Goal: Task Accomplishment & Management: Use online tool/utility

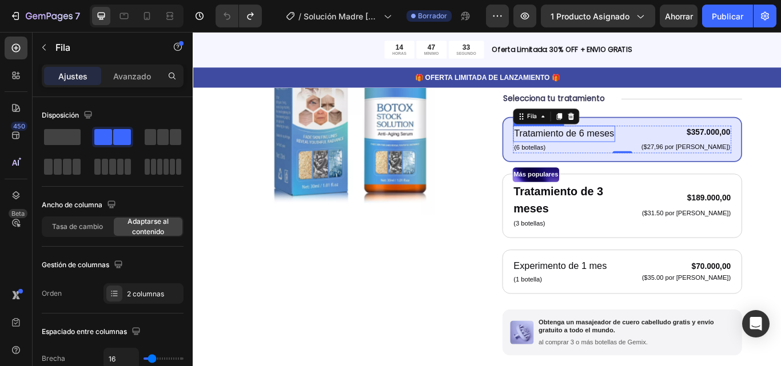
click at [630, 145] on font "Tratamiento de 6 meses" at bounding box center [625, 151] width 117 height 12
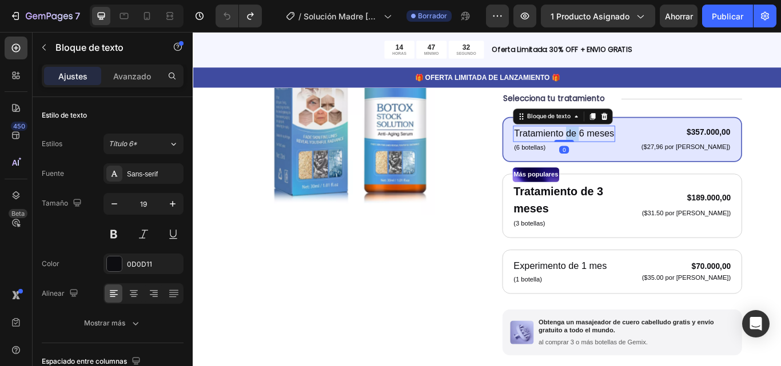
click at [630, 143] on p "Tratamiento de 6 meses" at bounding box center [625, 151] width 117 height 17
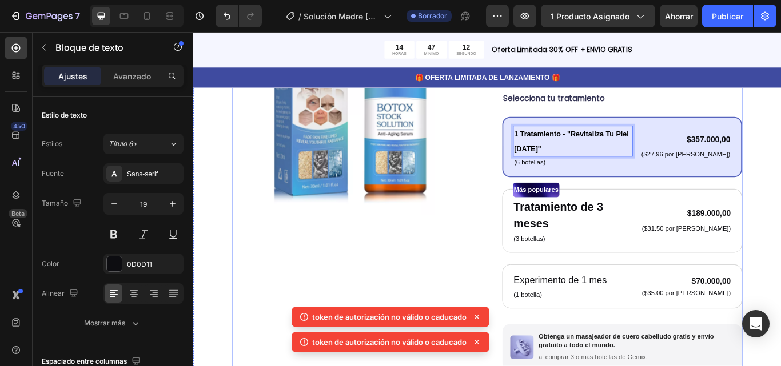
click at [523, 172] on div "Imágenes del producto Icono Icono Icono Icono Icono Lista de iconos Más de 122.…" at bounding box center [535, 263] width 595 height 629
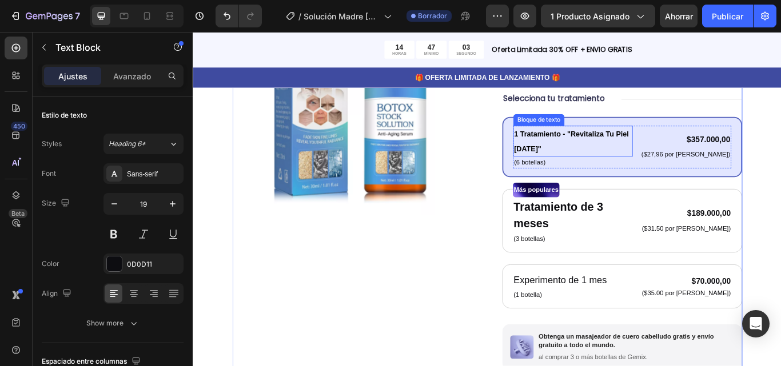
click at [675, 147] on strong "1 Tratamiento - "Revitaliza Tu Piel [DATE]"" at bounding box center [634, 160] width 134 height 26
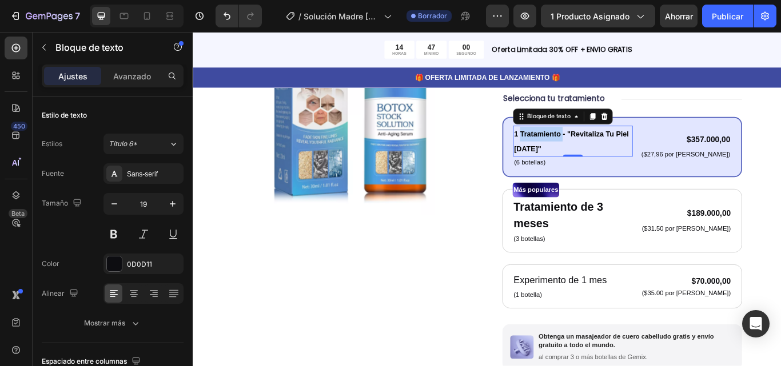
click at [603, 147] on strong "1 Tratamiento - "Revitaliza Tu Piel [DATE]"" at bounding box center [634, 160] width 134 height 26
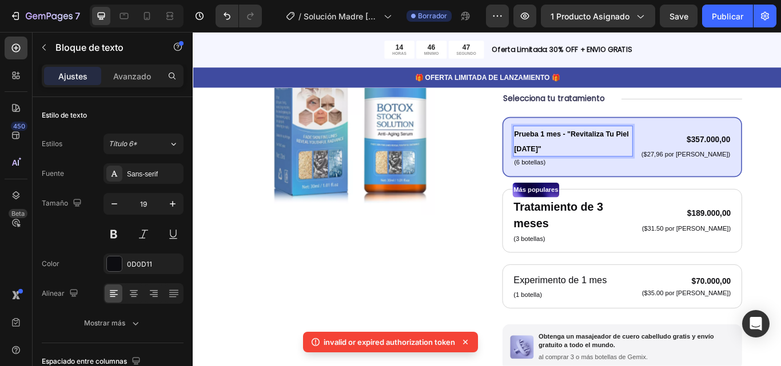
click at [623, 147] on strong "Prueba 1 mes - "Revitaliza Tu Piel [DATE]"" at bounding box center [634, 160] width 134 height 26
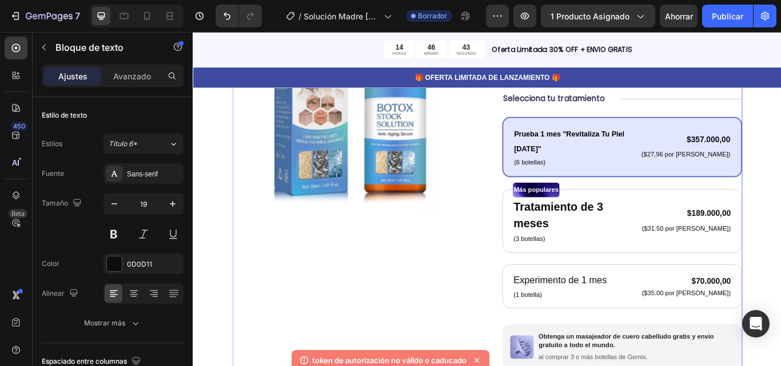
click at [519, 172] on div "Imágenes del producto Icono Icono Icono Icono Icono Lista de iconos Más de 122.…" at bounding box center [535, 263] width 595 height 629
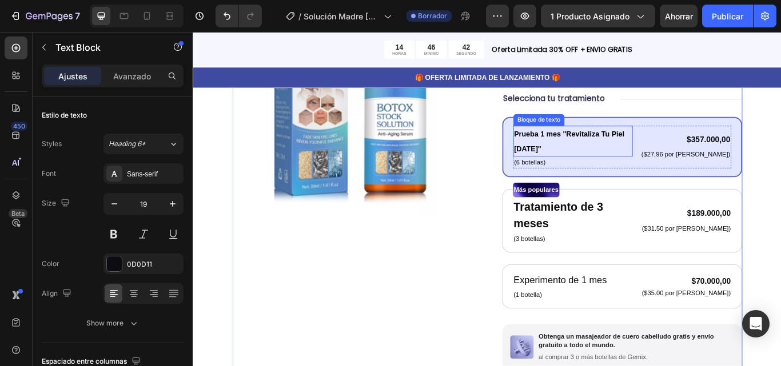
click at [641, 147] on strong "Prueba 1 mes "Revitaliza Tu Piel [DATE]"" at bounding box center [631, 160] width 129 height 26
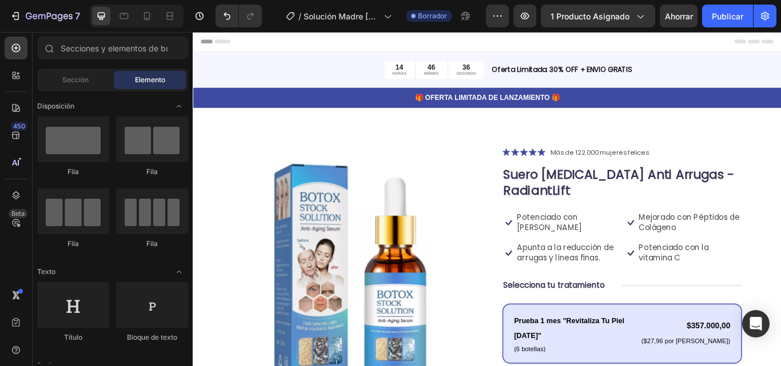
scroll to position [8, 0]
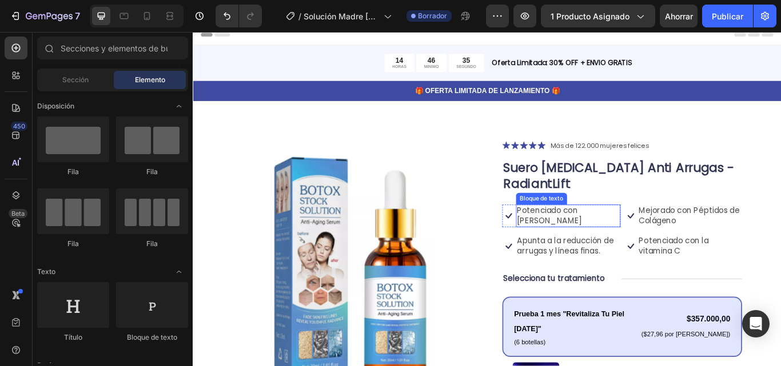
click at [639, 234] on font "Potenciado con [PERSON_NAME]" at bounding box center [609, 246] width 76 height 25
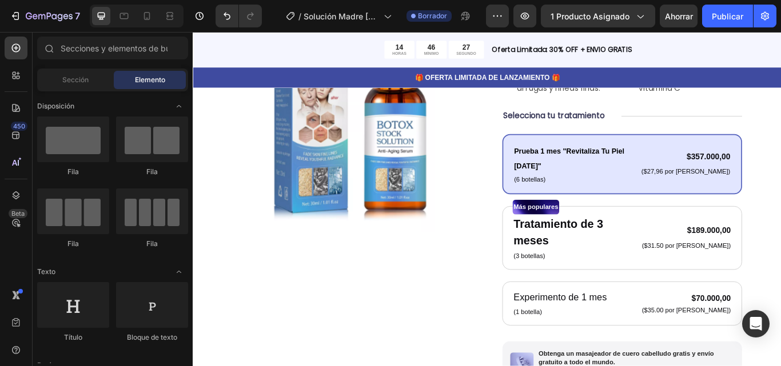
scroll to position [192, 0]
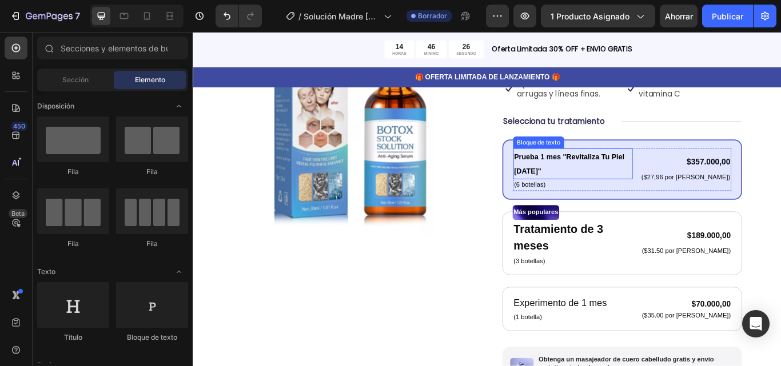
click at [673, 169] on p "Prueba 1 mes "Revitaliza Tu Piel [DATE]"" at bounding box center [635, 186] width 137 height 34
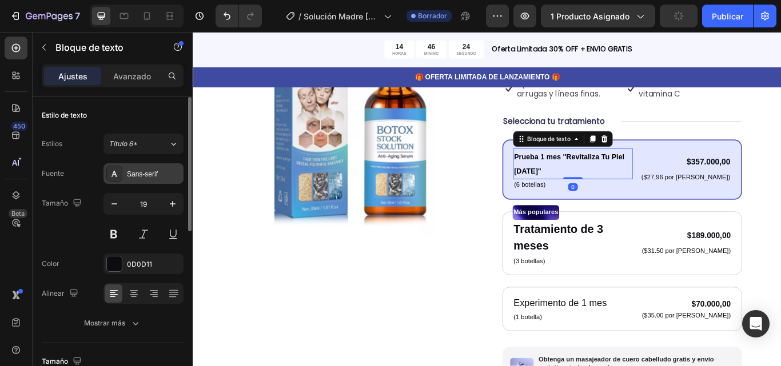
click at [147, 168] on div "Sans-serif" at bounding box center [143, 173] width 80 height 21
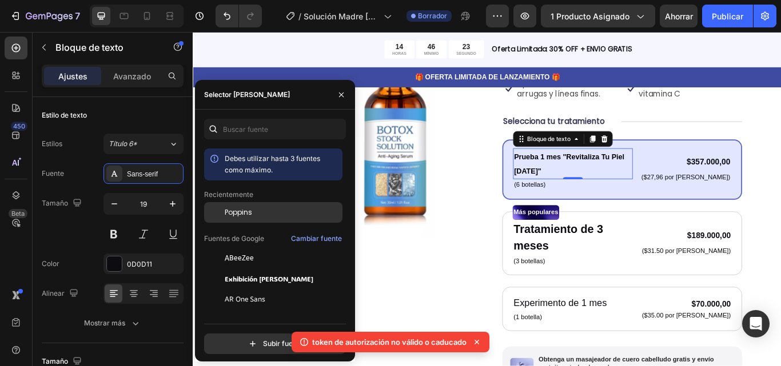
click at [270, 217] on div "Poppins" at bounding box center [282, 213] width 115 height 10
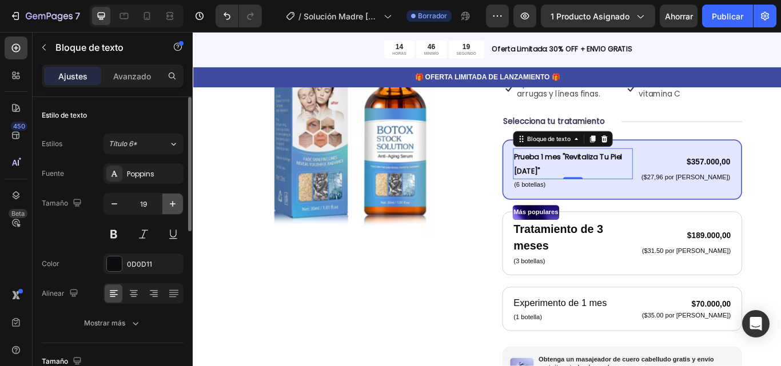
click at [173, 197] on button "button" at bounding box center [172, 204] width 21 height 21
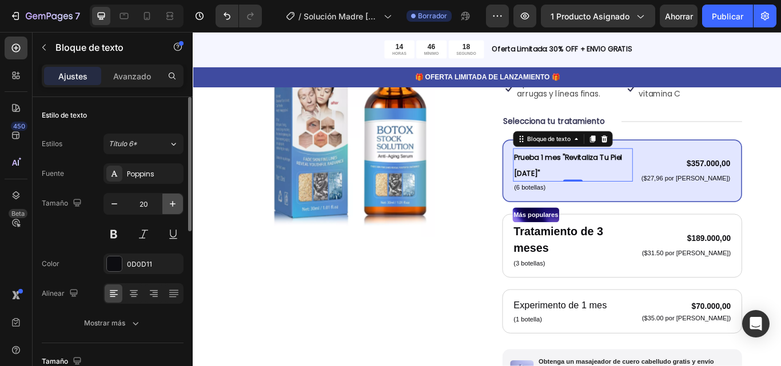
click at [173, 197] on button "button" at bounding box center [172, 204] width 21 height 21
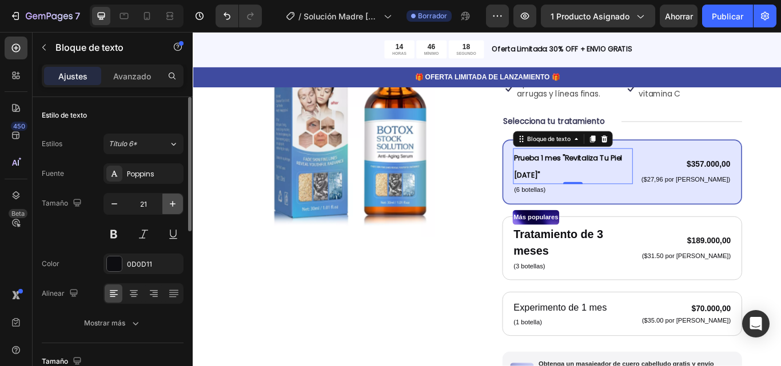
click at [173, 197] on button "button" at bounding box center [172, 204] width 21 height 21
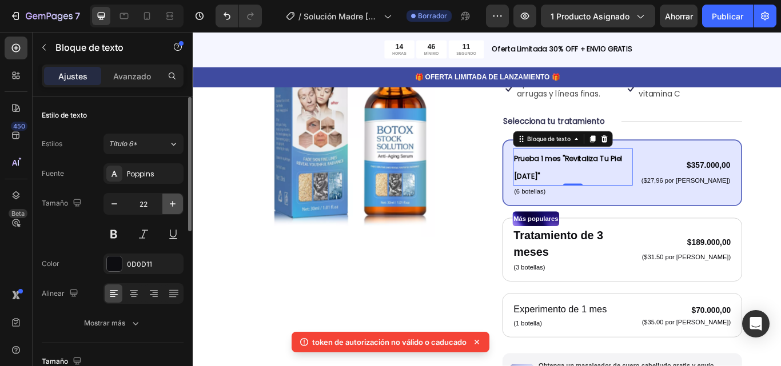
click at [180, 205] on button "button" at bounding box center [172, 204] width 21 height 21
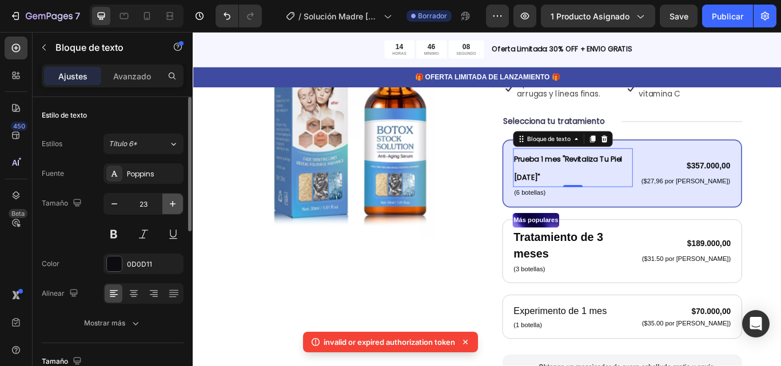
click at [180, 205] on button "button" at bounding box center [172, 204] width 21 height 21
type input "24"
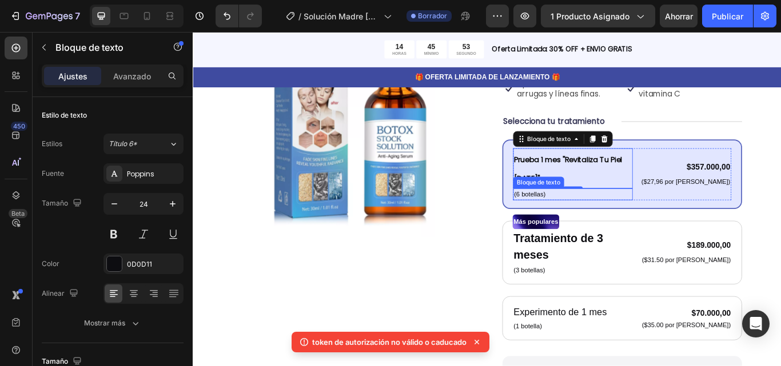
click at [575, 216] on p "(6 botellas)" at bounding box center [635, 221] width 137 height 11
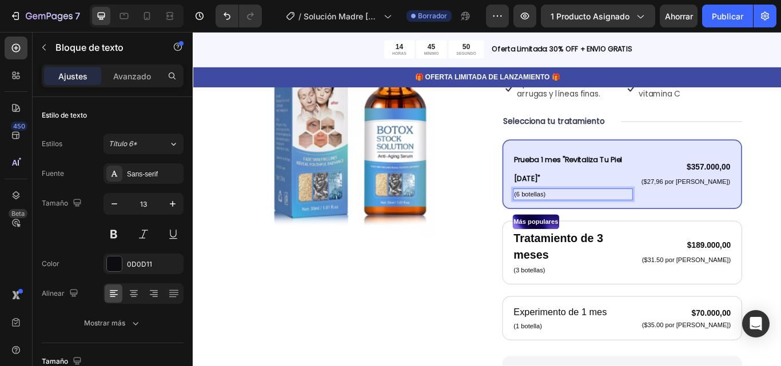
click at [568, 216] on p "(6 botellas)" at bounding box center [635, 221] width 137 height 11
click at [587, 216] on p "(1 botellas)" at bounding box center [635, 221] width 137 height 11
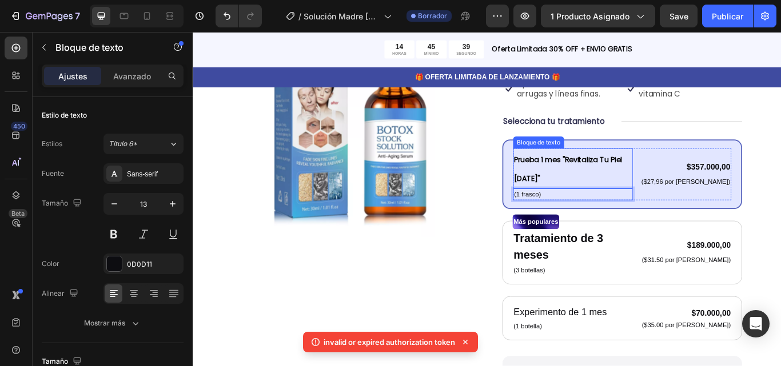
click at [627, 169] on p "Prueba 1 mes "Revitaliza Tu Piel [DATE]"" at bounding box center [635, 191] width 137 height 45
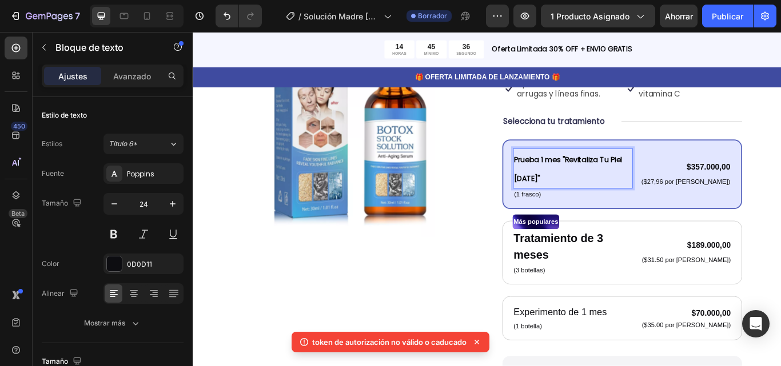
click at [619, 176] on strong "Prueba 1 mes "Revitaliza Tu Piel [DATE]"" at bounding box center [630, 193] width 126 height 34
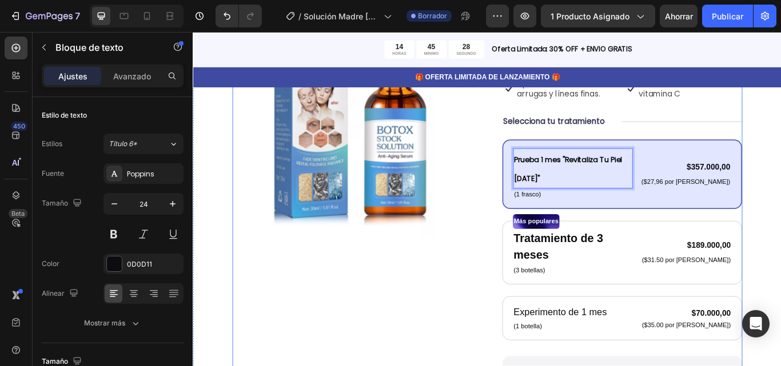
click at [520, 181] on div "Imágenes del producto Icono Icono Icono Icono Icono Lista de iconos Más de 122.…" at bounding box center [535, 295] width 595 height 640
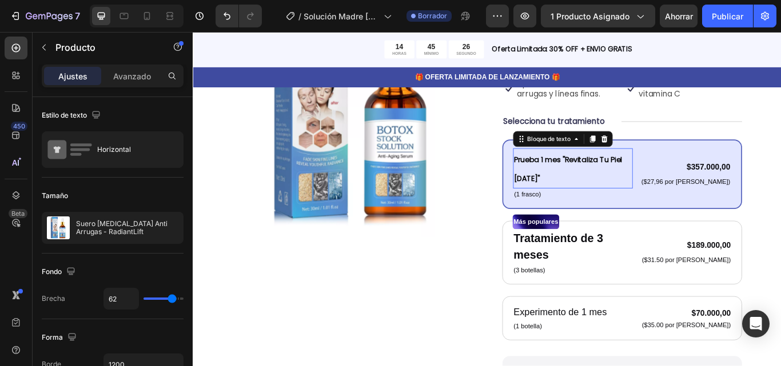
click at [637, 176] on strong "Prueba 1 mes "Revitaliza Tu Piel [DATE]"" at bounding box center [630, 193] width 126 height 34
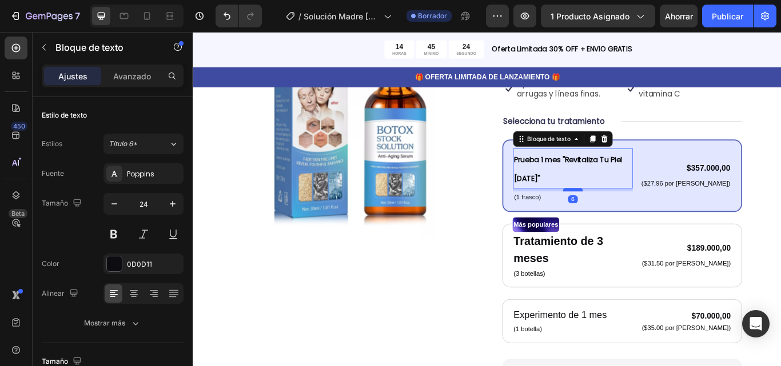
click at [643, 215] on div at bounding box center [635, 216] width 23 height 3
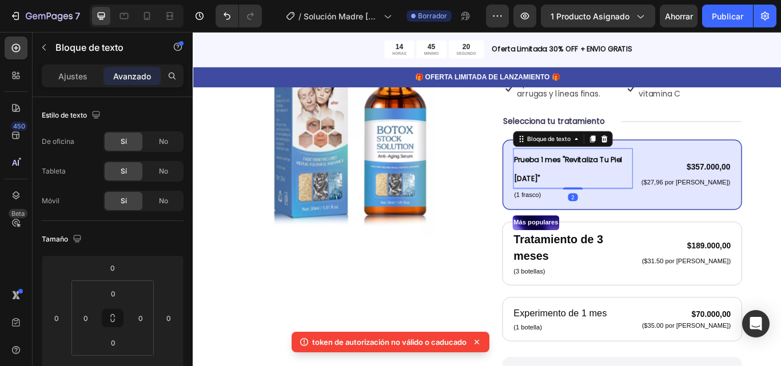
click at [642, 214] on div at bounding box center [635, 215] width 23 height 2
type input "2"
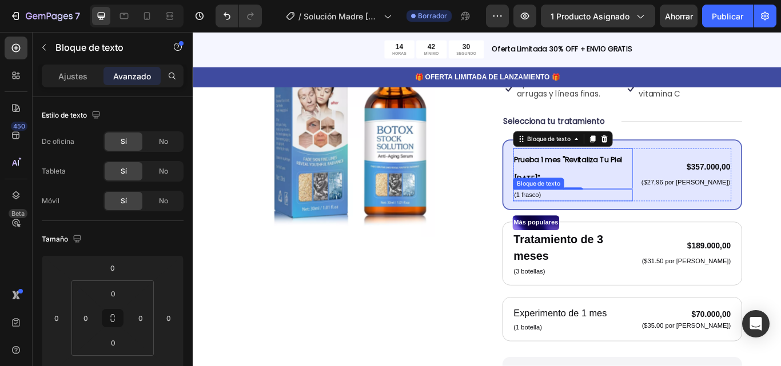
click at [577, 217] on p "(1 frasco)" at bounding box center [635, 222] width 137 height 11
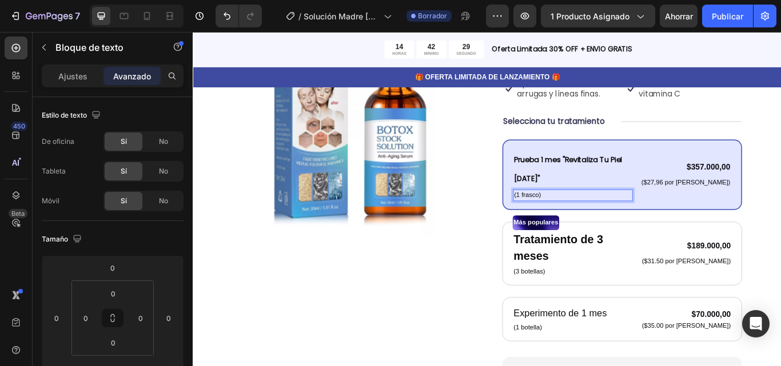
click at [579, 217] on p "(1 frasco)" at bounding box center [635, 222] width 137 height 11
click at [592, 217] on p "(1 frasco)" at bounding box center [635, 222] width 137 height 11
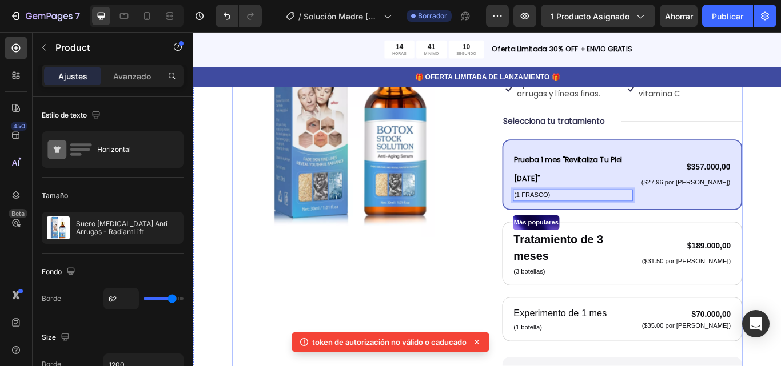
click at [540, 173] on div "Imágenes del producto Icono Icono Icono Icono Icono Lista de iconos Más de 122.…" at bounding box center [535, 295] width 595 height 641
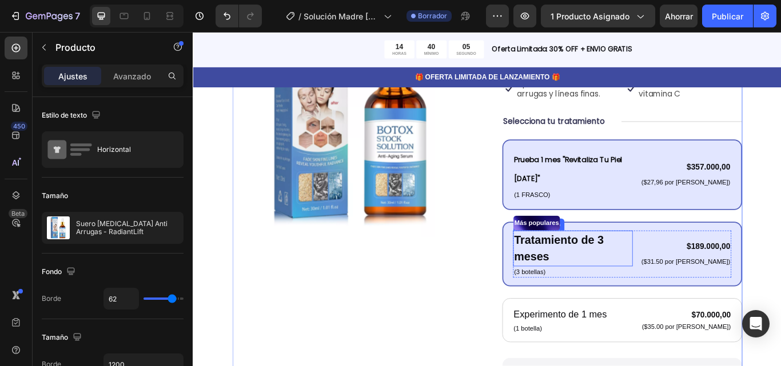
click at [640, 268] on font "Tratamiento de 3 meses" at bounding box center [619, 285] width 105 height 35
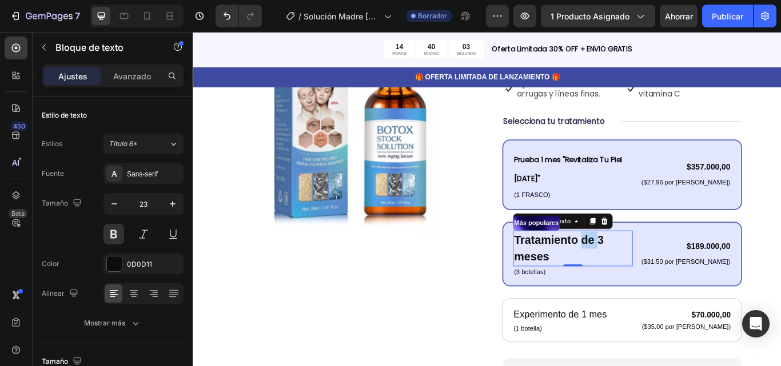
click at [640, 265] on p "Tratamiento de 3 meses" at bounding box center [635, 284] width 137 height 39
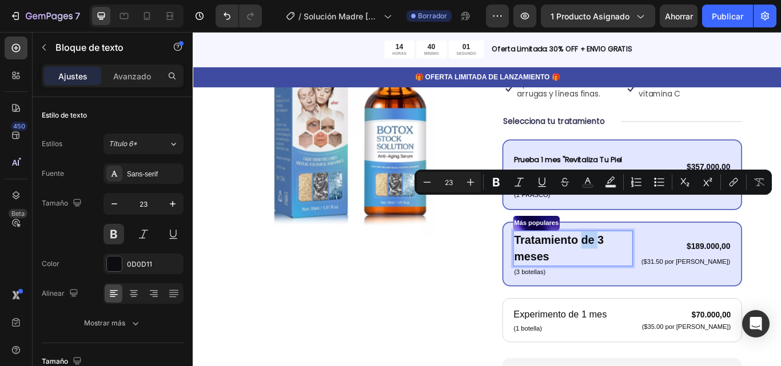
click at [643, 265] on p "Tratamiento de 3 meses" at bounding box center [635, 284] width 137 height 39
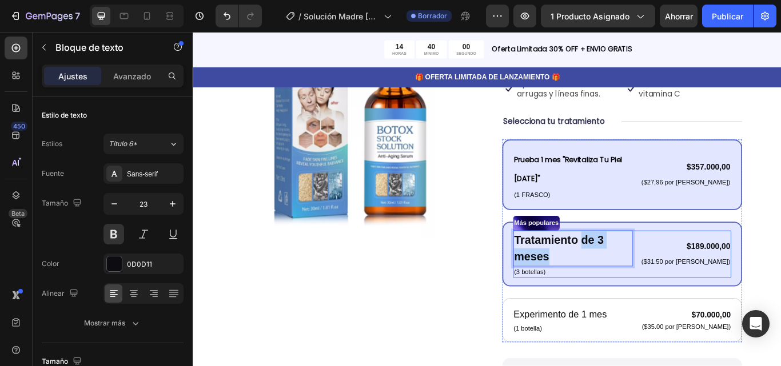
drag, startPoint x: 643, startPoint y: 232, endPoint x: 729, endPoint y: 236, distance: 85.8
click at [729, 264] on div "Tratamiento de 3 meses Bloque de texto 0 (3 botellas) Bloque de texto $189.000,…" at bounding box center [693, 291] width 254 height 55
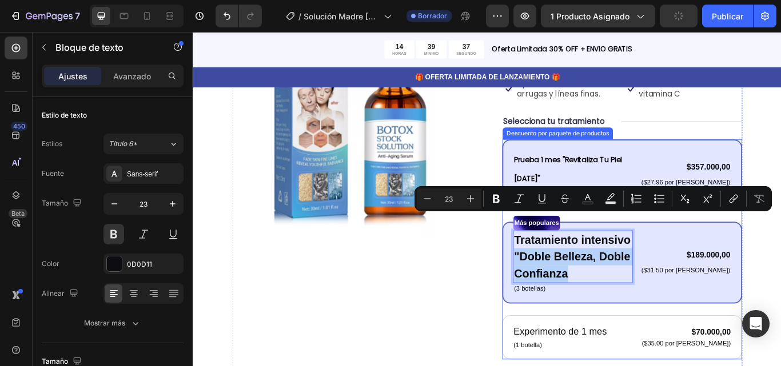
drag, startPoint x: 643, startPoint y: 268, endPoint x: 560, endPoint y: 244, distance: 86.8
click at [560, 254] on div "Más populares Bloque de texto Tratamiento intensivo "Doble Belleza, Doble Confi…" at bounding box center [693, 301] width 280 height 95
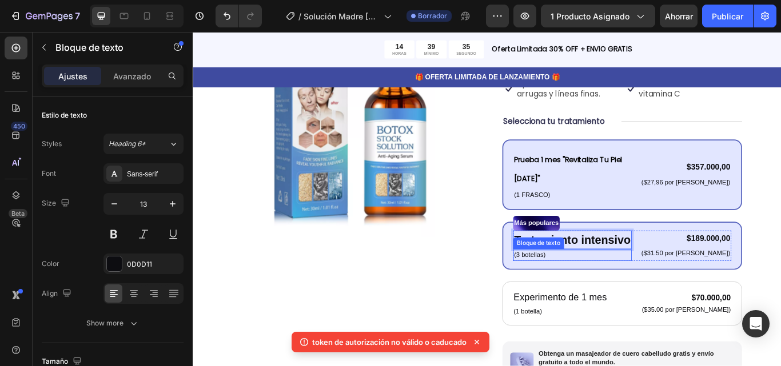
click at [608, 287] on p "(3 botellas)" at bounding box center [635, 292] width 136 height 11
click at [612, 287] on p "(3 botellas)" at bounding box center [635, 292] width 136 height 11
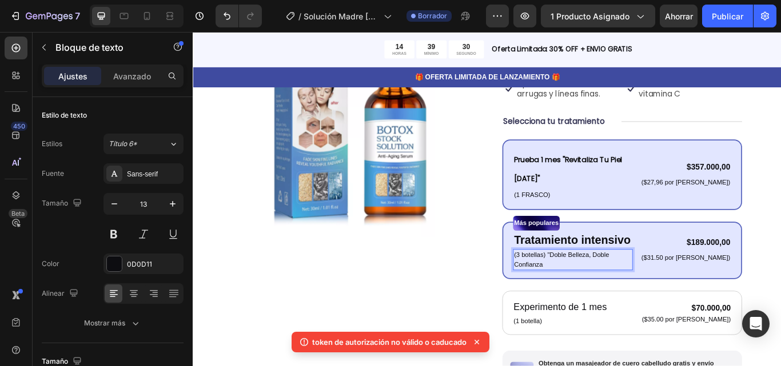
click at [572, 287] on p "(3 botellas) "Doble Belleza, Doble Confianza" at bounding box center [635, 298] width 137 height 22
click at [570, 287] on p "(3 botellas) "Doble Belleza, Doble Confianza" at bounding box center [635, 298] width 137 height 22
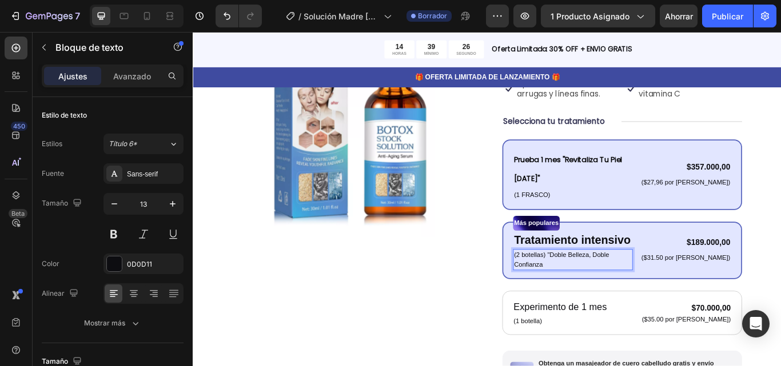
click at [577, 287] on p "(2 botellas) "Doble Belleza, Doble Confianza" at bounding box center [635, 298] width 137 height 22
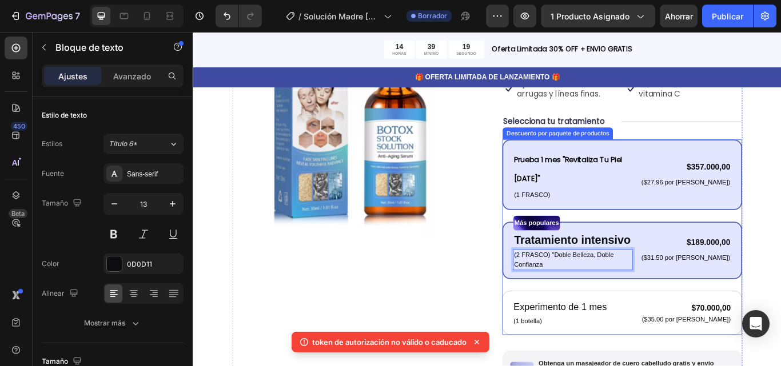
scroll to position [193, 0]
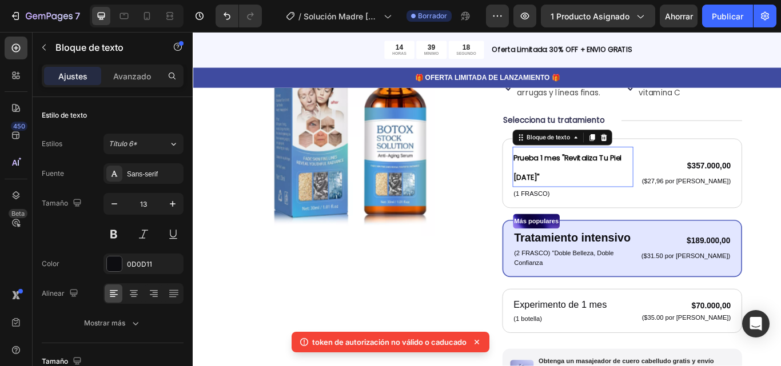
click at [632, 174] on strong "Prueba 1 mes "Revitaliza Tu Piel [DATE]"" at bounding box center [630, 191] width 126 height 34
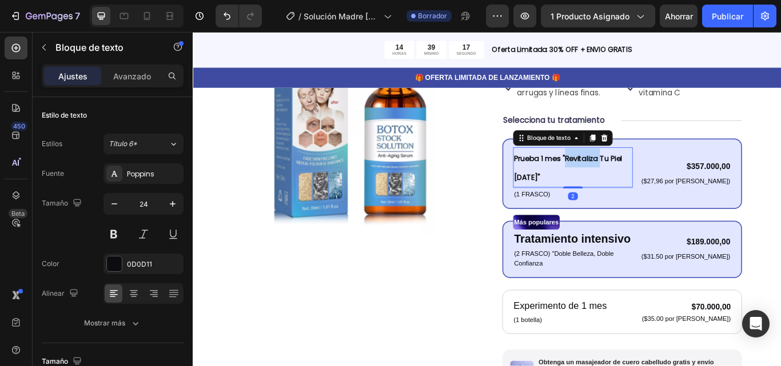
click at [624, 174] on strong "Prueba 1 mes "Revitaliza Tu Piel [DATE]"" at bounding box center [630, 191] width 126 height 34
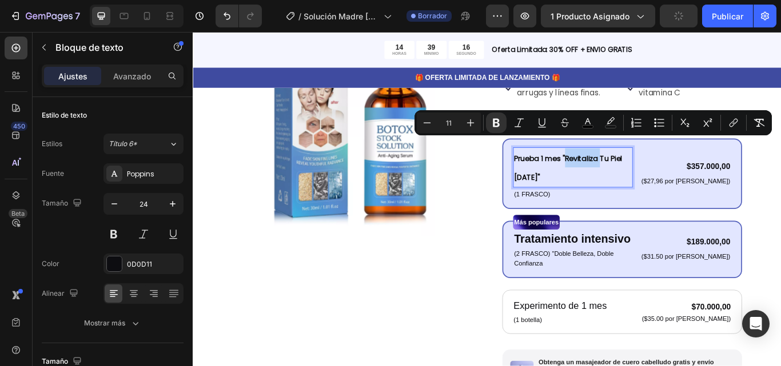
click at [621, 174] on strong "Prueba 1 mes "Revitaliza Tu Piel [DATE]"" at bounding box center [630, 191] width 126 height 34
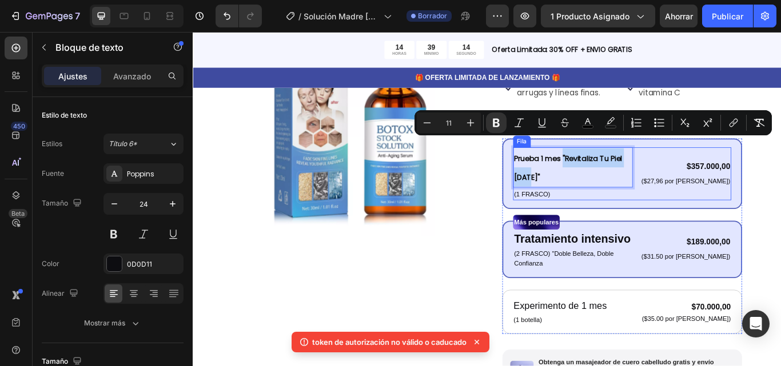
drag, startPoint x: 621, startPoint y: 161, endPoint x: 715, endPoint y: 162, distance: 94.3
click at [715, 167] on div "Prueba 1 mes "Revitaliza Tu Piel [DATE]" Bloque de texto 2 (1 FRASCO) Bloque de…" at bounding box center [693, 198] width 254 height 62
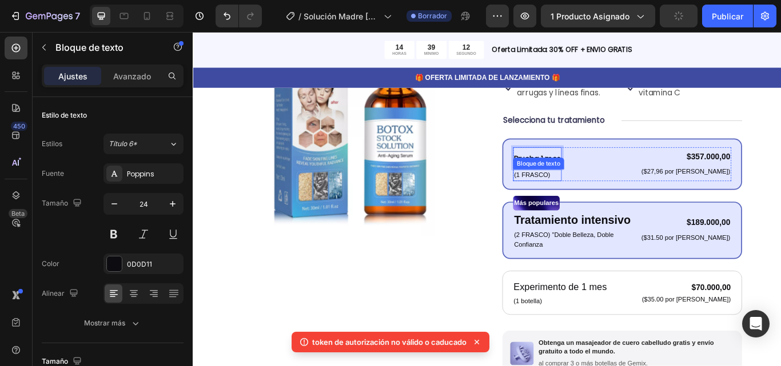
click at [611, 194] on p "(1 FRASCO)" at bounding box center [594, 199] width 54 height 11
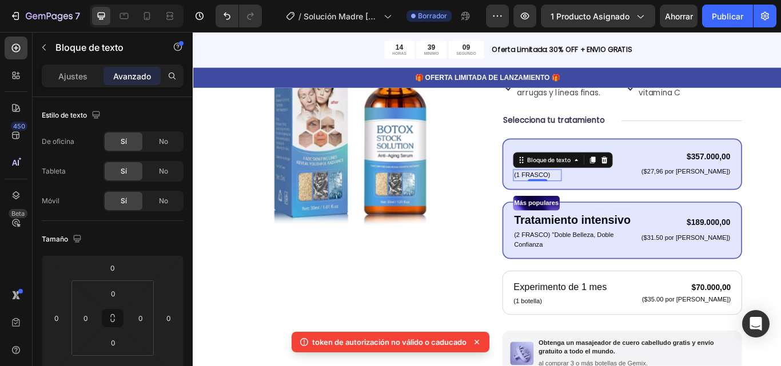
click at [615, 194] on p "(1 FRASCO)" at bounding box center [594, 199] width 54 height 11
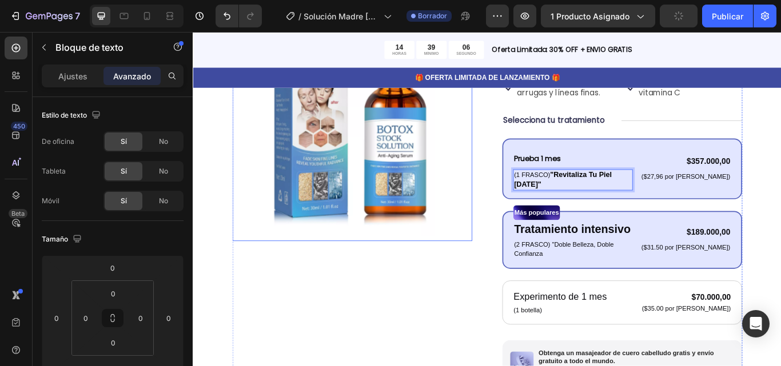
click at [528, 245] on div "Imágenes del producto Icono Icono Icono Icono Icono Lista de iconos Más de 122.…" at bounding box center [535, 285] width 595 height 623
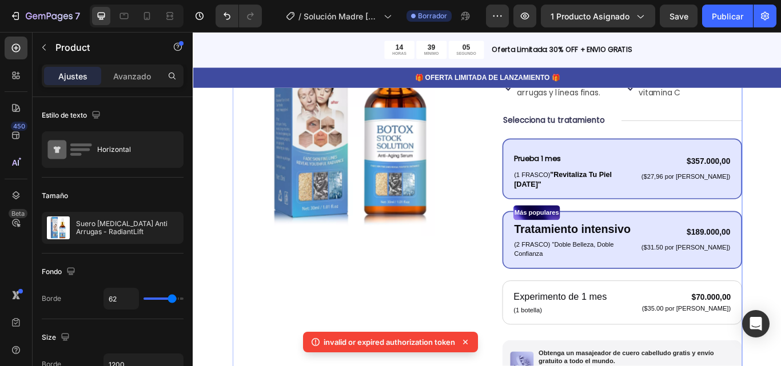
click at [528, 245] on div "Imágenes del producto Icono Icono Icono Icono Icono Lista de iconos Más de 122.…" at bounding box center [535, 285] width 595 height 623
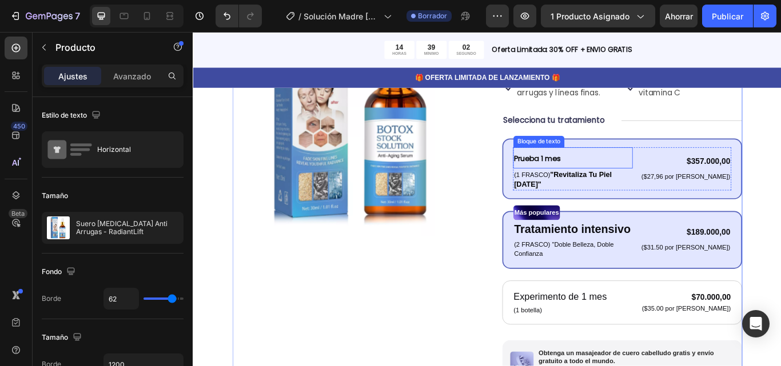
click at [603, 174] on strong "Prueba 1 mes" at bounding box center [594, 179] width 54 height 11
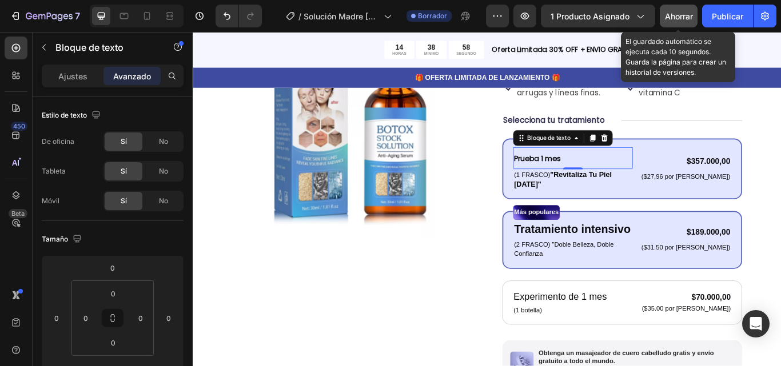
click at [671, 18] on font "Ahorrar" at bounding box center [679, 16] width 28 height 10
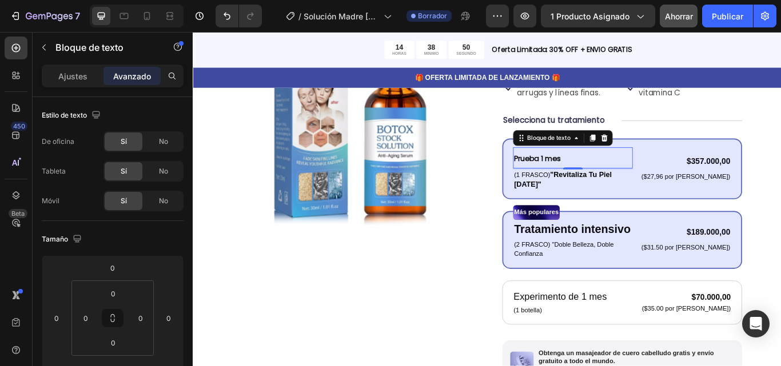
click at [599, 174] on strong "Prueba 1 mes" at bounding box center [594, 179] width 54 height 11
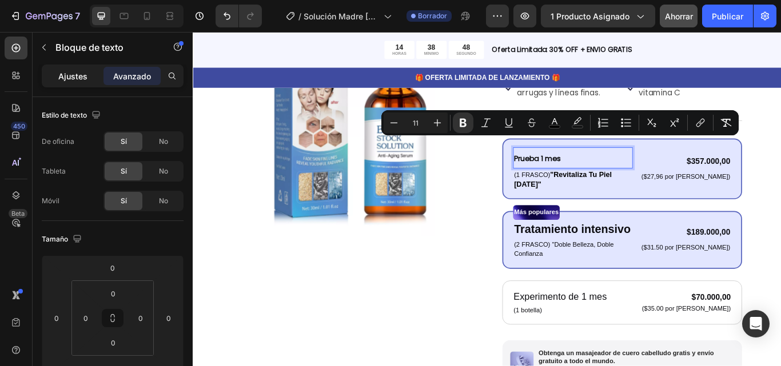
click at [77, 73] on font "Ajustes" at bounding box center [72, 76] width 29 height 10
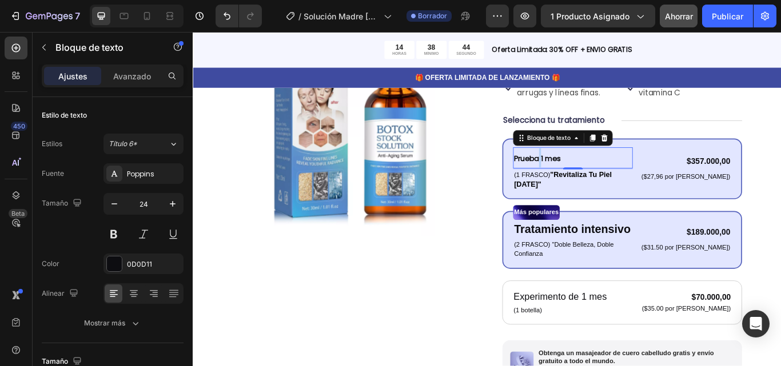
click at [591, 174] on strong "Prueba 1 mes" at bounding box center [594, 179] width 54 height 11
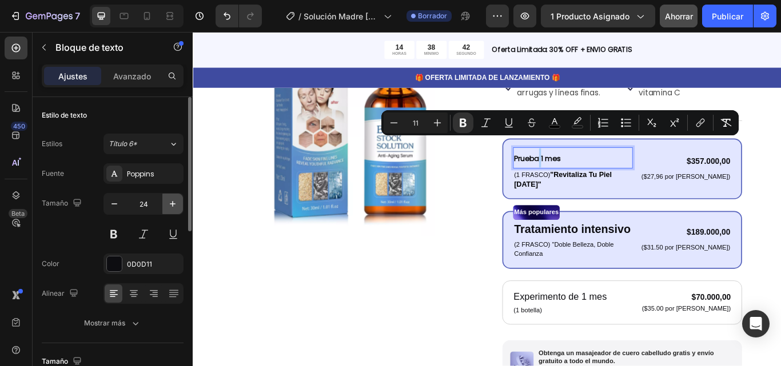
click at [174, 197] on button "button" at bounding box center [172, 204] width 21 height 21
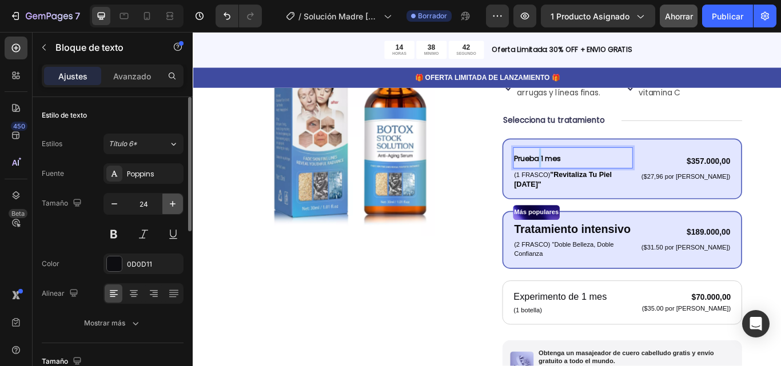
click at [174, 197] on button "button" at bounding box center [172, 204] width 21 height 21
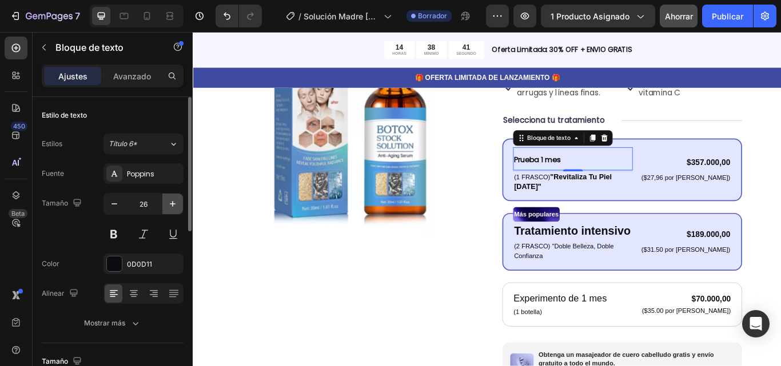
click at [174, 197] on button "button" at bounding box center [172, 204] width 21 height 21
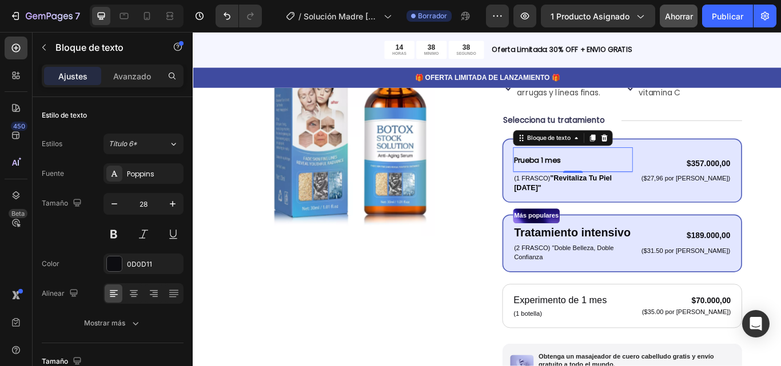
click at [600, 177] on strong "Prueba 1 mes" at bounding box center [594, 182] width 54 height 11
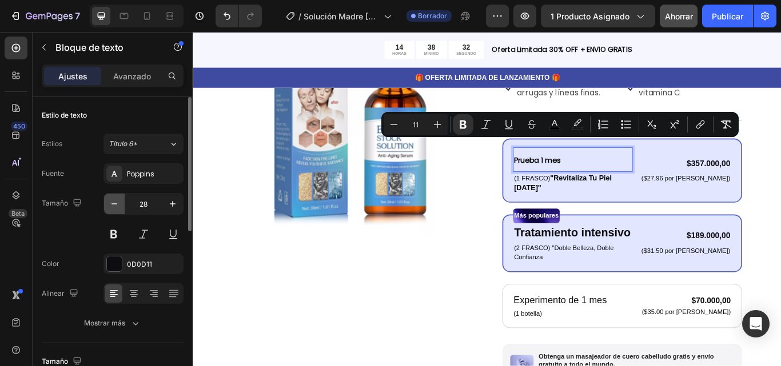
click at [119, 204] on icon "button" at bounding box center [114, 203] width 11 height 11
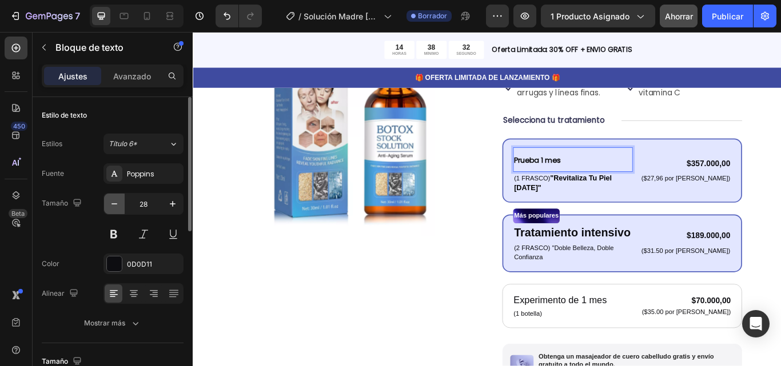
click at [119, 204] on icon "button" at bounding box center [114, 203] width 11 height 11
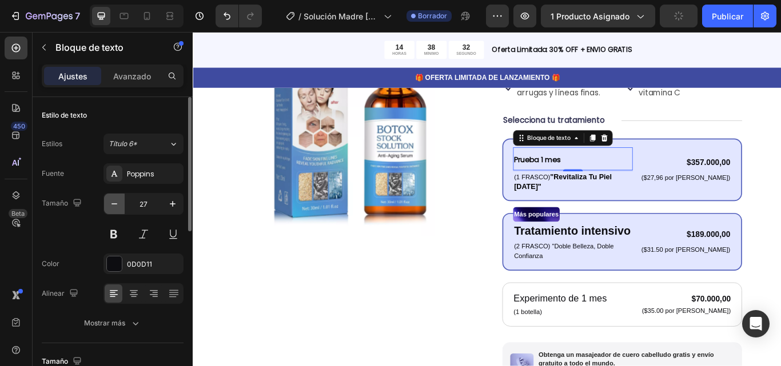
click at [119, 204] on icon "button" at bounding box center [114, 203] width 11 height 11
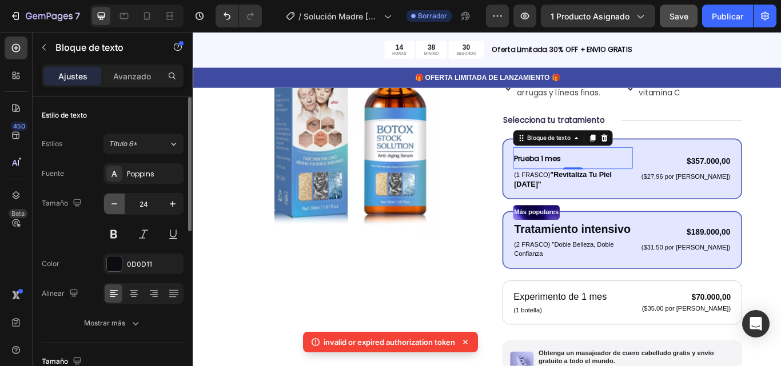
click at [119, 204] on icon "button" at bounding box center [114, 203] width 11 height 11
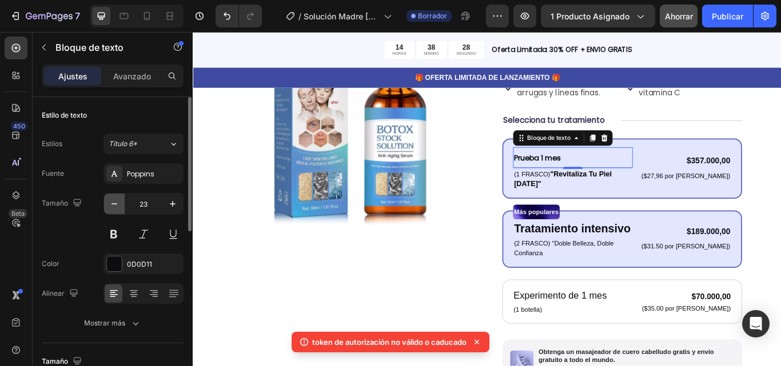
click at [119, 204] on icon "button" at bounding box center [114, 203] width 11 height 11
type input "22"
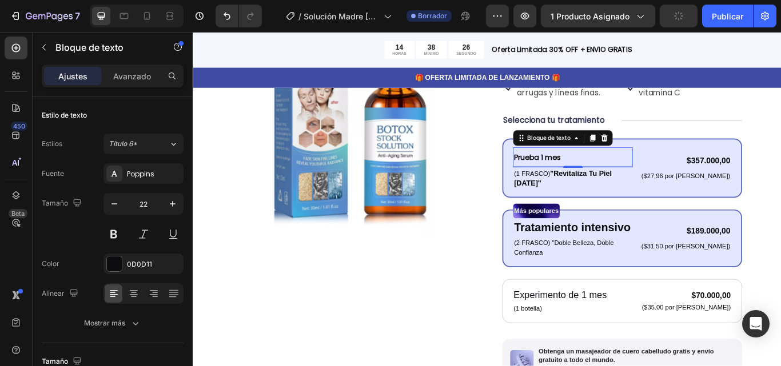
click at [595, 173] on strong "Prueba 1 mes" at bounding box center [594, 178] width 54 height 11
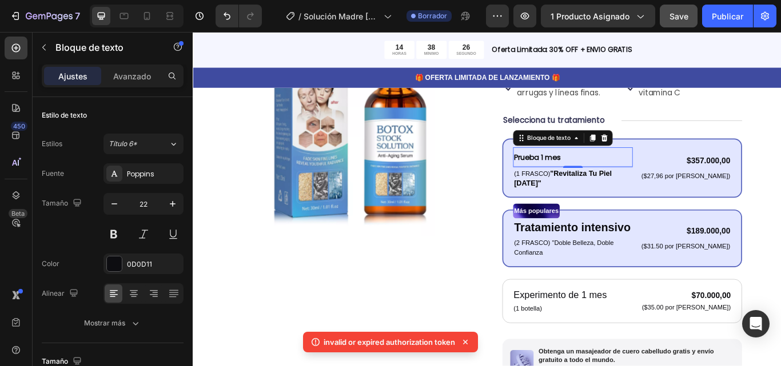
click at [595, 173] on strong "Prueba 1 mes" at bounding box center [594, 178] width 54 height 11
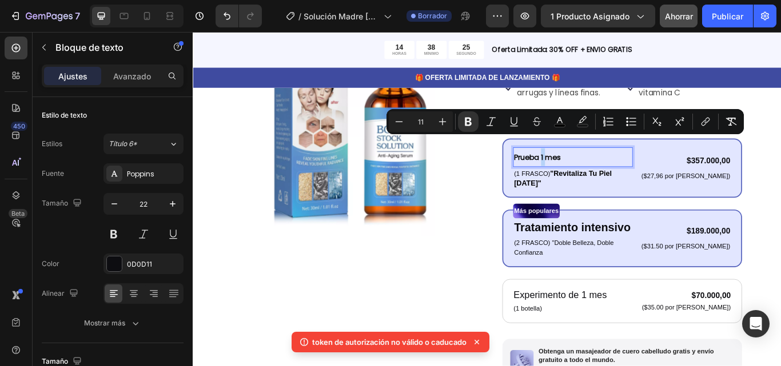
click at [591, 173] on strong "Prueba 1 mes" at bounding box center [594, 178] width 54 height 11
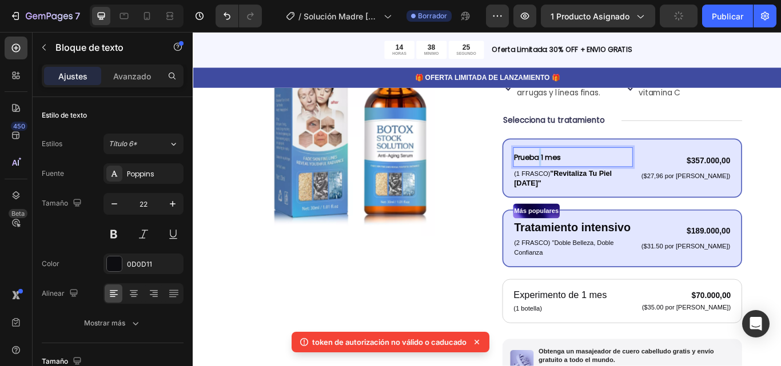
click at [591, 173] on strong "Prueba 1 mes" at bounding box center [594, 178] width 54 height 11
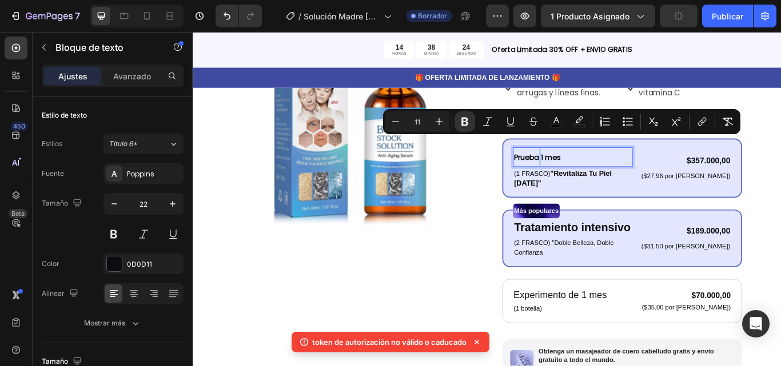
click at [591, 173] on strong "Prueba 1 mes" at bounding box center [594, 178] width 54 height 11
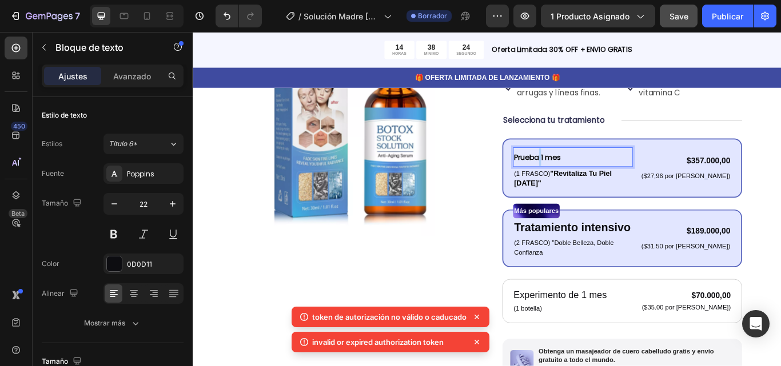
click at [591, 173] on strong "Prueba 1 mes" at bounding box center [594, 178] width 54 height 11
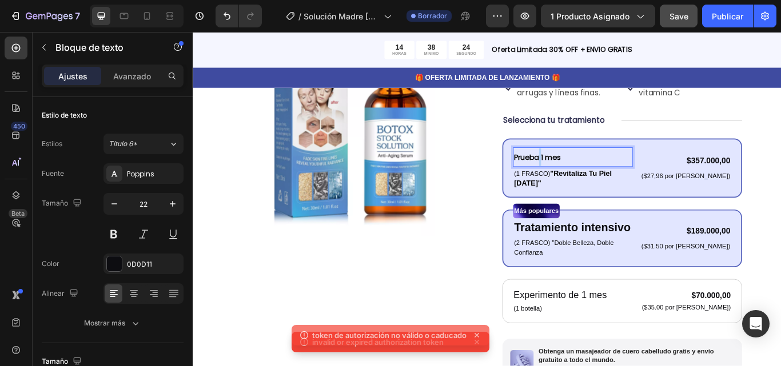
click at [591, 173] on strong "Prueba 1 mes" at bounding box center [594, 178] width 54 height 11
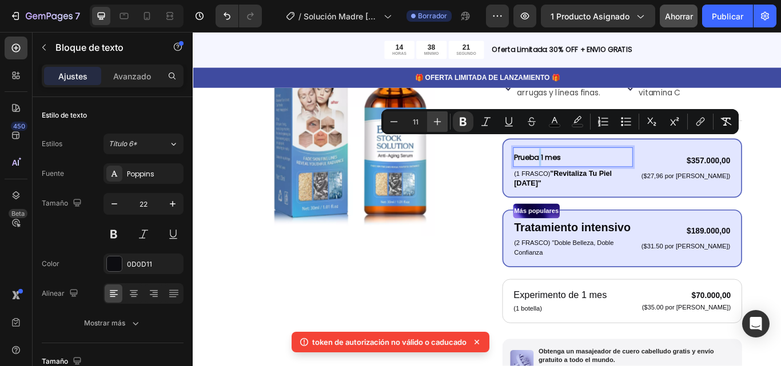
click at [446, 119] on button "Plus" at bounding box center [437, 121] width 21 height 21
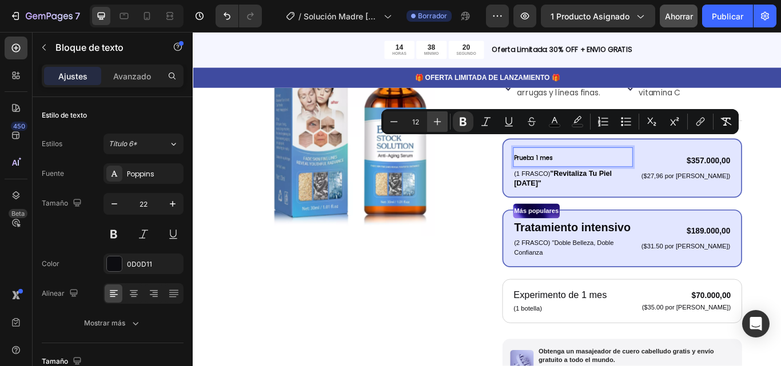
click at [445, 118] on button "Plus" at bounding box center [437, 121] width 21 height 21
click at [445, 117] on button "Plus" at bounding box center [437, 121] width 21 height 21
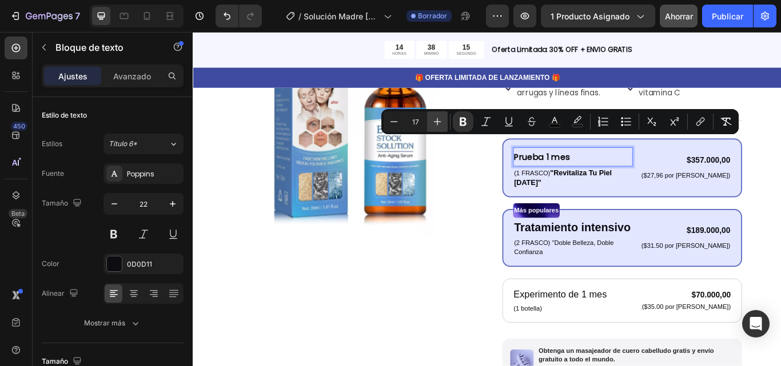
click at [445, 117] on button "Plus" at bounding box center [437, 121] width 21 height 21
type input "18"
click at [524, 225] on div "Imágenes del producto Icono Icono Icono Icono Icono Lista de iconos Más de 122.…" at bounding box center [535, 284] width 595 height 620
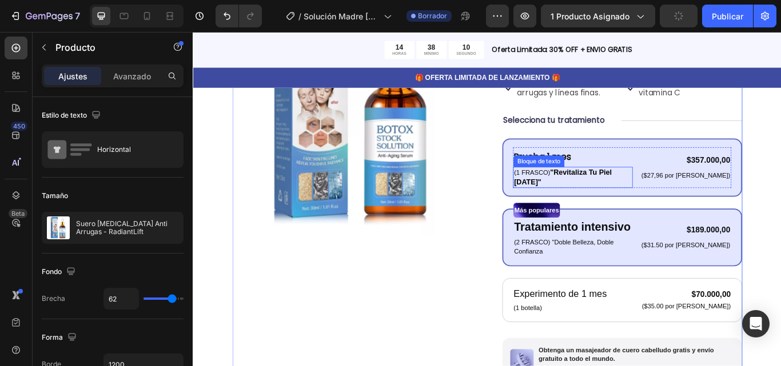
click at [661, 192] on strong ""Revitaliza Tu Piel [DATE]"" at bounding box center [624, 202] width 114 height 21
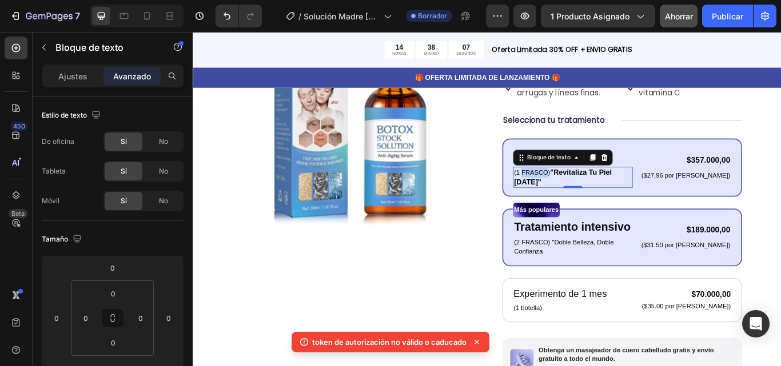
click at [597, 191] on p "(1 FRASCO) "Revitaliza Tu Piel [DATE]"" at bounding box center [635, 202] width 137 height 22
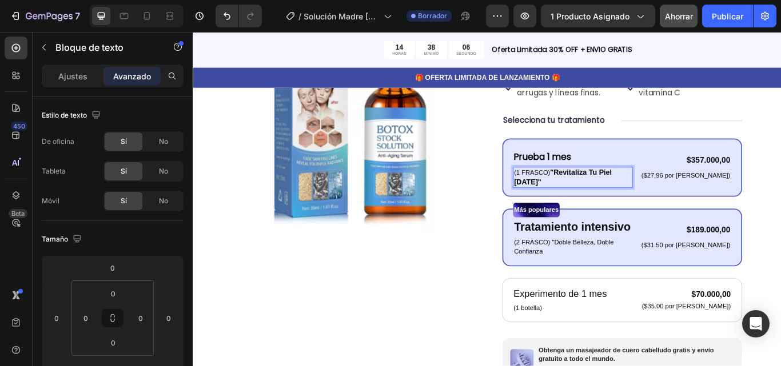
click at [636, 192] on strong ""Revitaliza Tu Piel [DATE]"" at bounding box center [624, 202] width 114 height 21
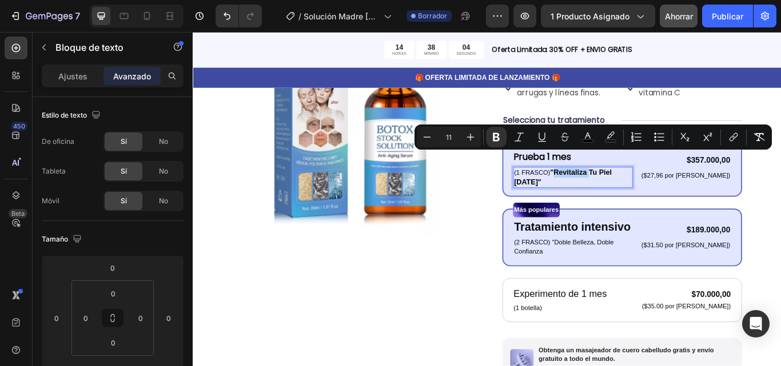
click at [612, 192] on strong ""Revitaliza Tu Piel [DATE]"" at bounding box center [624, 202] width 114 height 21
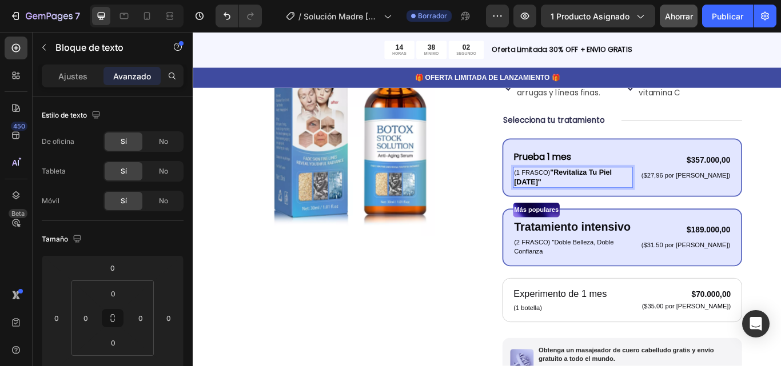
click at [601, 191] on p "(1 FRASCO) "Revitaliza Tu Piel [DATE]"" at bounding box center [635, 202] width 137 height 22
click at [586, 171] on strong "Prueba 1 mes" at bounding box center [600, 178] width 67 height 14
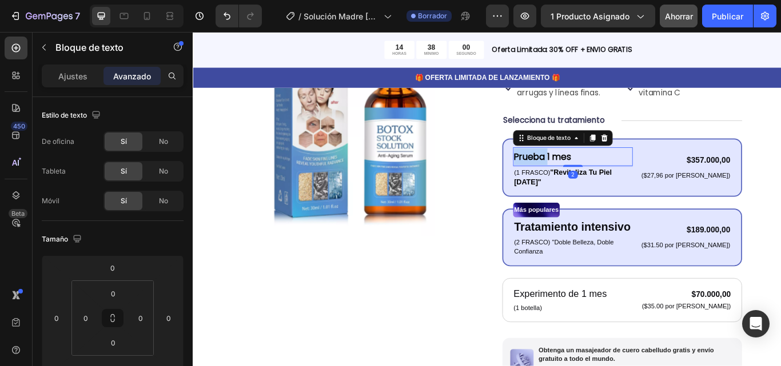
click at [586, 171] on strong "Prueba 1 mes" at bounding box center [600, 178] width 67 height 14
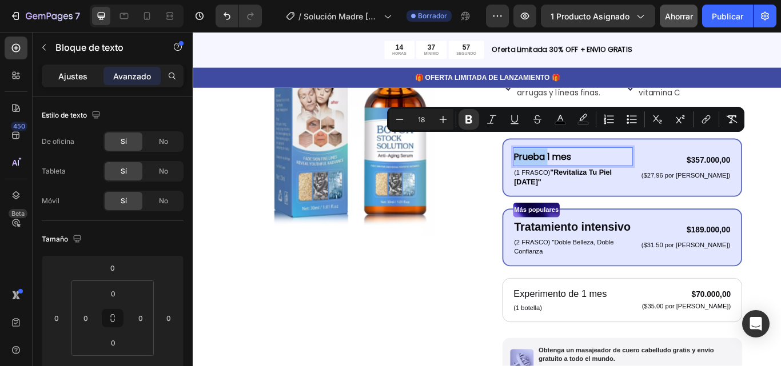
click at [91, 73] on div "Ajustes" at bounding box center [72, 76] width 57 height 18
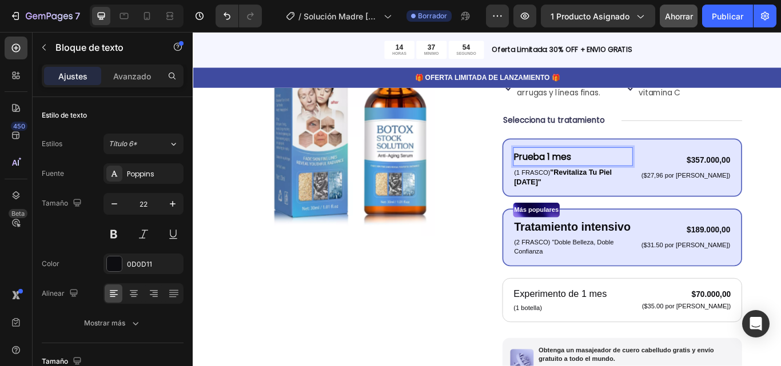
click at [613, 171] on strong "Prueba 1 mes" at bounding box center [600, 178] width 67 height 14
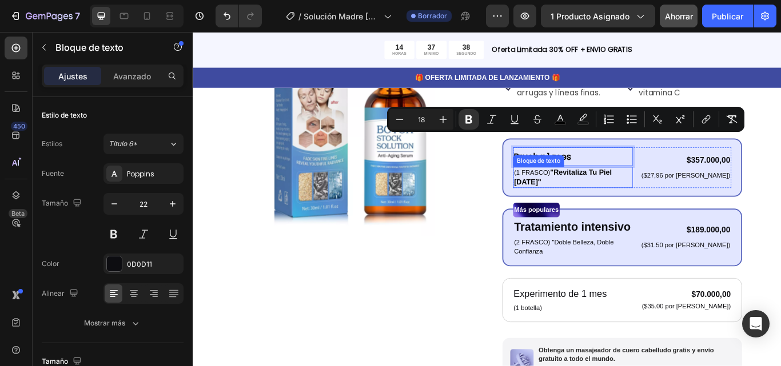
click at [594, 191] on p "(1 FRASCO) "Revitaliza Tu Piel [DATE]"" at bounding box center [635, 202] width 137 height 22
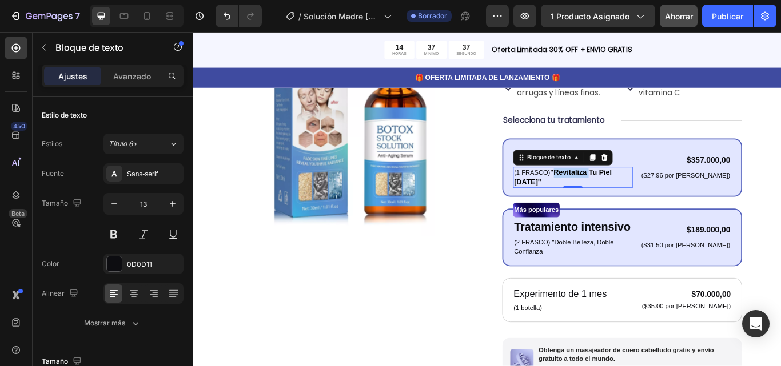
click at [612, 192] on strong ""Revitaliza Tu Piel [DATE]"" at bounding box center [624, 202] width 114 height 21
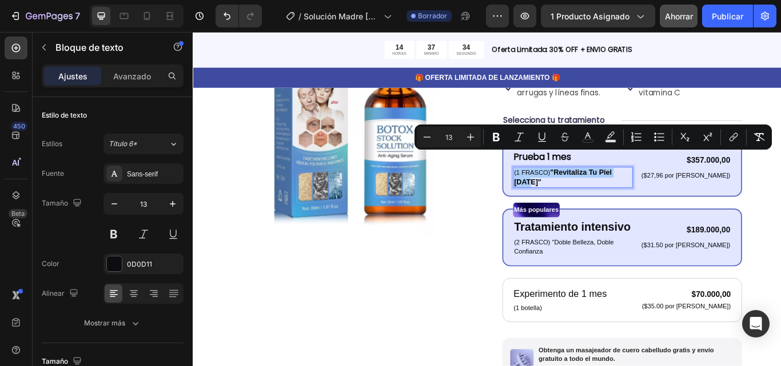
click at [452, 135] on input "13" at bounding box center [448, 137] width 23 height 14
click at [453, 133] on input "13" at bounding box center [448, 137] width 23 height 14
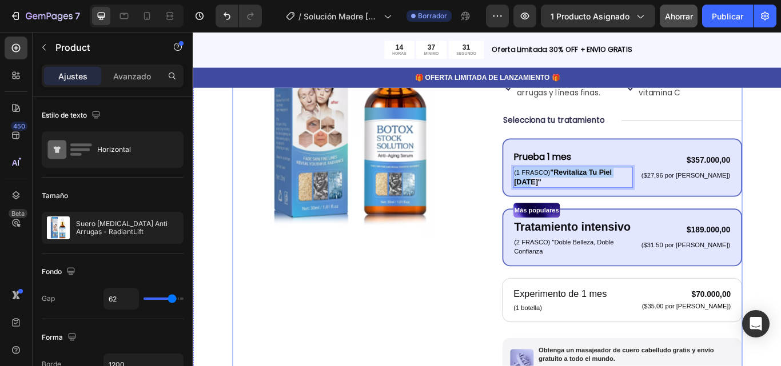
click at [523, 229] on div "Imágenes del producto Icono Icono Icono Icono Icono Lista de iconos Más de 122.…" at bounding box center [535, 284] width 595 height 620
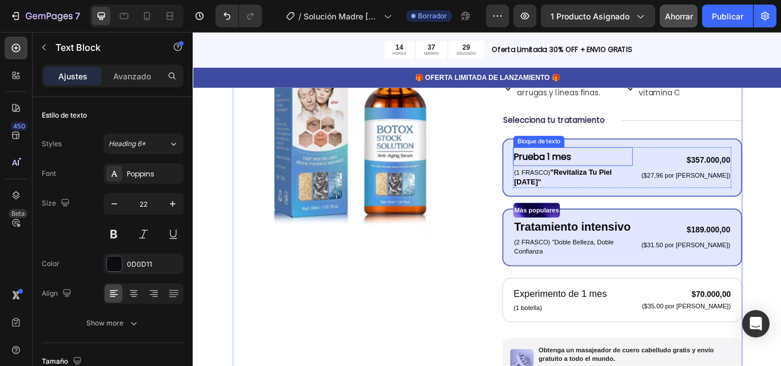
click at [624, 171] on strong "Prueba 1 mes" at bounding box center [600, 178] width 67 height 14
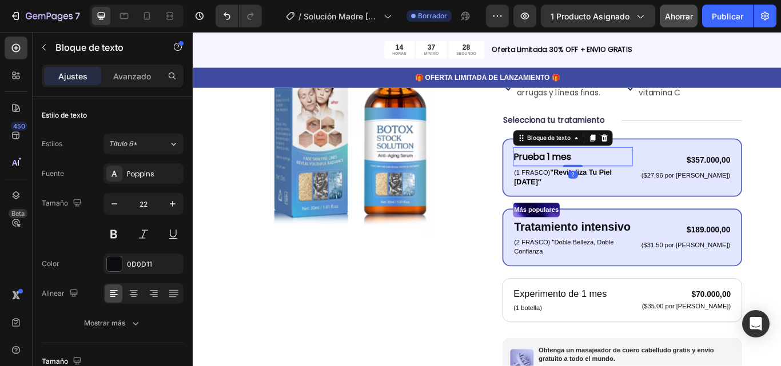
click at [620, 171] on strong "Prueba 1 mes" at bounding box center [600, 178] width 67 height 14
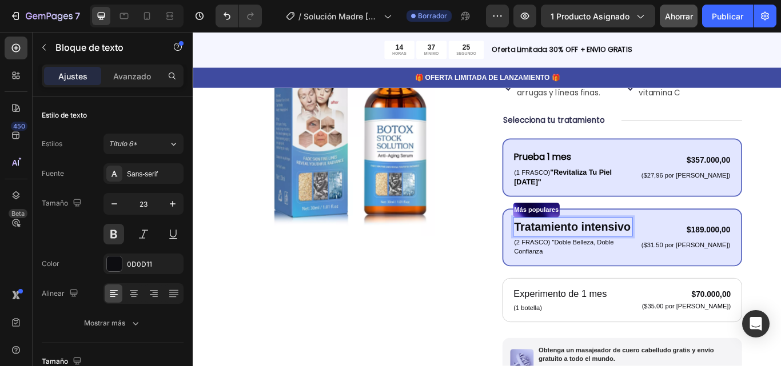
click at [628, 250] on p "Tratamiento intensivo" at bounding box center [635, 260] width 137 height 20
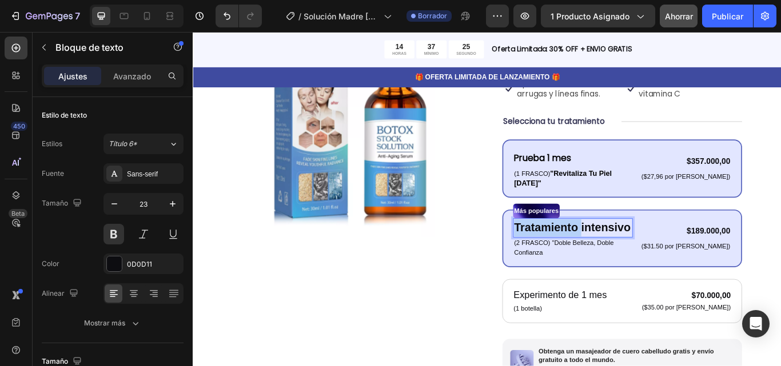
click at [628, 251] on p "Tratamiento intensivo" at bounding box center [635, 261] width 137 height 20
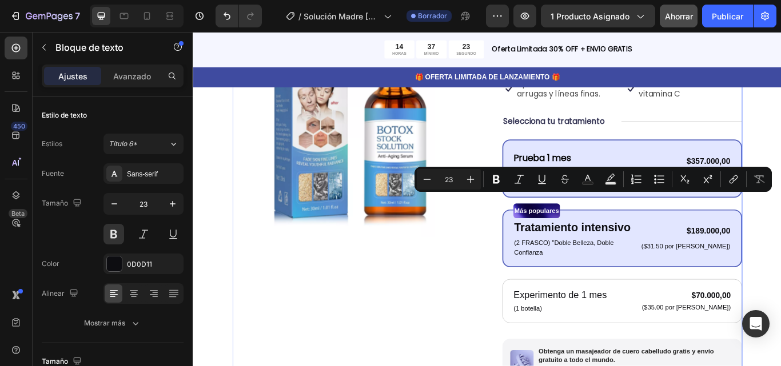
click at [534, 246] on div "Imágenes del producto Icono Icono Icono Icono Icono Lista de iconos Más de 122.…" at bounding box center [535, 285] width 595 height 620
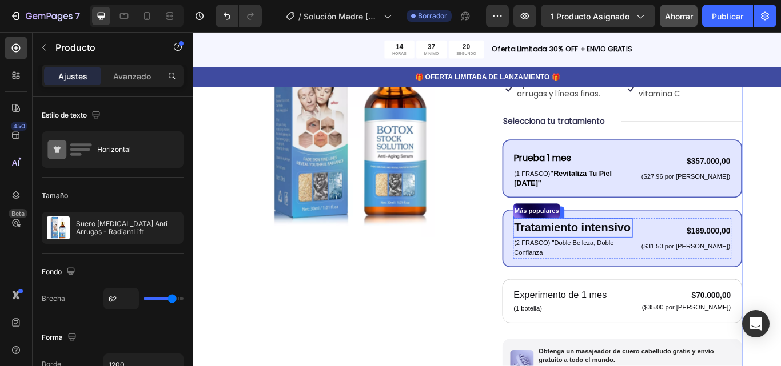
click at [625, 251] on p "Tratamiento intensivo" at bounding box center [635, 261] width 137 height 20
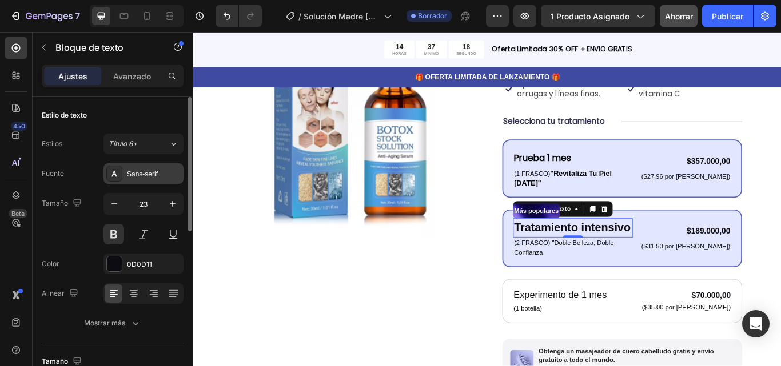
click at [151, 166] on div "Sans-serif" at bounding box center [143, 173] width 80 height 21
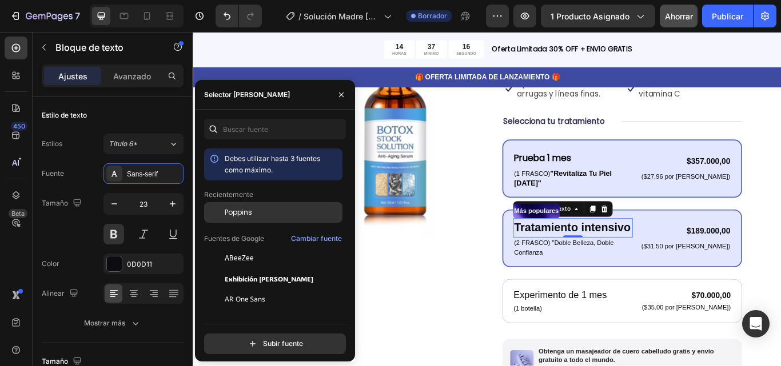
click at [236, 210] on font "Poppins" at bounding box center [238, 213] width 27 height 10
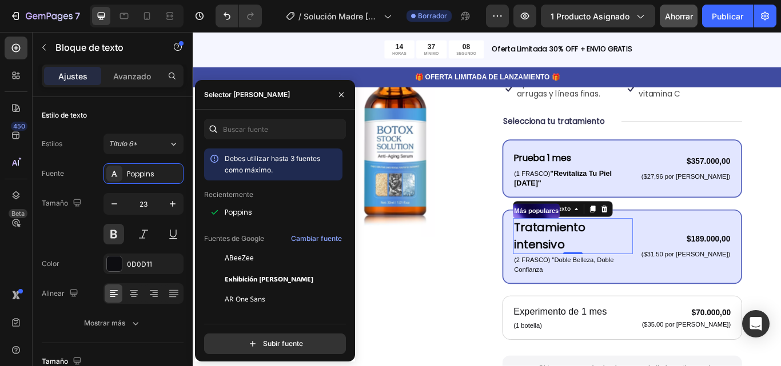
click at [641, 296] on div "0" at bounding box center [635, 300] width 11 height 9
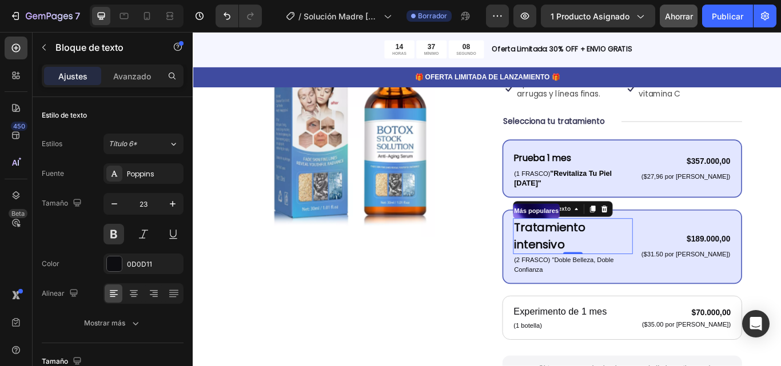
click at [641, 296] on div "0" at bounding box center [635, 300] width 11 height 9
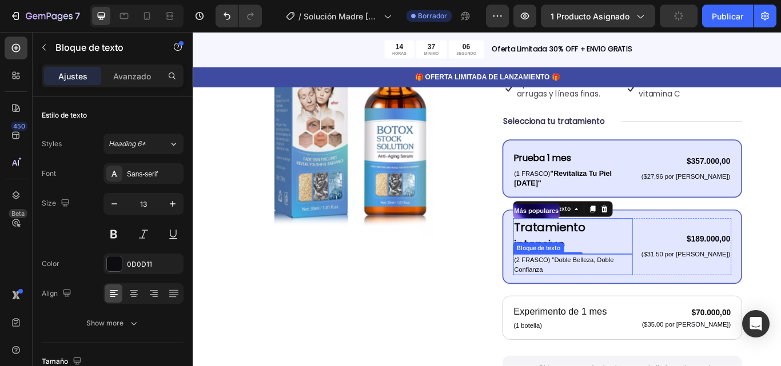
click at [590, 293] on p "(2 FRASCO) "Doble Belleza, Doble Confianza" at bounding box center [635, 304] width 137 height 22
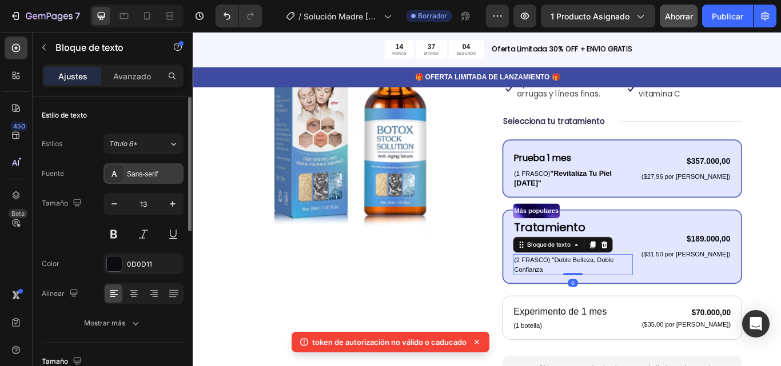
click at [134, 180] on div "Sans-serif" at bounding box center [143, 173] width 80 height 21
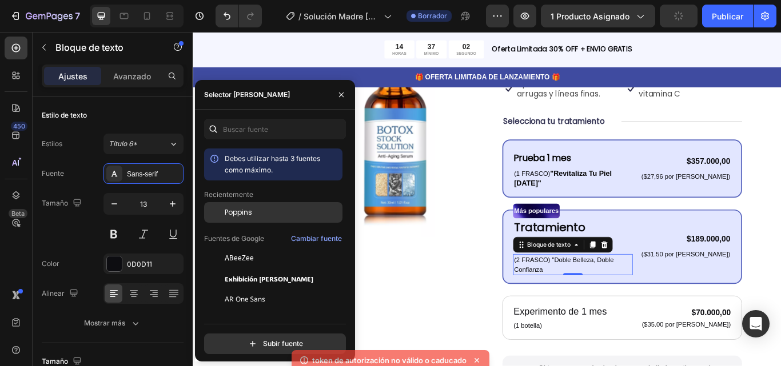
click at [238, 289] on div "Poppins" at bounding box center [273, 299] width 138 height 21
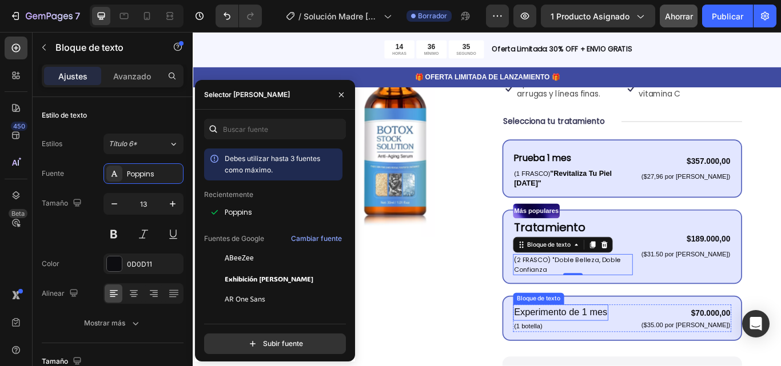
click at [628, 353] on font "Experimento de 1 mes" at bounding box center [621, 359] width 109 height 12
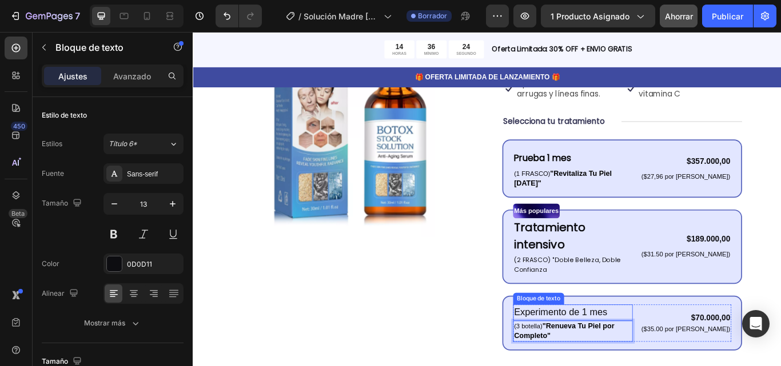
scroll to position [193, 0]
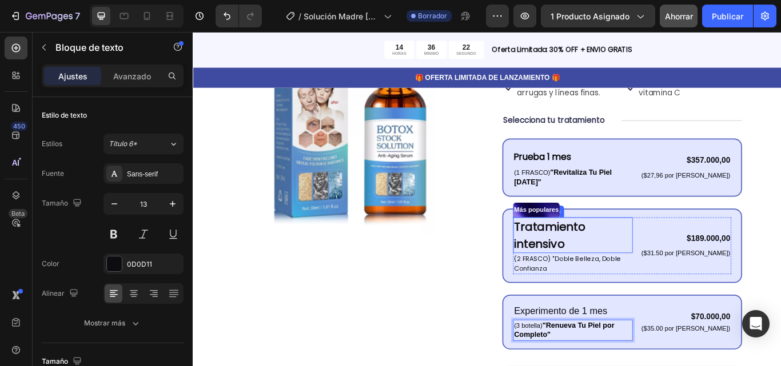
click at [659, 250] on p "Tratamiento intensivo" at bounding box center [635, 269] width 137 height 39
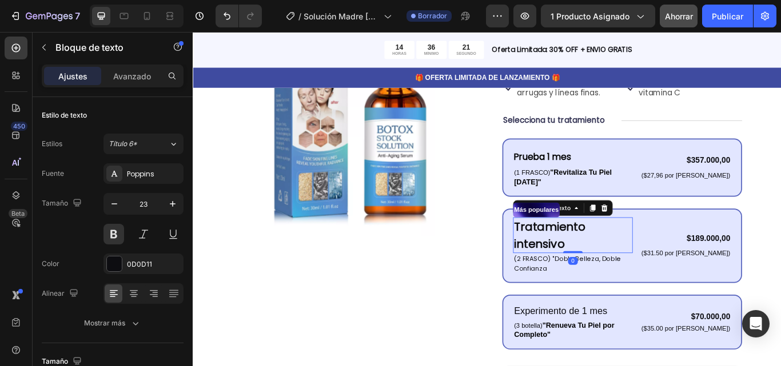
click at [659, 250] on p "Tratamiento intensivo" at bounding box center [635, 269] width 137 height 39
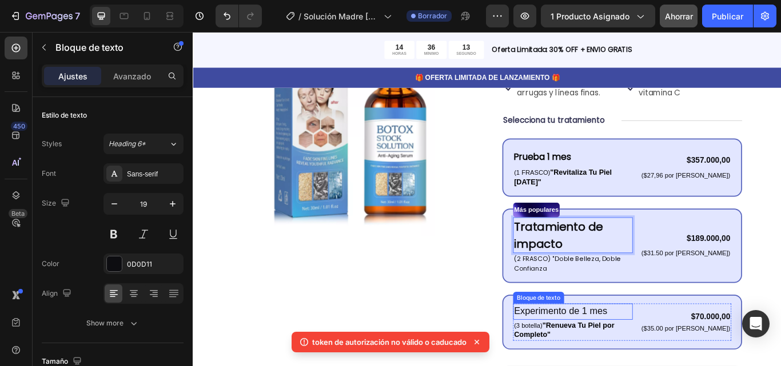
click at [632, 352] on font "Experimento de 1 mes" at bounding box center [621, 358] width 109 height 12
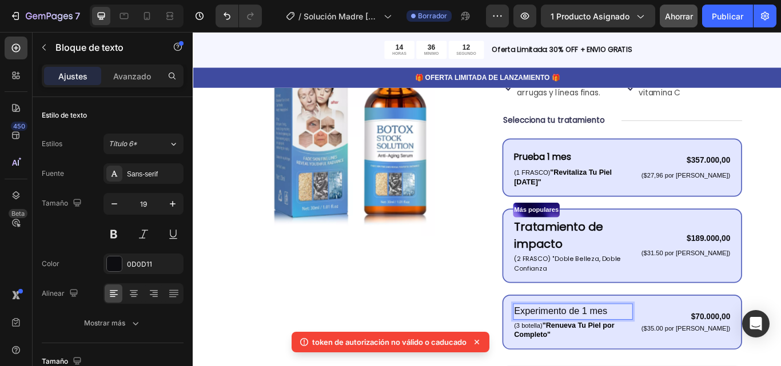
click at [632, 350] on p "Experimento de 1 mes" at bounding box center [635, 358] width 137 height 17
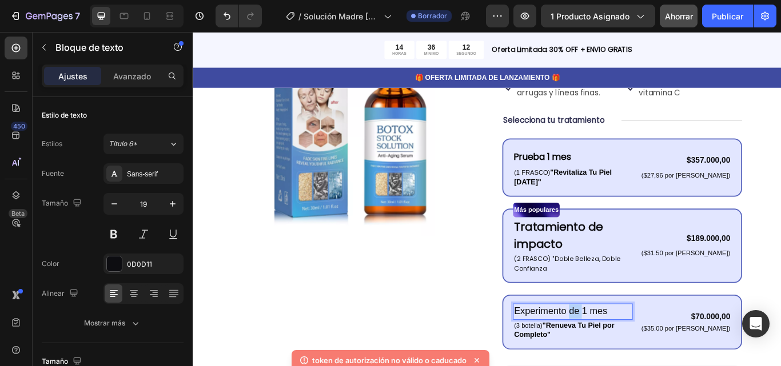
click at [632, 350] on p "Experimento de 1 mes" at bounding box center [635, 358] width 137 height 17
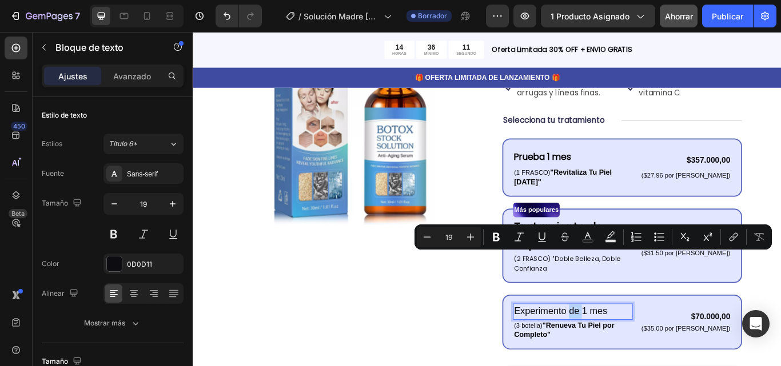
click at [632, 350] on p "Experimento de 1 mes" at bounding box center [635, 358] width 137 height 17
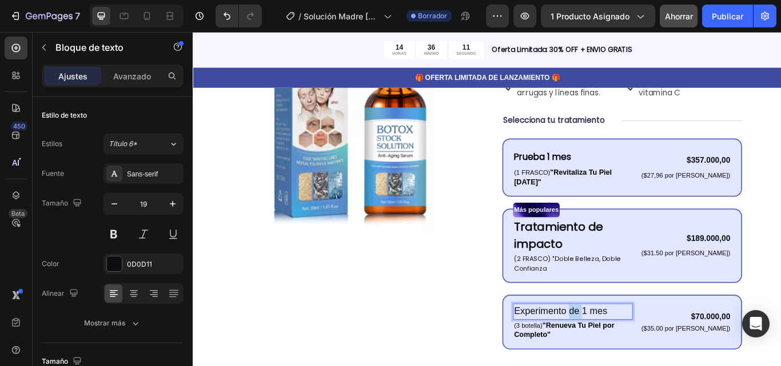
click at [632, 350] on p "Experimento de 1 mes" at bounding box center [635, 358] width 137 height 17
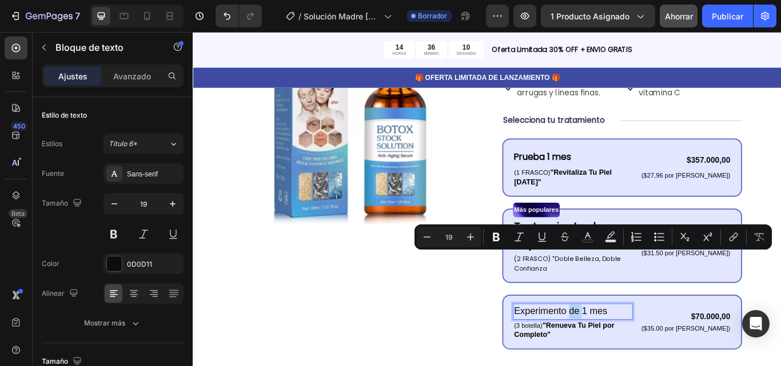
click at [632, 350] on p "Experimento de 1 mes" at bounding box center [635, 358] width 137 height 17
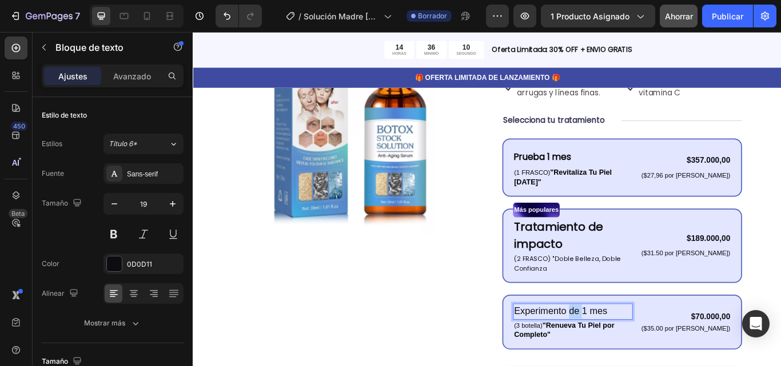
click at [632, 350] on p "Experimento de 1 mes" at bounding box center [635, 358] width 137 height 17
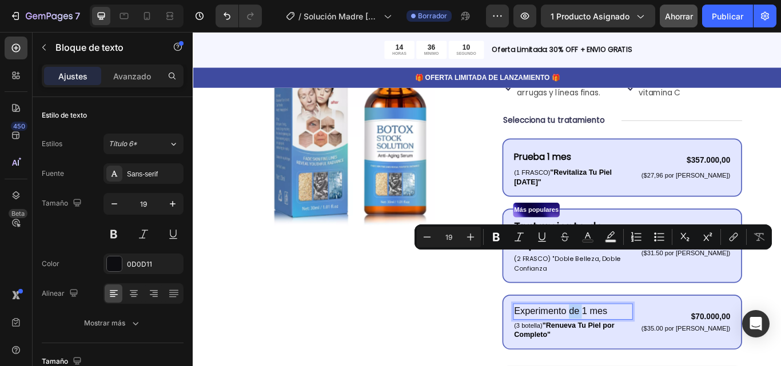
click at [632, 350] on p "Experimento de 1 mes" at bounding box center [635, 358] width 137 height 17
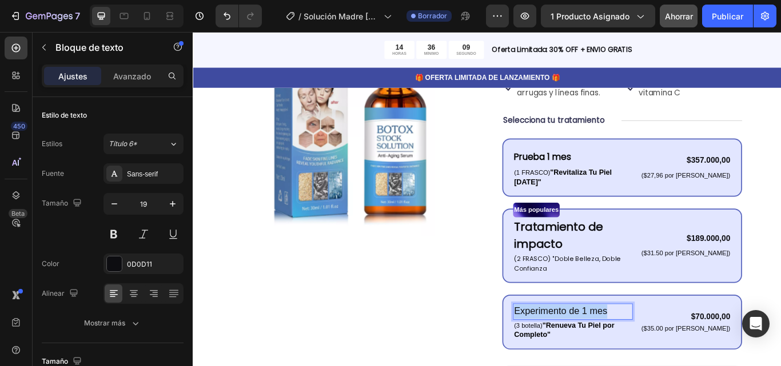
click at [632, 350] on p "Experimento de 1 mes" at bounding box center [635, 358] width 137 height 17
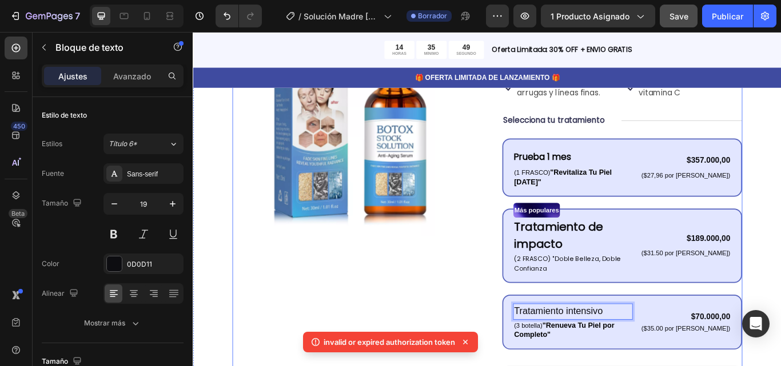
click at [490, 297] on div "Imágenes del producto" at bounding box center [378, 300] width 280 height 652
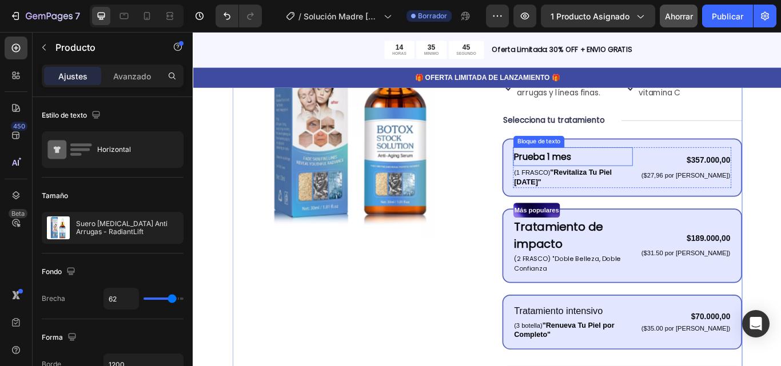
click at [603, 171] on strong "Prueba 1 mes" at bounding box center [600, 178] width 67 height 14
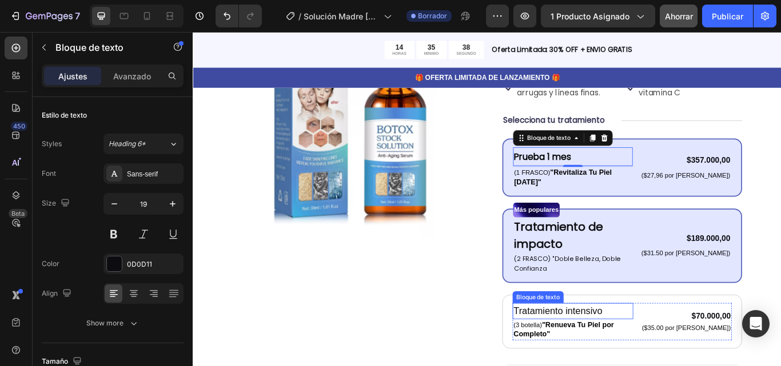
click at [606, 350] on p "Tratamiento intensivo" at bounding box center [636, 358] width 138 height 17
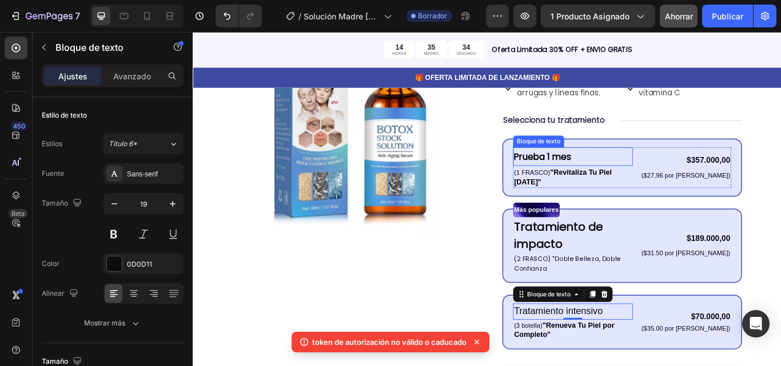
click at [601, 171] on strong "Prueba 1 mes" at bounding box center [600, 178] width 67 height 14
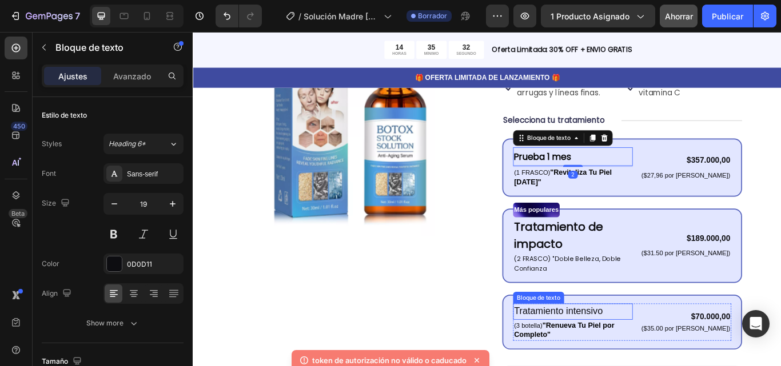
click at [615, 350] on p "Tratamiento intensivo" at bounding box center [635, 358] width 137 height 17
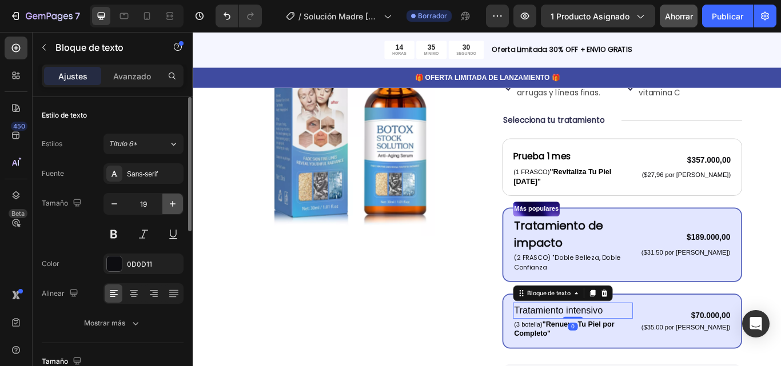
click at [180, 206] on button "button" at bounding box center [172, 204] width 21 height 21
click at [121, 205] on button "button" at bounding box center [114, 204] width 21 height 21
type input "20"
click at [648, 349] on p "Tratamiento intensivo" at bounding box center [635, 357] width 137 height 17
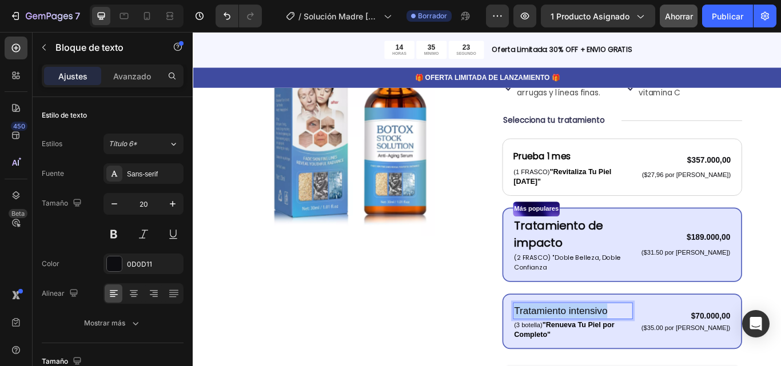
click at [648, 349] on p "Tratamiento intensivo" at bounding box center [635, 357] width 137 height 17
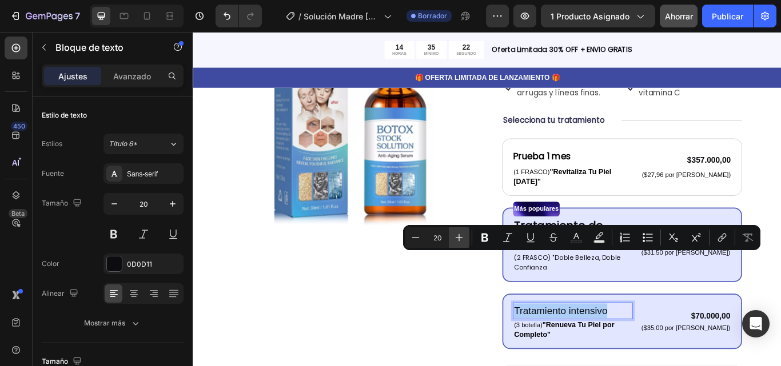
click at [457, 232] on button "Plus" at bounding box center [459, 238] width 21 height 21
type input "22"
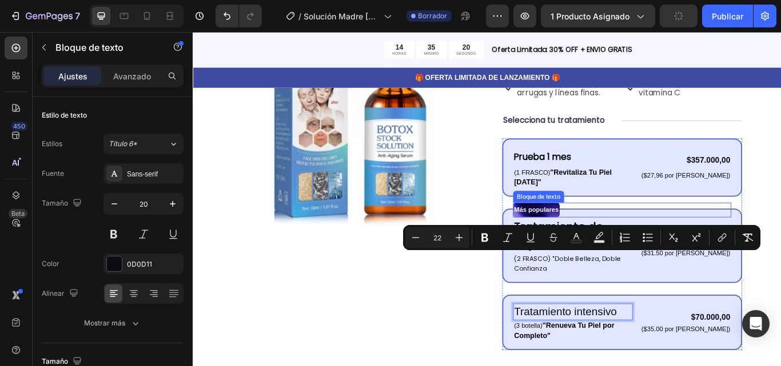
scroll to position [194, 0]
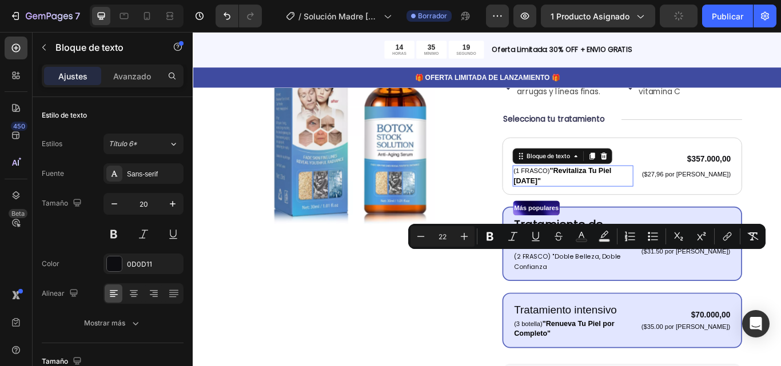
click at [643, 190] on strong ""Revitaliza Tu Piel [DATE]"" at bounding box center [624, 200] width 114 height 21
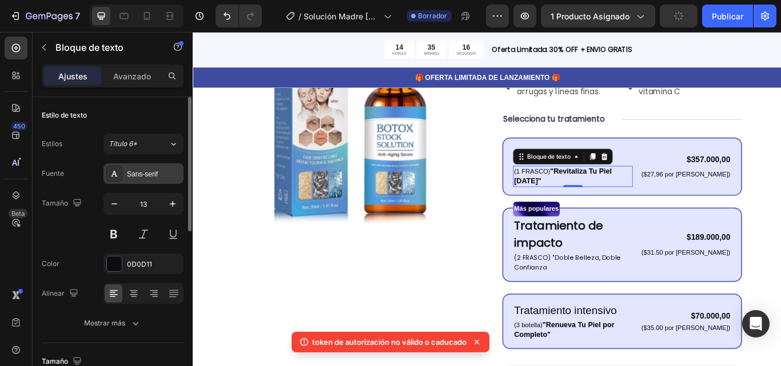
click at [153, 174] on font "Sans-serif" at bounding box center [142, 174] width 31 height 8
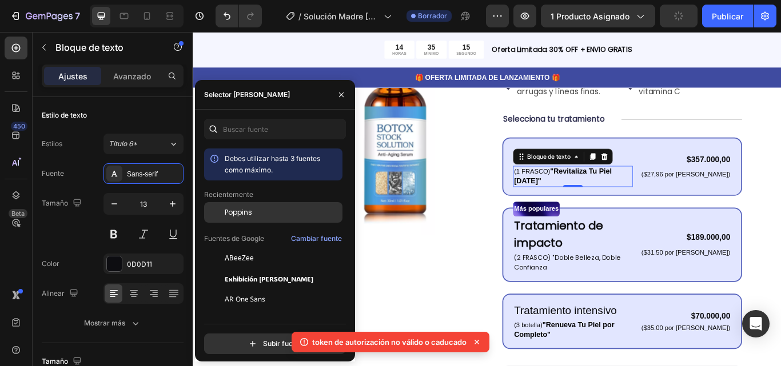
click at [262, 216] on div "Poppins" at bounding box center [282, 213] width 115 height 10
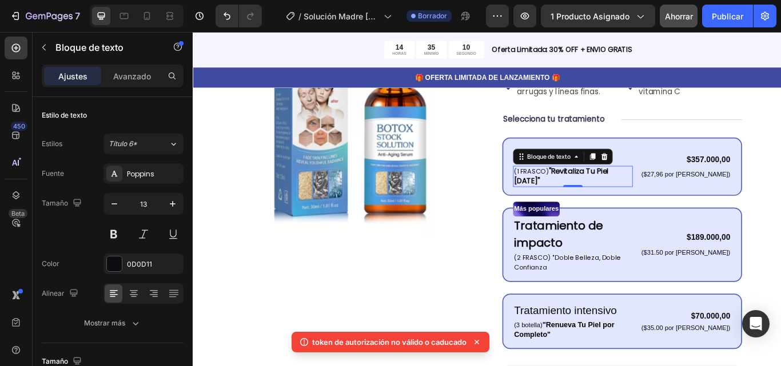
click at [632, 209] on div "0" at bounding box center [635, 213] width 11 height 9
click at [524, 201] on div "Imágenes del producto Icono Icono Icono Icono Icono Lista de iconos Más de 122.…" at bounding box center [535, 299] width 595 height 653
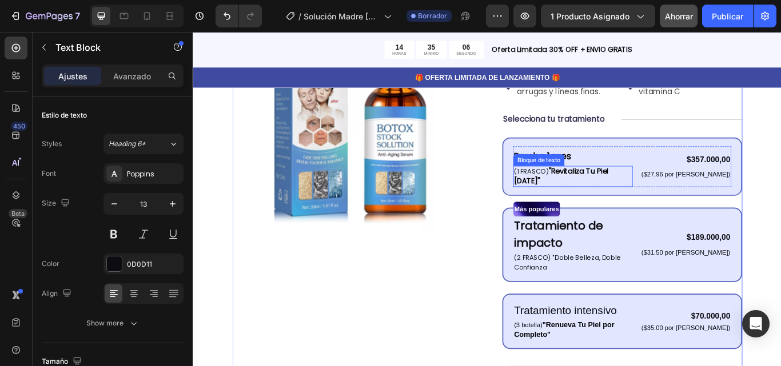
click at [644, 189] on strong ""Revitaliza Tu Piel [DATE]"" at bounding box center [622, 200] width 110 height 23
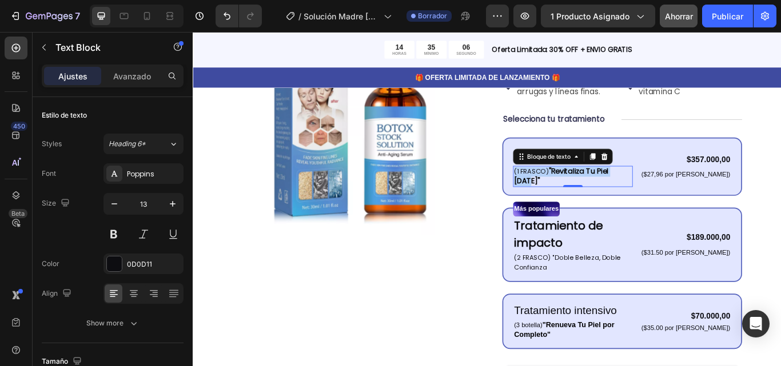
click at [644, 189] on strong ""Revitaliza Tu Piel [DATE]"" at bounding box center [622, 200] width 110 height 23
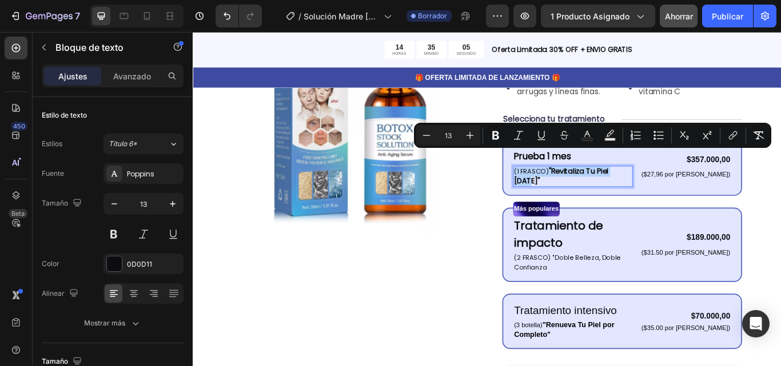
click at [612, 189] on strong ""Revitaliza Tu Piel [DATE]"" at bounding box center [622, 200] width 110 height 23
drag, startPoint x: 607, startPoint y: 174, endPoint x: 697, endPoint y: 178, distance: 91.0
click at [697, 178] on div "Prueba 1 mes Bloque de texto (1 FRASCO) "Revitaliza Tu Piel [DATE]" Bloque de t…" at bounding box center [693, 189] width 254 height 47
click at [611, 189] on strong ""Revitaliza Tu Piel [DATE]"" at bounding box center [622, 200] width 110 height 23
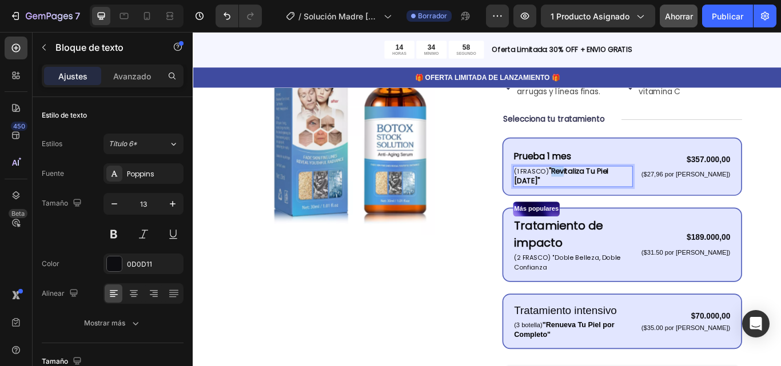
drag, startPoint x: 607, startPoint y: 174, endPoint x: 621, endPoint y: 174, distance: 14.3
click at [621, 189] on strong ""Revitaliza Tu Piel [DATE]"" at bounding box center [622, 200] width 110 height 23
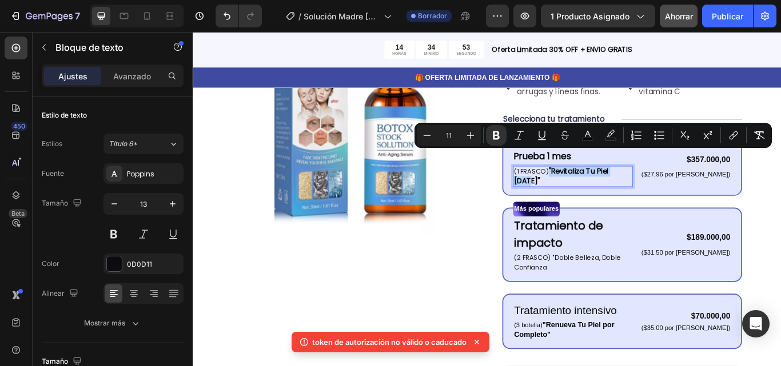
drag, startPoint x: 696, startPoint y: 176, endPoint x: 605, endPoint y: 174, distance: 90.9
click at [605, 189] on strong ""Revitaliza Tu Piel [DATE]"" at bounding box center [622, 200] width 110 height 23
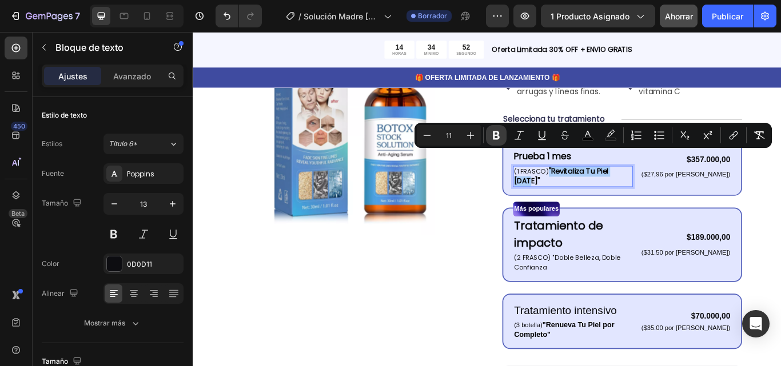
click at [497, 135] on icon "Editor contextual toolbar" at bounding box center [496, 135] width 7 height 9
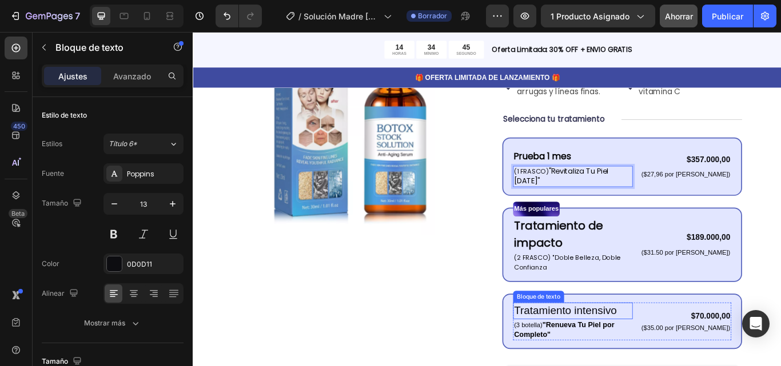
click at [651, 350] on span "Tratamiento intensivo" at bounding box center [627, 357] width 120 height 14
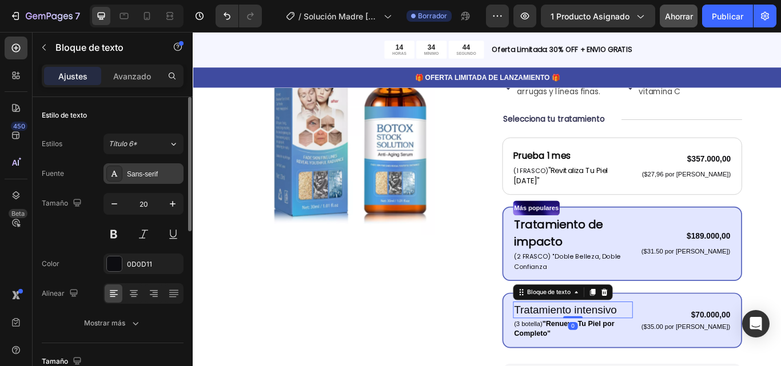
click at [158, 168] on div "Sans-serif" at bounding box center [143, 173] width 80 height 21
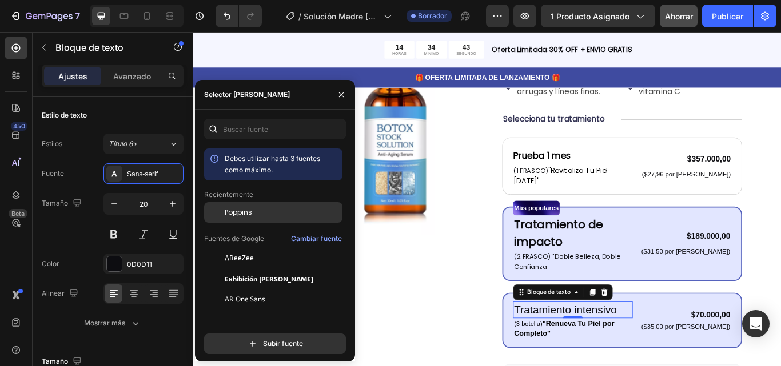
click at [243, 289] on div "Poppins" at bounding box center [273, 299] width 138 height 21
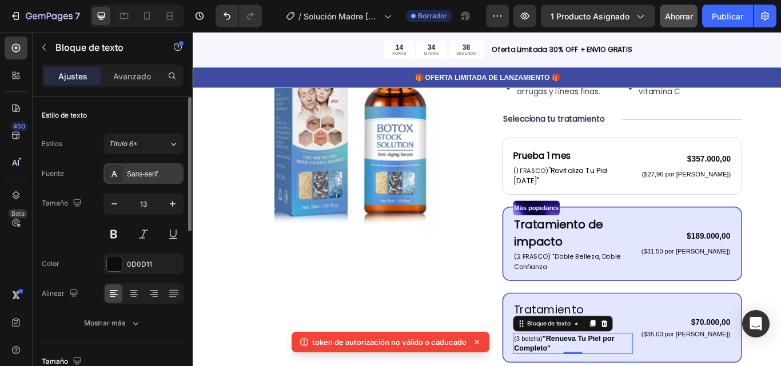
click at [154, 170] on font "Sans-serif" at bounding box center [142, 174] width 31 height 8
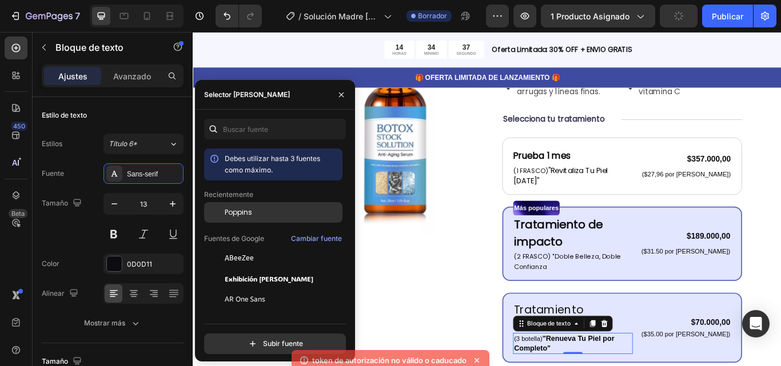
click at [254, 216] on div "Poppins" at bounding box center [282, 213] width 115 height 10
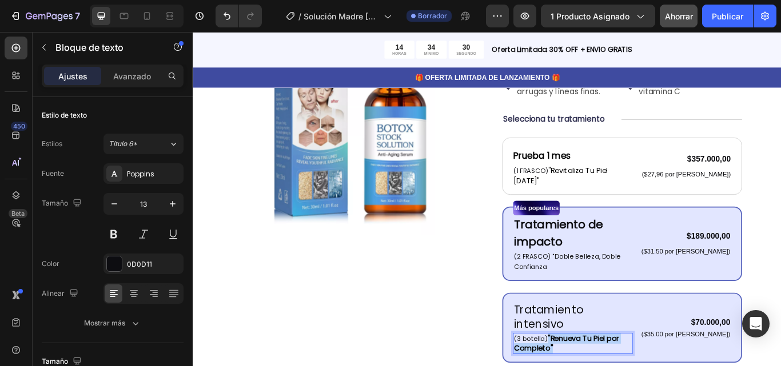
drag, startPoint x: 603, startPoint y: 308, endPoint x: 735, endPoint y: 312, distance: 131.5
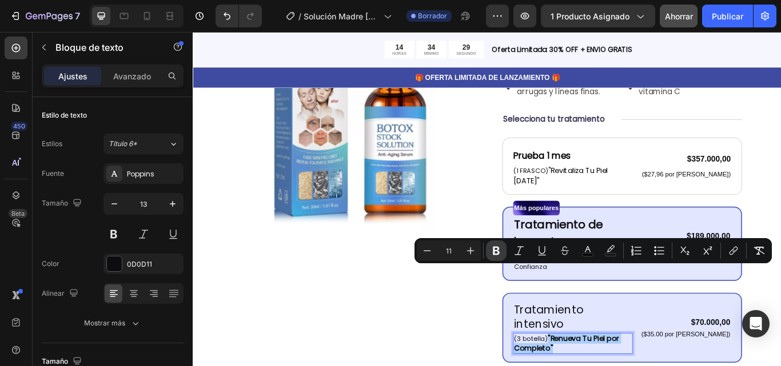
drag, startPoint x: 493, startPoint y: 249, endPoint x: 287, endPoint y: 270, distance: 206.9
click at [493, 249] on icon "Editor contextual toolbar" at bounding box center [495, 250] width 11 height 11
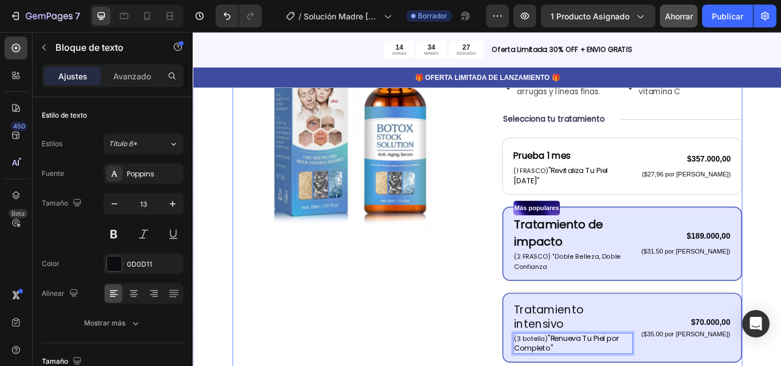
click at [489, 310] on div "Imágenes del producto" at bounding box center [378, 307] width 280 height 669
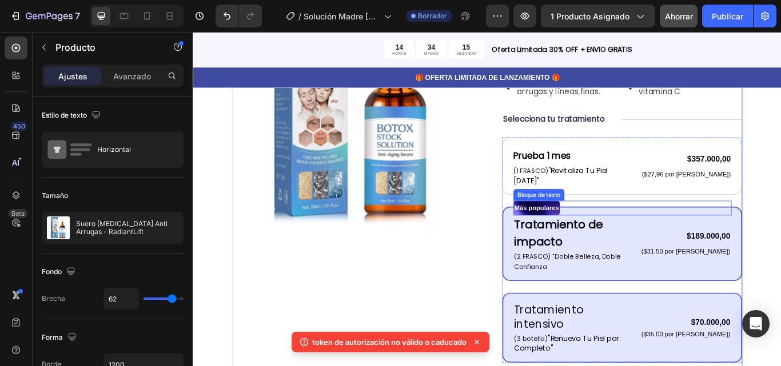
click at [611, 233] on font "Más populares" at bounding box center [593, 237] width 52 height 9
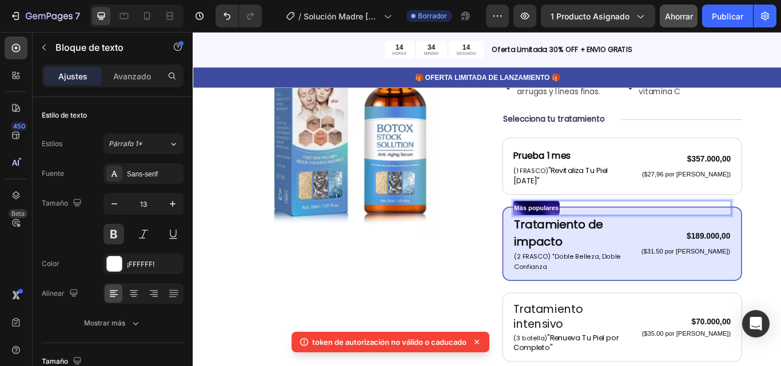
click at [612, 230] on p "Más populares" at bounding box center [593, 237] width 52 height 15
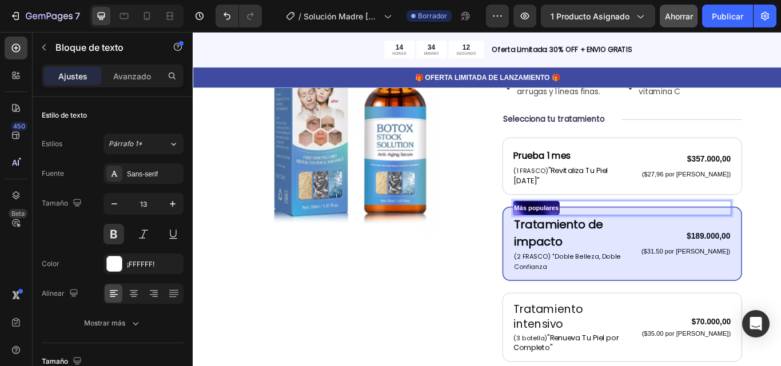
click at [619, 230] on p "Más populares" at bounding box center [593, 237] width 52 height 15
click at [478, 249] on img at bounding box center [378, 124] width 280 height 302
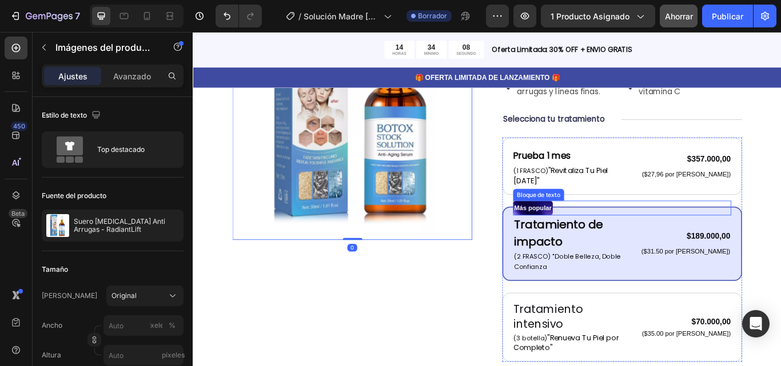
click at [599, 230] on p "Más popular" at bounding box center [589, 237] width 44 height 15
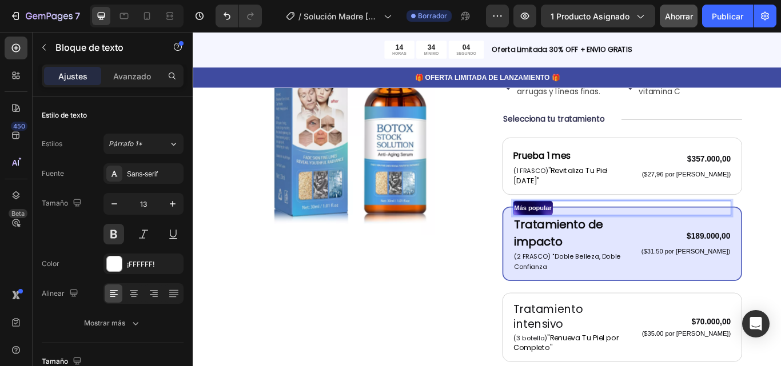
click at [590, 230] on p "Más popular" at bounding box center [589, 237] width 44 height 15
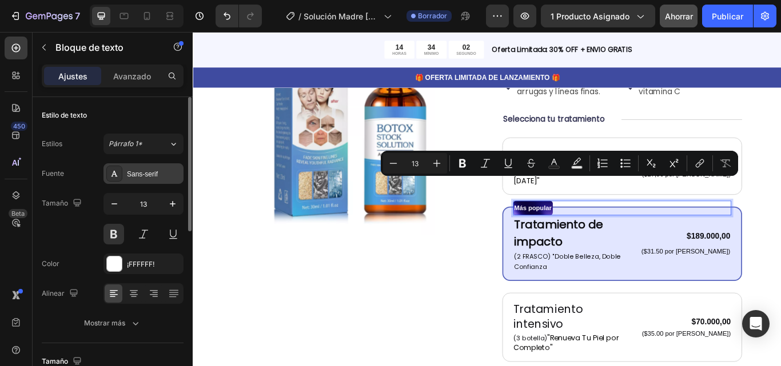
click at [151, 170] on font "Sans-serif" at bounding box center [142, 174] width 31 height 8
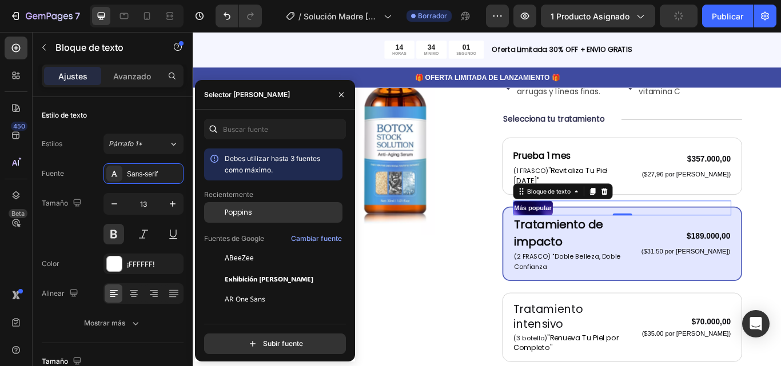
click at [258, 209] on div "Poppins" at bounding box center [282, 213] width 115 height 10
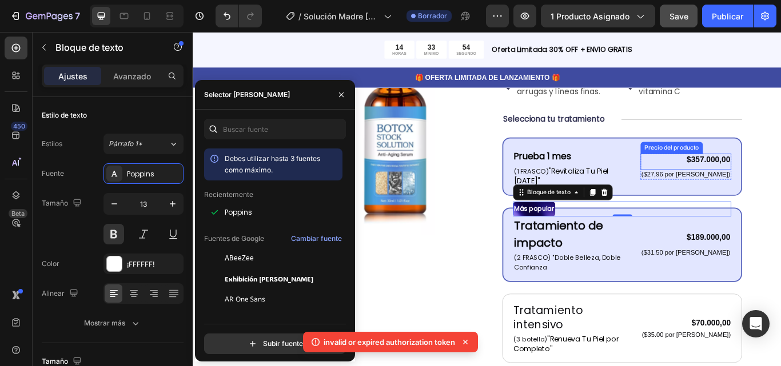
click at [780, 174] on div "$357.000,00" at bounding box center [768, 181] width 106 height 14
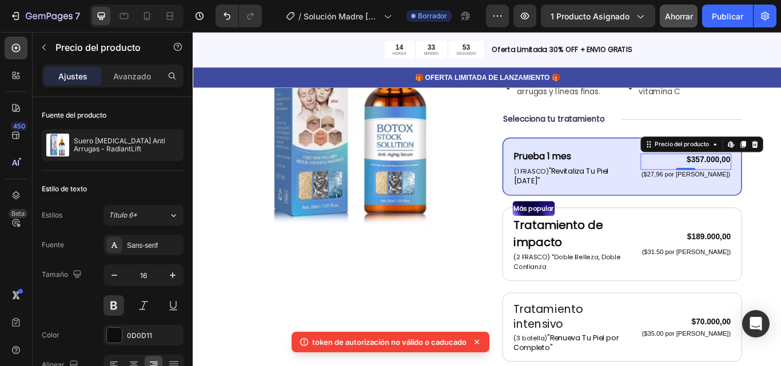
click at [780, 176] on font "$357.000,00" at bounding box center [793, 181] width 51 height 10
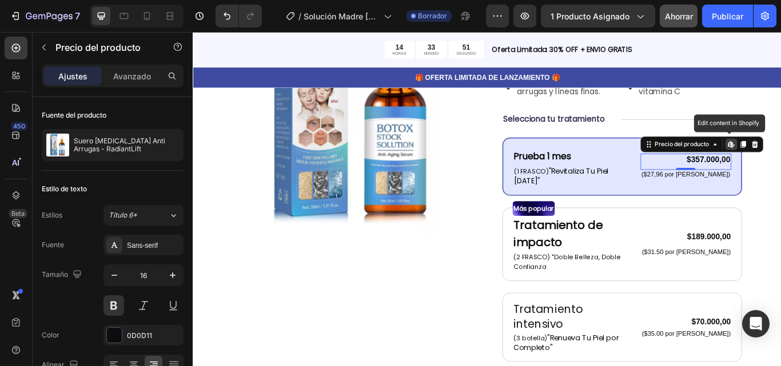
click at [780, 176] on font "$357.000,00" at bounding box center [793, 181] width 51 height 10
click at [780, 187] on div "Imágenes del producto Icono Icono Icono Icono Icono Lista de iconos Más de 122.…" at bounding box center [536, 312] width 686 height 771
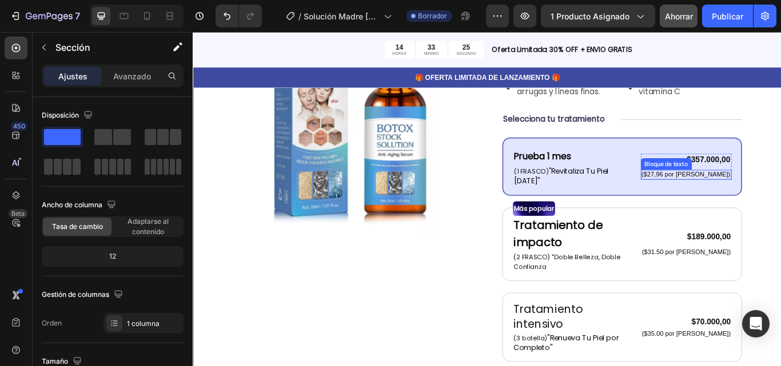
click at [769, 181] on font "Bloque de texto" at bounding box center [744, 186] width 50 height 10
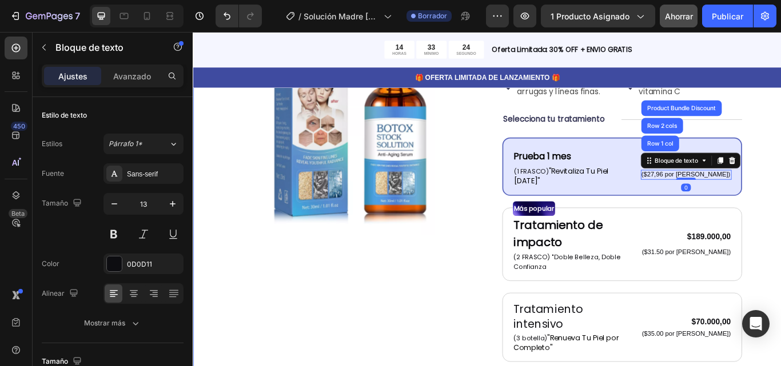
click at [780, 228] on div "Imágenes del producto Icono Icono Icono Icono Icono Lista de iconos Más de 122.…" at bounding box center [536, 312] width 686 height 771
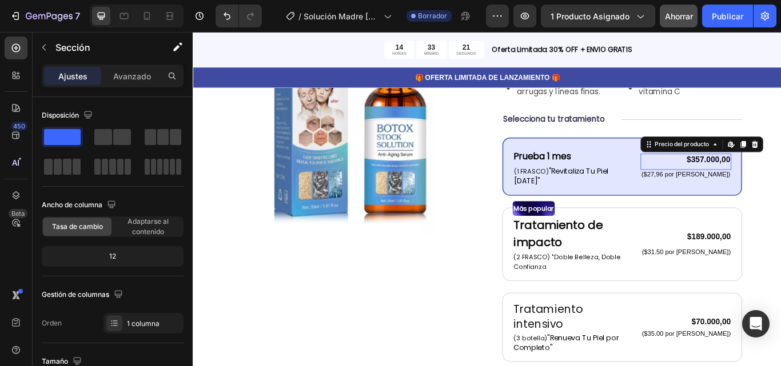
click at [780, 176] on font "$357.000,00" at bounding box center [793, 181] width 51 height 10
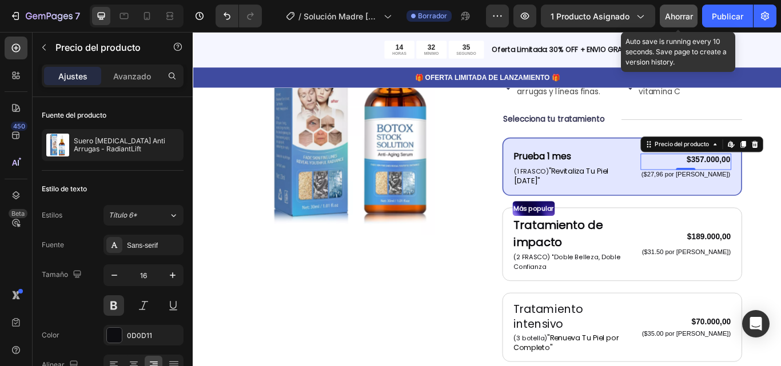
click at [674, 15] on font "Ahorrar" at bounding box center [679, 16] width 28 height 10
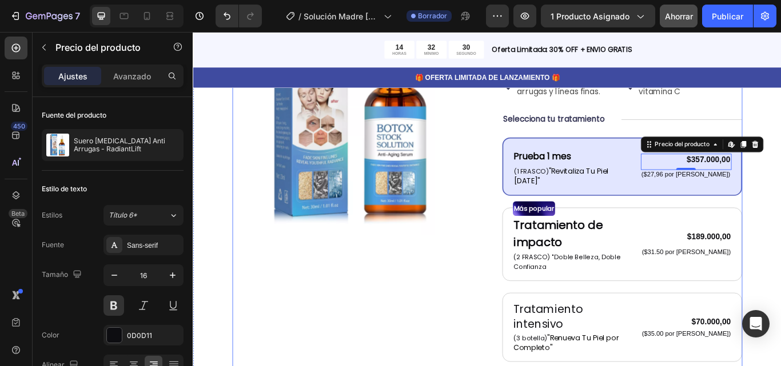
click at [519, 157] on div "Imágenes del producto Icono Icono Icono Icono Icono Lista de iconos Más de 122.…" at bounding box center [535, 307] width 595 height 668
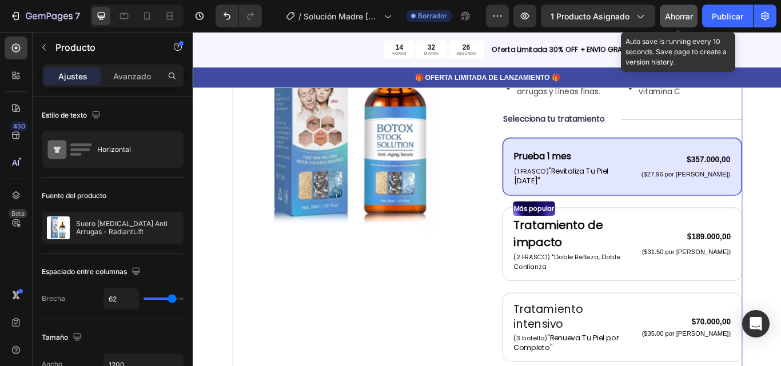
click at [661, 14] on button "Ahorrar" at bounding box center [679, 16] width 38 height 23
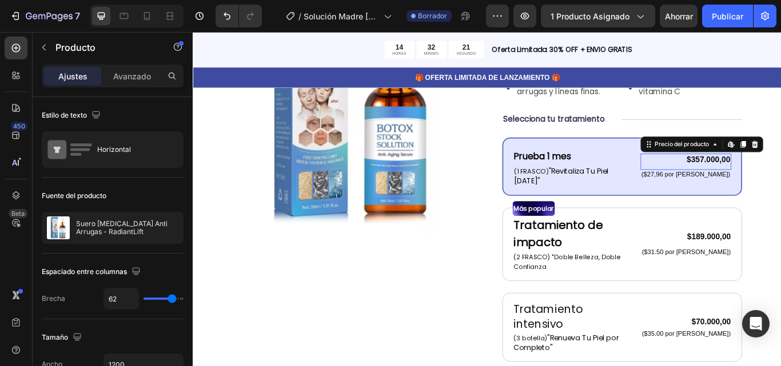
click at [773, 176] on font "$357.000,00" at bounding box center [793, 181] width 51 height 10
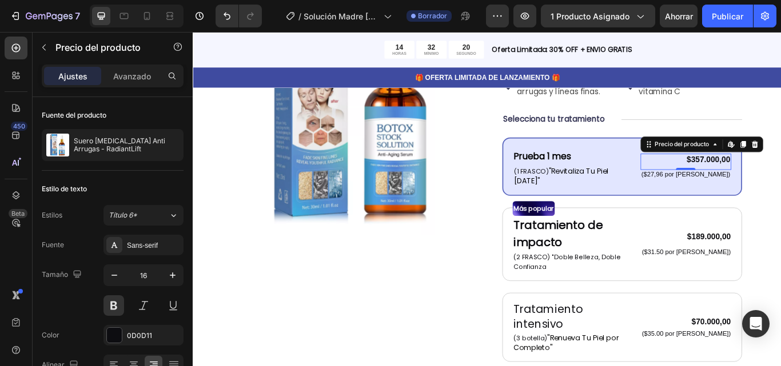
click at [773, 176] on font "$357.000,00" at bounding box center [793, 181] width 51 height 10
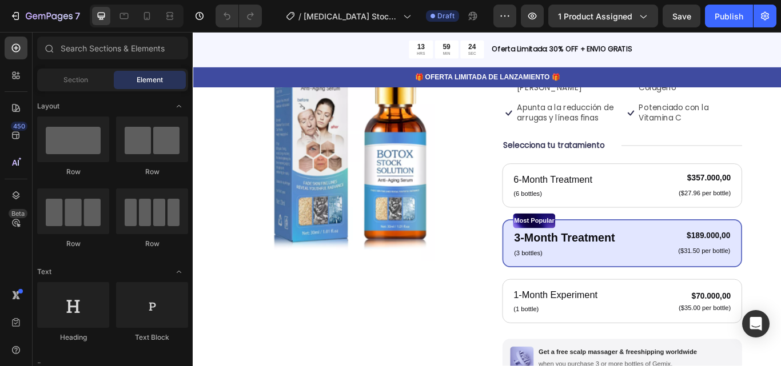
scroll to position [170, 0]
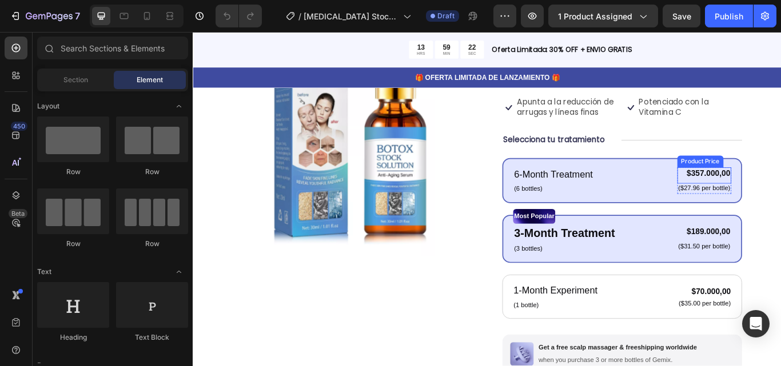
click at [780, 190] on div "$357.000,00" at bounding box center [788, 197] width 63 height 14
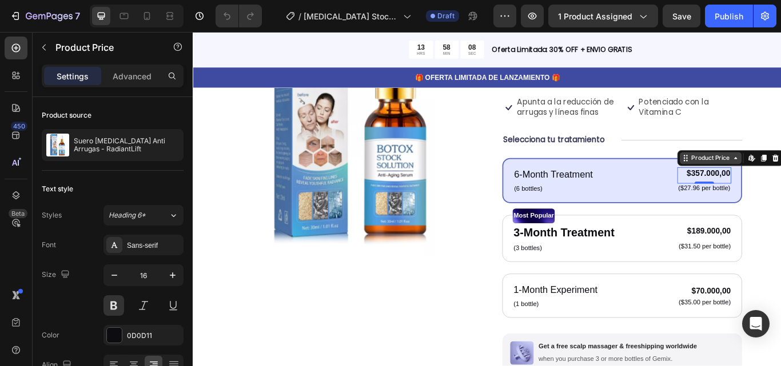
click at [780, 174] on div "Product Price" at bounding box center [796, 179] width 49 height 10
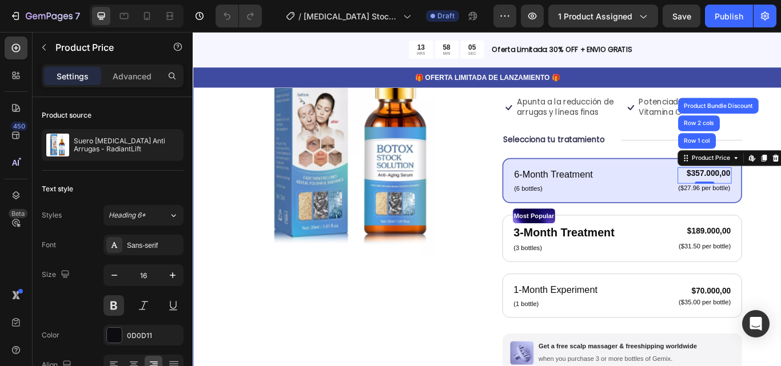
click at [780, 277] on div "Product Images Icon Icon Icon Icon Icon Icon List 122,000+ Mujeres Felices Text…" at bounding box center [536, 292] width 686 height 683
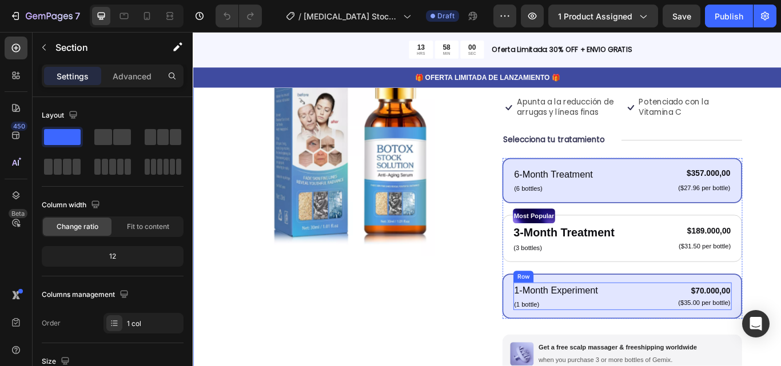
click at [735, 325] on div "1-Month Experiment Text Block (1 bottle) Text Block $70.000,00 Product Price Pr…" at bounding box center [693, 341] width 254 height 32
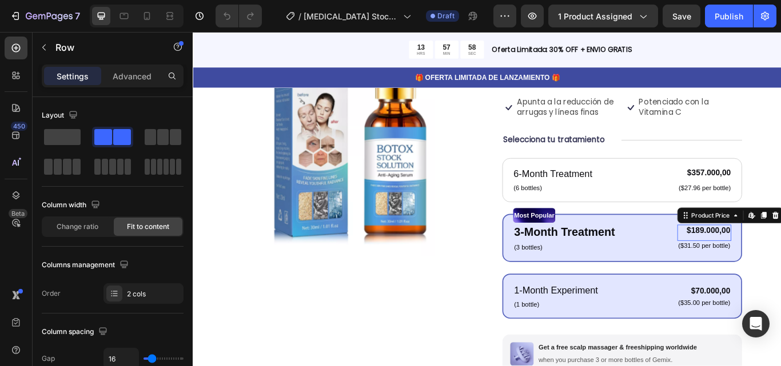
click at [780, 257] on div "$189.000,00" at bounding box center [788, 264] width 63 height 14
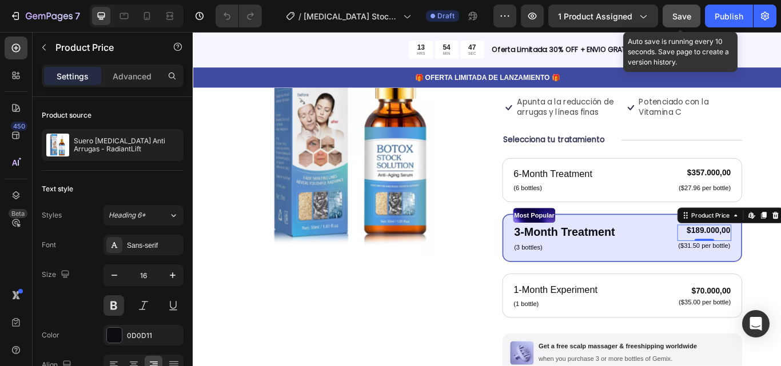
click at [682, 26] on button "Save" at bounding box center [682, 16] width 38 height 23
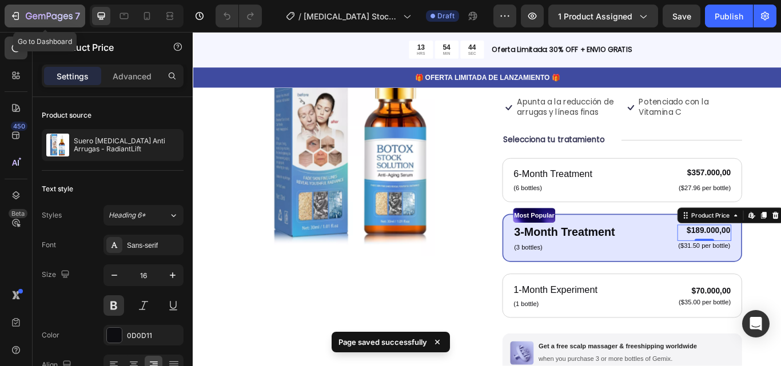
click at [34, 10] on div "7" at bounding box center [53, 16] width 54 height 14
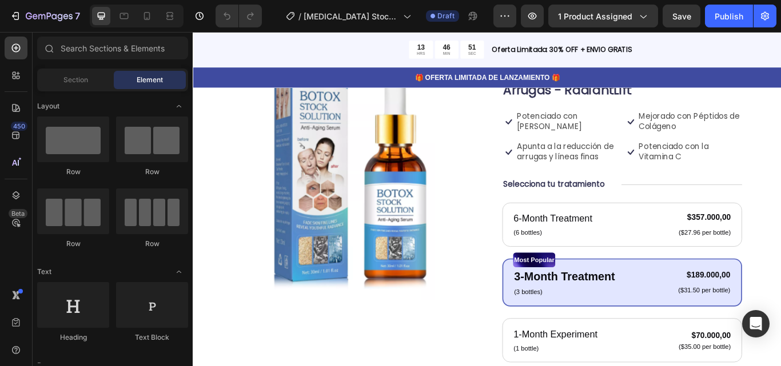
scroll to position [85, 0]
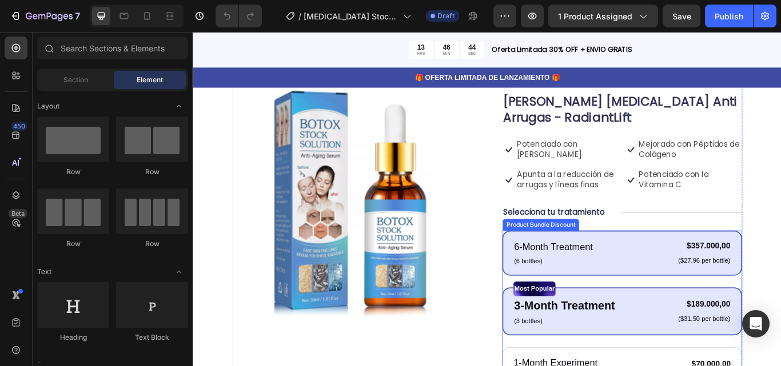
click at [713, 264] on div "6-Month Treatment Text Block (6 bottles) Text Block $357.000,00 Product Price P…" at bounding box center [693, 290] width 280 height 53
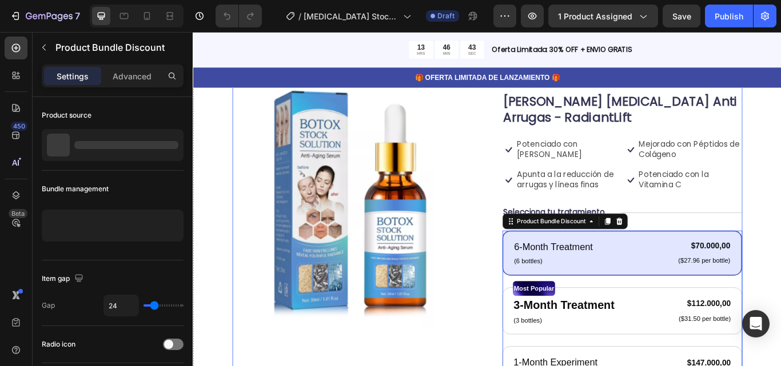
click at [780, 232] on div "Icon Icon Icon Icon Icon Icon List 122,000+ Mujeres Felices Text Block Row Suer…" at bounding box center [693, 370] width 280 height 579
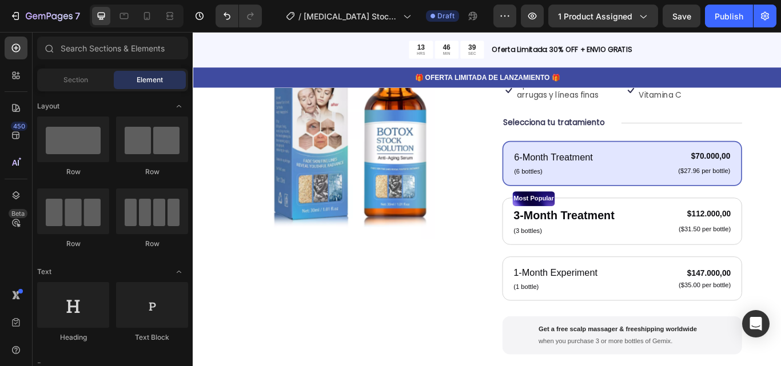
scroll to position [202, 0]
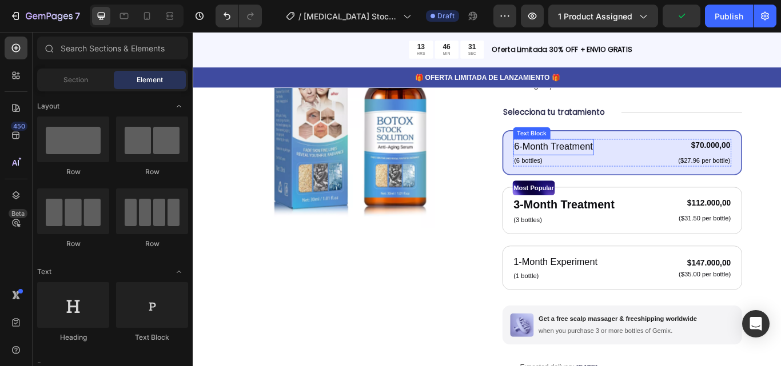
click at [627, 158] on p "6-Month Treatment" at bounding box center [613, 166] width 92 height 17
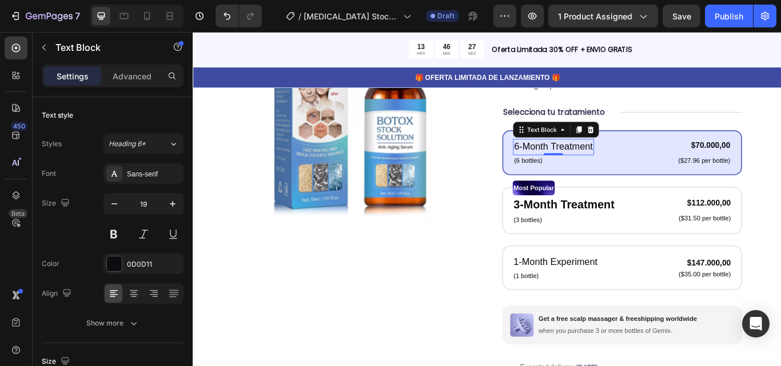
click at [628, 158] on p "6-Month Treatment" at bounding box center [613, 166] width 92 height 17
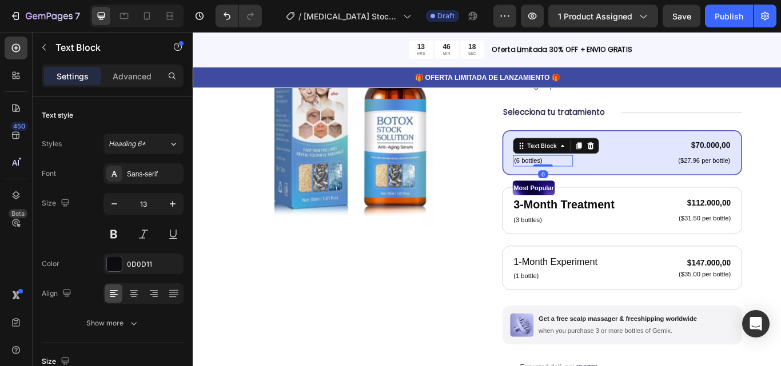
click at [575, 177] on p "(6 bottles)" at bounding box center [600, 182] width 67 height 11
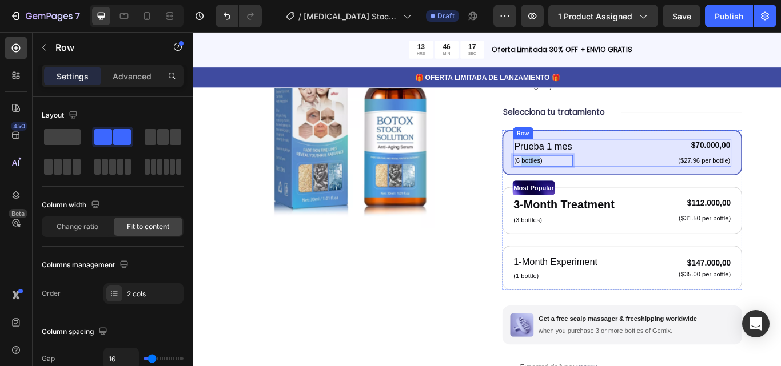
click at [656, 170] on div "Prueba 1 mes Text Block (6 bottles) Text Block 0 $70.000,00 Product Price Produ…" at bounding box center [693, 173] width 254 height 32
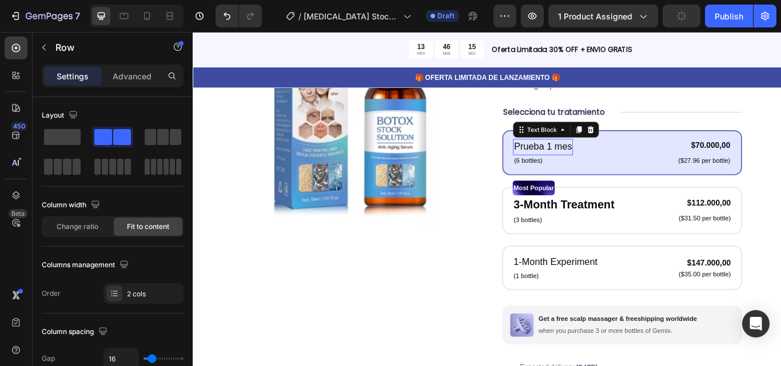
click at [608, 158] on p "Prueba 1 mes" at bounding box center [600, 166] width 67 height 17
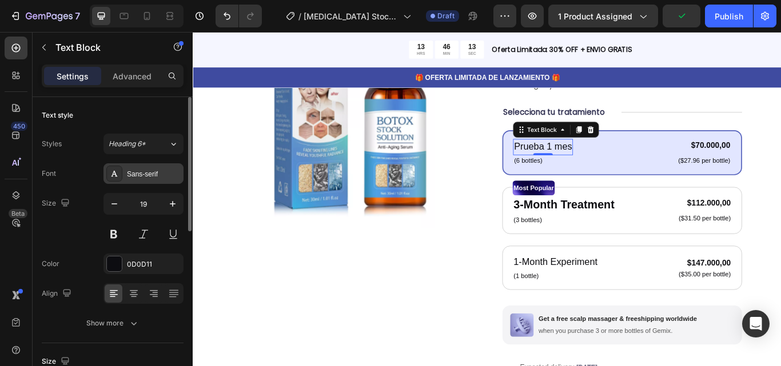
click at [142, 173] on div "Sans-serif" at bounding box center [154, 174] width 54 height 10
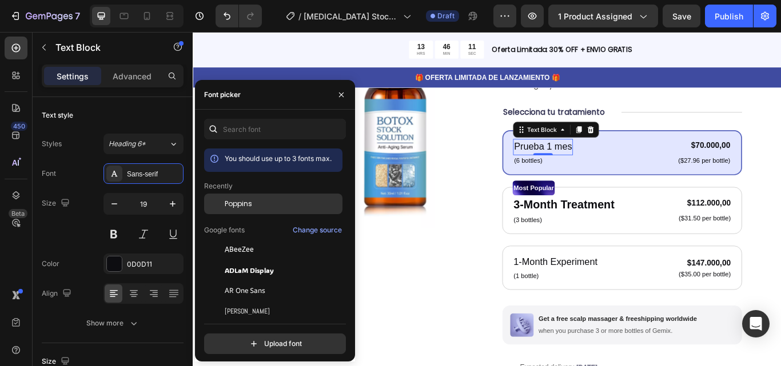
click at [253, 207] on div "Poppins" at bounding box center [282, 204] width 115 height 10
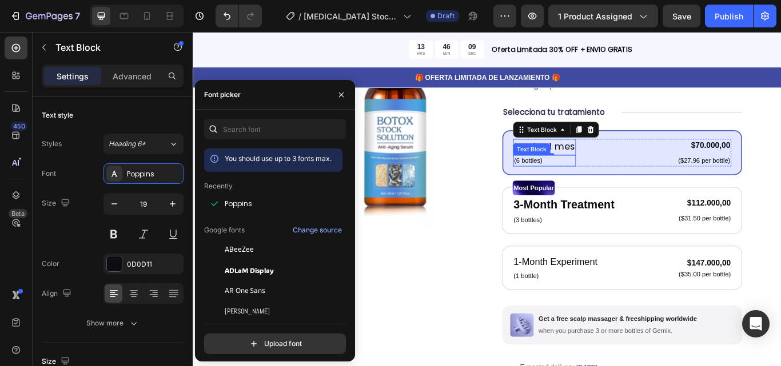
click at [586, 177] on p "(6 bottles)" at bounding box center [602, 182] width 71 height 11
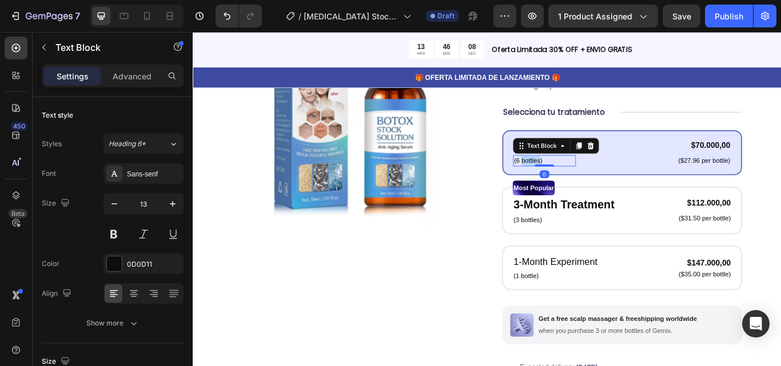
click at [586, 177] on p "(6 bottles)" at bounding box center [602, 182] width 71 height 11
click at [614, 177] on p "(1 FRASCO)" at bounding box center [603, 182] width 72 height 11
click at [615, 177] on p "(1 FRASCO)" at bounding box center [603, 182] width 72 height 11
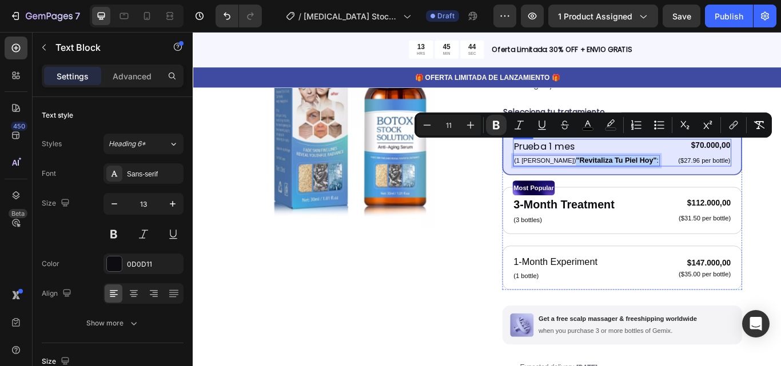
drag, startPoint x: 607, startPoint y: 162, endPoint x: 713, endPoint y: 168, distance: 105.9
click at [713, 168] on div "Prueba 1 mes Text Block (1 FRASCO) "Revitaliza Tu Piel Hoy" : Text Block 0 $70.…" at bounding box center [693, 173] width 254 height 32
click at [495, 125] on icon "Editor contextual toolbar" at bounding box center [496, 125] width 7 height 9
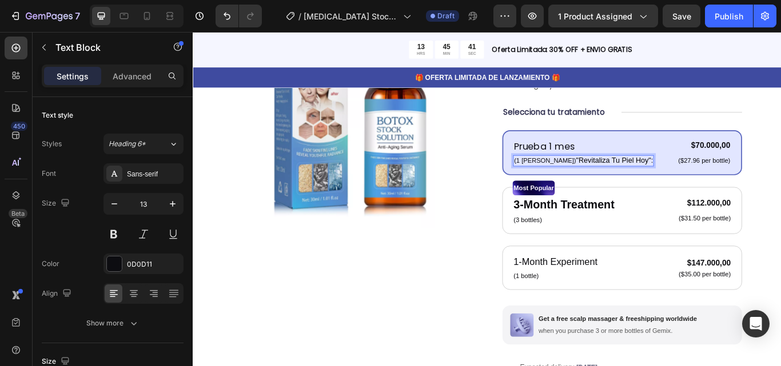
click at [697, 176] on div "(1 FRASCO) "Revitaliza Tu Piel Hoy":" at bounding box center [648, 183] width 164 height 14
click at [540, 184] on div "Product Images Icon Icon Icon Icon Icon Icon List 122,000+ Mujeres Felices Text…" at bounding box center [535, 254] width 595 height 580
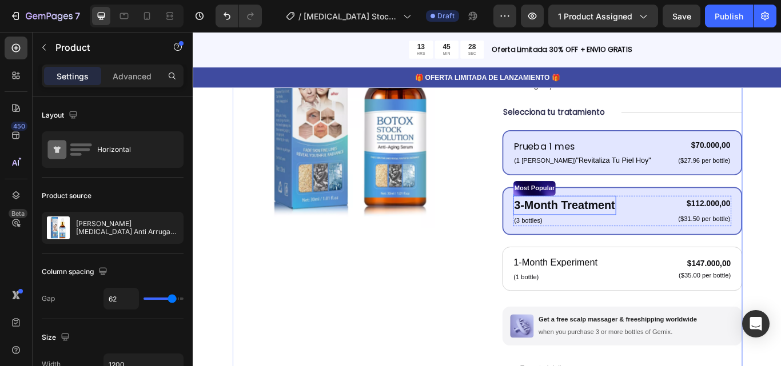
click at [647, 225] on p "3-Month Treatment" at bounding box center [626, 235] width 118 height 20
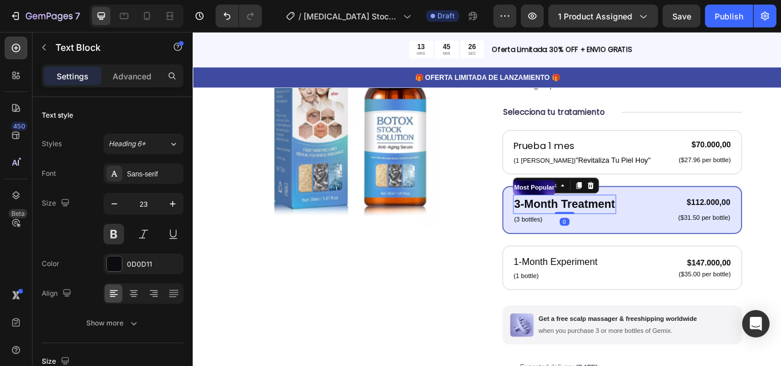
click at [642, 224] on p "3-Month Treatment" at bounding box center [626, 234] width 118 height 20
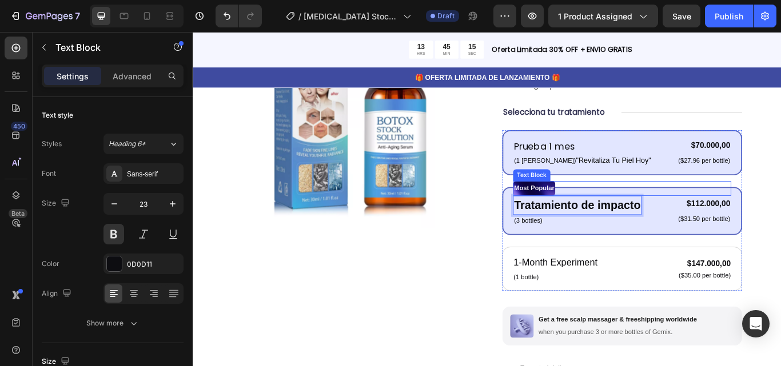
scroll to position [204, 0]
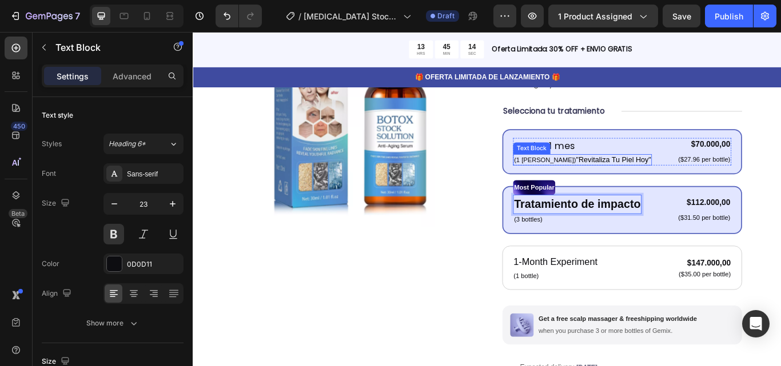
click at [639, 177] on span ""Revitaliza Tu Piel [DATE]"" at bounding box center [682, 181] width 87 height 9
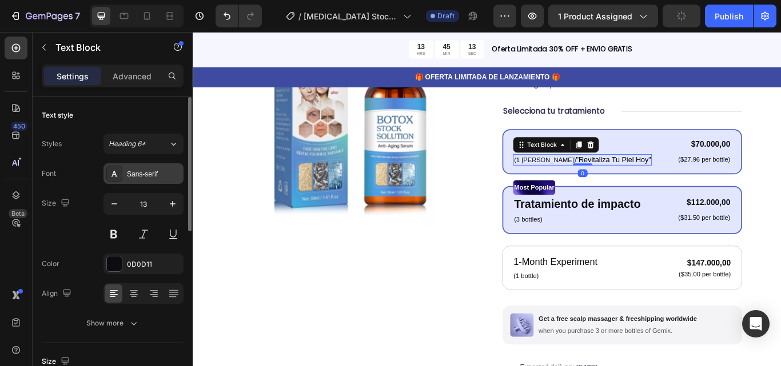
click at [151, 176] on div "Sans-serif" at bounding box center [154, 174] width 54 height 10
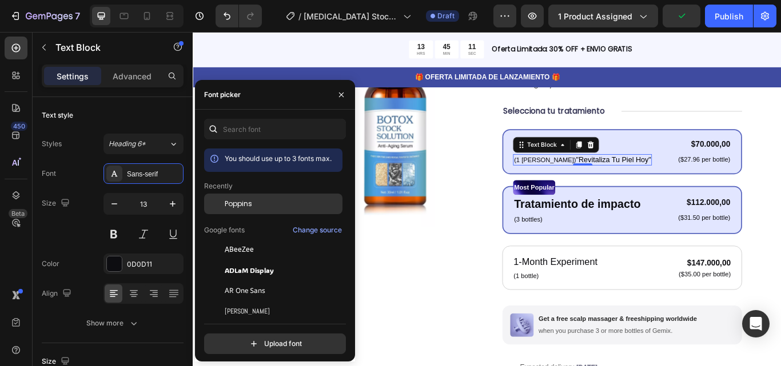
click at [246, 199] on span "Poppins" at bounding box center [238, 204] width 27 height 10
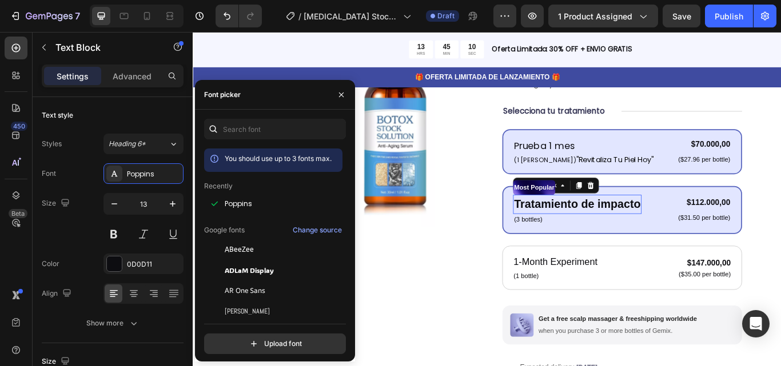
click at [637, 224] on p "Tratamiento de impacto" at bounding box center [640, 234] width 147 height 20
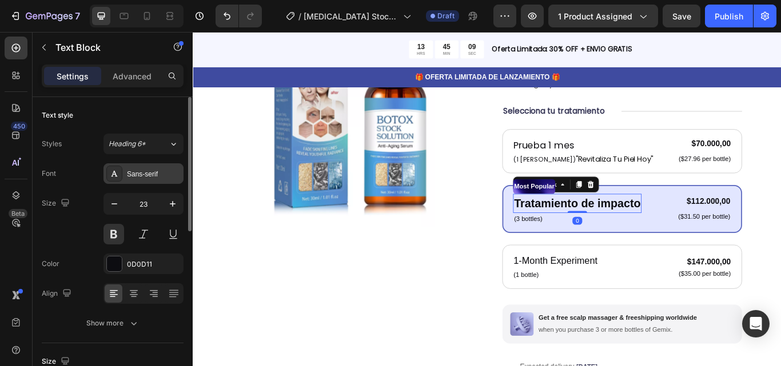
click at [153, 173] on div "Sans-serif" at bounding box center [154, 174] width 54 height 10
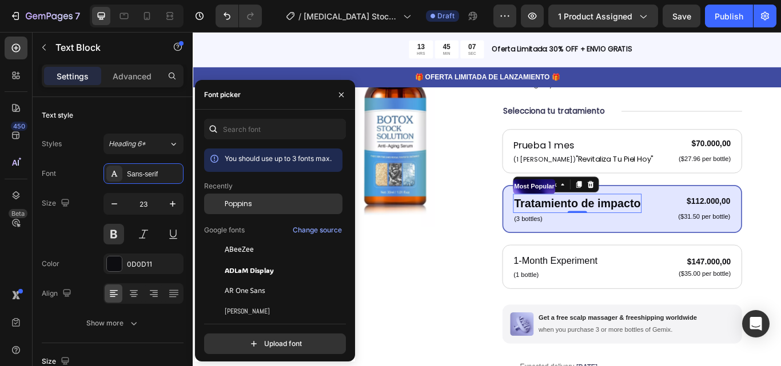
click at [266, 208] on div "Poppins" at bounding box center [282, 204] width 115 height 10
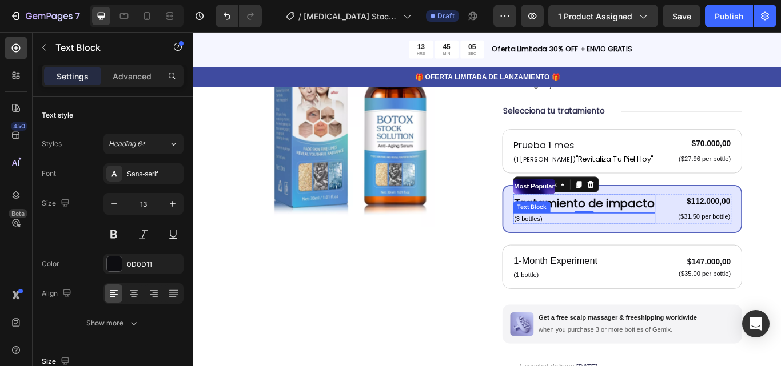
click at [586, 245] on p "(3 bottles)" at bounding box center [648, 250] width 163 height 11
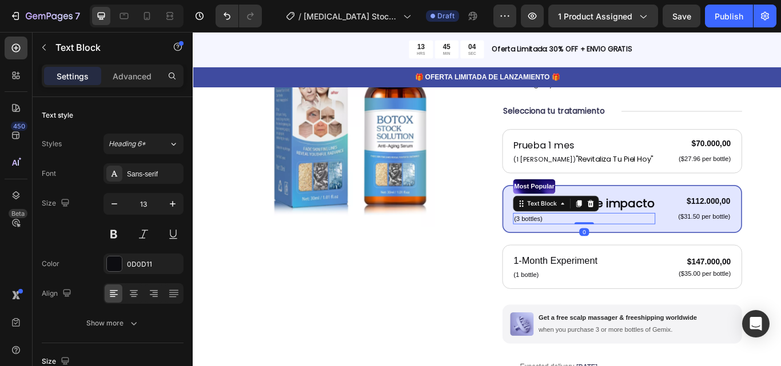
click at [578, 245] on p "(3 bottles)" at bounding box center [648, 250] width 163 height 11
click at [628, 245] on p "(2 FRSCO)" at bounding box center [648, 250] width 163 height 11
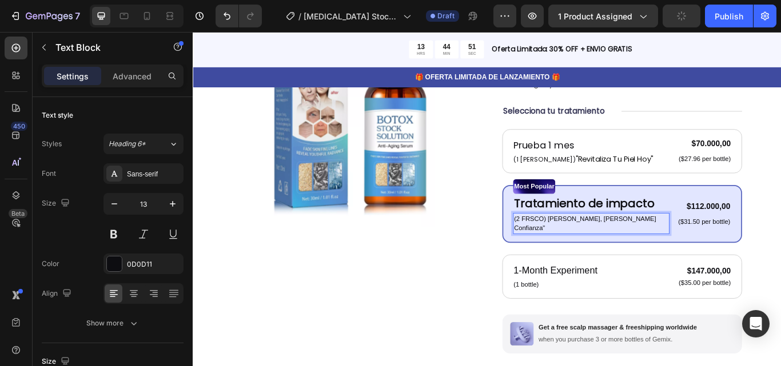
click at [604, 245] on p "(2 FRSCO) Doble Belleza, Doble Confianza"" at bounding box center [657, 256] width 180 height 22
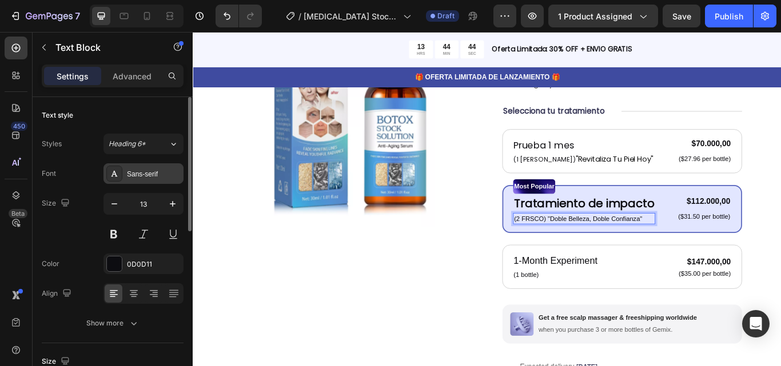
click at [151, 169] on div "Sans-serif" at bounding box center [143, 173] width 80 height 21
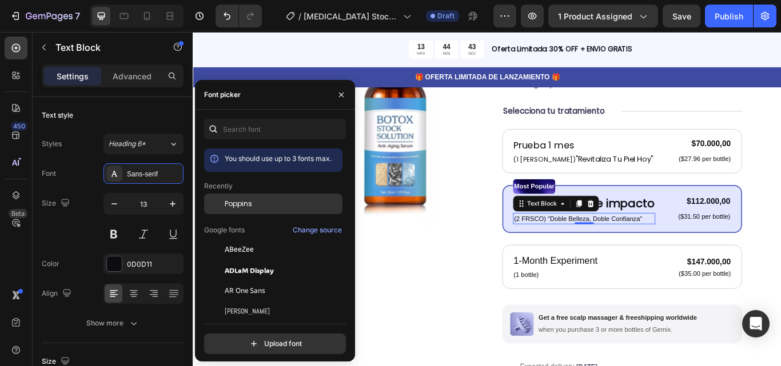
click at [273, 204] on div "Poppins" at bounding box center [282, 204] width 115 height 10
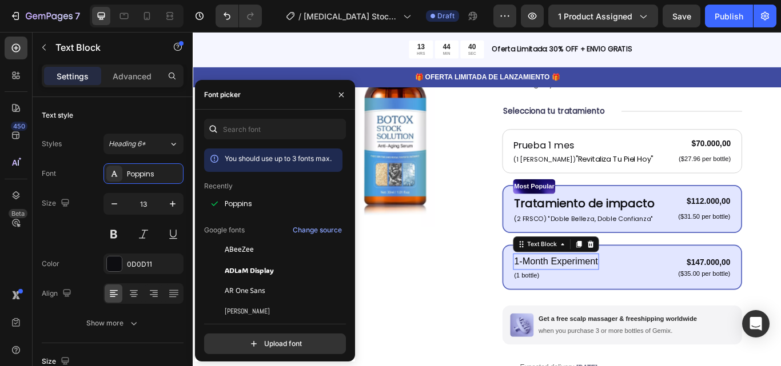
click at [596, 292] on p "1-Month Experiment" at bounding box center [616, 300] width 98 height 17
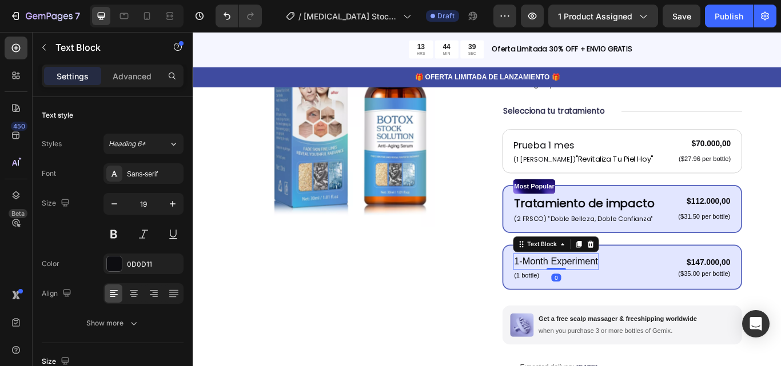
click at [596, 292] on p "1-Month Experiment" at bounding box center [616, 300] width 98 height 17
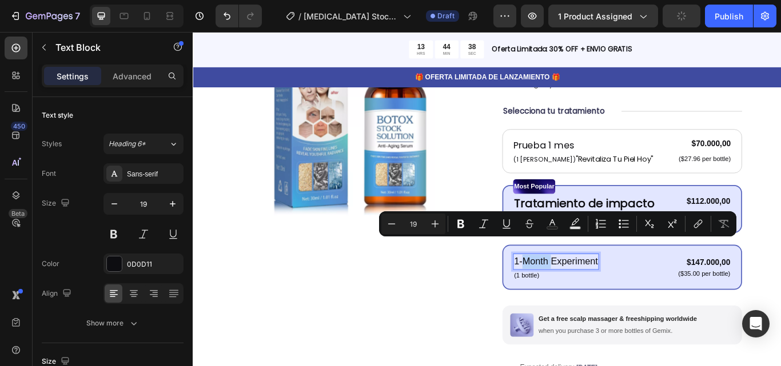
click at [596, 292] on p "1-Month Experiment" at bounding box center [616, 300] width 98 height 17
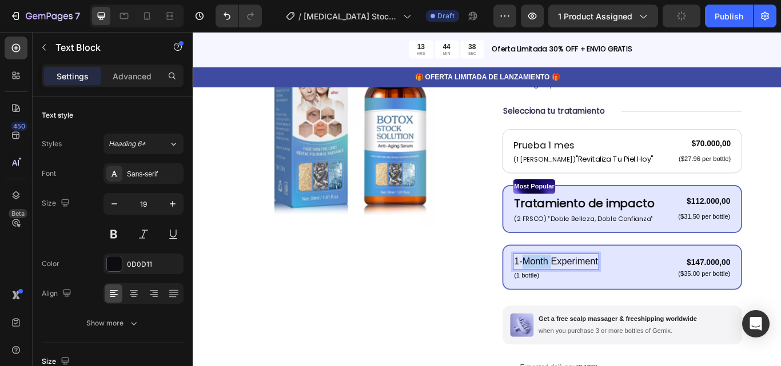
click at [596, 292] on p "1-Month Experiment" at bounding box center [616, 300] width 98 height 17
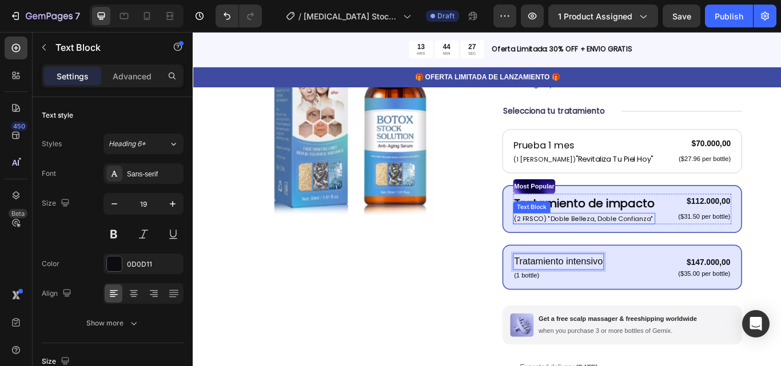
scroll to position [205, 0]
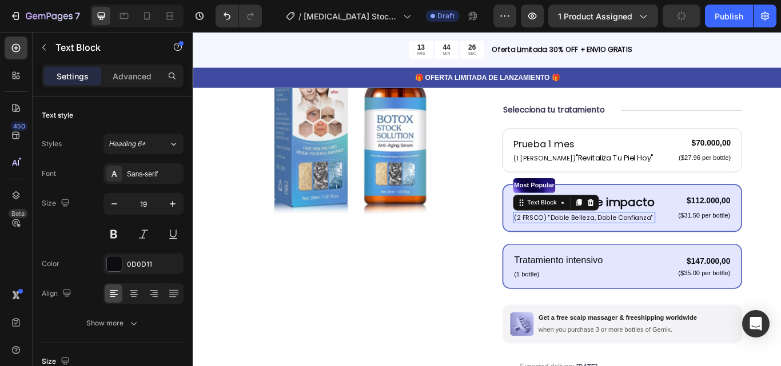
click at [584, 244] on p "(2 FRSCO) "Doble Belleza, Doble Confianza"" at bounding box center [648, 249] width 163 height 11
click at [583, 244] on p "(2 FRSCO) "Doble Belleza, Doble Confianza"" at bounding box center [648, 249] width 163 height 11
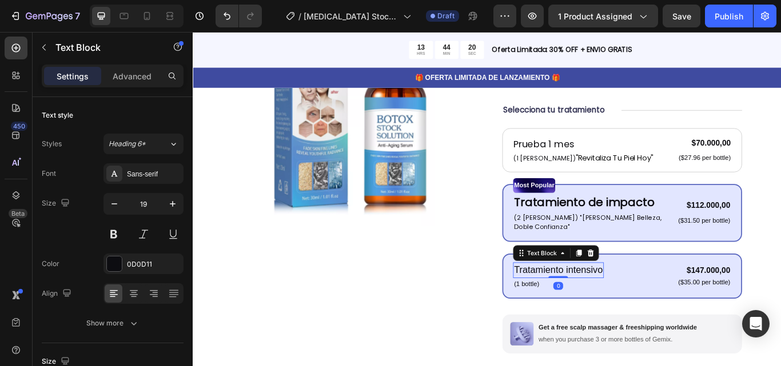
click at [648, 302] on p "Tratamiento intensivo" at bounding box center [618, 310] width 103 height 17
click at [157, 171] on div "Sans-serif" at bounding box center [154, 174] width 54 height 10
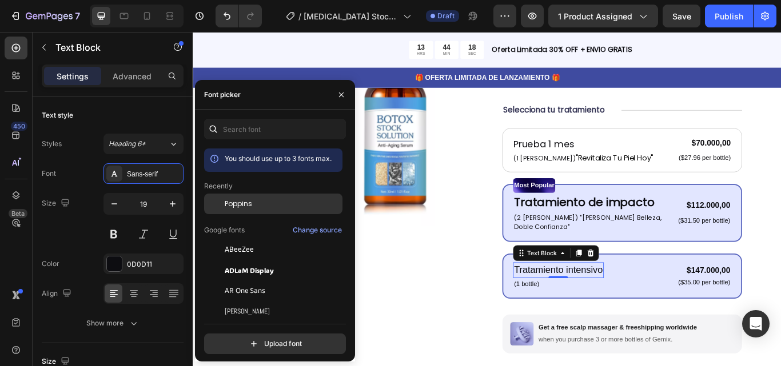
click at [232, 202] on span "Poppins" at bounding box center [238, 204] width 27 height 10
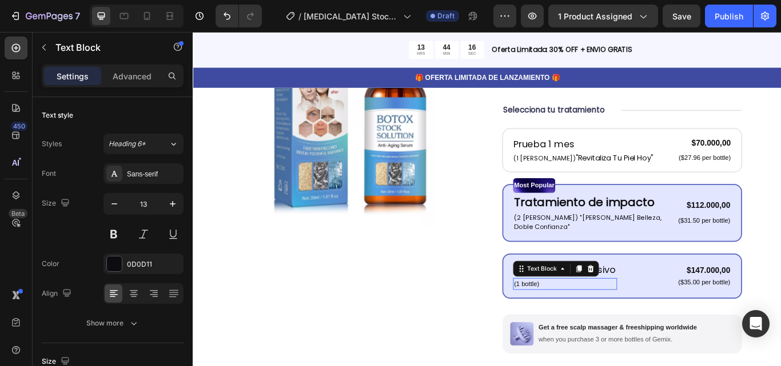
click at [579, 321] on p "(1 bottle)" at bounding box center [626, 326] width 119 height 11
click at [650, 321] on p "(3 FRASCOS)" at bounding box center [626, 326] width 119 height 11
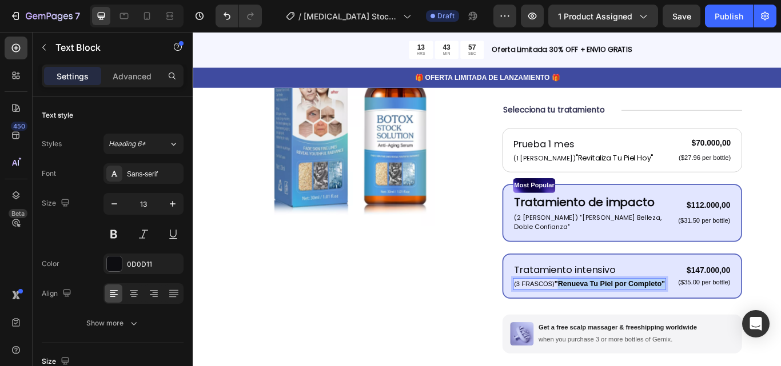
drag, startPoint x: 624, startPoint y: 309, endPoint x: 614, endPoint y: 294, distance: 18.6
click at [614, 321] on p "(3 FRASCOS) "Renueva Tu Piel por Completo"" at bounding box center [655, 326] width 176 height 11
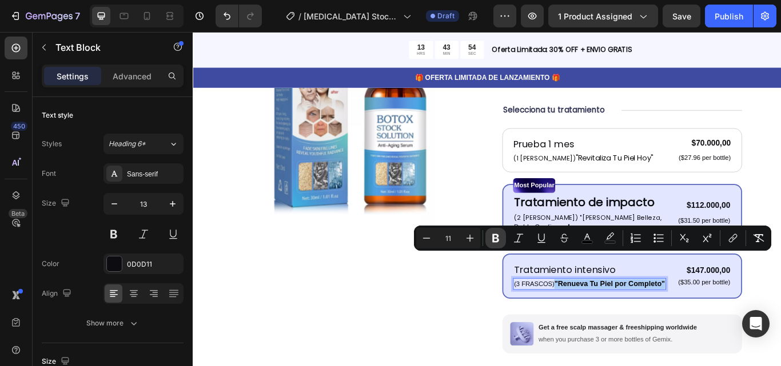
click at [495, 241] on icon "Editor contextual toolbar" at bounding box center [495, 238] width 11 height 11
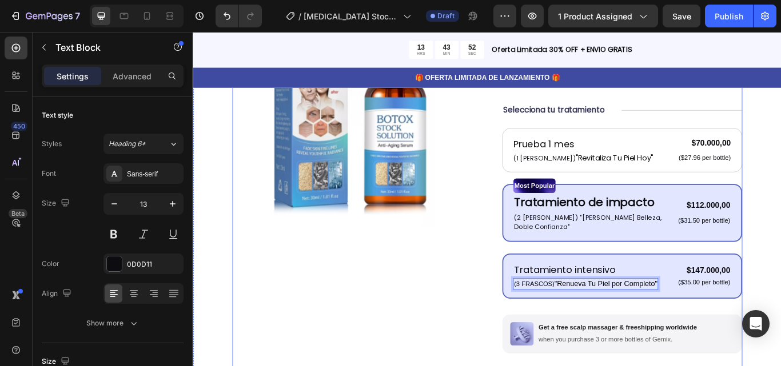
click at [511, 308] on div "Product Images" at bounding box center [378, 258] width 280 height 592
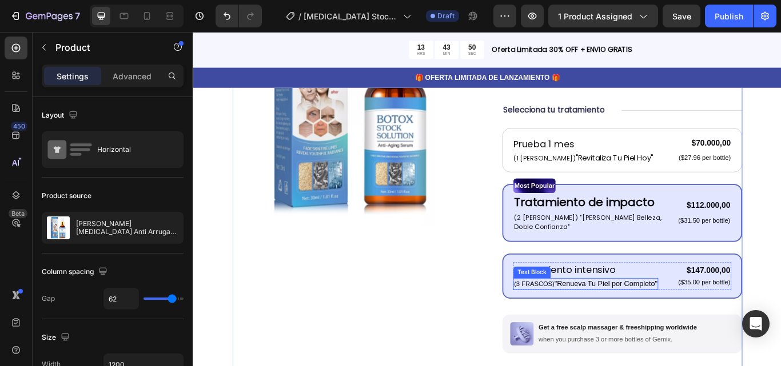
click at [611, 321] on p "(3 FRASCOS) "Renueva Tu Piel por Completo"" at bounding box center [650, 326] width 167 height 11
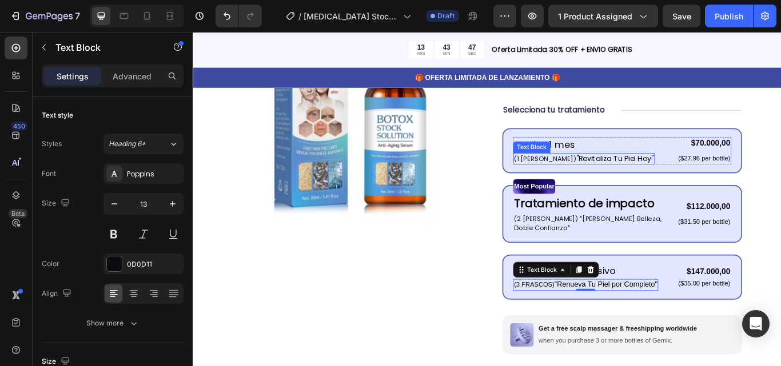
click at [640, 174] on span ""Revitaliza Tu Piel [DATE]"" at bounding box center [685, 179] width 90 height 11
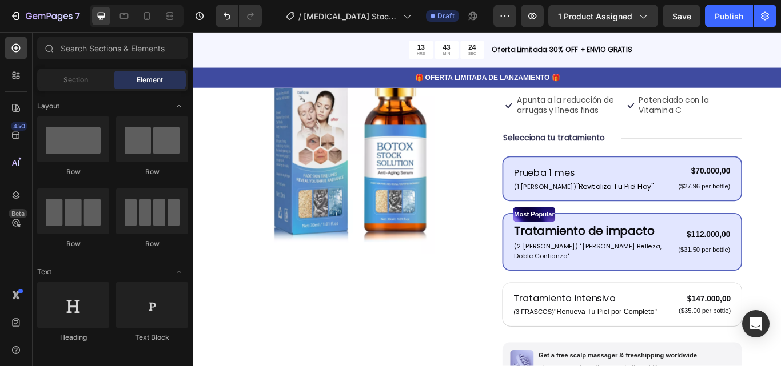
scroll to position [179, 0]
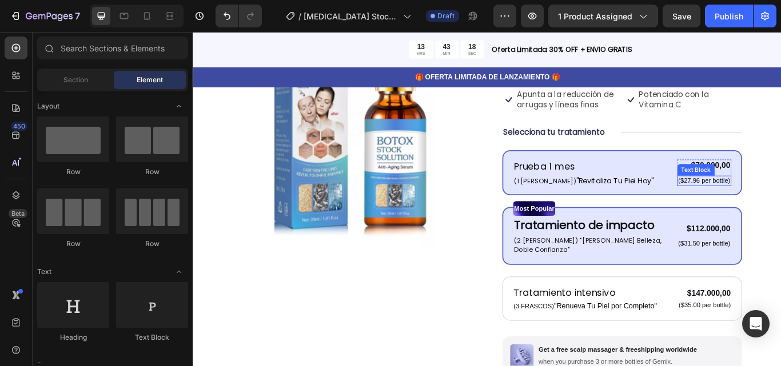
click at [780, 201] on p "($27.96 per bottle)" at bounding box center [789, 206] width 61 height 10
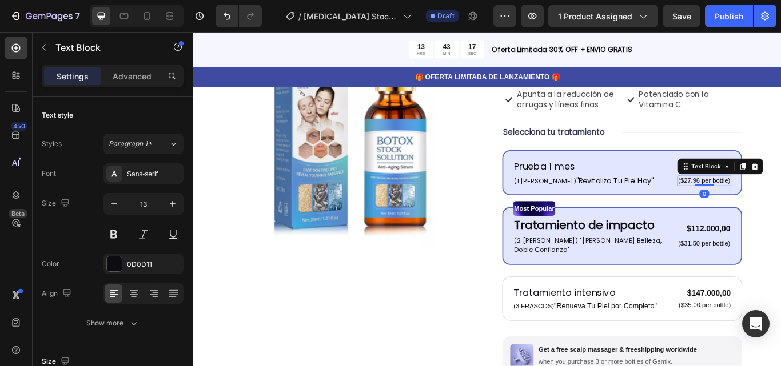
click at [780, 201] on p "($27.96 per bottle)" at bounding box center [789, 206] width 61 height 10
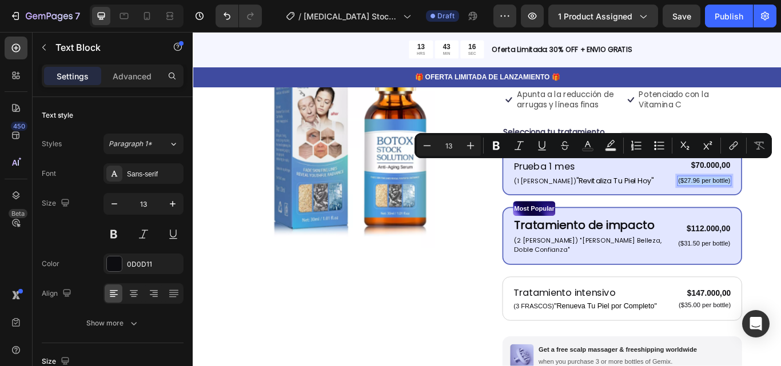
click at [780, 201] on p "($27.96 per bottle)" at bounding box center [789, 206] width 61 height 10
drag, startPoint x: 808, startPoint y: 188, endPoint x: 755, endPoint y: 188, distance: 52.6
click at [759, 201] on p "($27.96 per bottle)" at bounding box center [789, 206] width 61 height 10
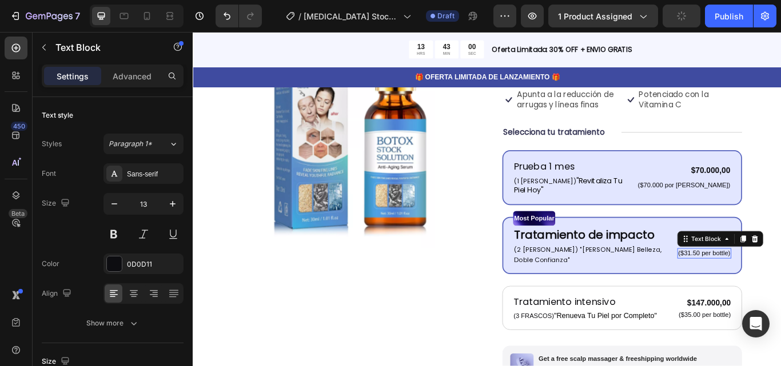
click at [780, 286] on p "($31.50 per bottle)" at bounding box center [789, 291] width 61 height 10
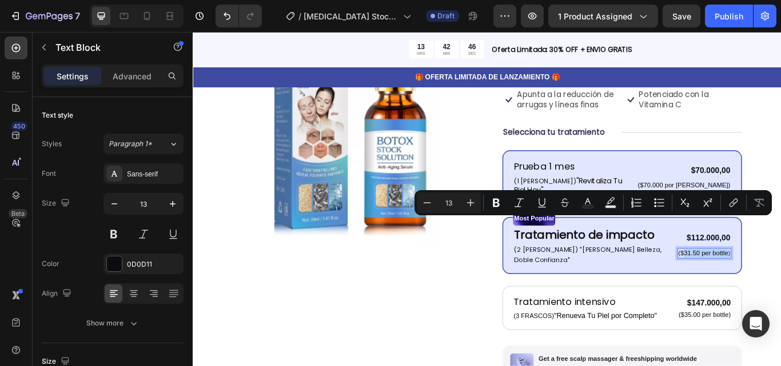
drag, startPoint x: 808, startPoint y: 253, endPoint x: 756, endPoint y: 254, distance: 52.0
click at [759, 286] on p "($31.50 per bottle)" at bounding box center [789, 291] width 61 height 10
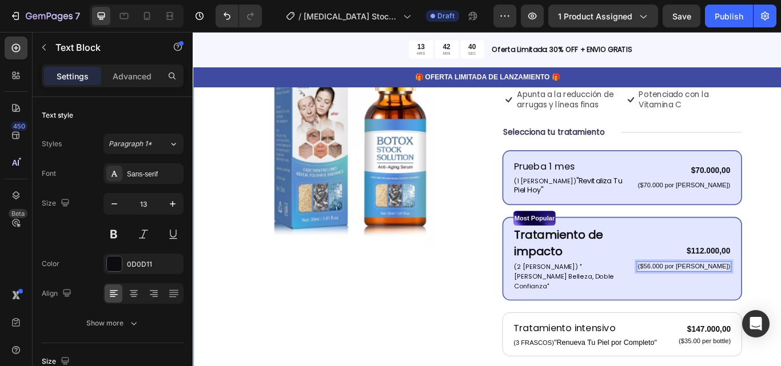
click at [780, 274] on div "Product Images Icon Icon Icon Icon Icon Icon List 122,000+ Mujeres Felices Text…" at bounding box center [536, 310] width 686 height 737
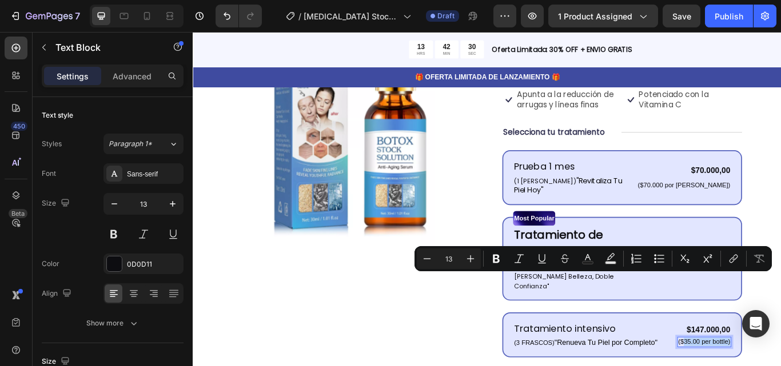
drag, startPoint x: 809, startPoint y: 321, endPoint x: 757, endPoint y: 321, distance: 52.6
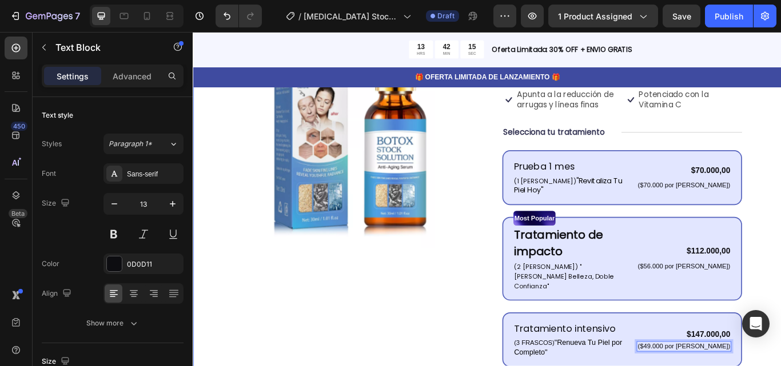
click at [780, 312] on div "Product Images Icon Icon Icon Icon Icon Icon List 122,000+ Mujeres Felices Text…" at bounding box center [536, 316] width 686 height 749
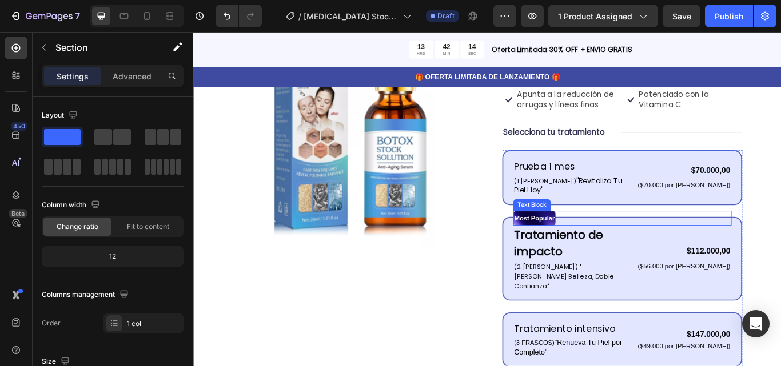
click at [612, 242] on p "Most Popular" at bounding box center [590, 249] width 47 height 15
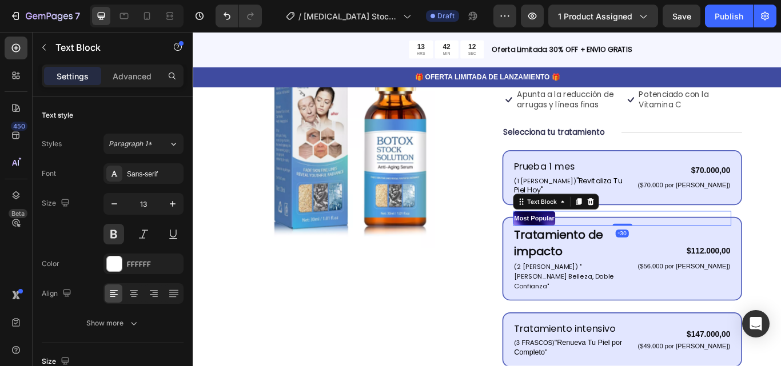
click at [599, 242] on p "Most Popular" at bounding box center [590, 249] width 47 height 15
click at [584, 242] on p "Most Popular" at bounding box center [590, 249] width 47 height 15
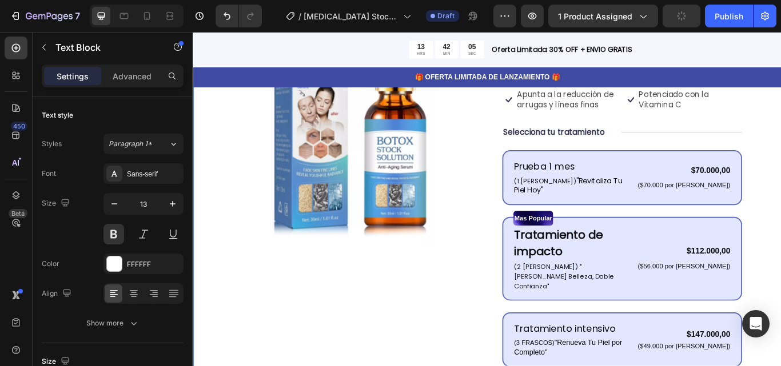
click at [780, 284] on div "Product Images Icon Icon Icon Icon Icon Icon List 122,000+ Mujeres Felices Text…" at bounding box center [536, 316] width 686 height 749
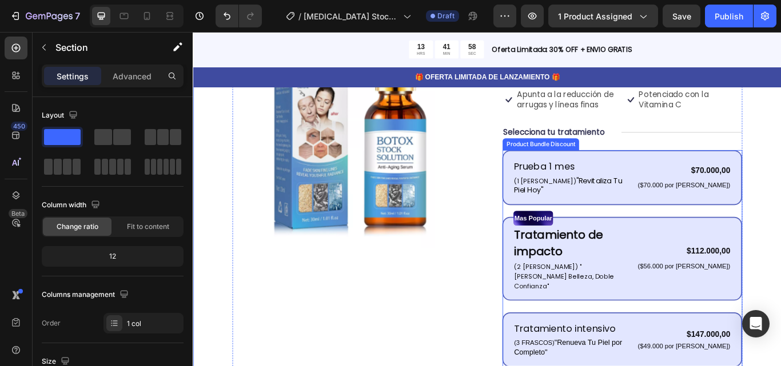
click at [553, 279] on div "Prueba 1 mes Text Block (1 FRASCO) "Revitaliza Tu Piel Hoy" Text Block $70.000,…" at bounding box center [693, 296] width 280 height 253
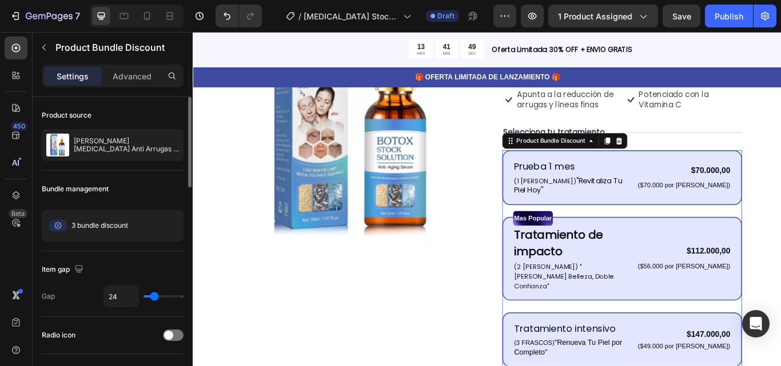
type input "38"
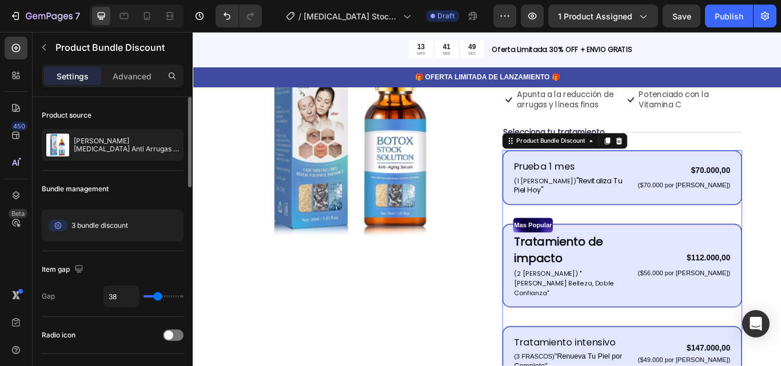
type input "40"
type input "42"
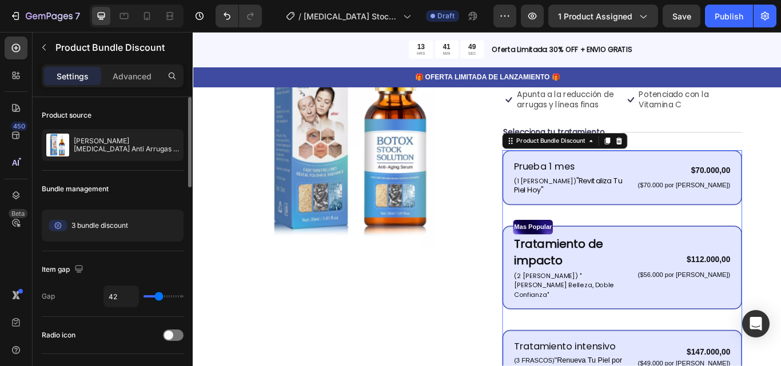
type input "44"
type input "47"
type input "51"
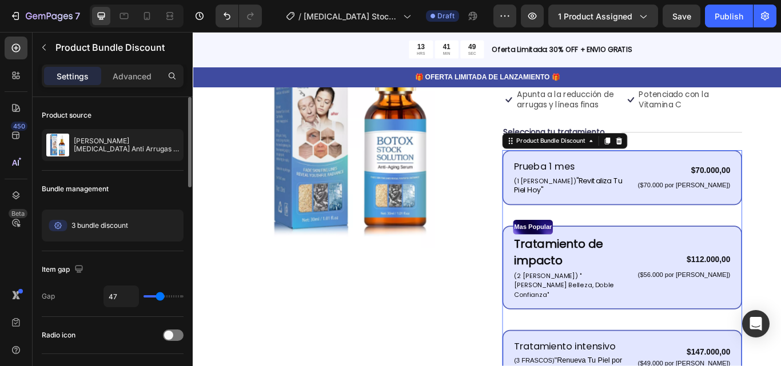
type input "51"
type input "53"
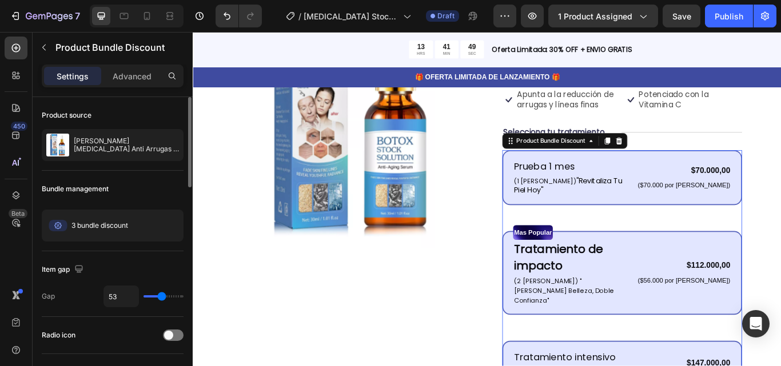
type input "56"
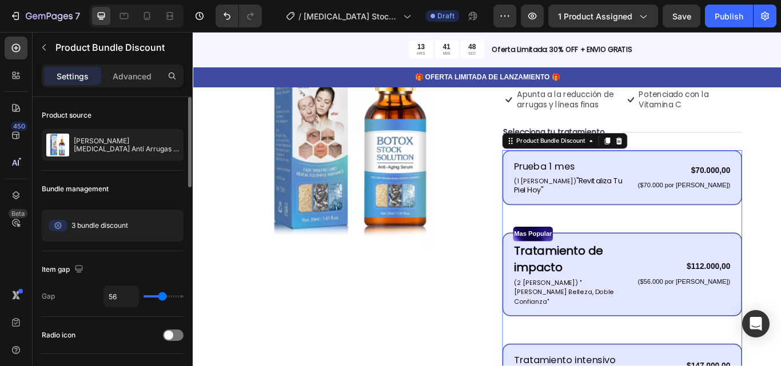
type input "47"
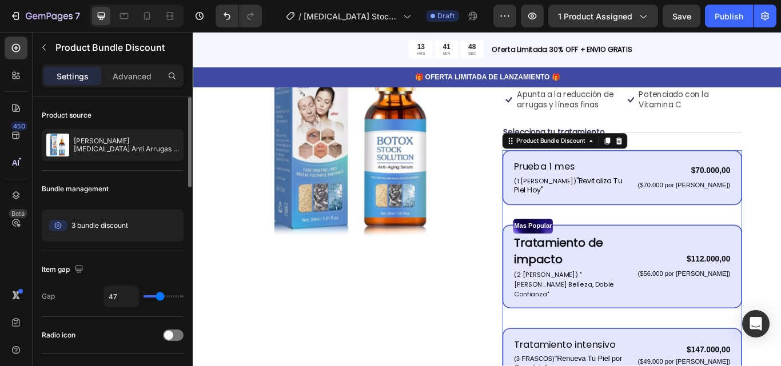
type input "40"
type input "38"
type input "36"
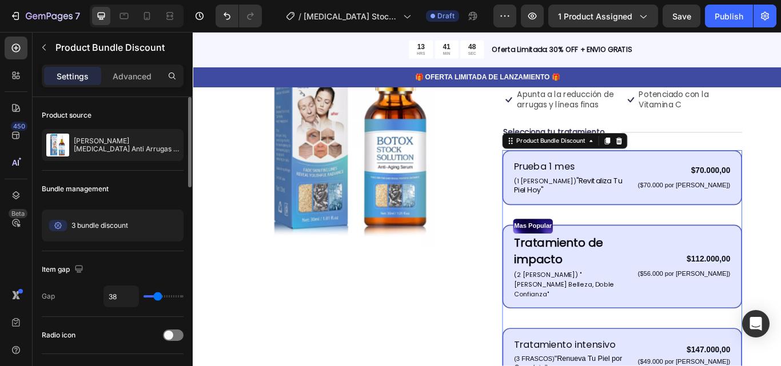
type input "36"
type input "33"
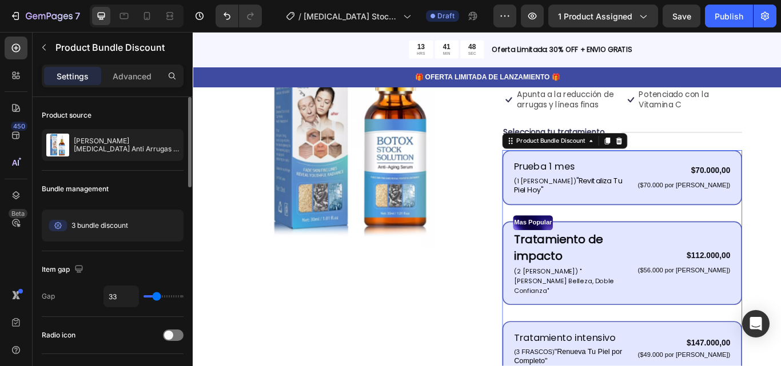
type input "31"
type input "29"
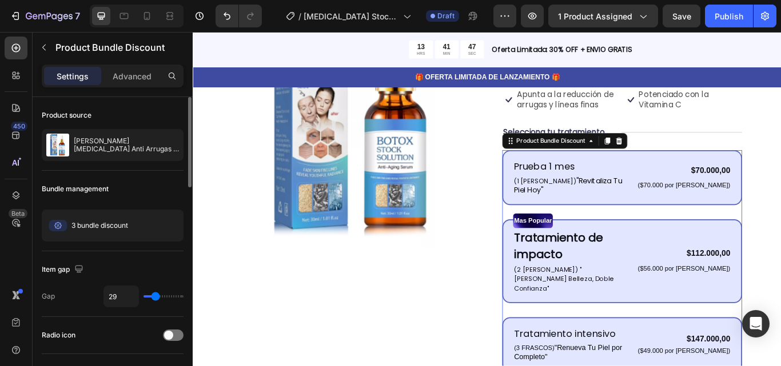
type input "27"
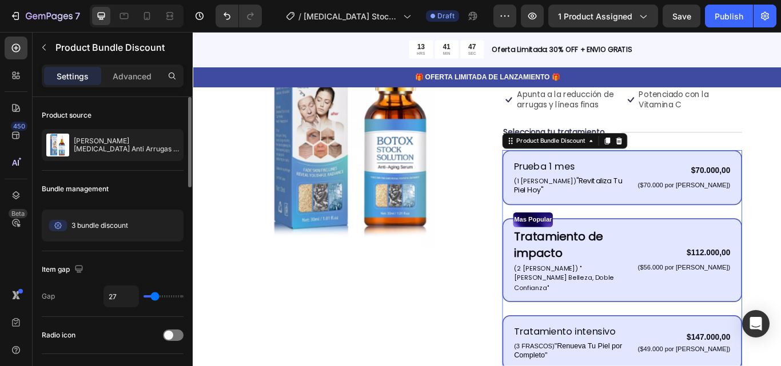
type input "24"
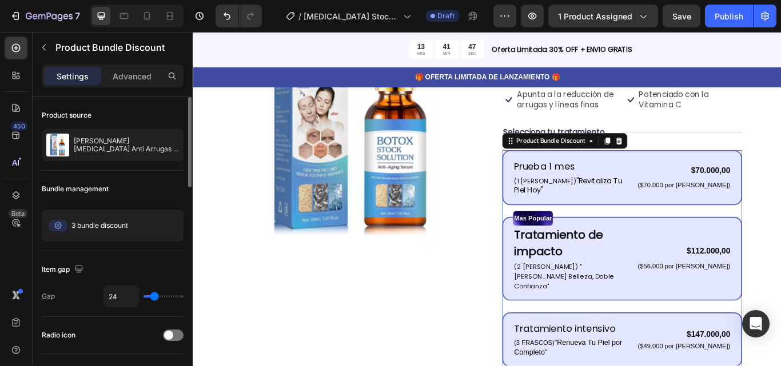
type input "22"
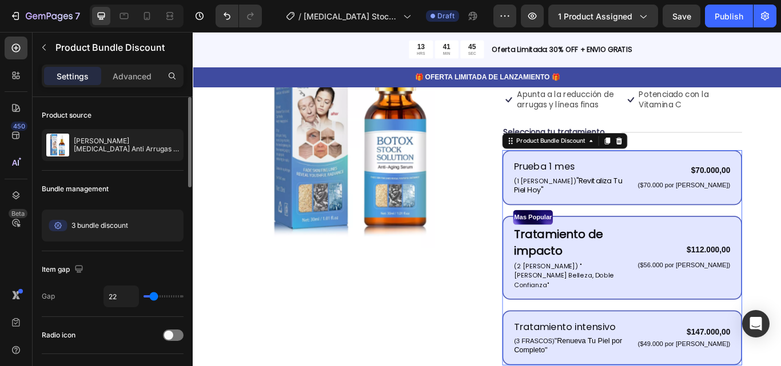
click at [154, 296] on input "range" at bounding box center [163, 297] width 40 height 2
type input "24"
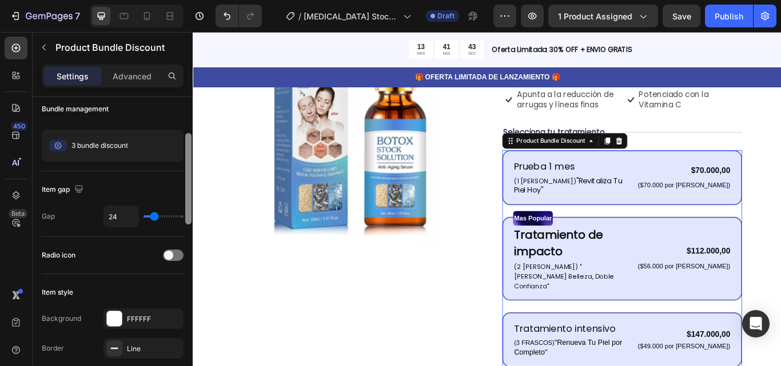
scroll to position [89, 0]
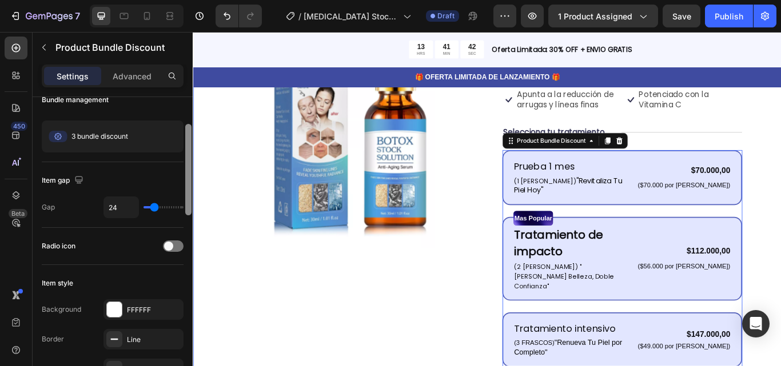
drag, startPoint x: 381, startPoint y: 209, endPoint x: 195, endPoint y: 278, distance: 198.8
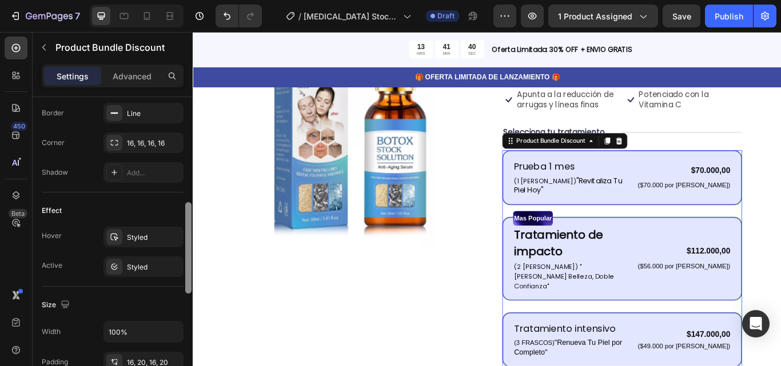
scroll to position [327, 0]
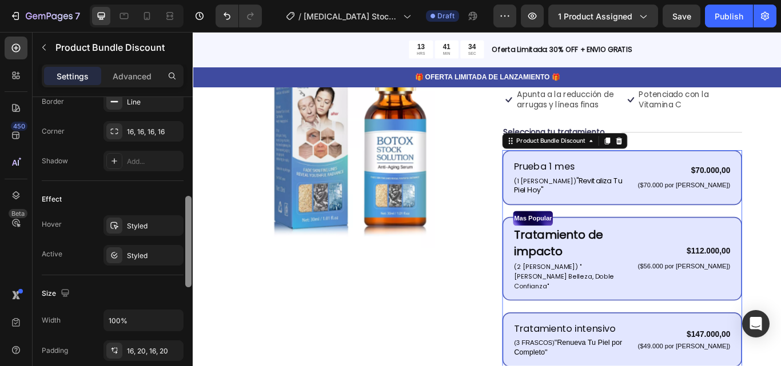
click at [780, 206] on div "Prueba 1 mes Text Block (1 FRASCO) "Revitaliza Tu Piel Hoy" Text Block $70.000,…" at bounding box center [693, 296] width 280 height 253
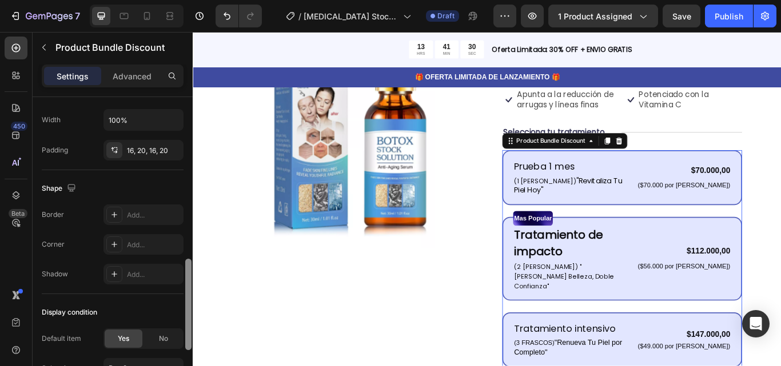
scroll to position [529, 0]
drag, startPoint x: 381, startPoint y: 276, endPoint x: 194, endPoint y: 392, distance: 219.7
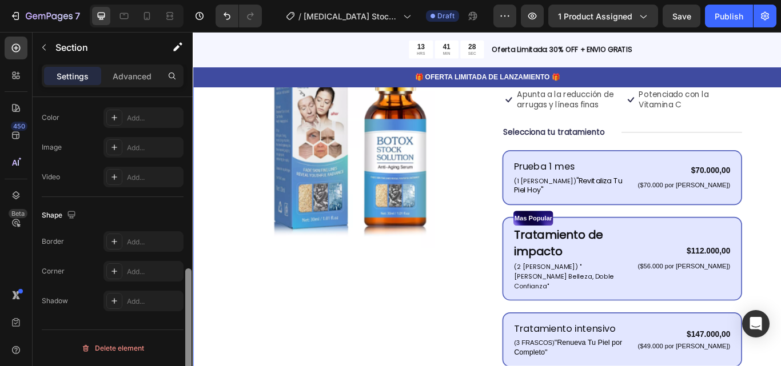
scroll to position [0, 0]
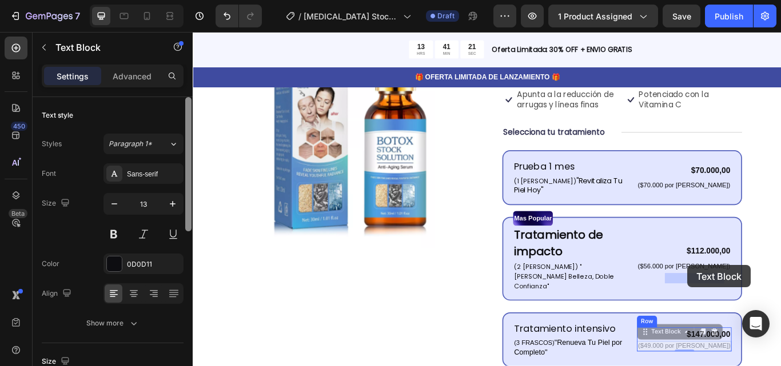
drag, startPoint x: 760, startPoint y: 306, endPoint x: 769, endPoint y: 304, distance: 9.9
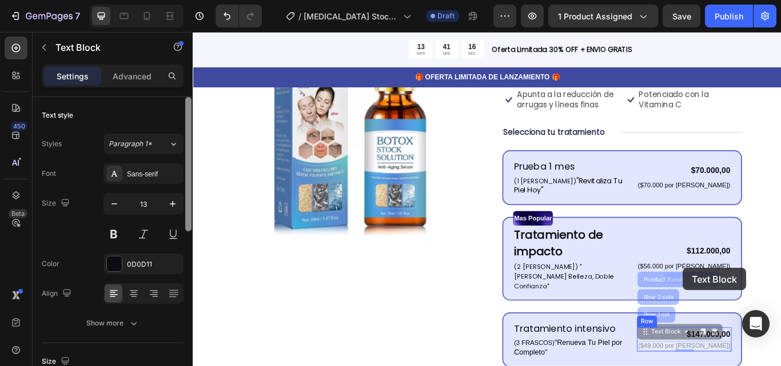
drag, startPoint x: 753, startPoint y: 308, endPoint x: 764, endPoint y: 308, distance: 10.9
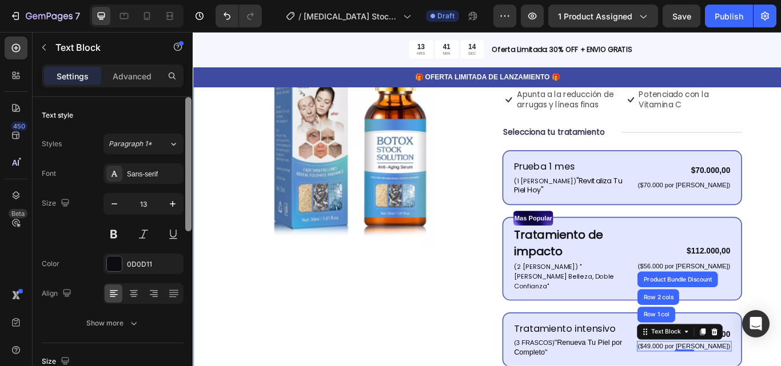
click at [780, 323] on div "Product Images Icon Icon Icon Icon Icon Icon List 122,000+ Mujeres Felices Text…" at bounding box center [536, 316] width 686 height 749
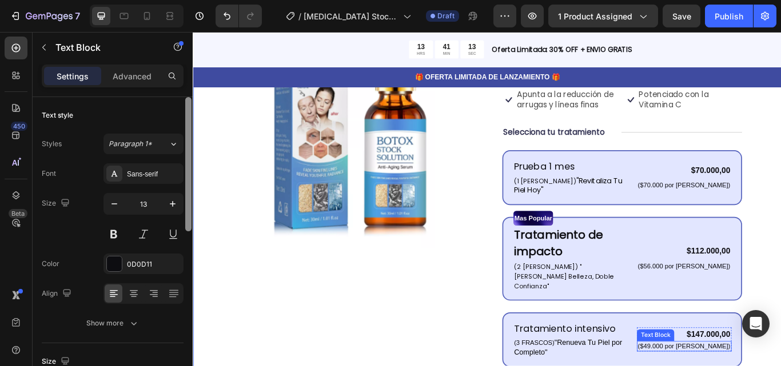
drag, startPoint x: 767, startPoint y: 316, endPoint x: 787, endPoint y: 319, distance: 20.8
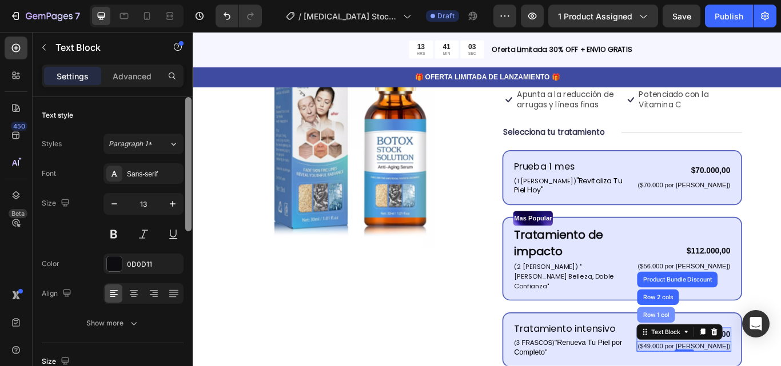
click at [755, 353] on div "Row 1 col" at bounding box center [733, 362] width 44 height 18
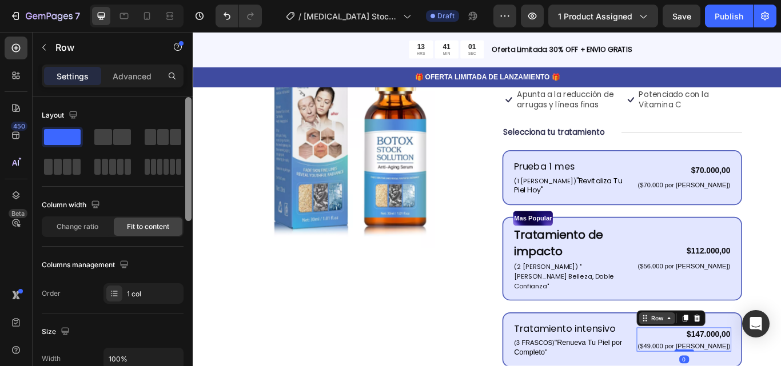
click at [755, 360] on div "Row" at bounding box center [734, 367] width 42 height 14
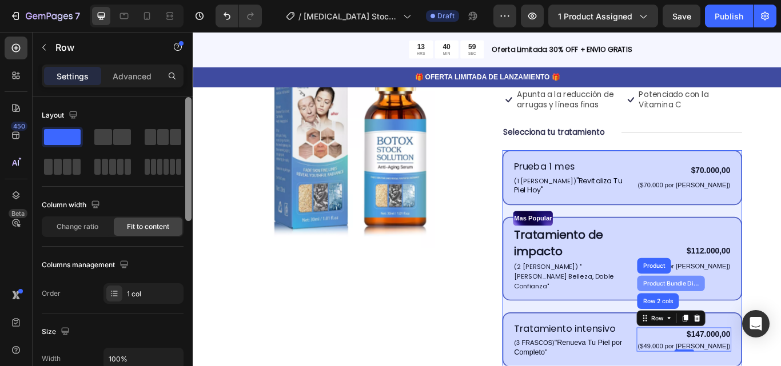
click at [769, 322] on div "Product Bundle Discount" at bounding box center [750, 325] width 70 height 7
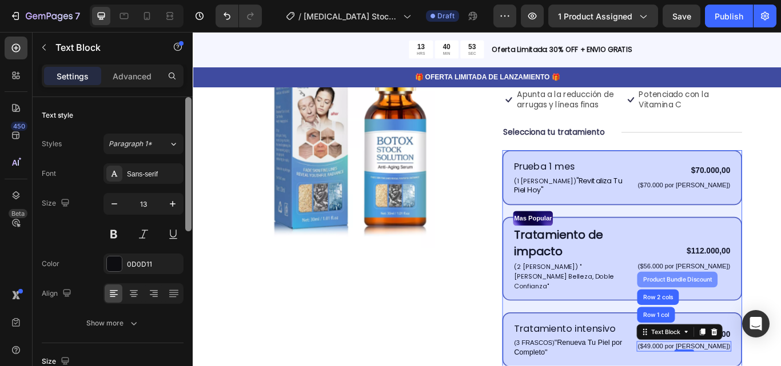
click at [780, 312] on div "Product Bundle Discount" at bounding box center [758, 321] width 94 height 18
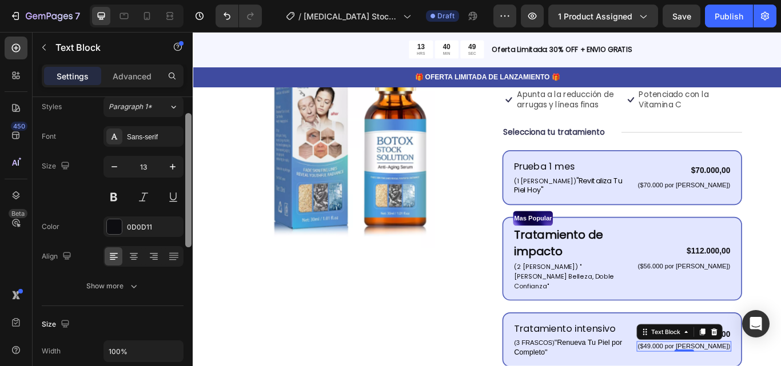
scroll to position [45, 0]
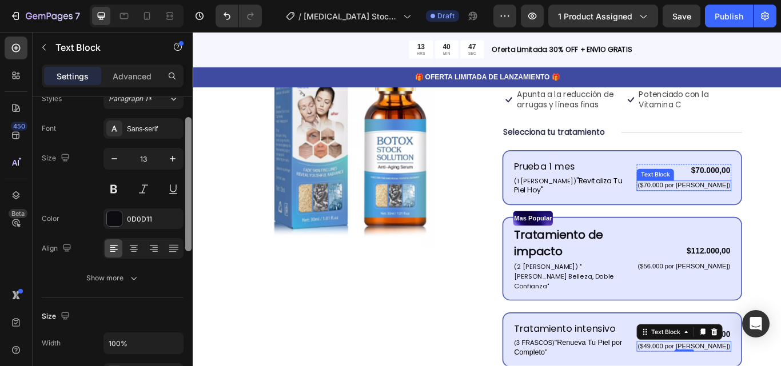
click at [777, 207] on p "($70.000 por frasco)" at bounding box center [765, 212] width 108 height 10
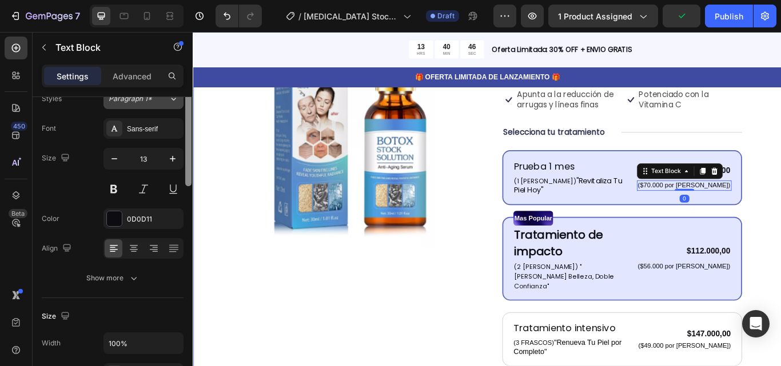
scroll to position [0, 0]
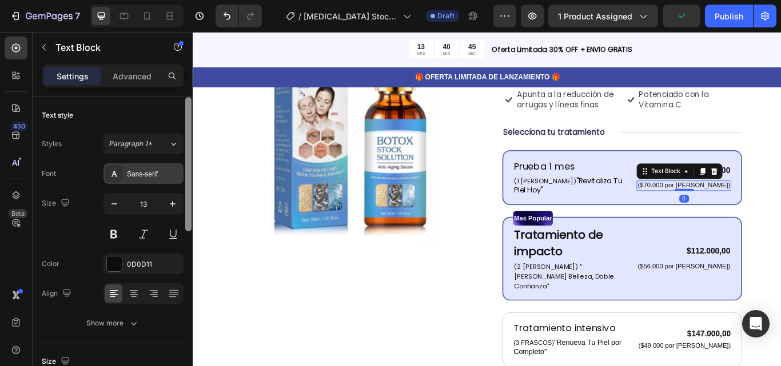
click at [150, 172] on div "Sans-serif" at bounding box center [154, 174] width 54 height 10
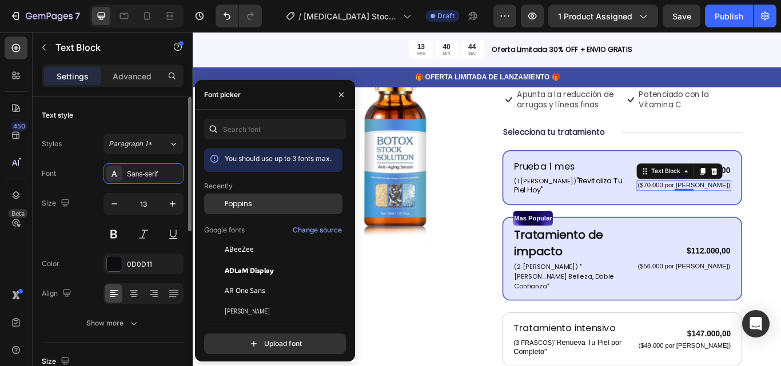
click at [262, 200] on div "Poppins" at bounding box center [282, 204] width 115 height 10
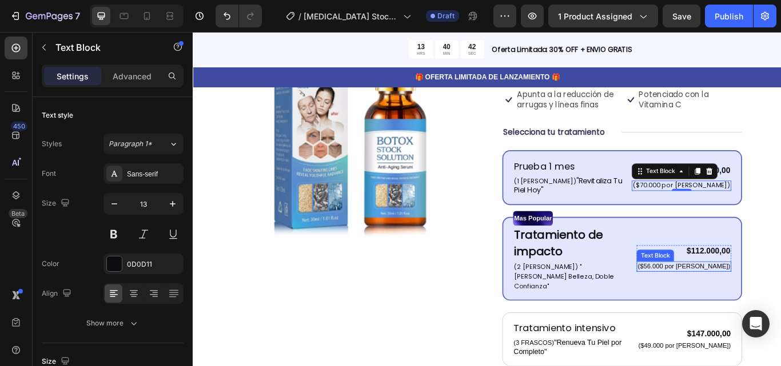
click at [780, 301] on p "($56.000 por frasco)" at bounding box center [765, 306] width 108 height 10
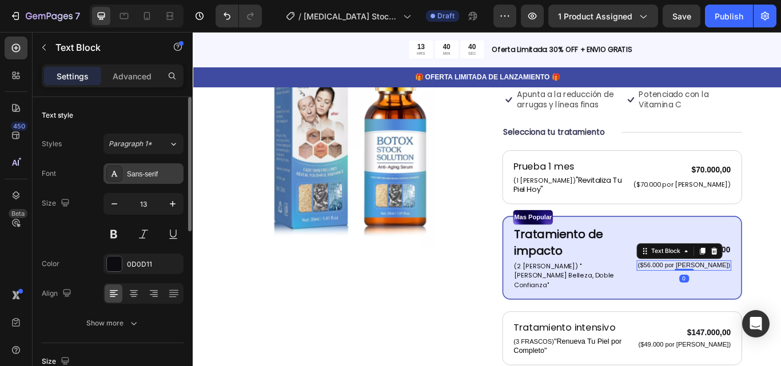
click at [154, 175] on div "Sans-serif" at bounding box center [154, 174] width 54 height 10
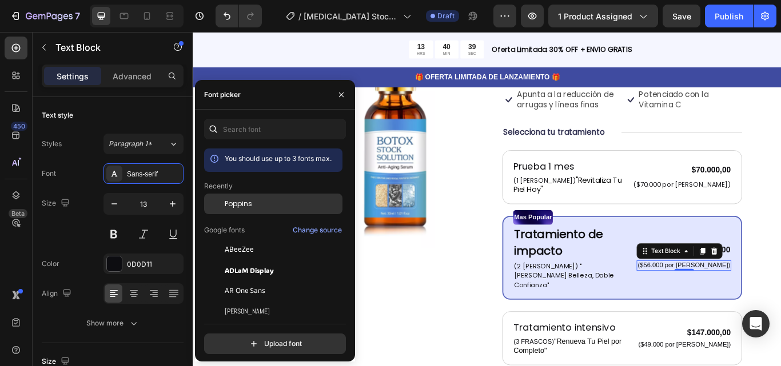
click at [260, 200] on div "Poppins" at bounding box center [282, 204] width 115 height 10
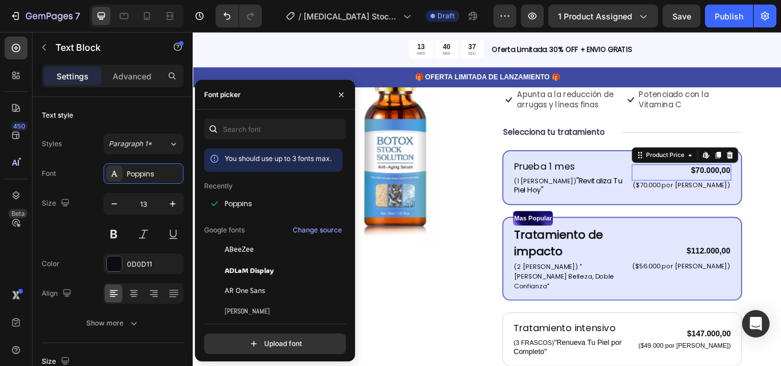
click at [780, 187] on div "$70.000,00" at bounding box center [762, 194] width 116 height 14
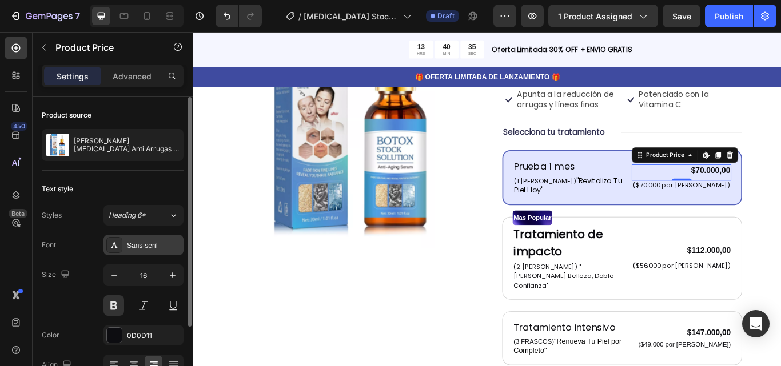
click at [148, 243] on div "Sans-serif" at bounding box center [154, 246] width 54 height 10
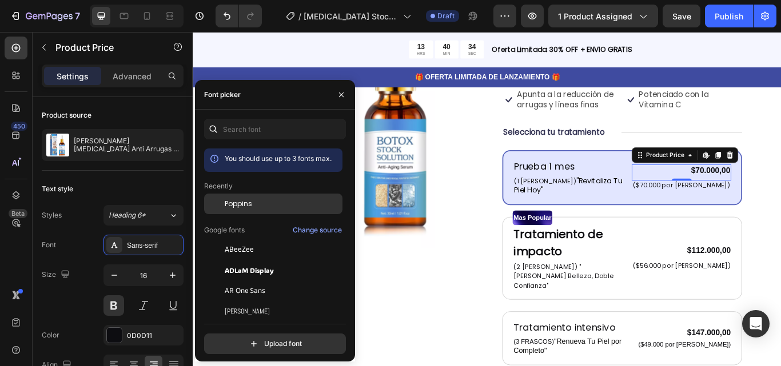
click at [252, 200] on div "Poppins" at bounding box center [282, 204] width 115 height 10
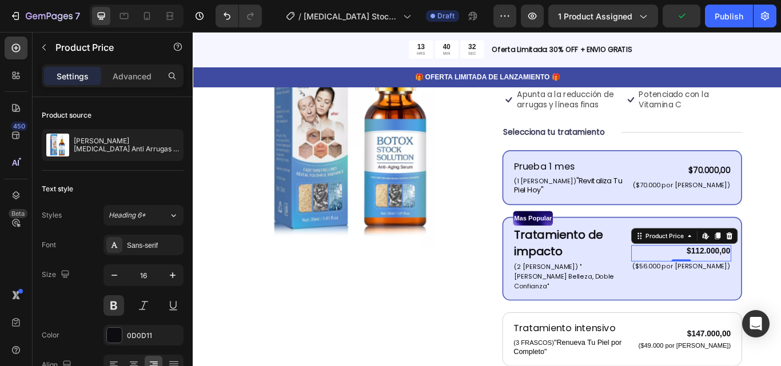
click at [780, 281] on div "$112.000,00" at bounding box center [762, 288] width 117 height 14
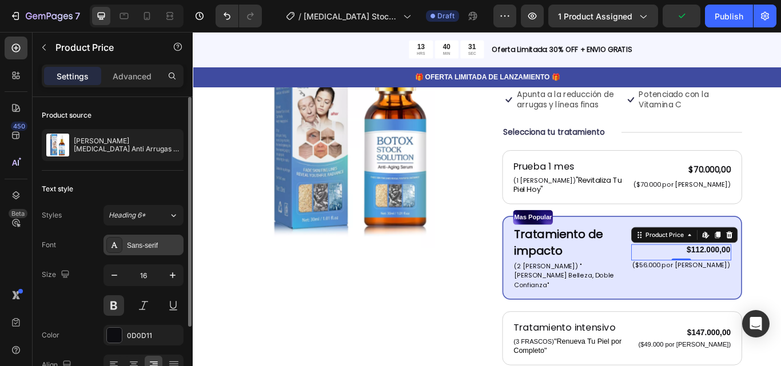
click at [156, 244] on div "Sans-serif" at bounding box center [154, 246] width 54 height 10
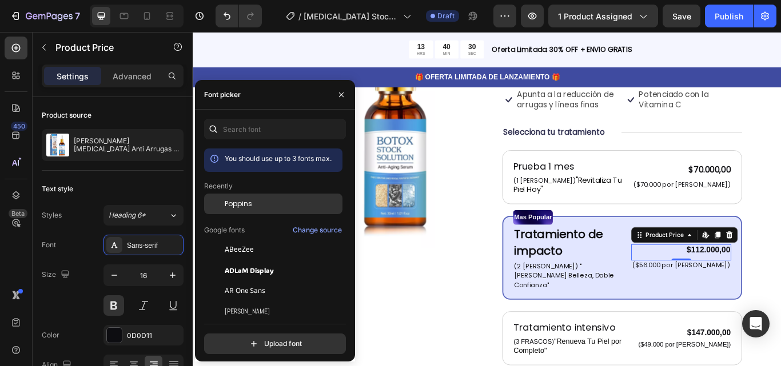
click at [267, 281] on div "Poppins" at bounding box center [273, 291] width 138 height 21
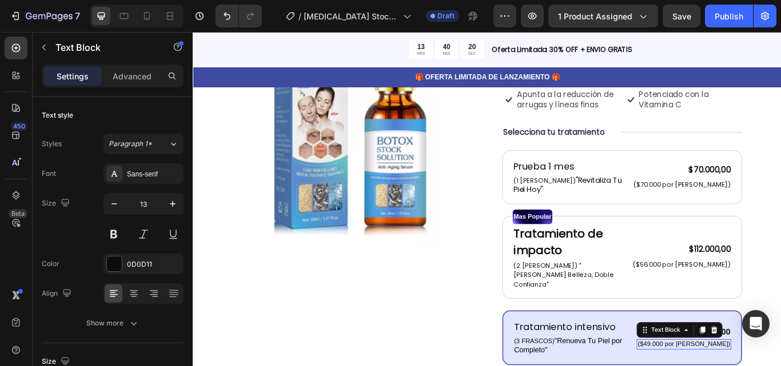
click at [138, 178] on div "Sans-serif" at bounding box center [154, 174] width 54 height 10
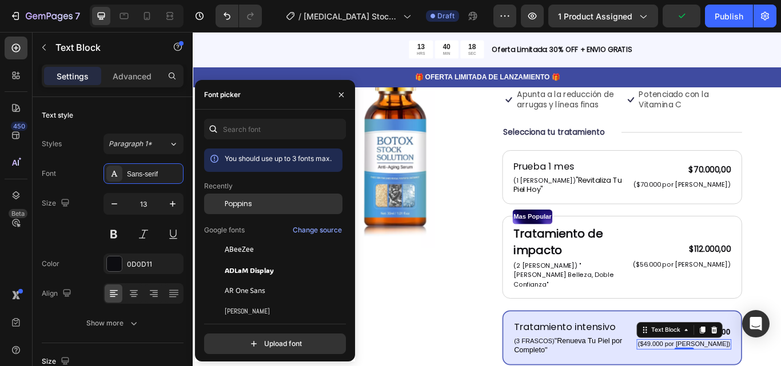
click at [241, 200] on span "Poppins" at bounding box center [238, 204] width 27 height 10
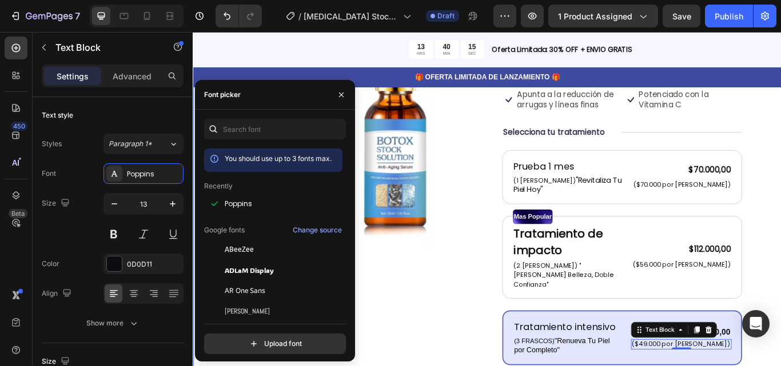
click at [780, 334] on div "Product Images Icon Icon Icon Icon Icon Icon List 122,000+ Mujeres Felices Text…" at bounding box center [536, 315] width 686 height 747
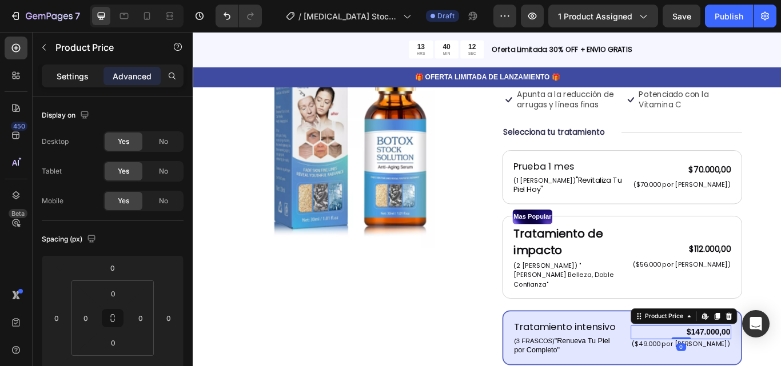
click at [75, 81] on p "Settings" at bounding box center [73, 76] width 32 height 12
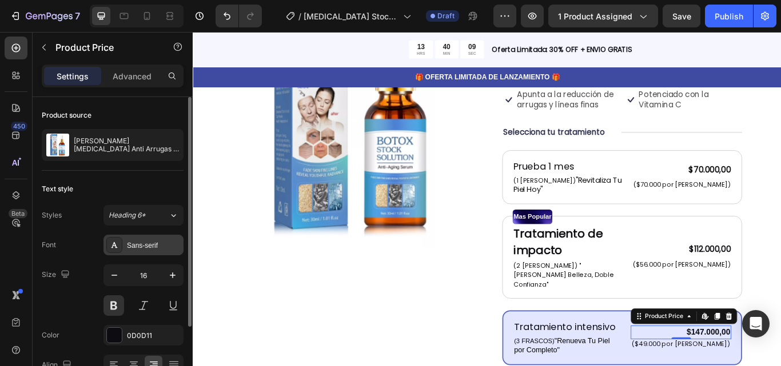
click at [158, 245] on div "Sans-serif" at bounding box center [154, 246] width 54 height 10
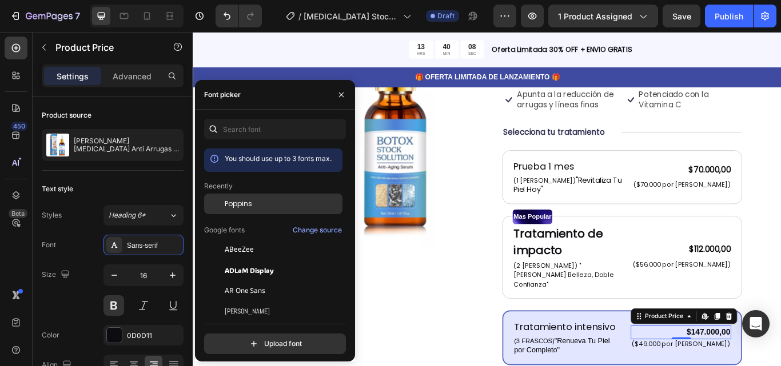
click at [280, 206] on div "Poppins" at bounding box center [282, 204] width 115 height 10
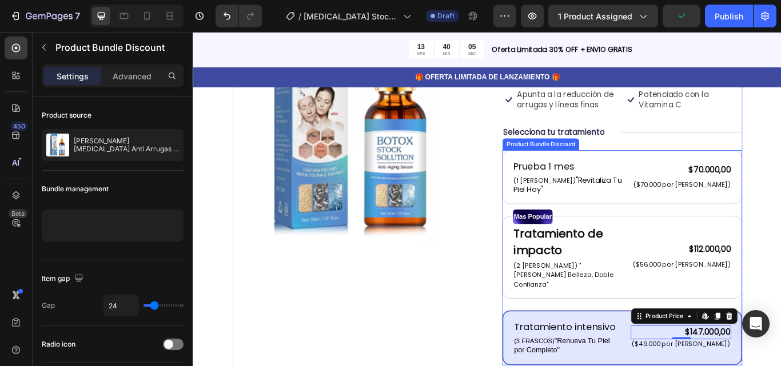
click at [553, 291] on div "Prueba 1 mes Text Block (1 FRASCO) "Revitaliza Tu Piel Hoy" Text Block $70.000,…" at bounding box center [693, 295] width 280 height 251
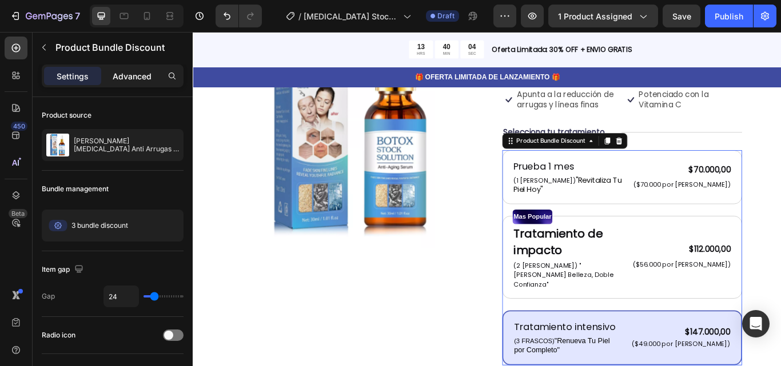
click at [132, 77] on p "Advanced" at bounding box center [132, 76] width 39 height 12
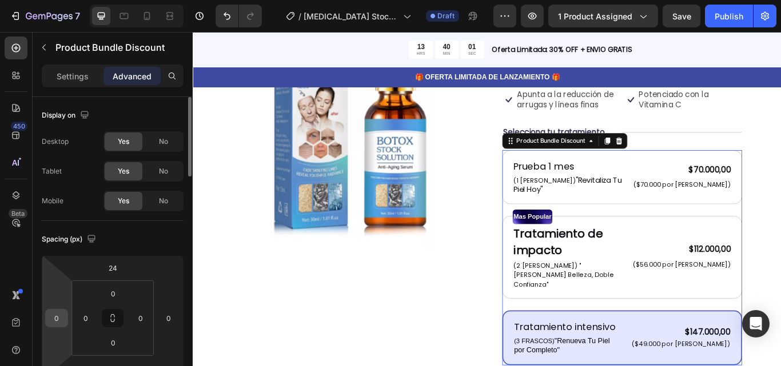
click at [61, 324] on input "0" at bounding box center [56, 318] width 17 height 17
type input "5"
type input "0"
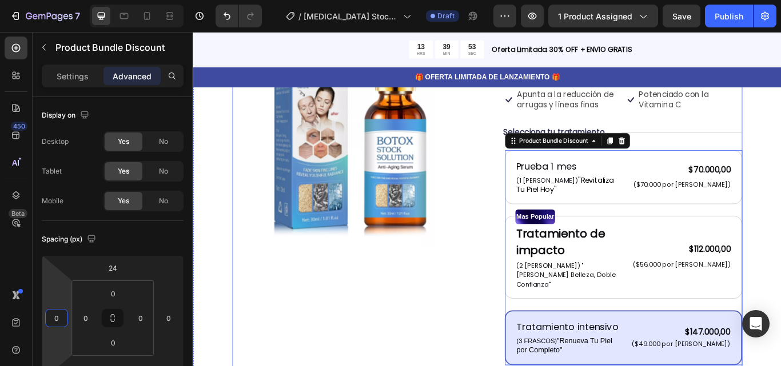
click at [327, 354] on div "Product Images" at bounding box center [378, 309] width 280 height 644
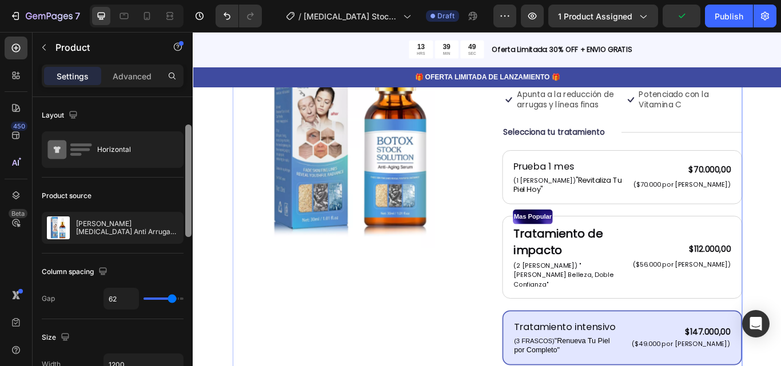
scroll to position [41, 0]
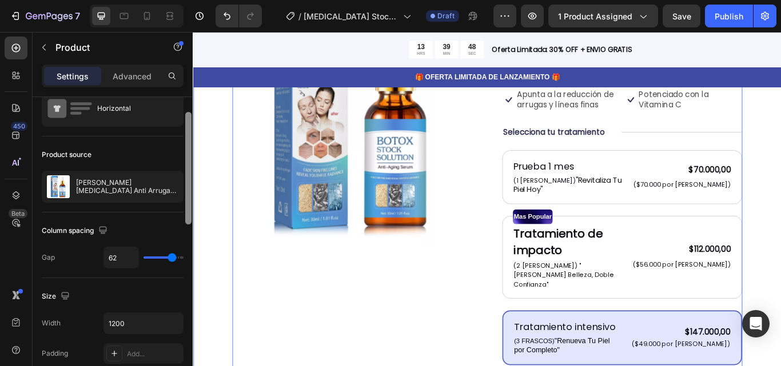
drag, startPoint x: 382, startPoint y: 190, endPoint x: 200, endPoint y: 294, distance: 210.0
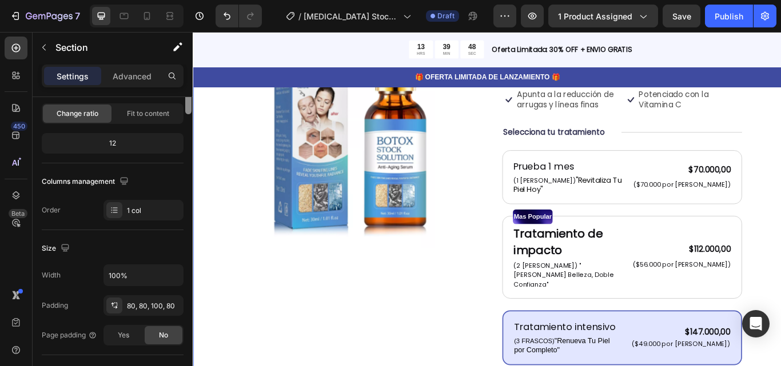
scroll to position [0, 0]
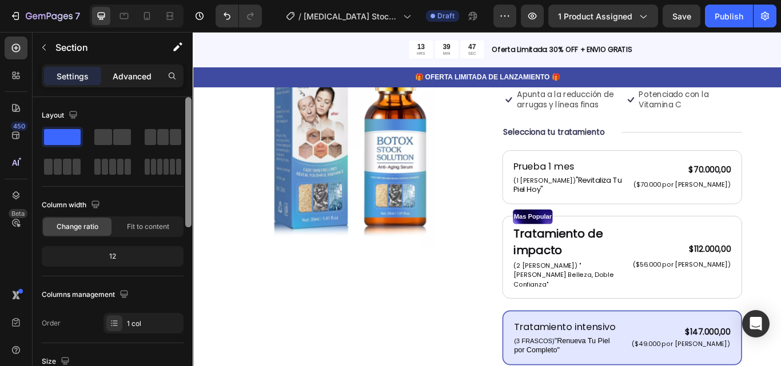
click at [135, 73] on p "Advanced" at bounding box center [132, 76] width 39 height 12
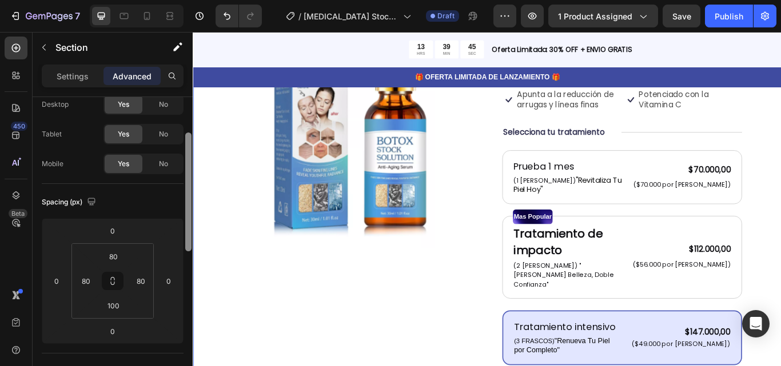
scroll to position [52, 0]
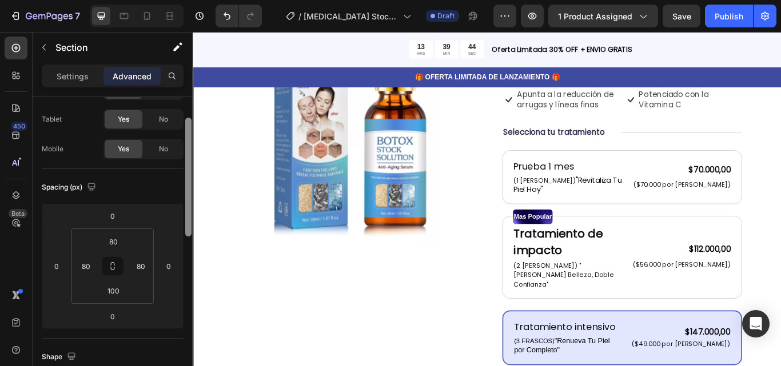
drag, startPoint x: 379, startPoint y: 208, endPoint x: 200, endPoint y: 270, distance: 189.5
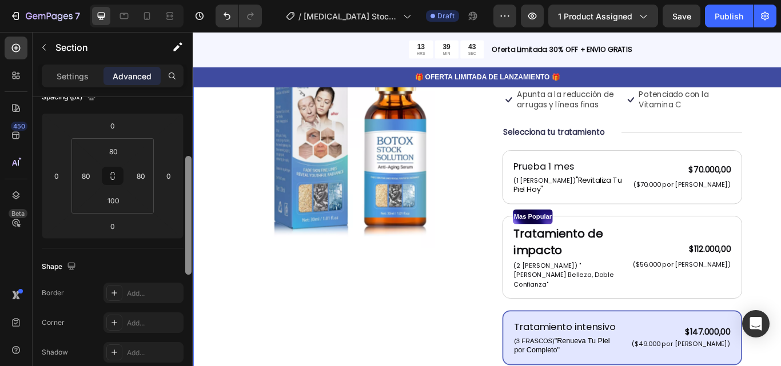
scroll to position [128, 0]
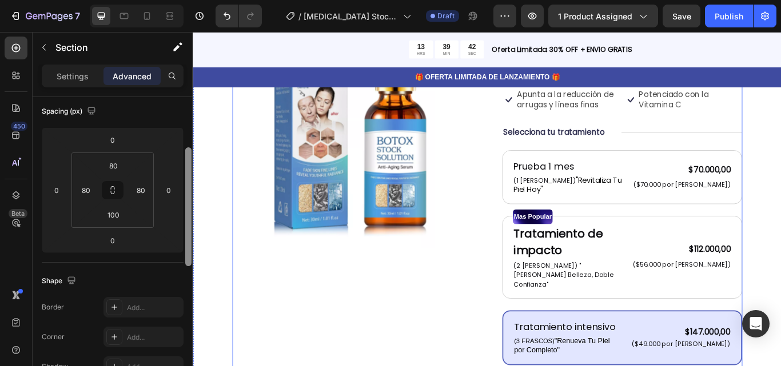
click at [545, 262] on div "Product Images Icon Icon Icon Icon Icon Icon List 122,000+ Mujeres Felices Text…" at bounding box center [535, 309] width 595 height 644
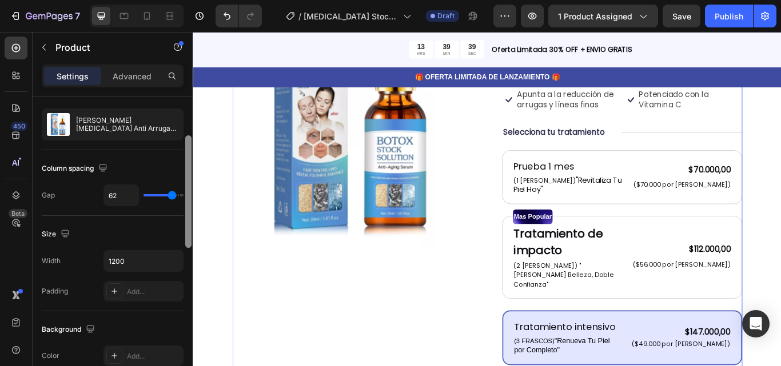
scroll to position [0, 0]
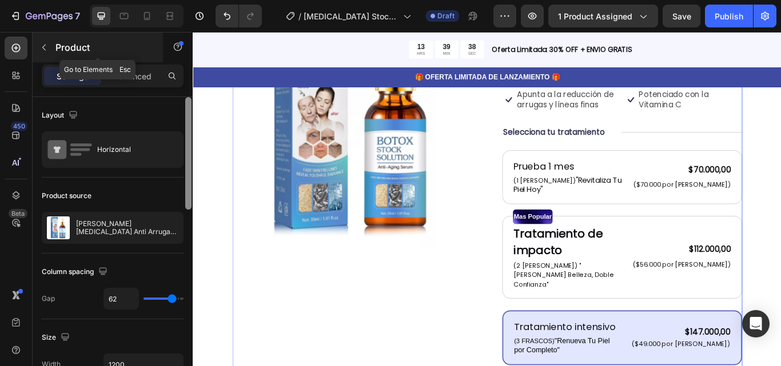
click at [138, 61] on div "Product" at bounding box center [98, 48] width 130 height 30
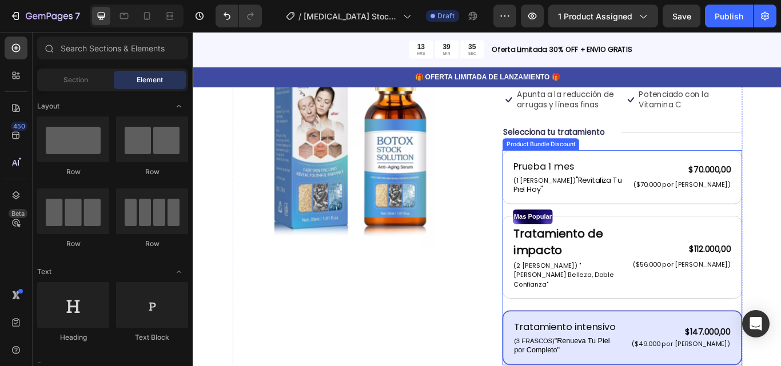
click at [557, 206] on div "Prueba 1 mes Text Block (1 FRASCO) "Revitaliza Tu Piel Hoy" Text Block $70.000,…" at bounding box center [693, 295] width 280 height 251
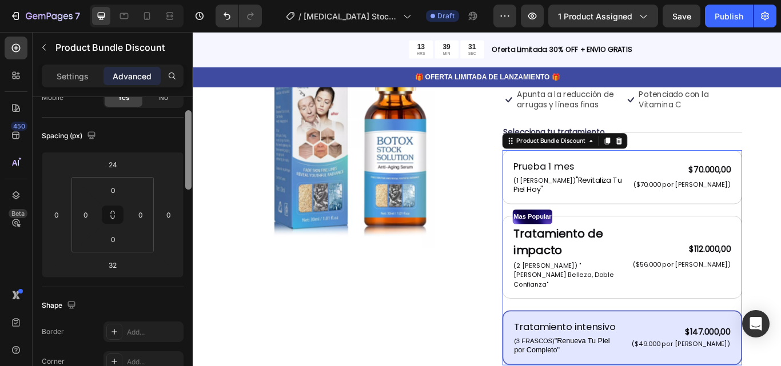
scroll to position [106, 0]
drag, startPoint x: 380, startPoint y: 192, endPoint x: 193, endPoint y: 216, distance: 188.5
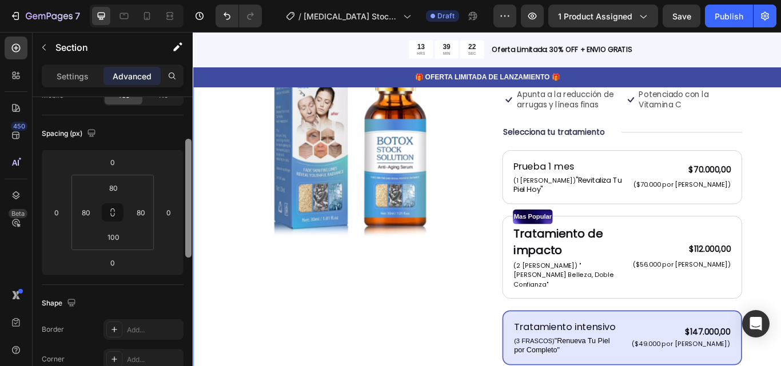
scroll to position [0, 0]
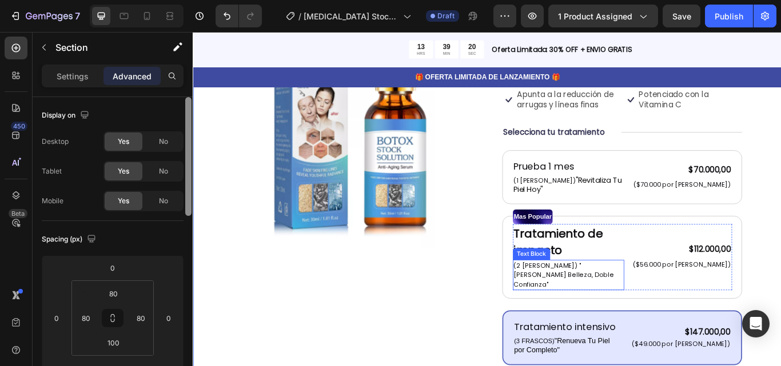
click at [644, 300] on p "(2 FRASCO) "Doble Belleza, Doble Confianza"" at bounding box center [630, 317] width 127 height 34
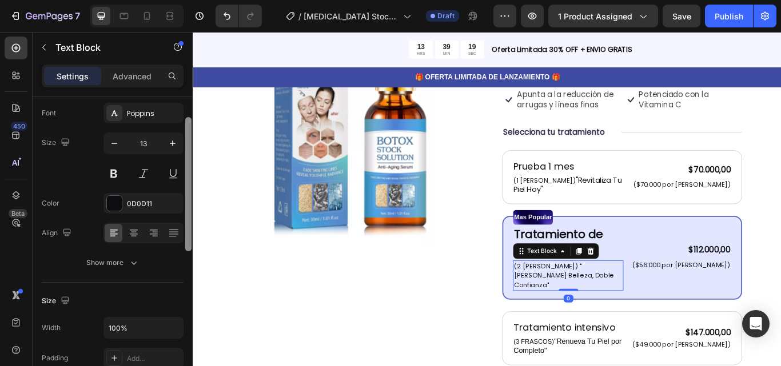
scroll to position [71, 0]
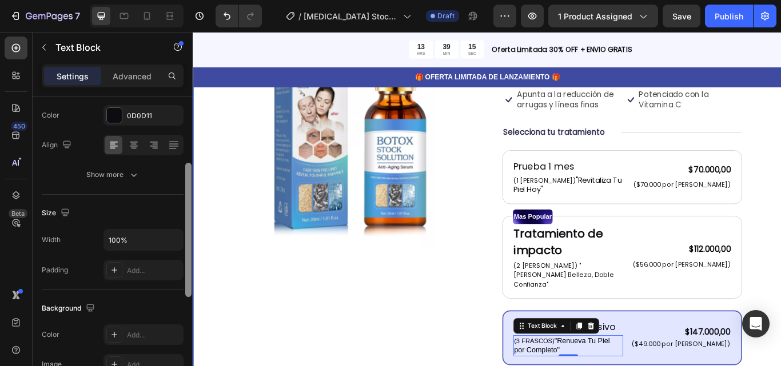
scroll to position [151, 0]
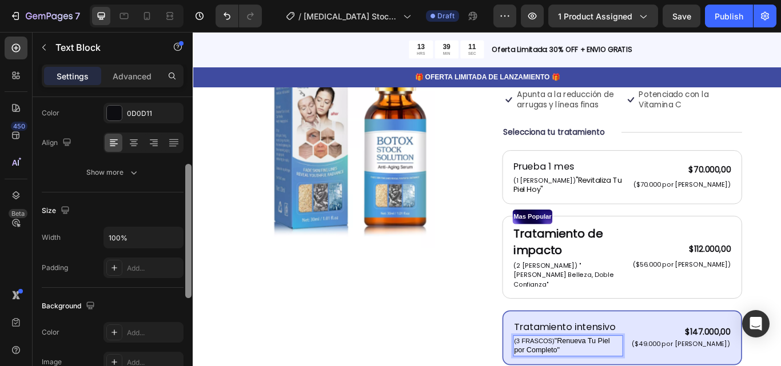
drag, startPoint x: 612, startPoint y: 328, endPoint x: 625, endPoint y: 344, distance: 19.9
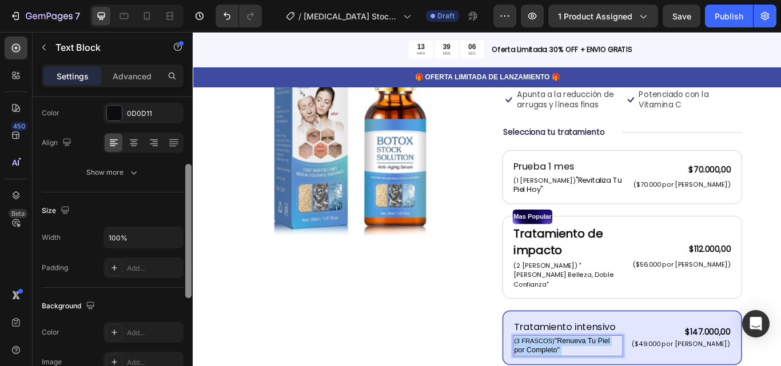
drag, startPoint x: 610, startPoint y: 340, endPoint x: 612, endPoint y: 326, distance: 13.8
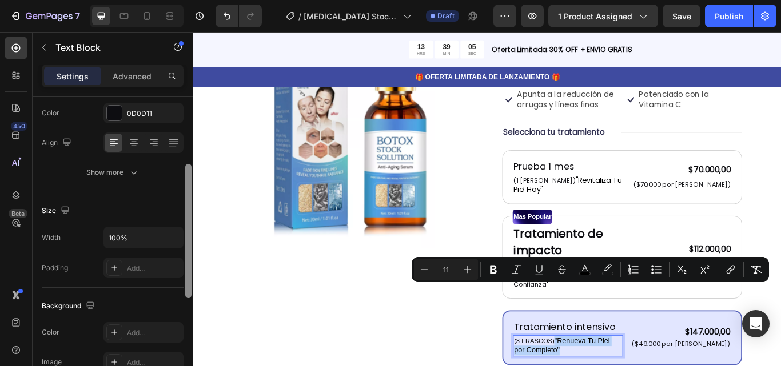
drag, startPoint x: 612, startPoint y: 326, endPoint x: 620, endPoint y: 344, distance: 18.9
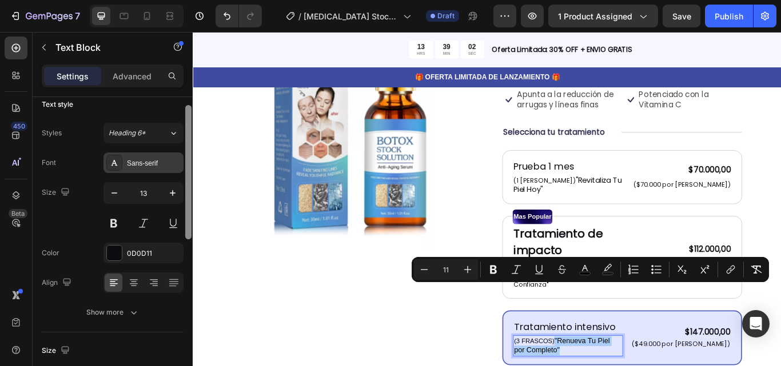
scroll to position [13, 0]
click at [154, 163] on div "Sans-serif" at bounding box center [154, 161] width 54 height 10
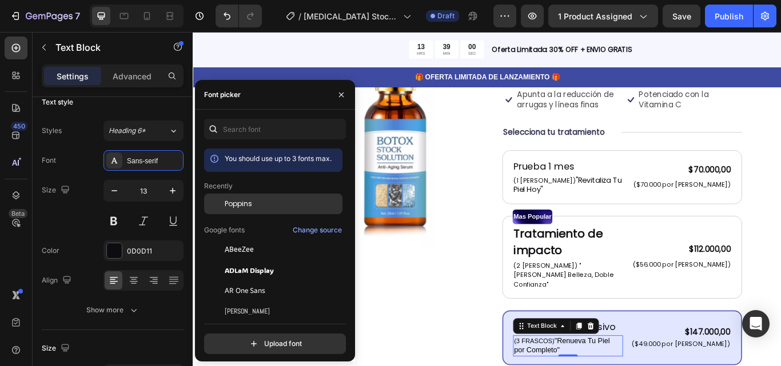
click at [265, 281] on div "Poppins" at bounding box center [273, 291] width 138 height 21
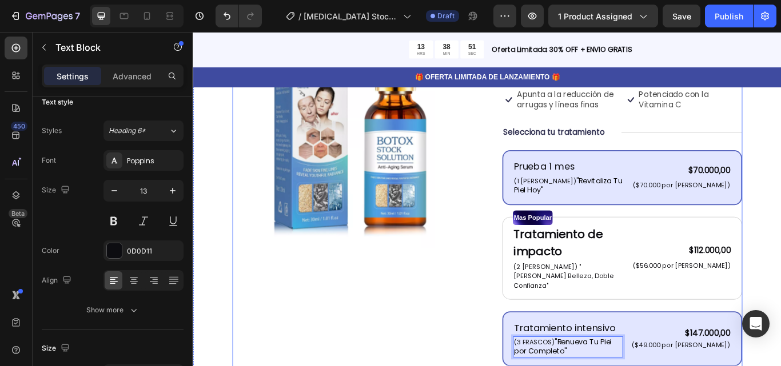
scroll to position [180, 0]
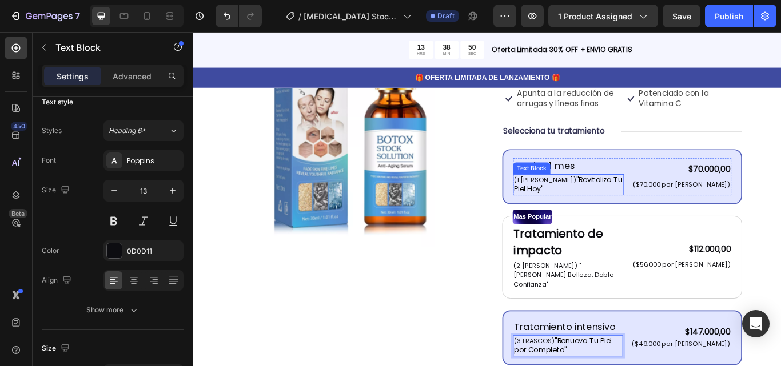
click at [595, 198] on div "(1 FRASCO) "Revitaliza Tu Piel [DATE]"" at bounding box center [630, 210] width 129 height 25
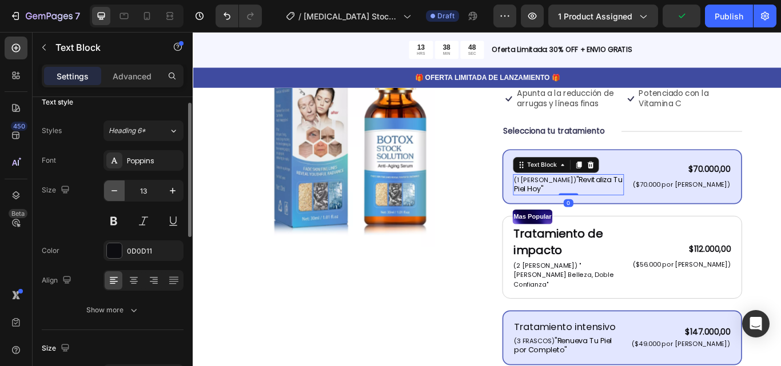
click at [114, 197] on button "button" at bounding box center [114, 191] width 21 height 21
type input "12"
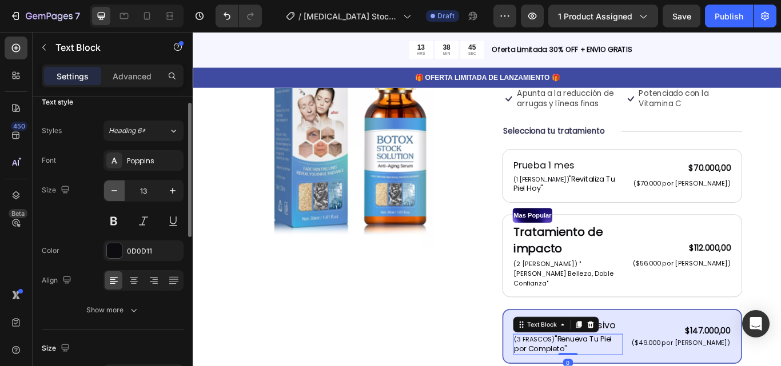
click at [118, 186] on icon "button" at bounding box center [114, 190] width 11 height 11
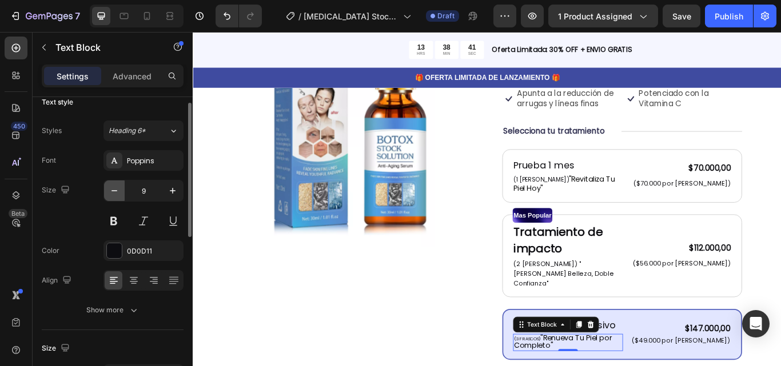
click at [118, 186] on icon "button" at bounding box center [114, 190] width 11 height 11
click at [176, 198] on button "button" at bounding box center [172, 191] width 21 height 21
click at [177, 197] on button "button" at bounding box center [172, 191] width 21 height 21
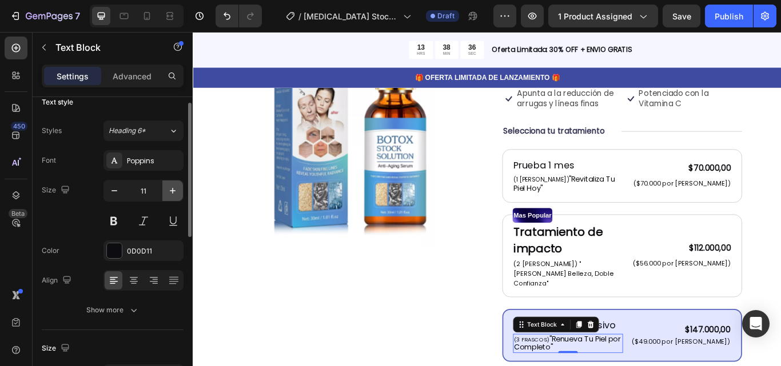
click at [177, 197] on button "button" at bounding box center [172, 191] width 21 height 21
type input "13"
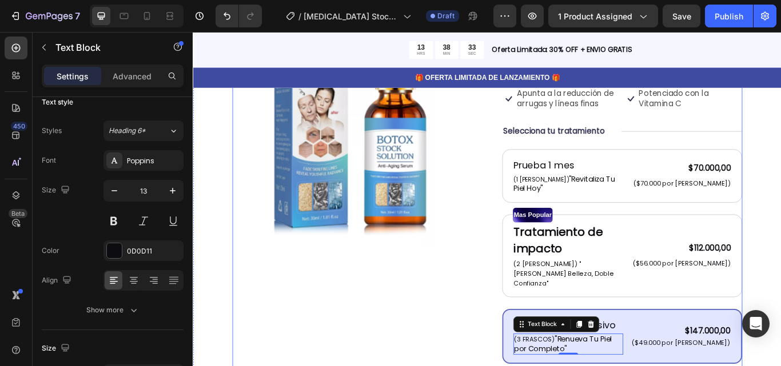
click at [523, 322] on div "Product Images Icon Icon Icon Icon Icon Icon List 122,000+ Mujeres Felices Text…" at bounding box center [535, 308] width 595 height 644
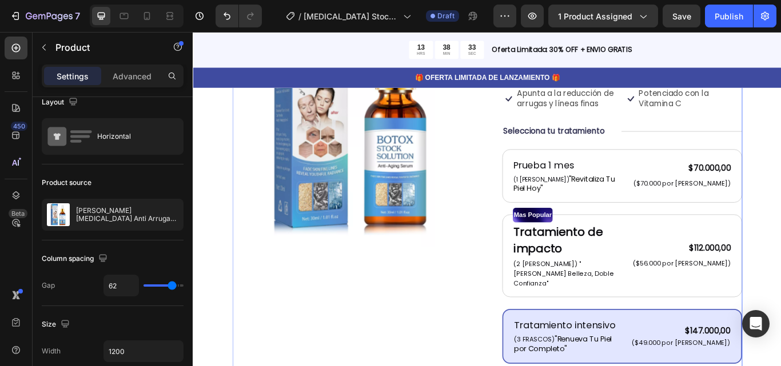
scroll to position [0, 0]
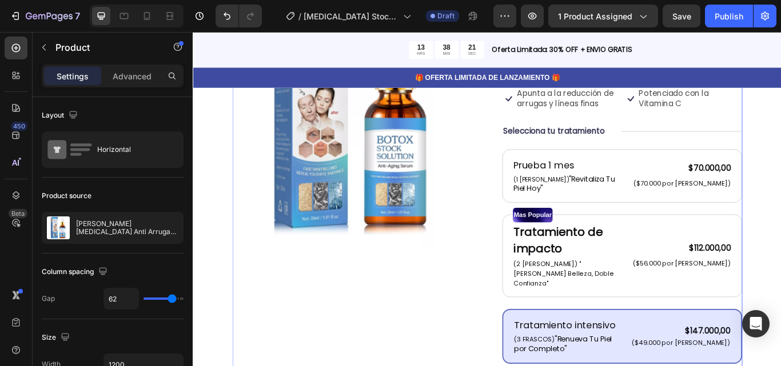
click at [523, 244] on div "Product Images Icon Icon Icon Icon Icon Icon List 122,000+ Mujeres Felices Text…" at bounding box center [535, 308] width 595 height 644
click at [556, 211] on div "Prueba 1 mes Text Block (1 FRASCO) "Revitaliza Tu Piel Hoy" Text Block $70.000,…" at bounding box center [693, 294] width 280 height 250
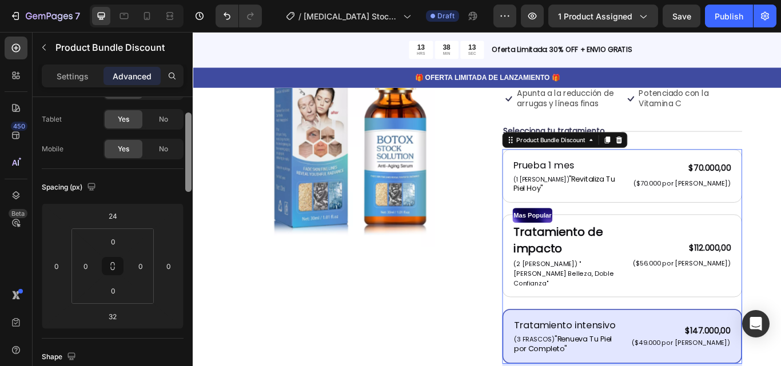
scroll to position [54, 0]
drag, startPoint x: 384, startPoint y: 176, endPoint x: 194, endPoint y: 215, distance: 193.2
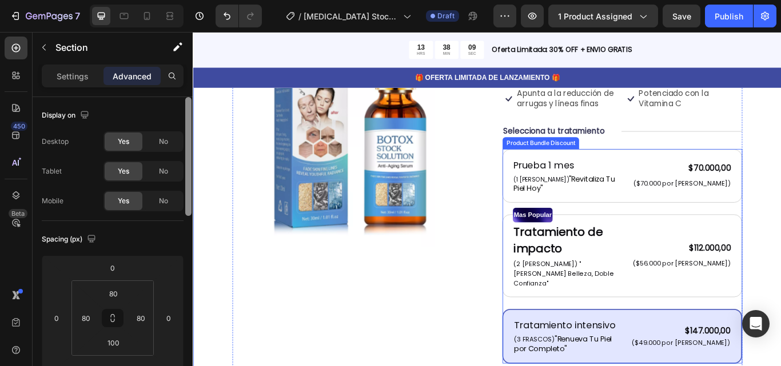
click at [556, 204] on div "Prueba 1 mes Text Block (1 FRASCO) "Revitaliza Tu Piel Hoy" Text Block $70.000,…" at bounding box center [693, 294] width 280 height 250
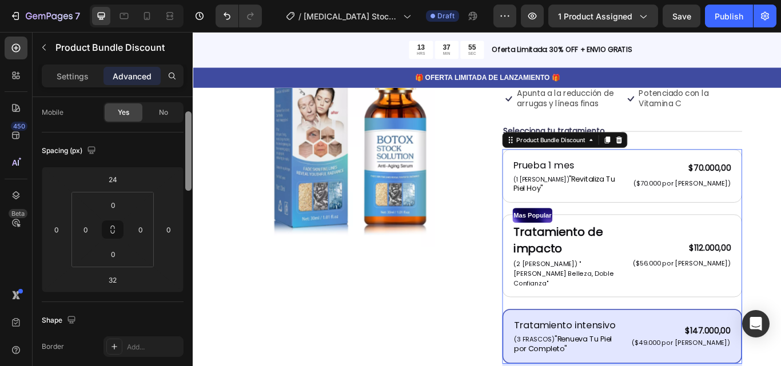
scroll to position [82, 0]
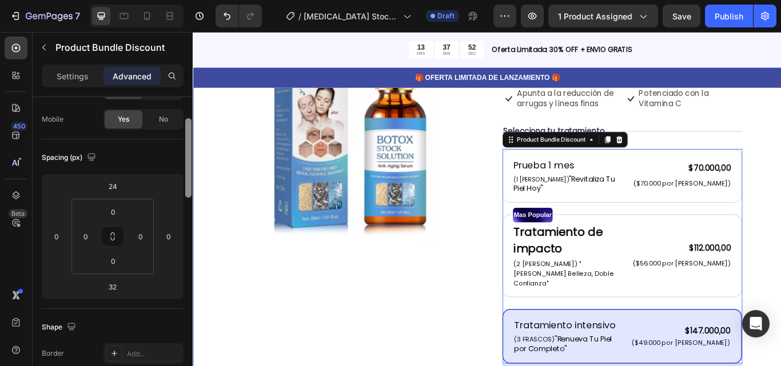
click at [780, 260] on div "Product Images Icon Icon Icon Icon Icon Icon List 122,000+ Mujeres Felices Text…" at bounding box center [536, 314] width 686 height 747
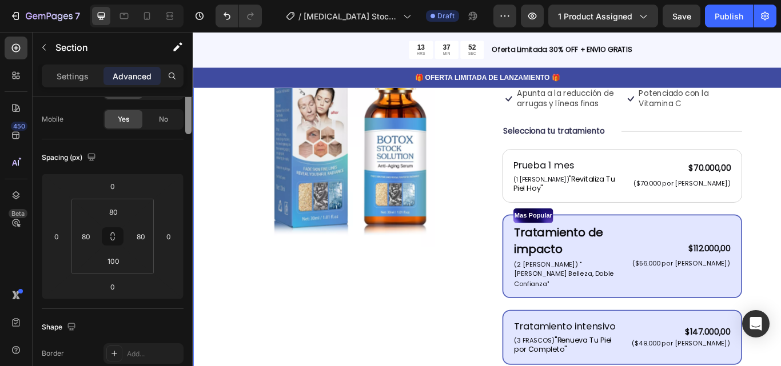
scroll to position [0, 0]
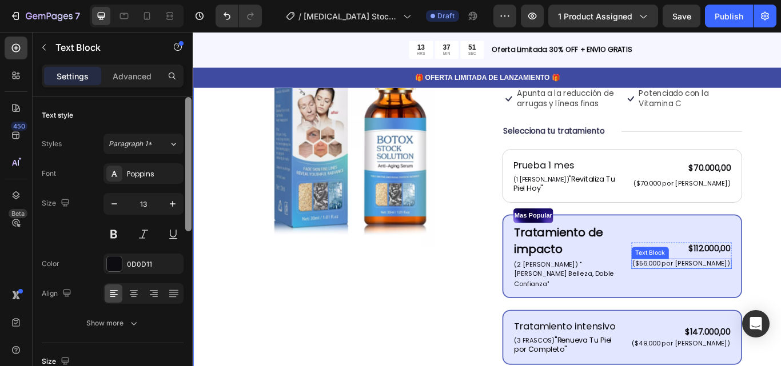
click at [780, 298] on p "($56.000 por frasco)" at bounding box center [762, 303] width 114 height 10
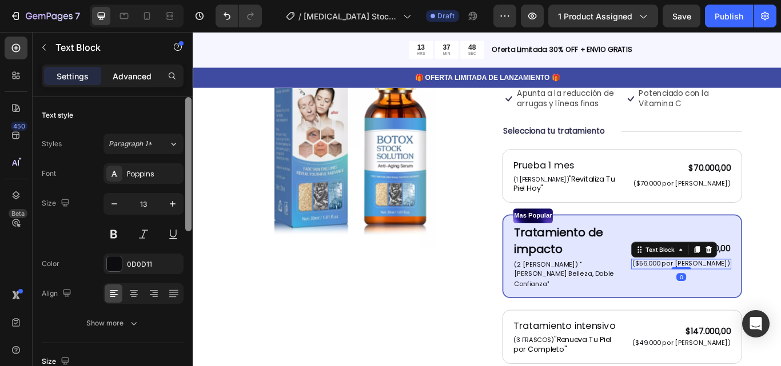
click at [128, 78] on p "Advanced" at bounding box center [132, 76] width 39 height 12
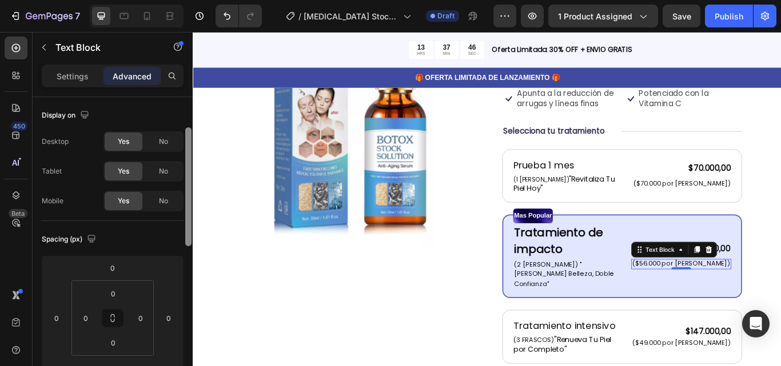
scroll to position [34, 0]
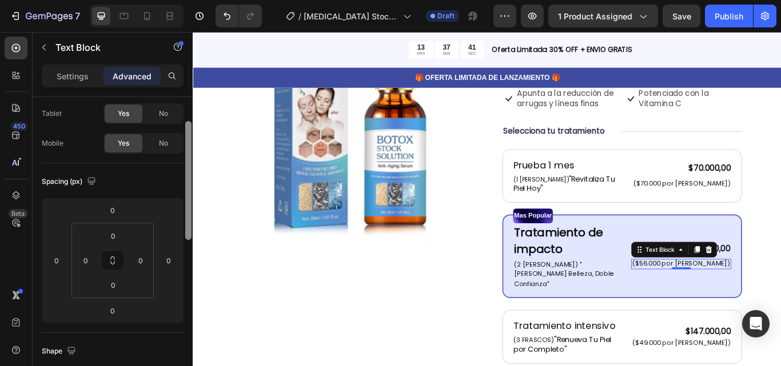
drag, startPoint x: 190, startPoint y: 185, endPoint x: 188, endPoint y: 209, distance: 24.1
click at [188, 209] on div at bounding box center [188, 180] width 6 height 119
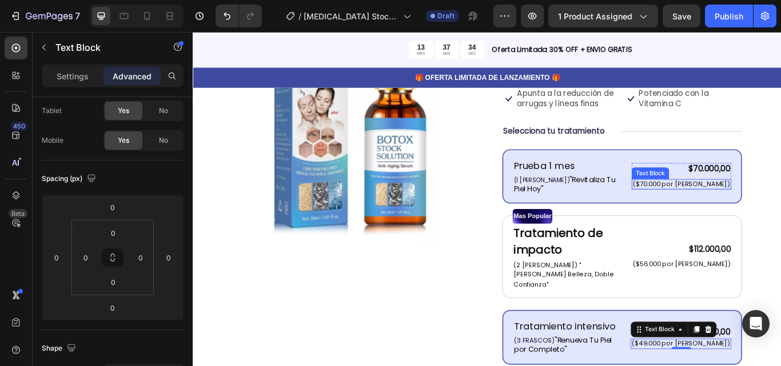
click at [780, 205] on p "($70.000 por frasco)" at bounding box center [762, 210] width 114 height 10
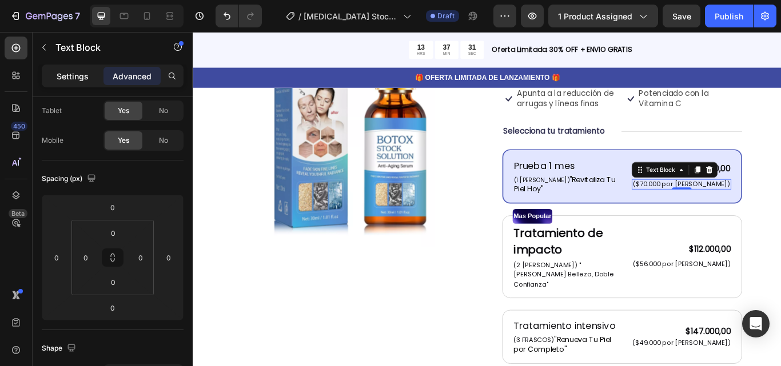
click at [87, 75] on p "Settings" at bounding box center [73, 76] width 32 height 12
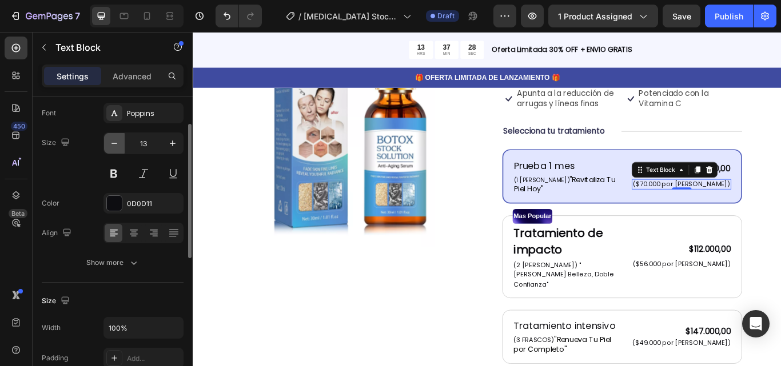
click at [120, 141] on button "button" at bounding box center [114, 143] width 21 height 21
type input "12"
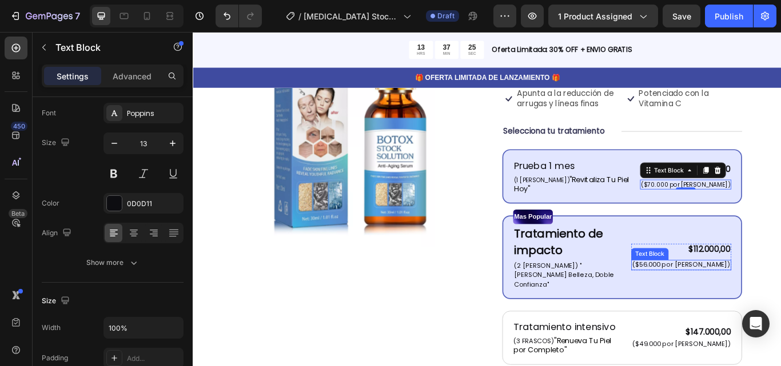
click at [763, 300] on p "($56.000 por frasco)" at bounding box center [762, 305] width 114 height 10
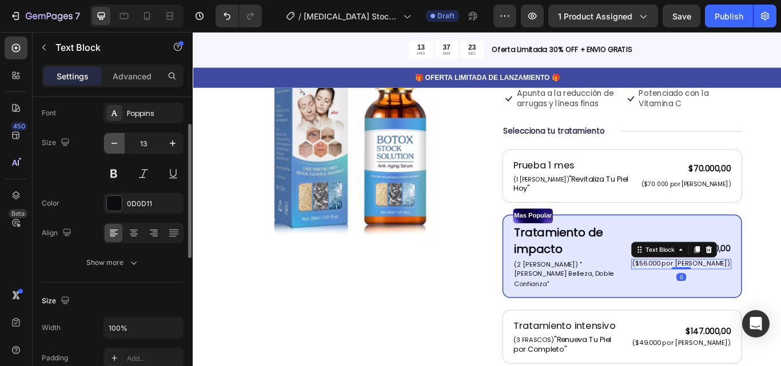
click at [122, 147] on button "button" at bounding box center [114, 143] width 21 height 21
type input "12"
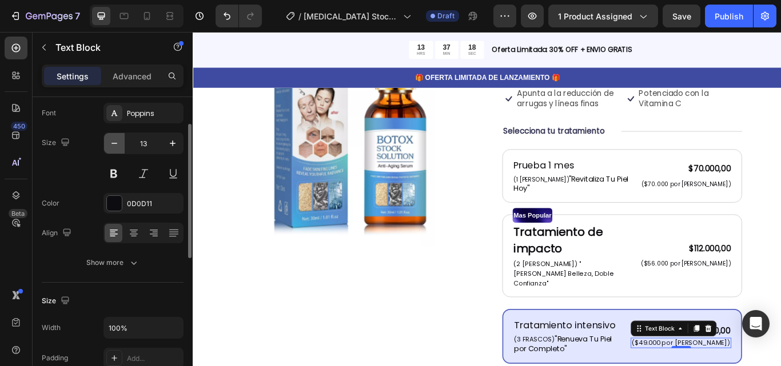
click at [113, 138] on icon "button" at bounding box center [114, 143] width 11 height 11
type input "12"
click at [780, 322] on div "Product Images Icon Icon Icon Icon Icon Icon List 122,000+ Mujeres Felices Text…" at bounding box center [536, 314] width 686 height 747
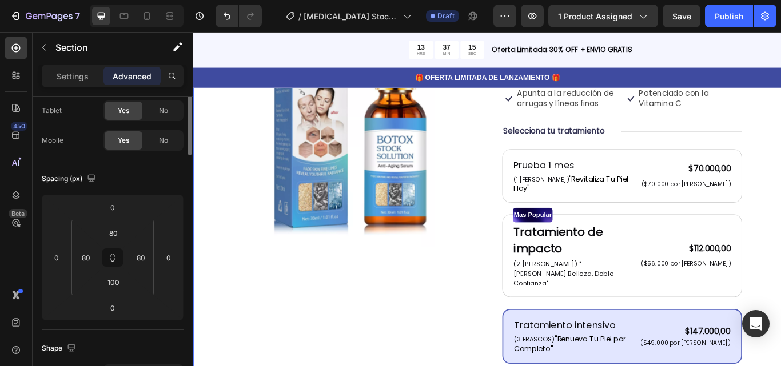
scroll to position [0, 0]
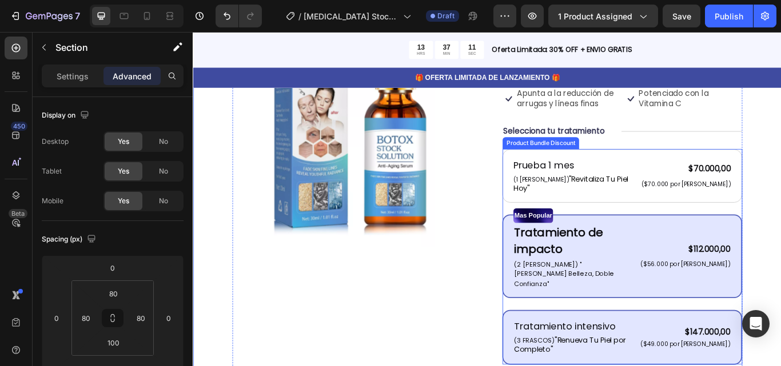
click at [659, 261] on div "Mas Popular Text Block Tratamiento de impacto Text Block (2 FRASCO) "Doble Bell…" at bounding box center [693, 294] width 280 height 98
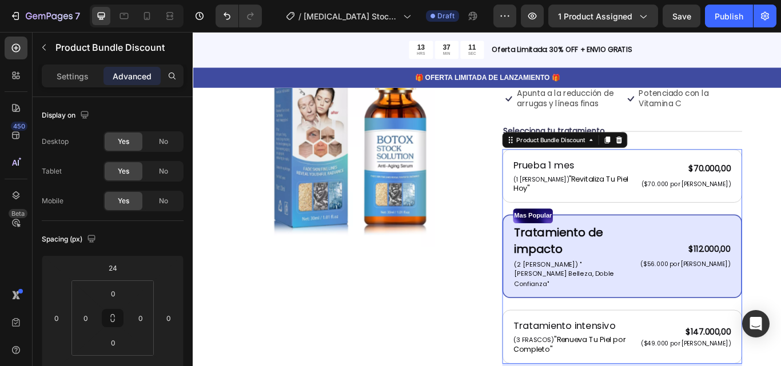
click at [659, 261] on div "Mas Popular Text Block Tratamiento de impacto Text Block (2 FRASCO) "Doble Bell…" at bounding box center [693, 294] width 280 height 98
click at [657, 298] on p "(2 FRASCO) "Doble Belleza, Doble Confianza"" at bounding box center [635, 315] width 136 height 34
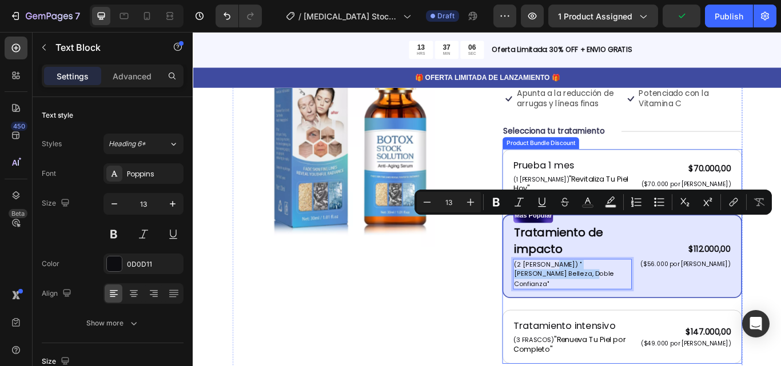
drag, startPoint x: 608, startPoint y: 254, endPoint x: 729, endPoint y: 261, distance: 121.4
click at [729, 261] on div "Mas Popular Text Block Tratamiento de impacto Text Block (2 FRASCO) "Doble Bell…" at bounding box center [693, 294] width 280 height 98
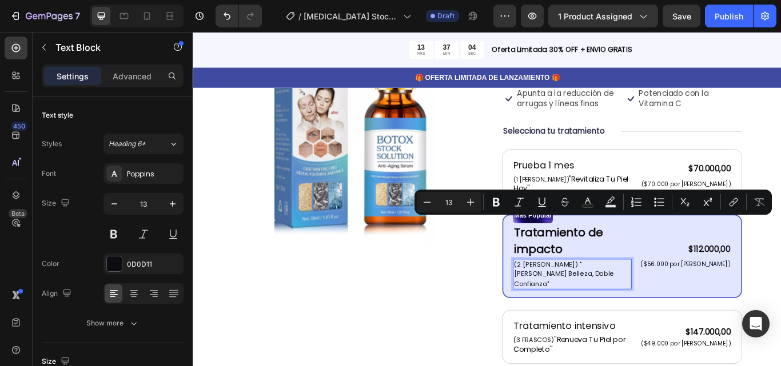
click at [601, 298] on p "(2 FRASCO) "Doble Belleza, Doble Confianza"" at bounding box center [635, 315] width 136 height 34
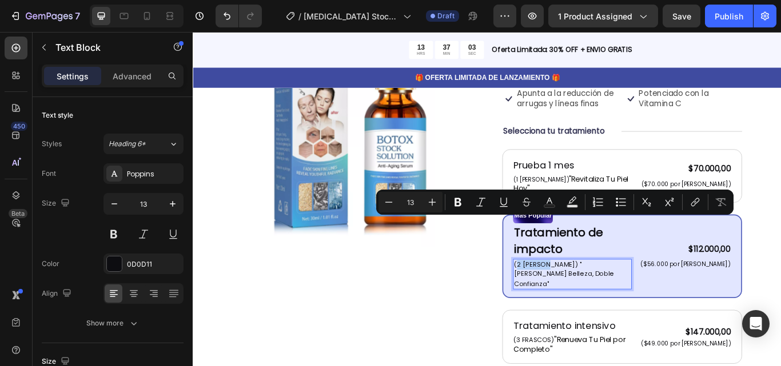
drag, startPoint x: 605, startPoint y: 255, endPoint x: 564, endPoint y: 252, distance: 40.7
click at [567, 298] on p "(2 FRASCO) "Doble Belleza, Doble Confianza"" at bounding box center [635, 315] width 136 height 34
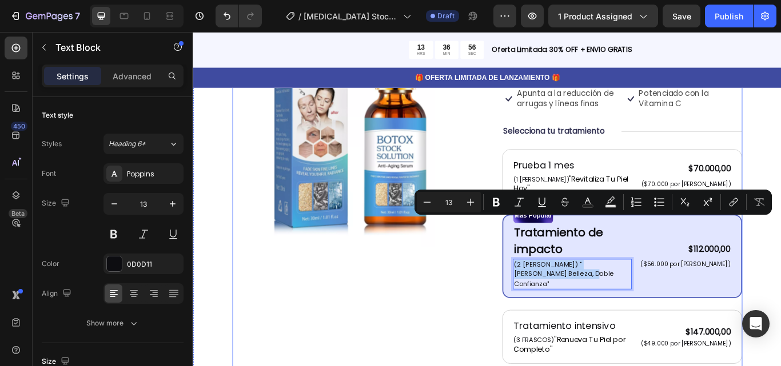
drag, startPoint x: 724, startPoint y: 252, endPoint x: 540, endPoint y: 240, distance: 185.0
click at [540, 240] on div "Product Images Icon Icon Icon Icon Icon Icon List 122,000+ Mujeres Felices Text…" at bounding box center [535, 308] width 595 height 644
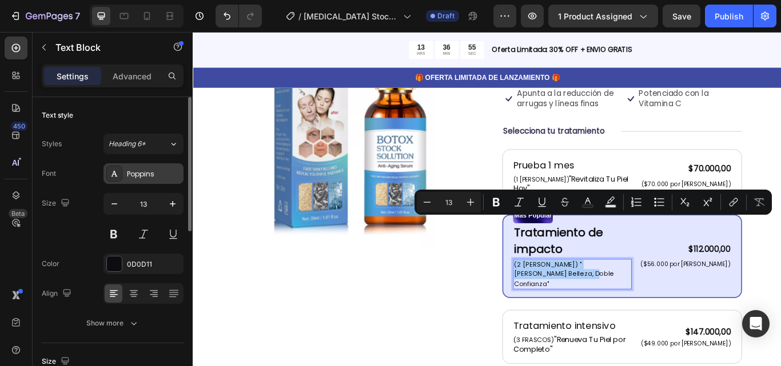
click at [158, 168] on div "Poppins" at bounding box center [143, 173] width 80 height 21
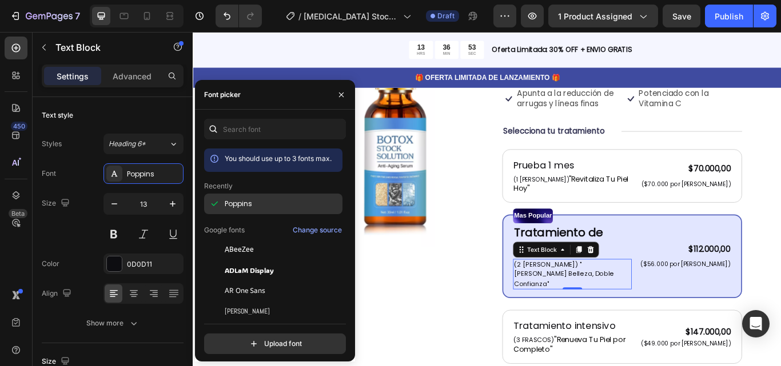
click at [265, 201] on div "Poppins" at bounding box center [282, 204] width 115 height 10
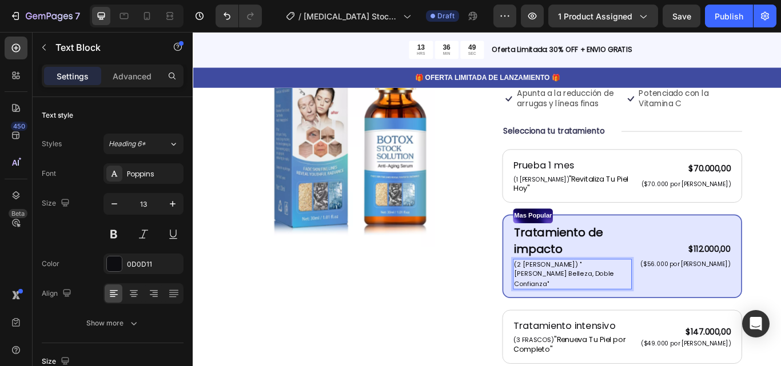
click at [605, 298] on p "(2 FRASCO) "Doble Belleza, Doble Confianza"" at bounding box center [635, 315] width 136 height 34
click at [600, 298] on p "(2 FRASCO)"Doble Belleza, Doble Confianza"" at bounding box center [635, 315] width 136 height 34
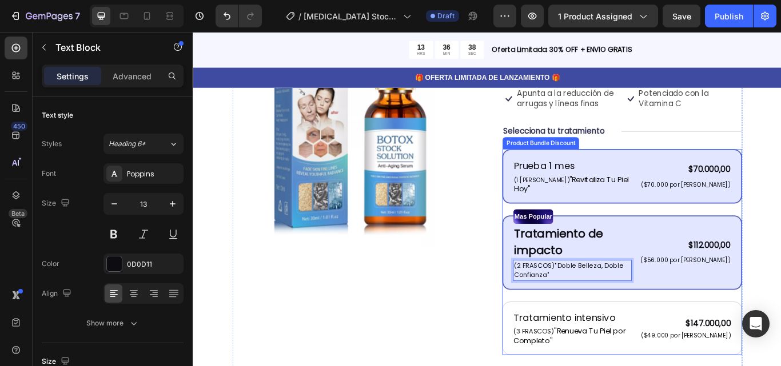
scroll to position [181, 0]
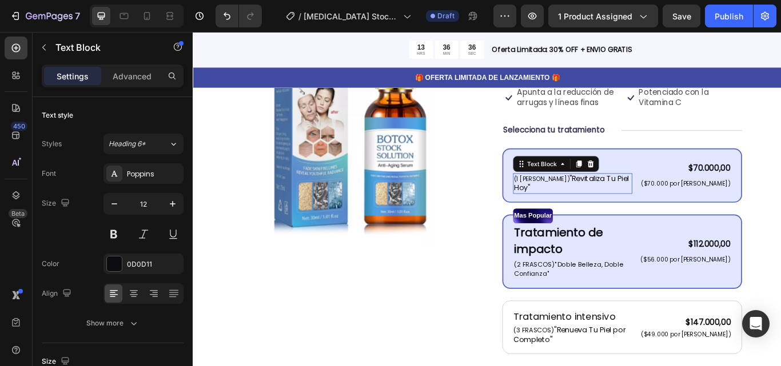
click at [627, 198] on span ""Revitaliza Tu Piel [DATE]"" at bounding box center [634, 209] width 134 height 22
click at [652, 198] on span ""Revitaliza Tu Piel [DATE]"" at bounding box center [634, 209] width 134 height 22
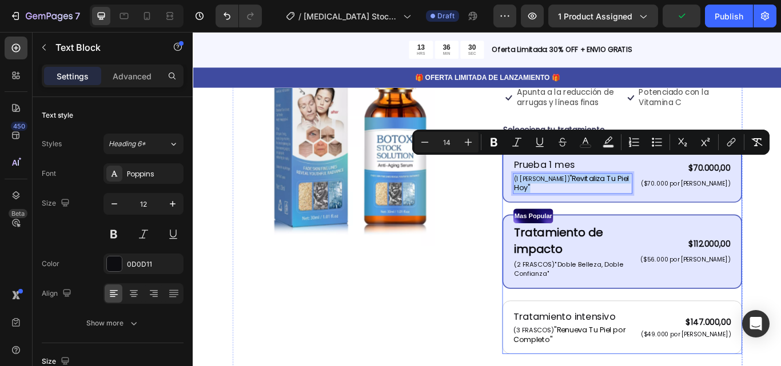
drag, startPoint x: 693, startPoint y: 185, endPoint x: 550, endPoint y: 175, distance: 143.2
click at [553, 175] on div "Prueba 1 mes Text Block (1 FRASCO) "Revitaliza Tu Piel Hoy" Text Block 0 $70.00…" at bounding box center [693, 199] width 280 height 63
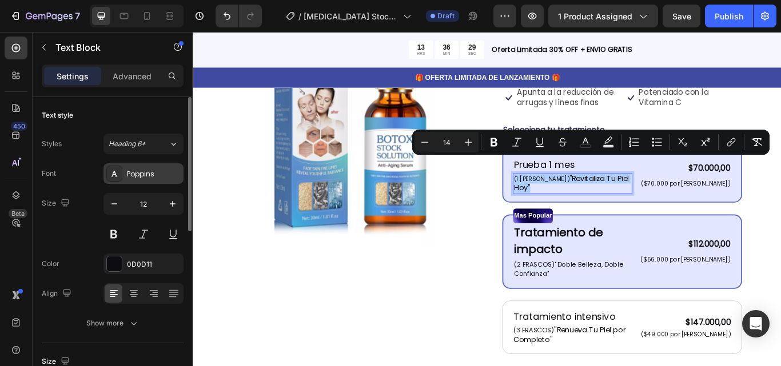
click at [133, 182] on div "Poppins" at bounding box center [143, 173] width 80 height 21
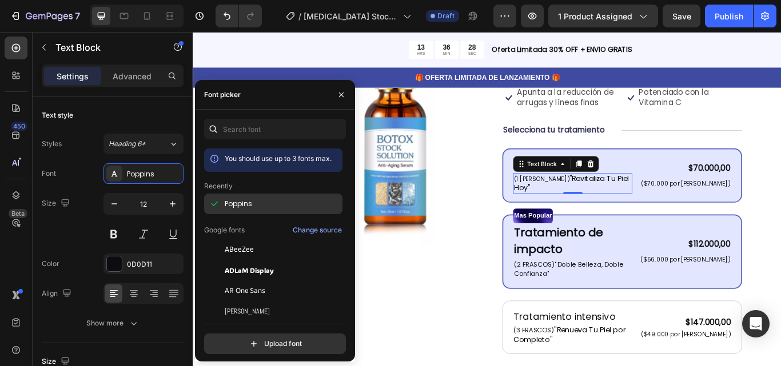
click at [255, 201] on div "Poppins" at bounding box center [282, 204] width 115 height 10
click at [256, 201] on div "Poppins" at bounding box center [282, 204] width 115 height 10
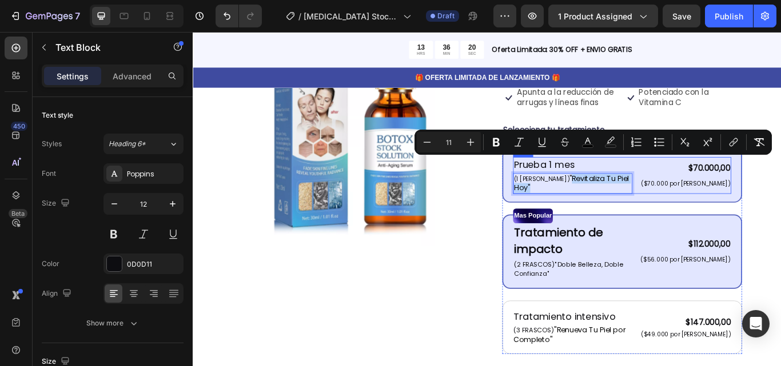
drag, startPoint x: 604, startPoint y: 184, endPoint x: 695, endPoint y: 185, distance: 90.9
click at [695, 185] on div "Prueba 1 mes Text Block (1 FRASCO) "Revitaliza Tu Piel Hoy" Text Block 0 $70.00…" at bounding box center [693, 199] width 254 height 43
click at [606, 198] on span ""Revitaliza Tu Piel [DATE]"" at bounding box center [634, 209] width 134 height 22
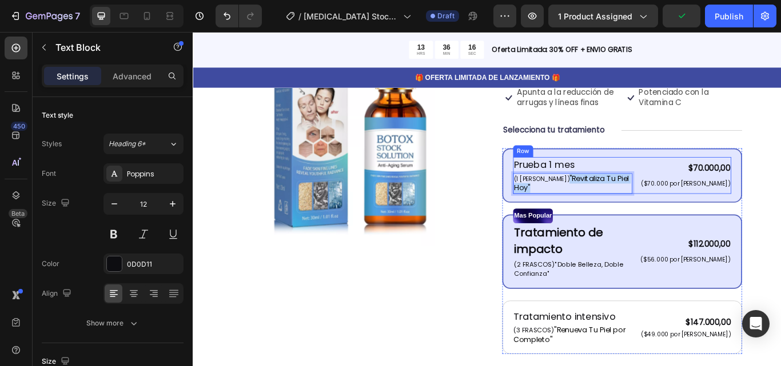
drag, startPoint x: 602, startPoint y: 184, endPoint x: 700, endPoint y: 178, distance: 98.5
click at [700, 178] on div "Prueba 1 mes Text Block (1 FRASCO) "Revitaliza Tu Piel Hoy" Text Block 0 $70.00…" at bounding box center [693, 199] width 254 height 43
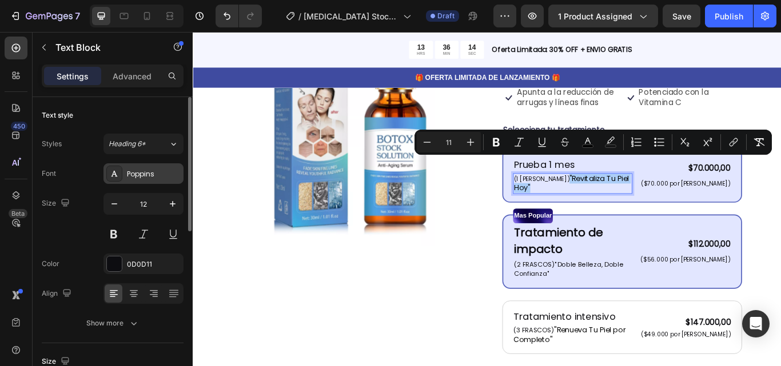
click at [145, 170] on div "Poppins" at bounding box center [154, 174] width 54 height 10
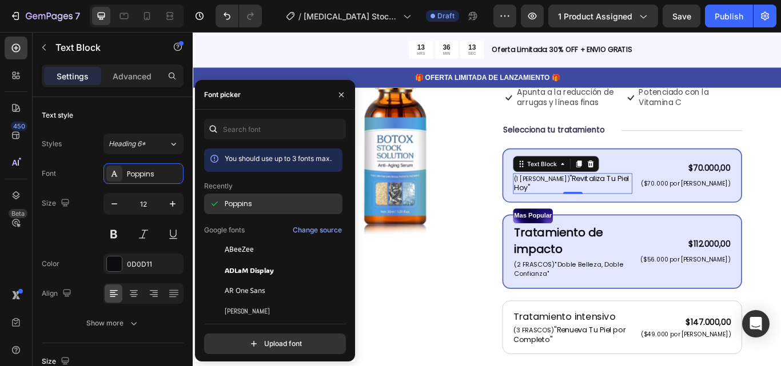
click at [262, 204] on div "Poppins" at bounding box center [282, 204] width 115 height 10
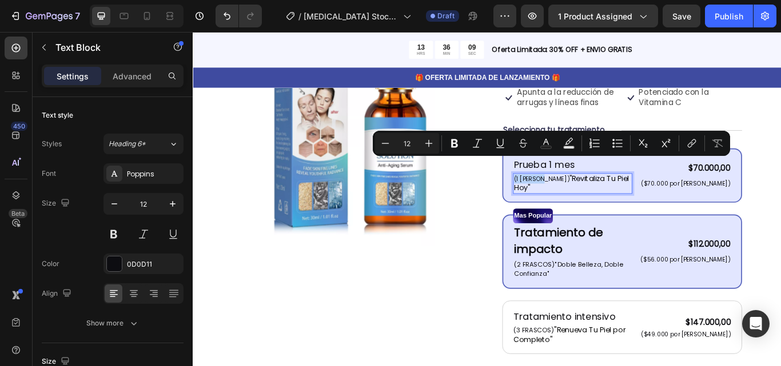
drag, startPoint x: 600, startPoint y: 185, endPoint x: 560, endPoint y: 182, distance: 40.1
click at [157, 172] on div "Poppins" at bounding box center [154, 174] width 54 height 10
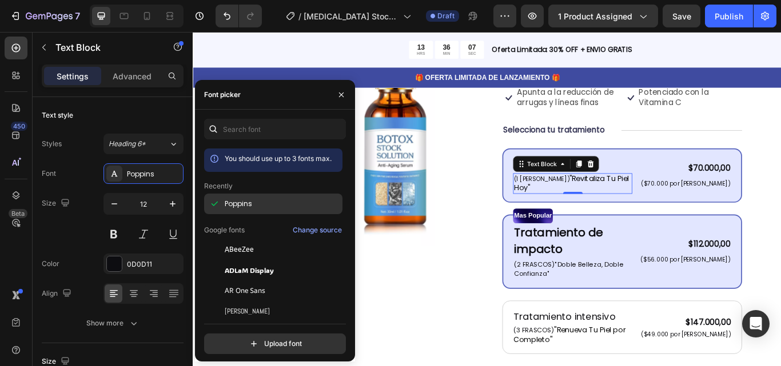
click at [248, 206] on span "Poppins" at bounding box center [238, 204] width 27 height 10
click at [512, 295] on div "Product Images" at bounding box center [378, 301] width 280 height 633
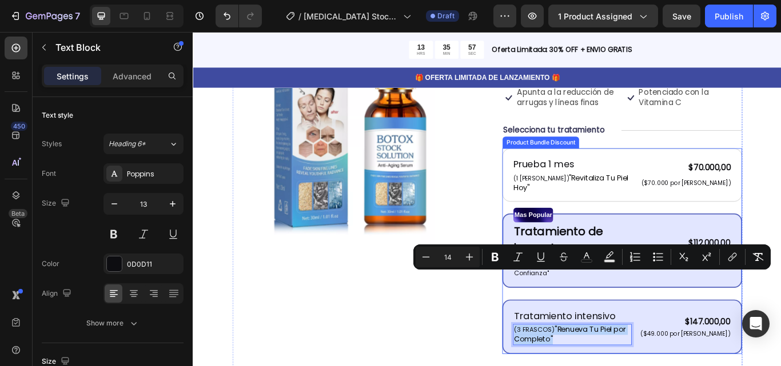
drag, startPoint x: 635, startPoint y: 326, endPoint x: 559, endPoint y: 313, distance: 77.6
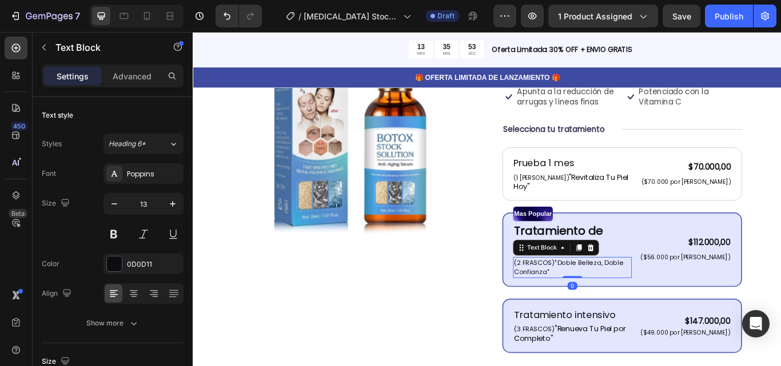
click at [624, 296] on p "(2 FRASCOS)"Doble Belleza, Doble Confianza"" at bounding box center [635, 307] width 136 height 22
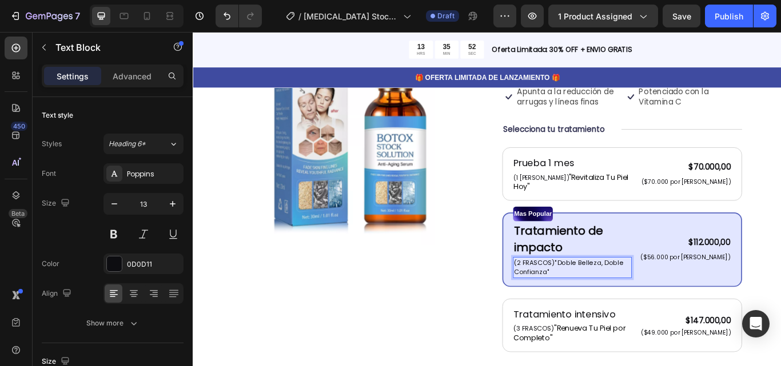
click at [624, 296] on p "(2 FRASCOS)"Doble Belleza, Doble Confianza"" at bounding box center [635, 307] width 136 height 22
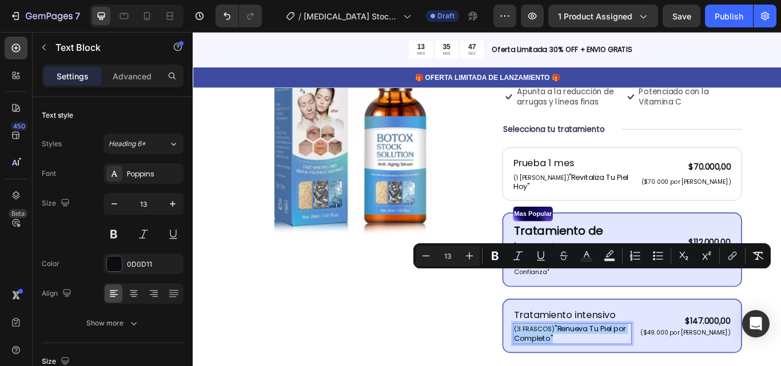
click at [457, 258] on input "13" at bounding box center [447, 256] width 23 height 14
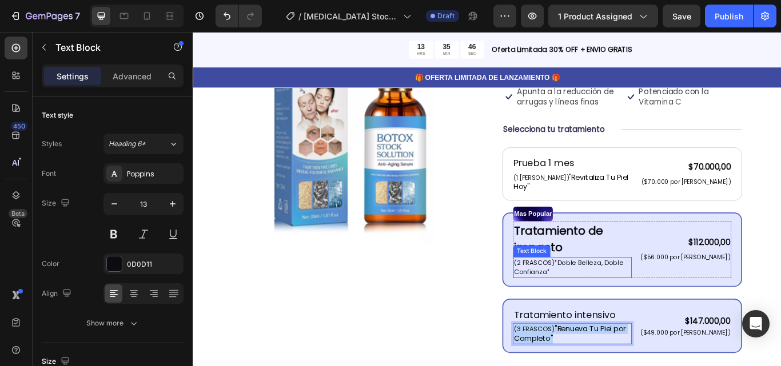
click at [626, 296] on p "(2 FRASCOS)"Doble Belleza, Doble Confianza"" at bounding box center [635, 307] width 136 height 22
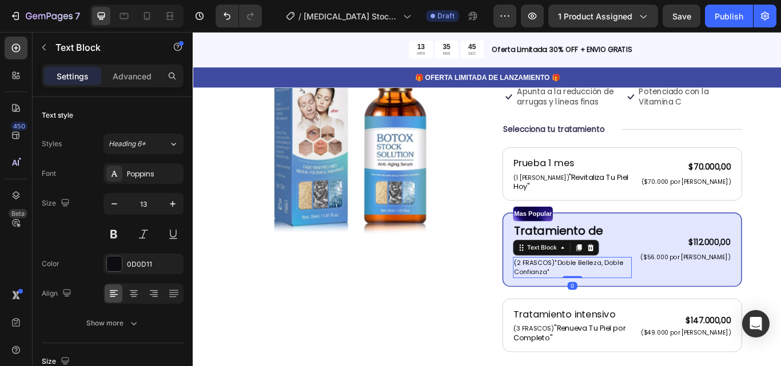
click at [626, 296] on p "(2 FRASCOS)"Doble Belleza, Doble Confianza"" at bounding box center [635, 307] width 136 height 22
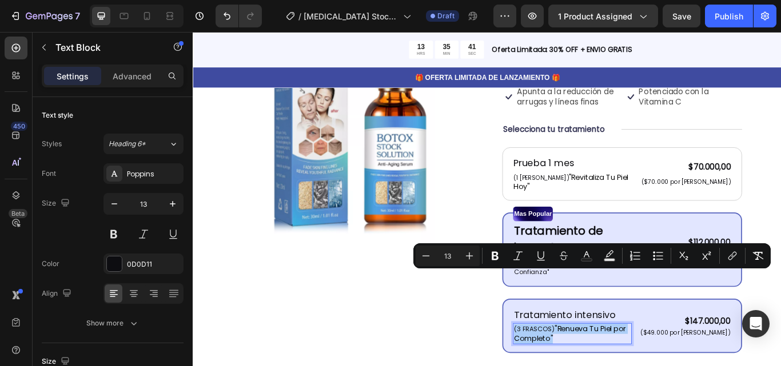
click at [447, 256] on input "13" at bounding box center [447, 256] width 23 height 14
click at [450, 257] on input "13" at bounding box center [447, 256] width 23 height 14
click at [507, 339] on div "Product Images" at bounding box center [378, 300] width 280 height 633
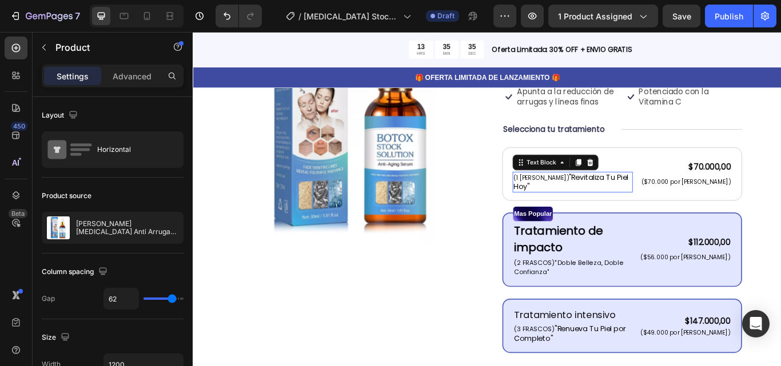
click at [616, 196] on span ""Revitaliza Tu Piel [DATE]"" at bounding box center [634, 207] width 134 height 22
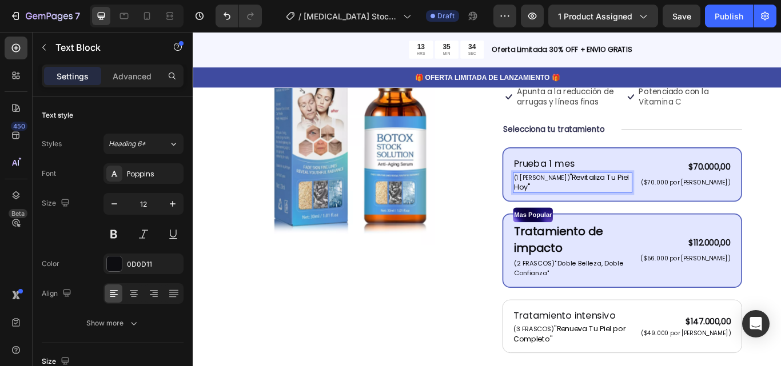
click at [614, 197] on span ""Revitaliza Tu Piel [DATE]"" at bounding box center [634, 208] width 134 height 22
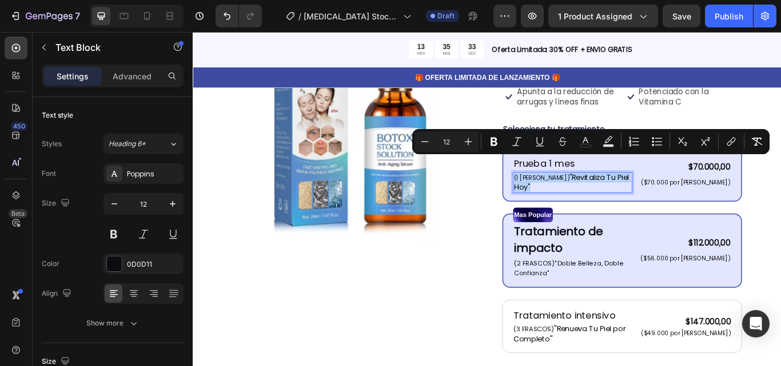
click at [614, 197] on span ""Revitaliza Tu Piel [DATE]"" at bounding box center [634, 208] width 134 height 22
click at [449, 143] on input "12" at bounding box center [446, 142] width 23 height 14
click at [447, 143] on input "12" at bounding box center [446, 142] width 23 height 14
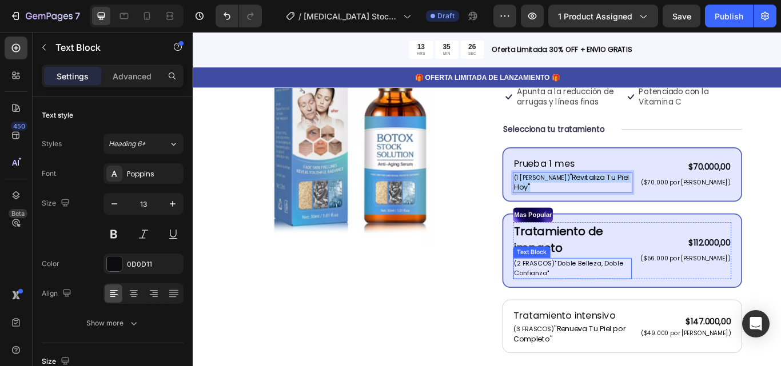
click at [636, 297] on p "(2 FRASCOS)"Doble Belleza, Doble Confianza"" at bounding box center [635, 308] width 136 height 22
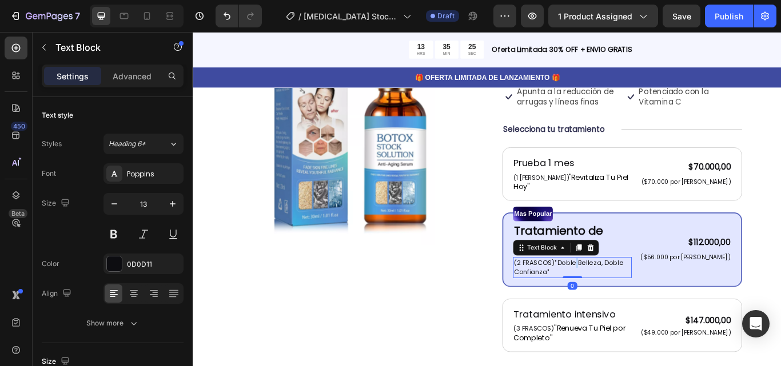
click at [634, 296] on p "(2 FRASCOS)"Doble Belleza, Doble Confianza"" at bounding box center [635, 307] width 136 height 22
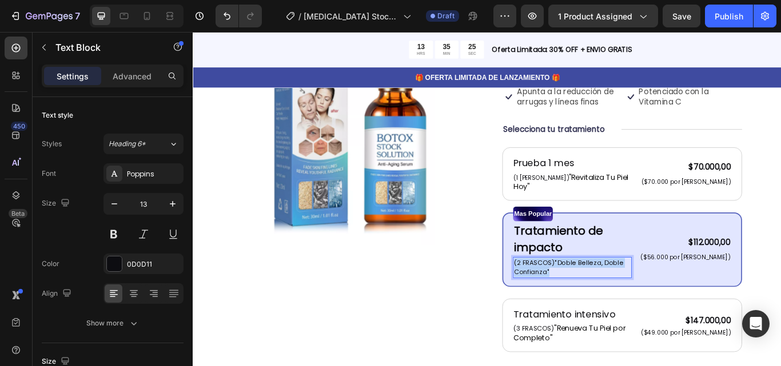
click at [634, 296] on p "(2 FRASCOS)"Doble Belleza, Doble Confianza"" at bounding box center [635, 307] width 136 height 22
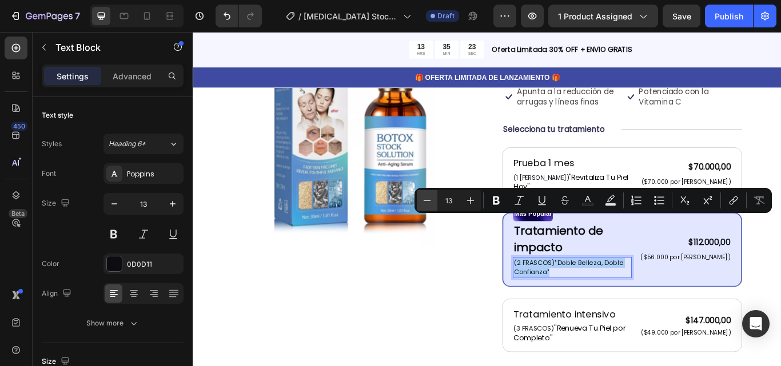
click at [433, 200] on button "Minus" at bounding box center [427, 200] width 21 height 21
type input "12"
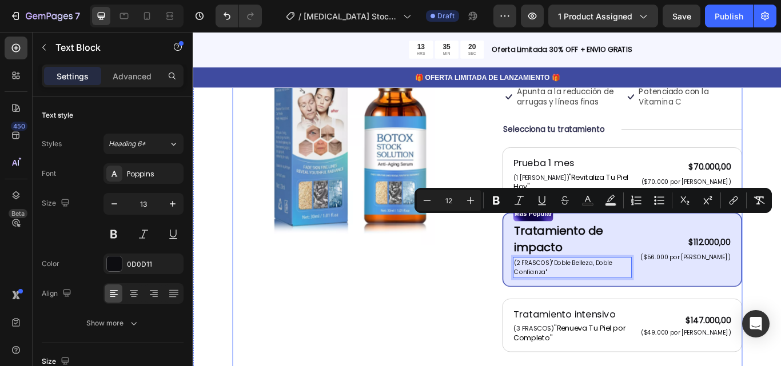
click at [520, 282] on div "Product Images Icon Icon Icon Icon Icon Icon List 122,000+ Mujeres Felices Text…" at bounding box center [535, 300] width 595 height 632
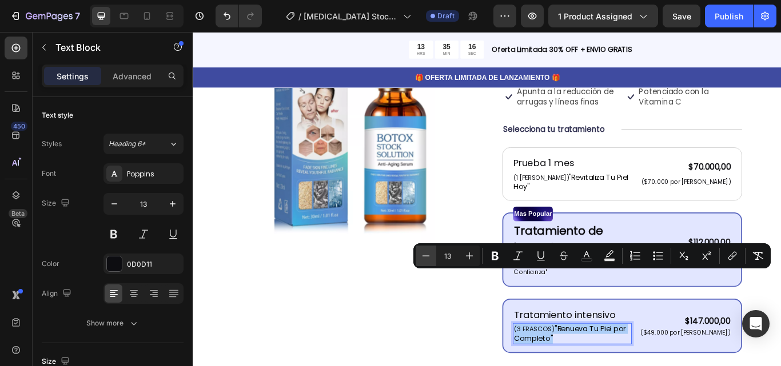
click at [431, 256] on icon "Editor contextual toolbar" at bounding box center [425, 255] width 11 height 11
type input "12"
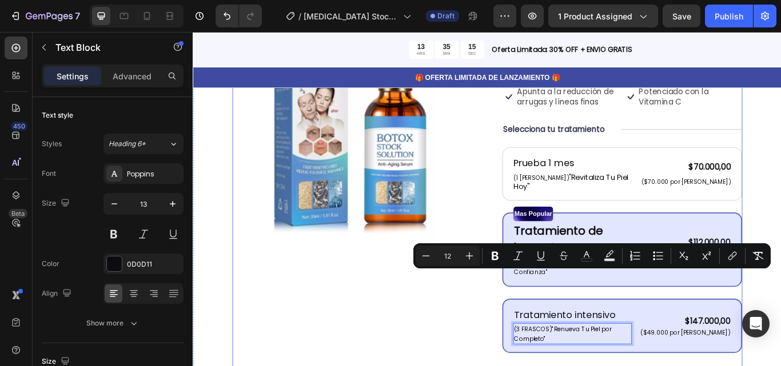
click at [485, 325] on div "Product Images" at bounding box center [378, 300] width 280 height 633
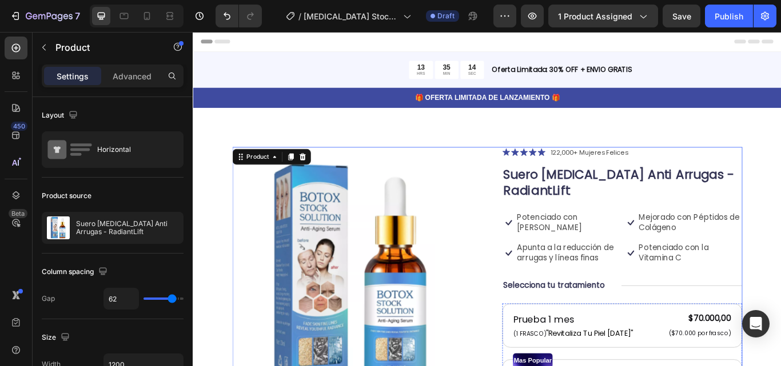
scroll to position [182, 0]
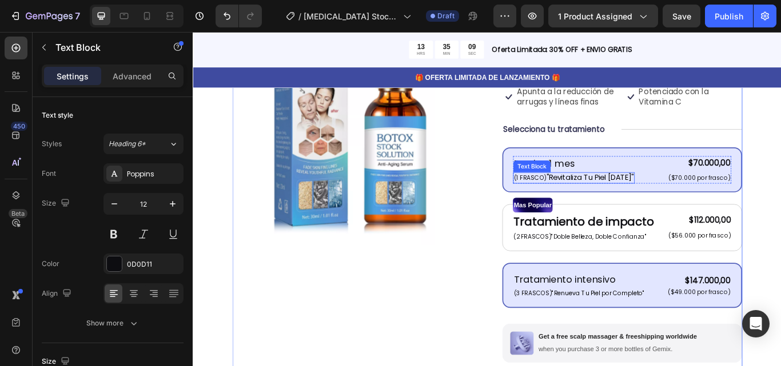
click at [628, 197] on span ""Revitaliza Tu Piel [DATE]"" at bounding box center [656, 202] width 102 height 11
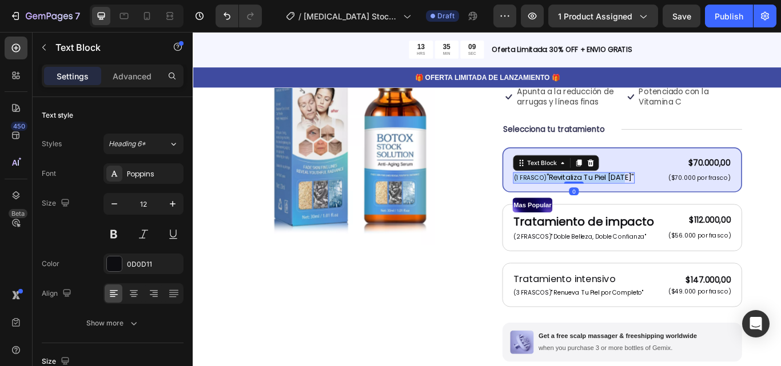
click at [628, 197] on span ""Revitaliza Tu Piel [DATE]"" at bounding box center [656, 202] width 102 height 11
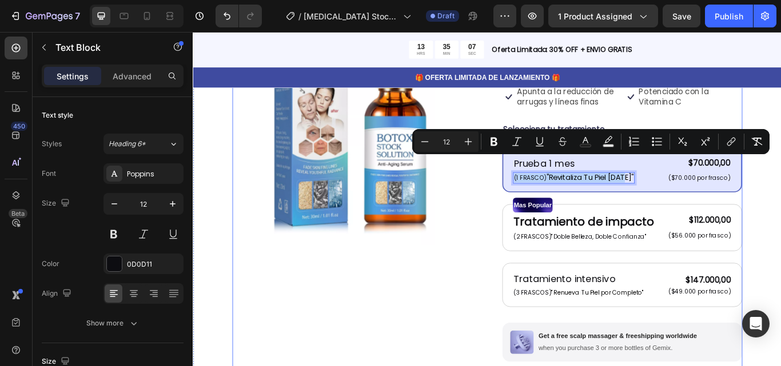
click at [543, 219] on div "Product Images Icon Icon Icon Icon Icon Icon List 122,000+ Mujeres Felices Text…" at bounding box center [535, 274] width 595 height 580
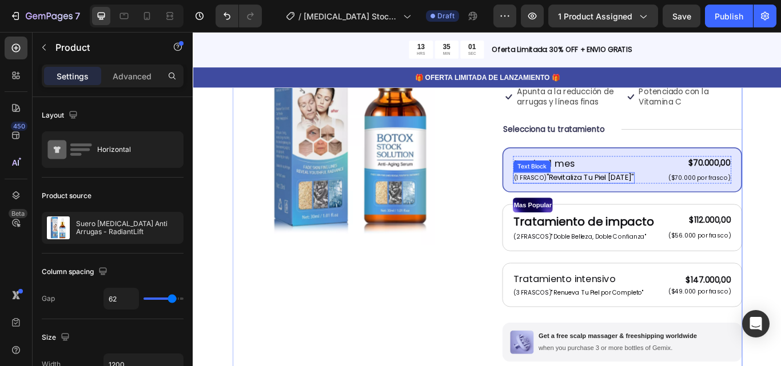
click at [623, 197] on span ""Revitaliza Tu Piel [DATE]"" at bounding box center [656, 202] width 102 height 11
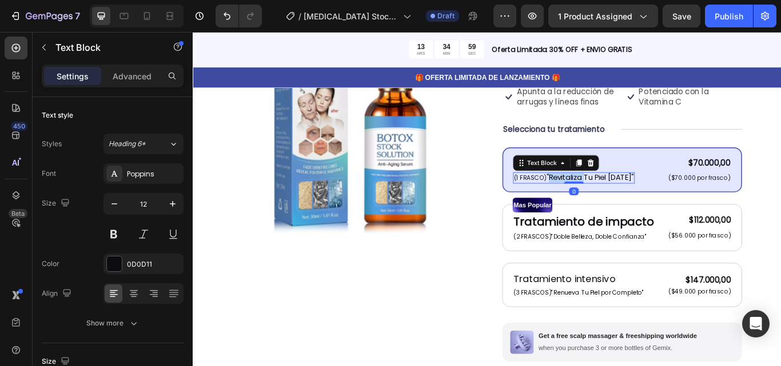
click at [620, 197] on span ""Revitaliza Tu Piel [DATE]"" at bounding box center [656, 202] width 102 height 11
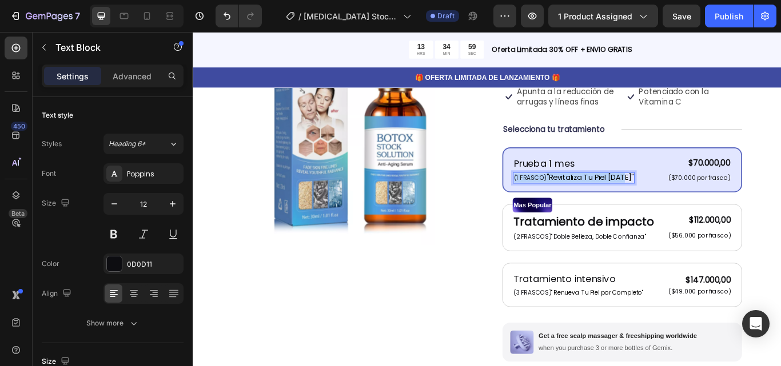
click at [620, 197] on span ""Revitaliza Tu Piel [DATE]"" at bounding box center [656, 202] width 102 height 11
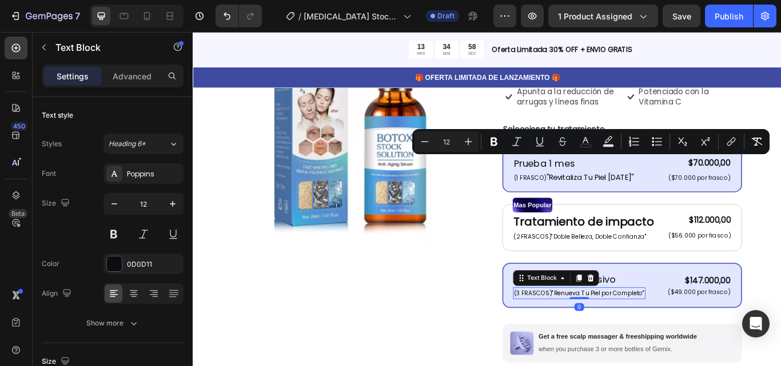
click at [661, 332] on span ""Renueva Tu Piel por Completo"" at bounding box center [665, 337] width 108 height 10
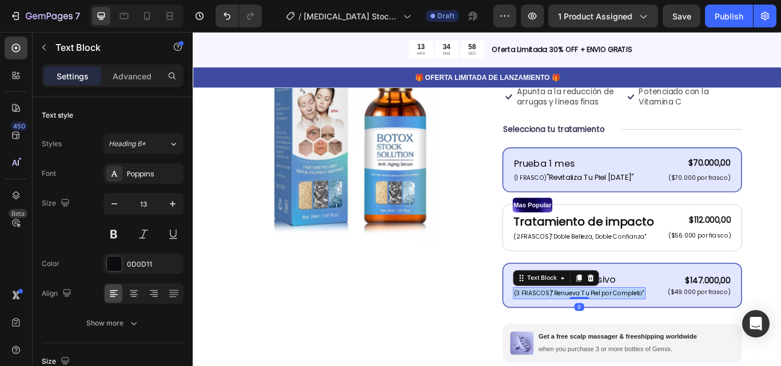
click at [661, 332] on span ""Renueva Tu Piel por Completo"" at bounding box center [665, 337] width 108 height 10
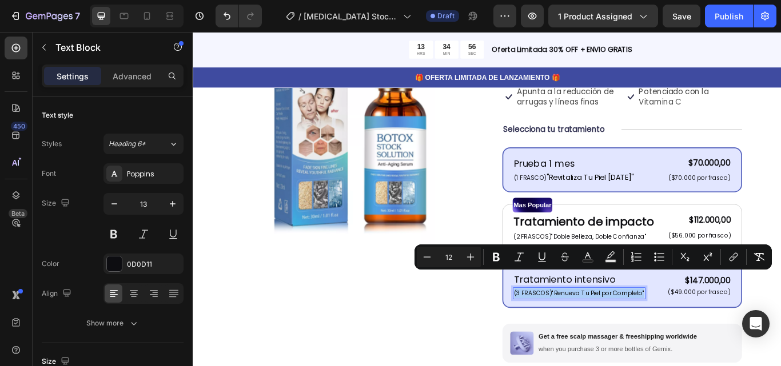
click at [452, 257] on input "12" at bounding box center [448, 257] width 23 height 14
click at [147, 208] on input "13" at bounding box center [144, 204] width 38 height 21
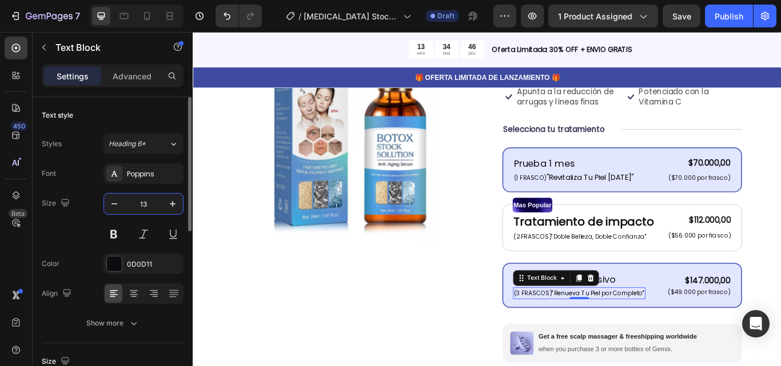
click at [147, 208] on input "13" at bounding box center [144, 204] width 38 height 21
click at [179, 210] on button "button" at bounding box center [172, 204] width 21 height 21
type input "14"
click at [635, 333] on span ""Renueva Tu Piel por Completo"" at bounding box center [665, 338] width 108 height 10
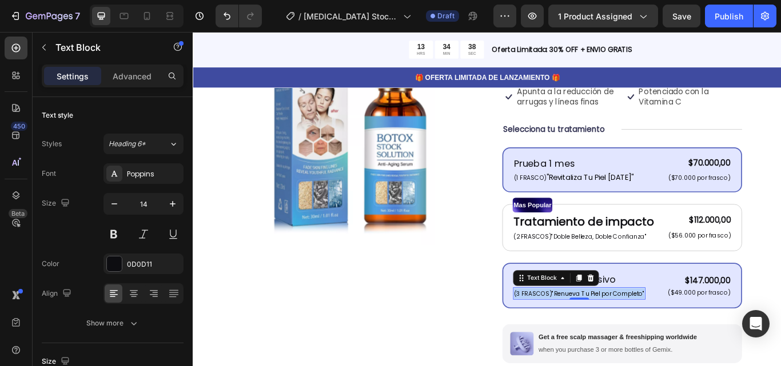
click at [635, 333] on span ""Renueva Tu Piel por Completo"" at bounding box center [665, 338] width 108 height 10
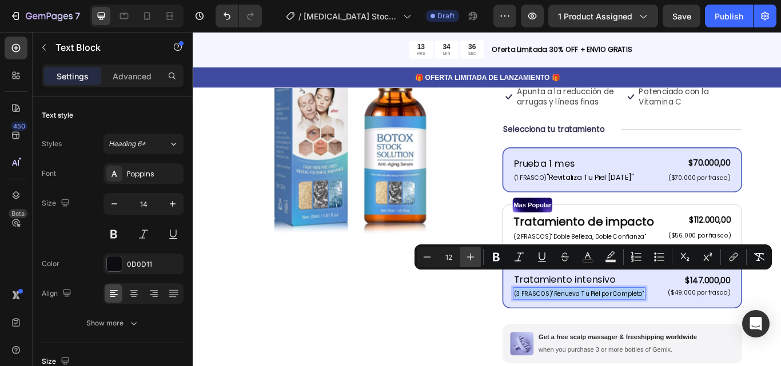
click at [475, 256] on icon "Editor contextual toolbar" at bounding box center [470, 257] width 11 height 11
click at [421, 252] on icon "Editor contextual toolbar" at bounding box center [426, 257] width 11 height 11
type input "12"
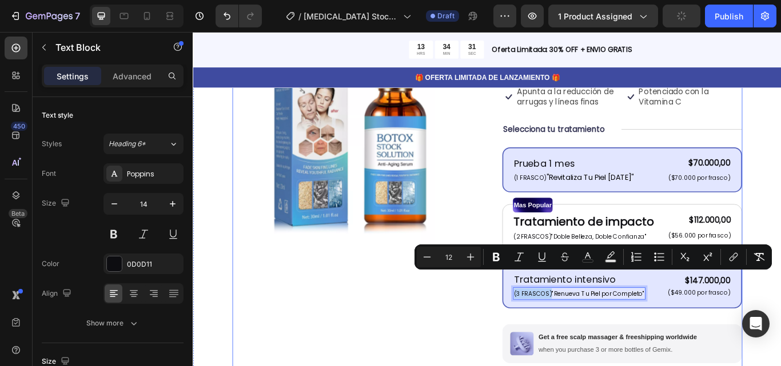
click at [486, 328] on div "Product Images" at bounding box center [378, 274] width 280 height 581
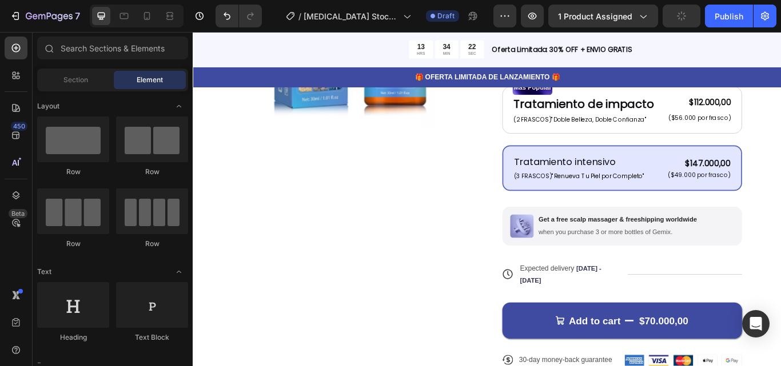
scroll to position [333, 0]
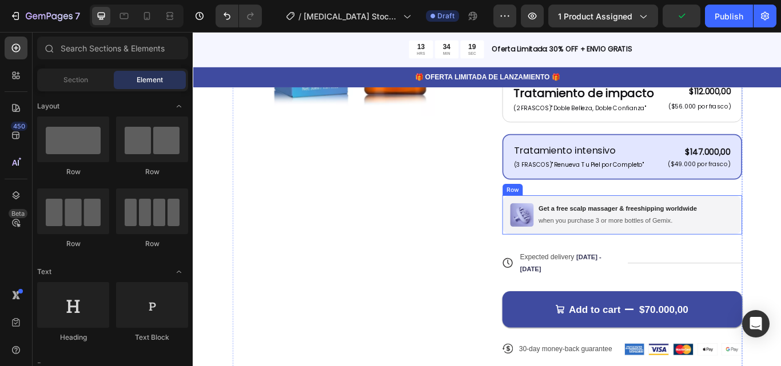
click at [780, 237] on div "Image Get a free scalp massager & freeshipping worldwide Text Block when you pu…" at bounding box center [693, 246] width 280 height 46
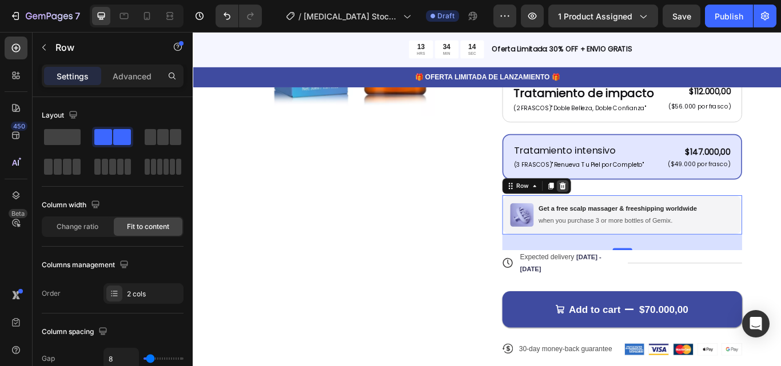
click at [619, 208] on icon at bounding box center [623, 212] width 9 height 9
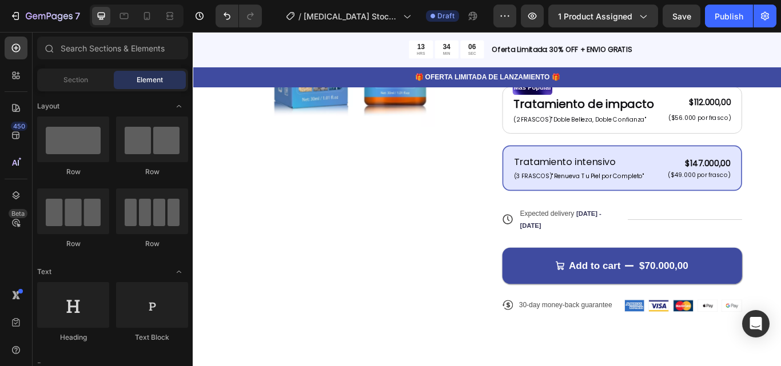
scroll to position [326, 0]
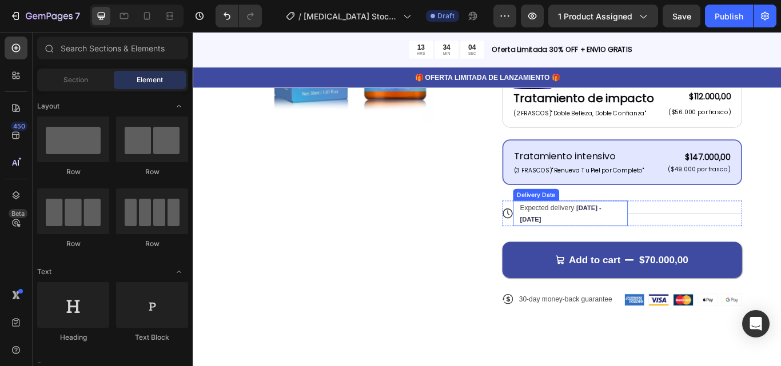
click at [629, 233] on span "Expected delivery" at bounding box center [605, 237] width 63 height 9
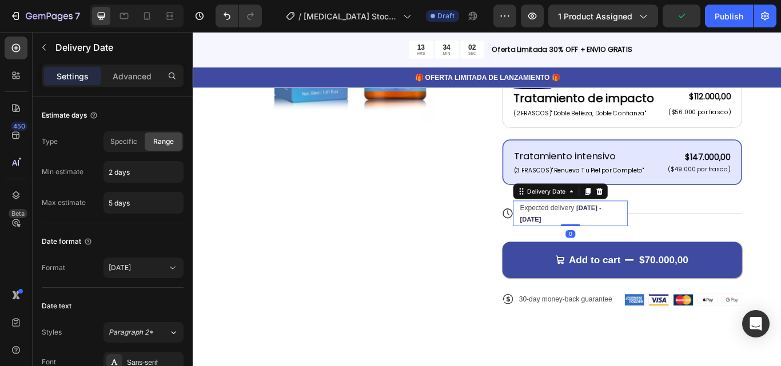
click at [627, 233] on span "Expected delivery" at bounding box center [605, 237] width 63 height 9
click at [114, 205] on input "5 days" at bounding box center [143, 203] width 79 height 21
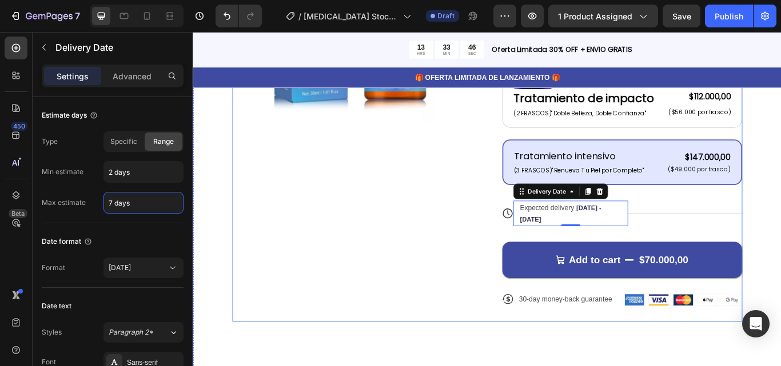
type input "7 days"
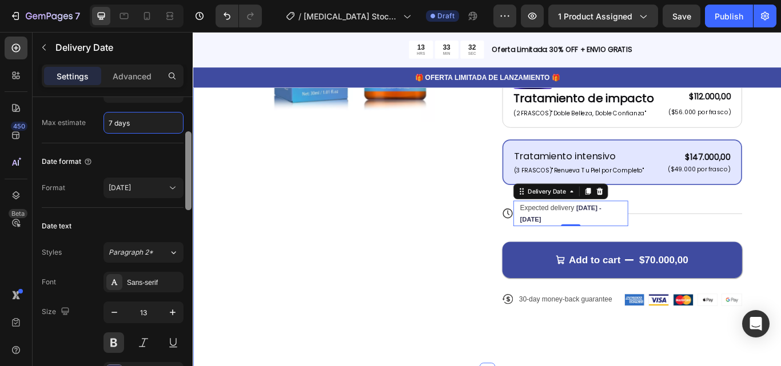
scroll to position [98, 0]
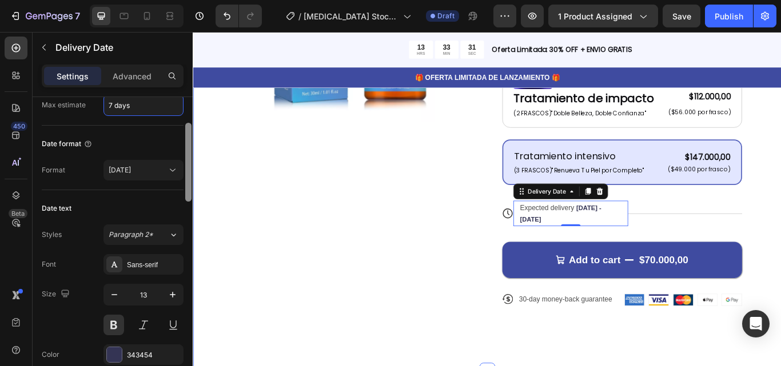
drag, startPoint x: 380, startPoint y: 192, endPoint x: 198, endPoint y: 255, distance: 192.9
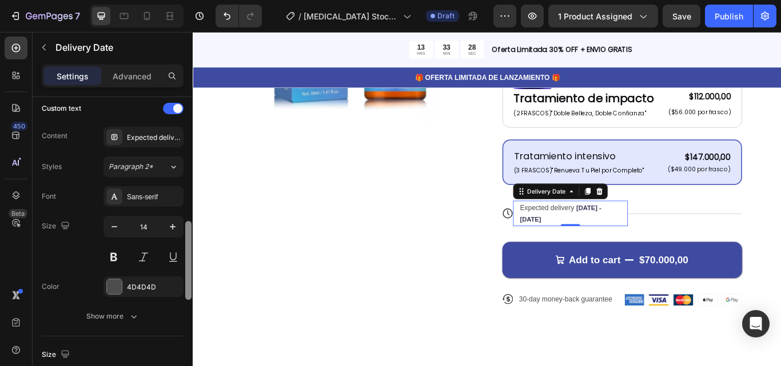
scroll to position [425, 0]
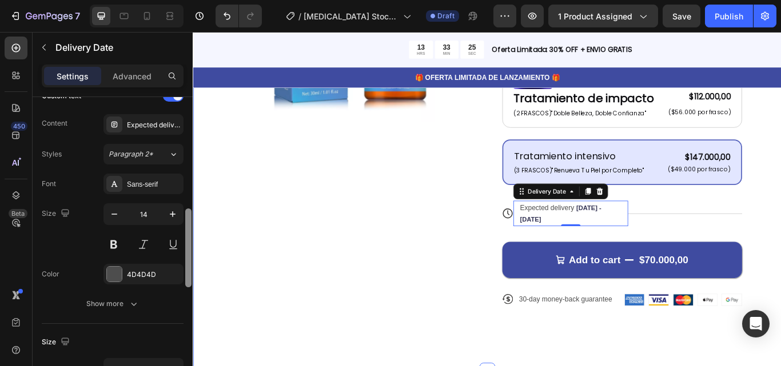
click at [208, 332] on div "Product Images Icon Icon Icon Icon Icon Icon List 122,000+ Mujeres Felices Text…" at bounding box center [536, 111] width 686 height 634
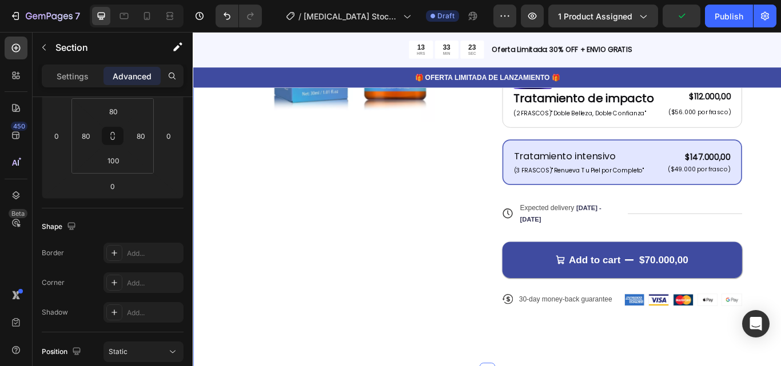
scroll to position [0, 0]
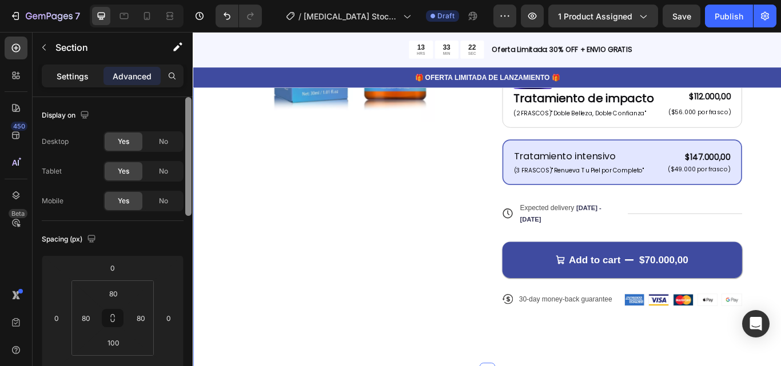
click at [74, 81] on p "Settings" at bounding box center [73, 76] width 32 height 12
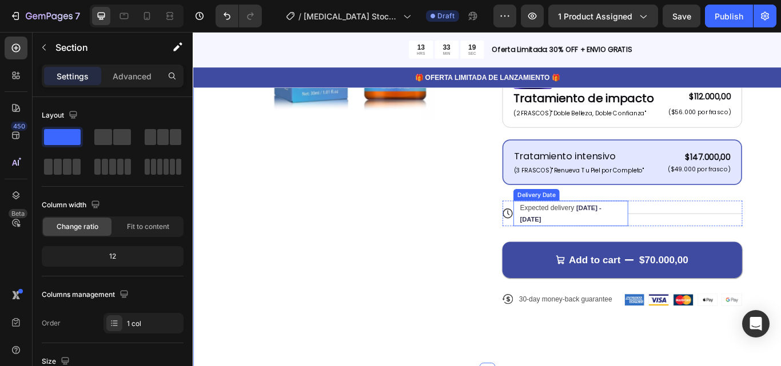
click at [629, 229] on div "Expected delivery Aug 29 - Sep 03" at bounding box center [627, 244] width 109 height 30
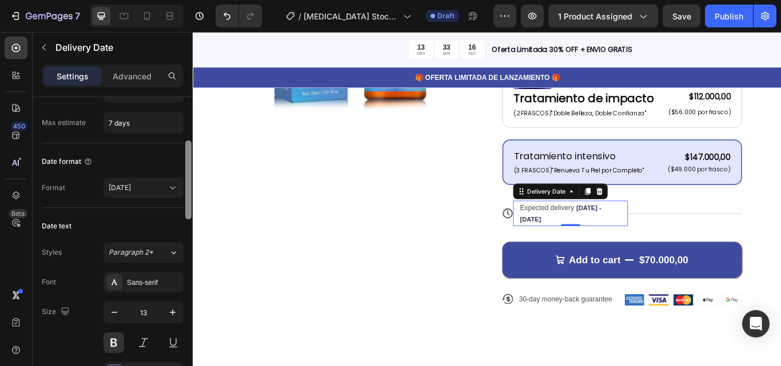
scroll to position [98, 0]
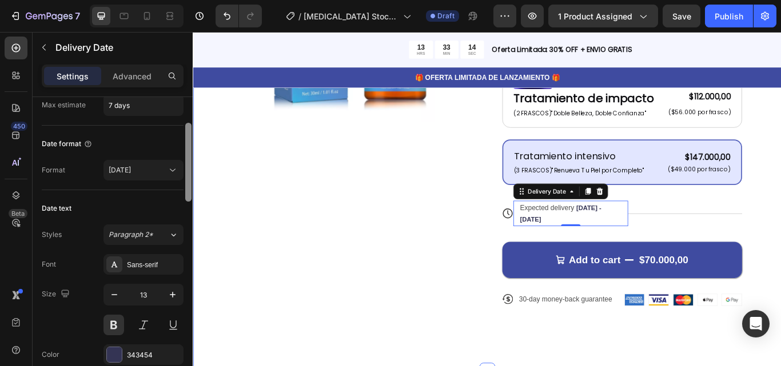
drag, startPoint x: 382, startPoint y: 195, endPoint x: 193, endPoint y: 300, distance: 216.0
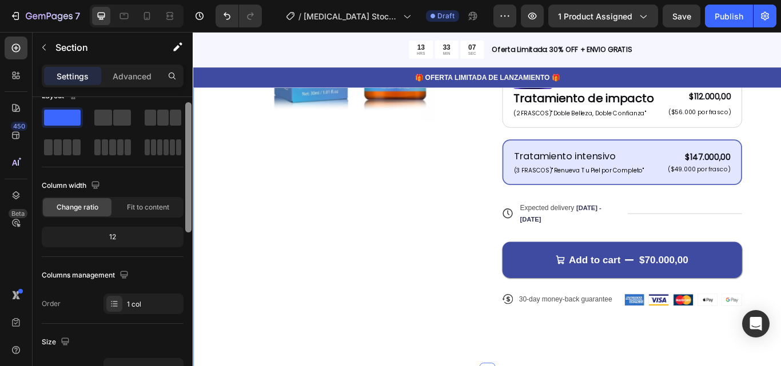
scroll to position [33, 0]
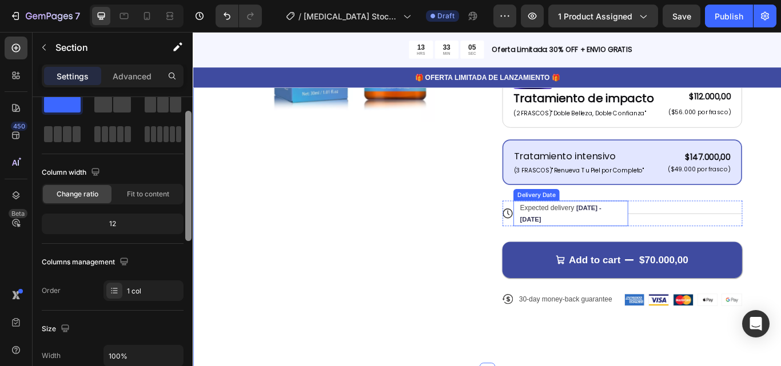
click at [591, 229] on div "Expected delivery Aug 29 - Sep 03" at bounding box center [627, 244] width 109 height 30
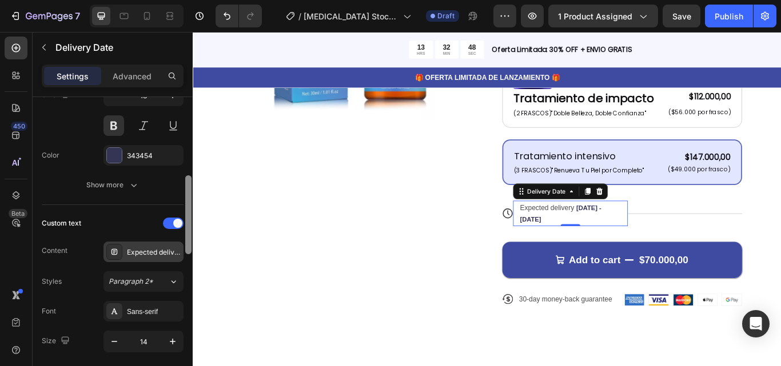
scroll to position [304, 0]
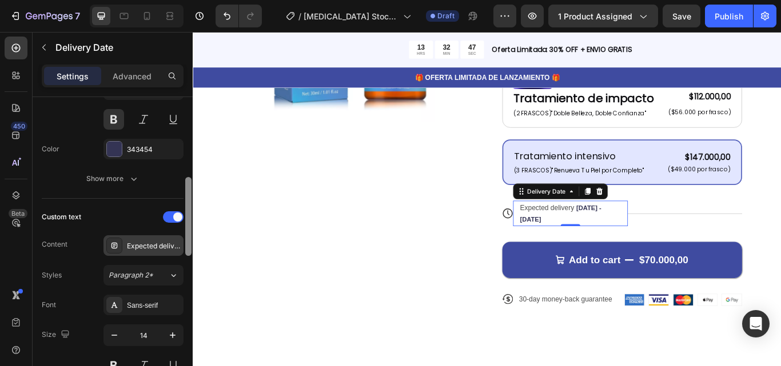
click at [171, 243] on div "Expected delivery" at bounding box center [154, 246] width 54 height 10
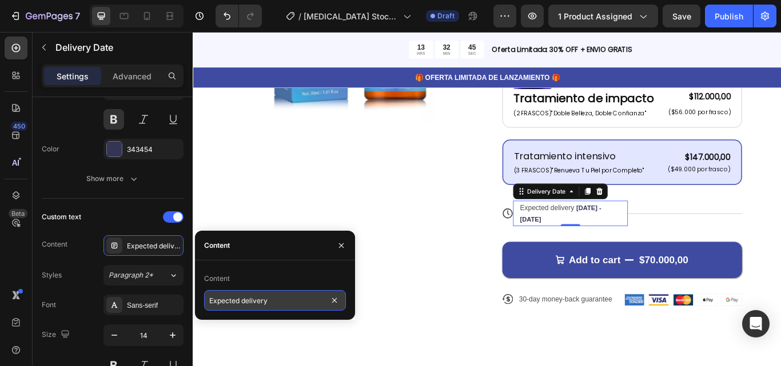
click at [251, 304] on input "Expected delivery" at bounding box center [275, 300] width 142 height 21
click at [294, 301] on input "Expected delivery" at bounding box center [275, 300] width 142 height 21
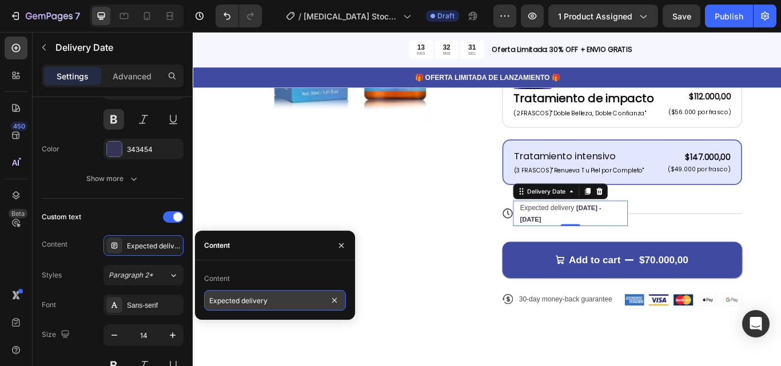
click at [294, 301] on input "Expected delivery" at bounding box center [275, 300] width 142 height 21
type input "e"
type input "Entrega Estimada"
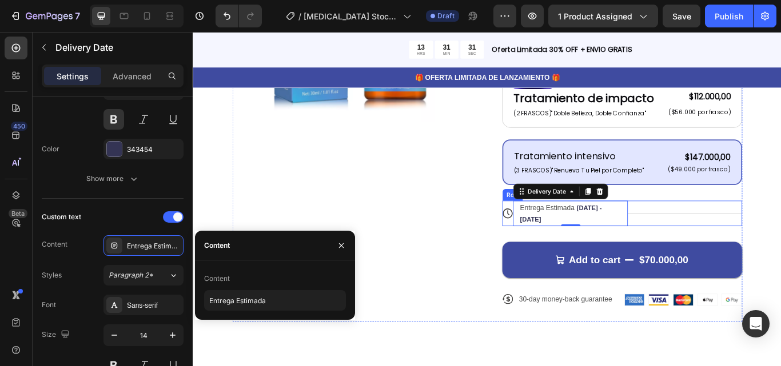
click at [724, 229] on div "Title Line" at bounding box center [767, 244] width 134 height 30
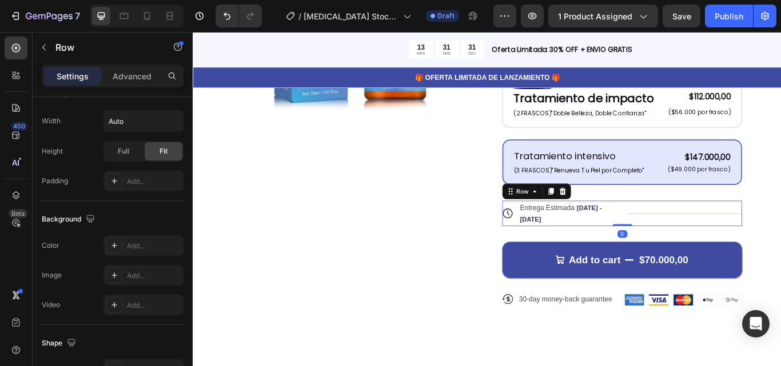
scroll to position [0, 0]
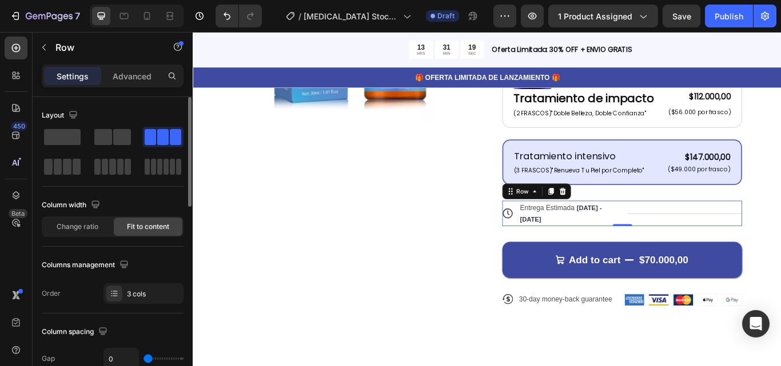
drag, startPoint x: 95, startPoint y: 229, endPoint x: 124, endPoint y: 246, distance: 33.3
click at [95, 229] on span "Change ratio" at bounding box center [78, 227] width 42 height 10
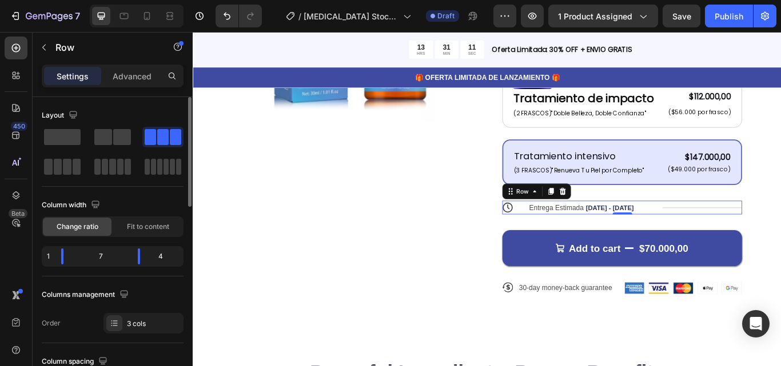
click at [101, 254] on div "7" at bounding box center [101, 257] width 56 height 16
drag, startPoint x: 141, startPoint y: 258, endPoint x: 77, endPoint y: 243, distance: 65.9
click at [146, 0] on body "7 Version history / Botox Stock Solution Suero Antiarrugas Draft Preview 1 prod…" at bounding box center [390, 0] width 781 height 0
click at [360, 268] on div "Product Images" at bounding box center [378, 98] width 280 height 517
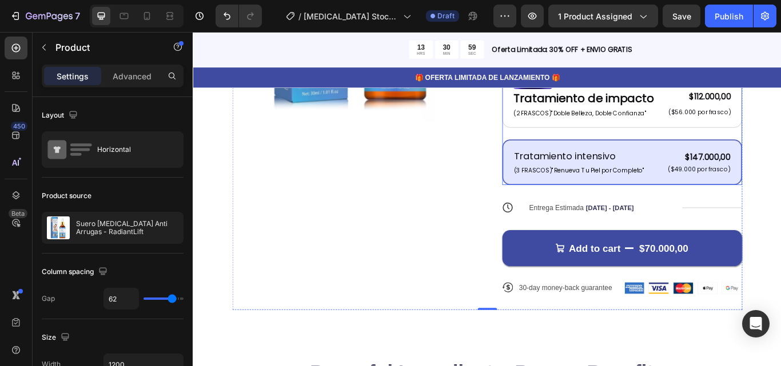
click at [697, 131] on div "Prueba 1 mes Text Block (1 FRASCO) "Revitaliza Tu Piel Hoy" Text Block $70.000,…" at bounding box center [693, 117] width 280 height 188
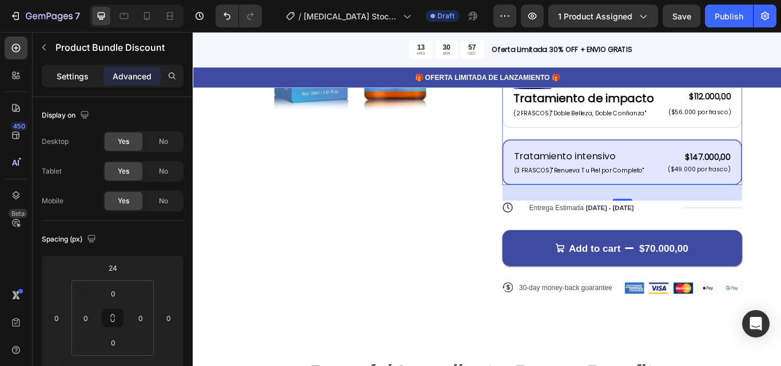
click at [94, 82] on div "Settings" at bounding box center [72, 76] width 57 height 18
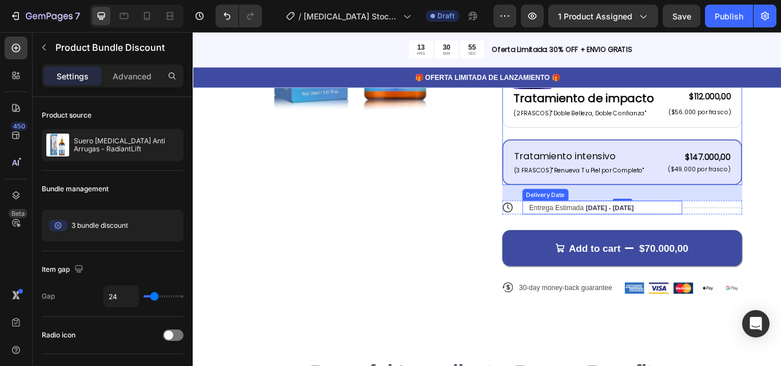
click at [600, 233] on span "Entrega Estimada" at bounding box center [616, 237] width 63 height 9
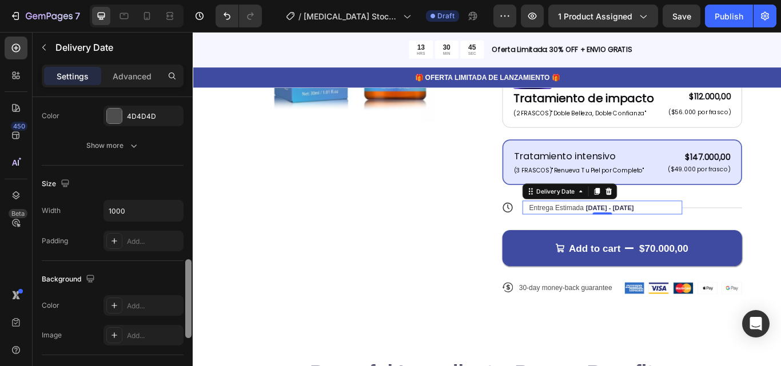
scroll to position [592, 0]
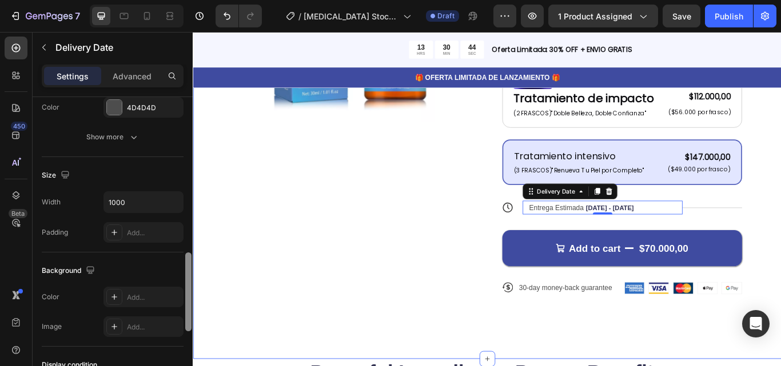
drag, startPoint x: 380, startPoint y: 170, endPoint x: 194, endPoint y: 350, distance: 258.3
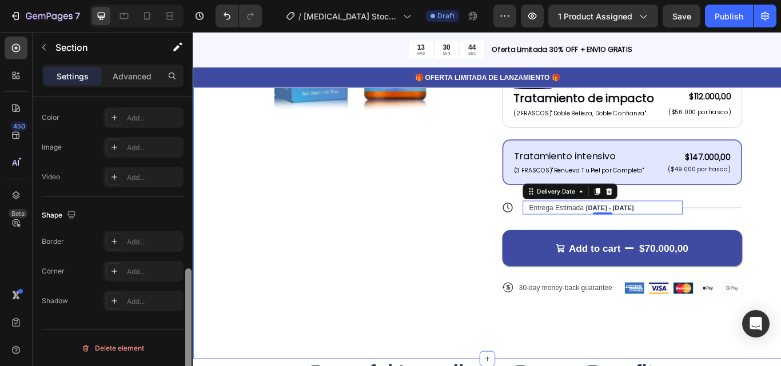
scroll to position [0, 0]
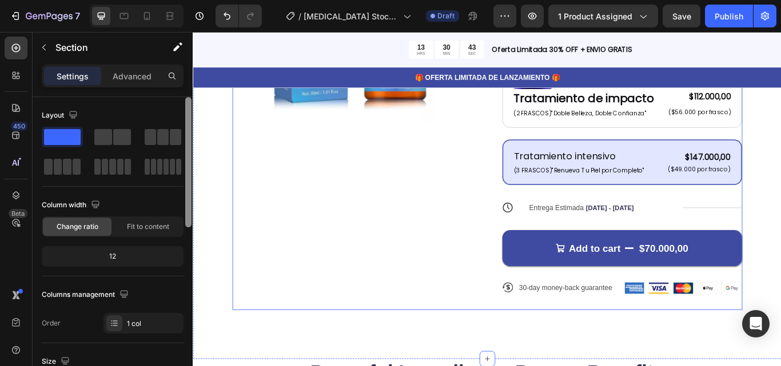
click at [357, 258] on div "Product Images" at bounding box center [378, 98] width 280 height 517
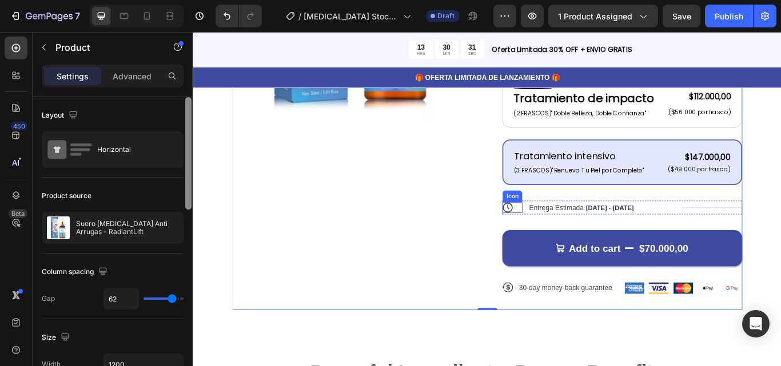
click at [568, 231] on div "Icon" at bounding box center [564, 237] width 23 height 13
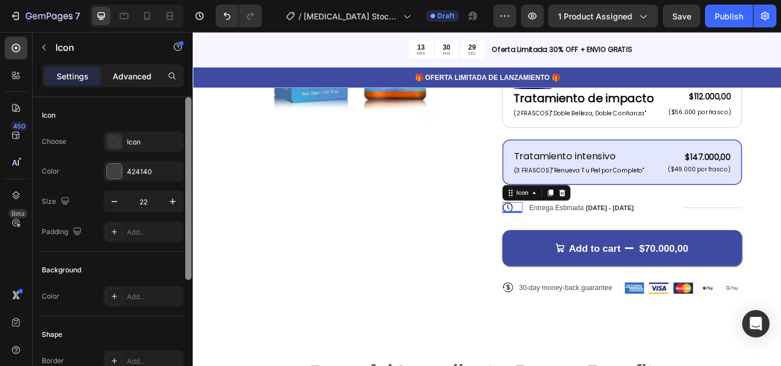
click at [131, 77] on p "Advanced" at bounding box center [132, 76] width 39 height 12
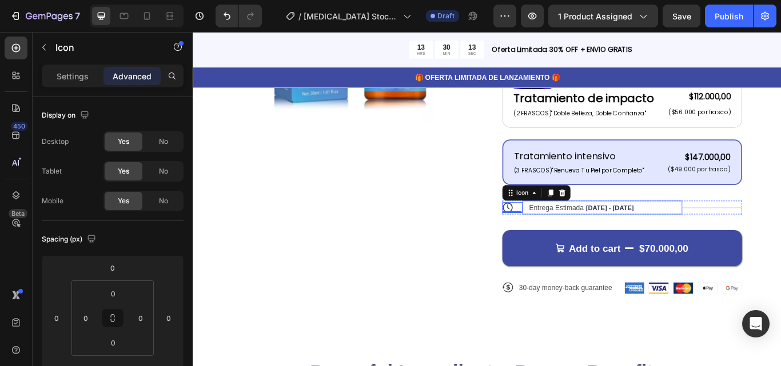
click at [651, 233] on span "Aug 29 - Sep 03" at bounding box center [679, 237] width 56 height 9
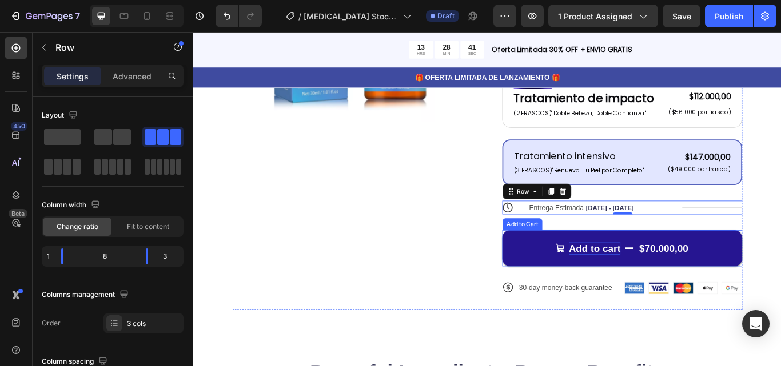
click at [667, 277] on div "Add to cart" at bounding box center [661, 284] width 61 height 15
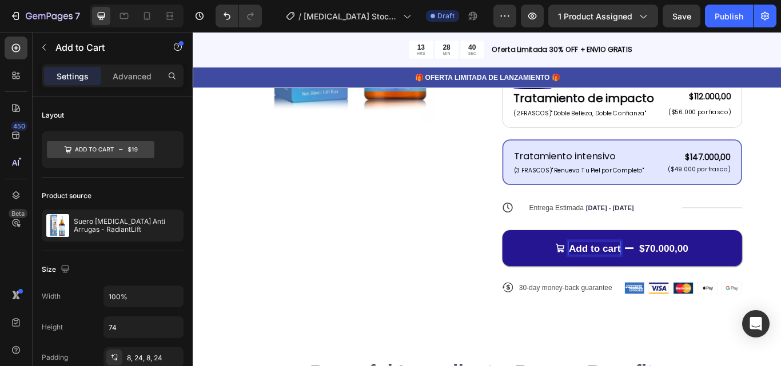
scroll to position [319, 0]
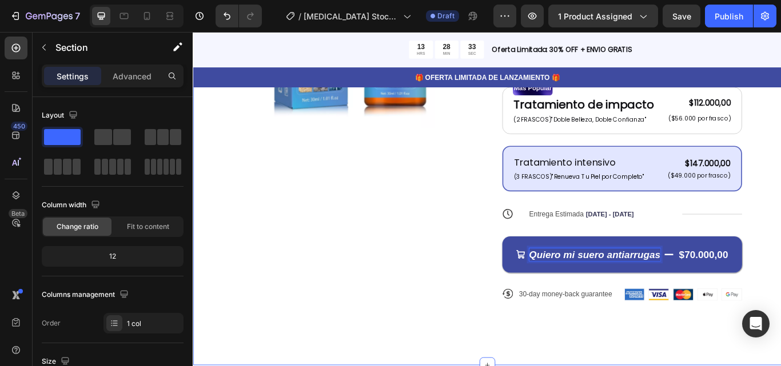
click at [780, 289] on div "Product Images Icon Icon Icon Icon Icon Icon List 122,000+ Mujeres Felices Text…" at bounding box center [536, 112] width 686 height 620
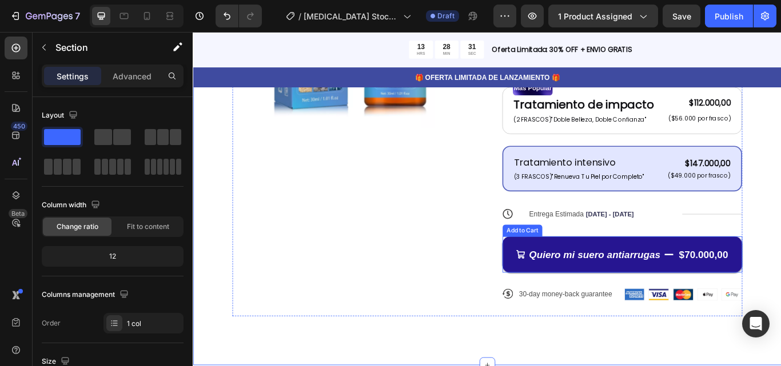
click at [758, 284] on div "$70.000,00" at bounding box center [787, 292] width 59 height 17
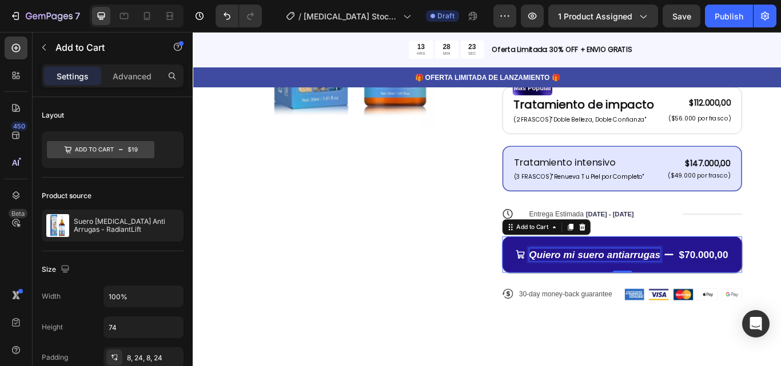
click at [728, 285] on p "Quiero mi suero antiarrugas" at bounding box center [661, 292] width 153 height 15
click at [747, 282] on button "Quiero mi suero antiarrugas $70.000,00" at bounding box center [693, 292] width 280 height 42
click at [733, 281] on button "Quiero mi suero antiarrugas $70.000,00" at bounding box center [693, 292] width 280 height 42
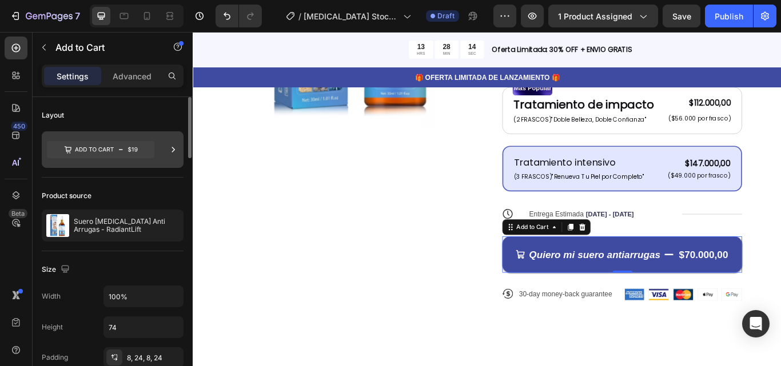
click at [178, 147] on icon at bounding box center [173, 149] width 11 height 11
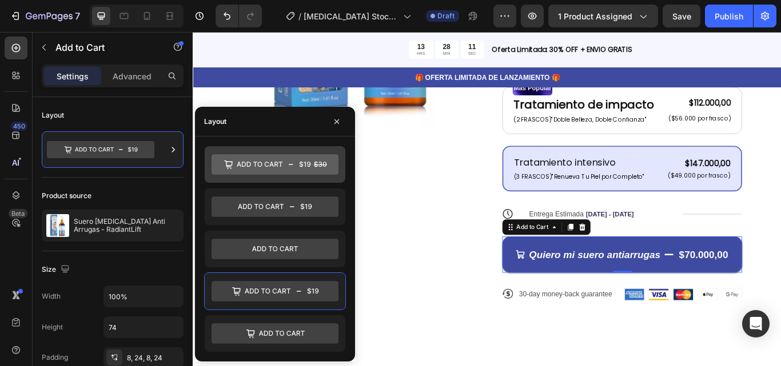
click at [261, 157] on icon at bounding box center [275, 164] width 127 height 21
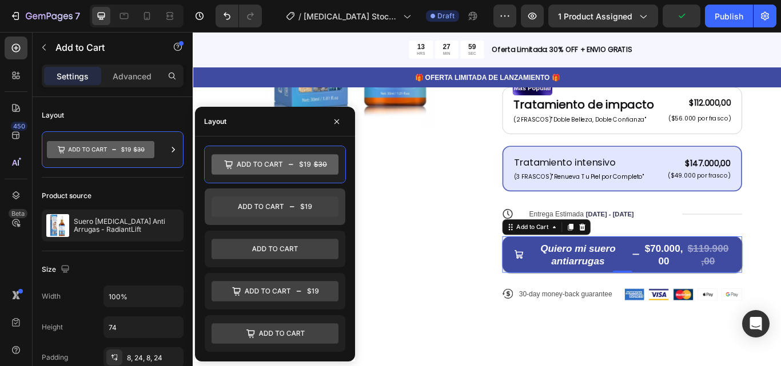
click at [316, 209] on icon at bounding box center [275, 207] width 127 height 21
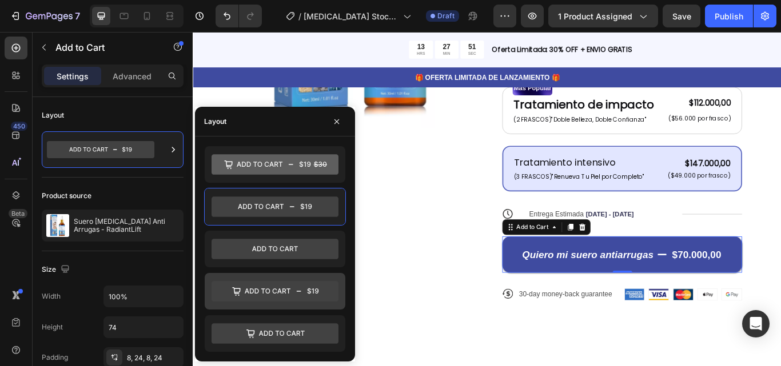
click at [320, 284] on icon at bounding box center [275, 291] width 127 height 21
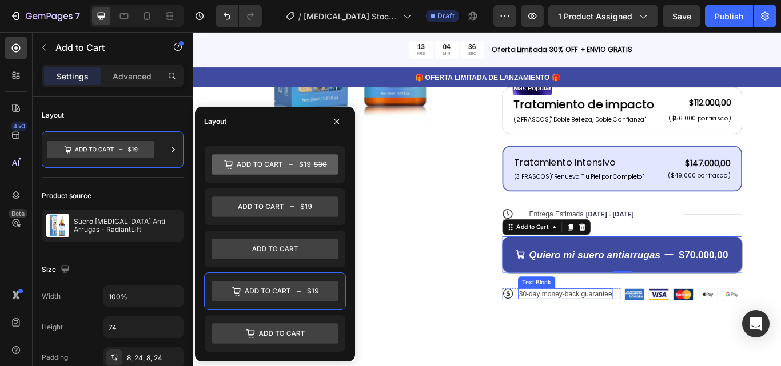
click at [609, 333] on p "30-day money-back guarantee" at bounding box center [627, 338] width 109 height 10
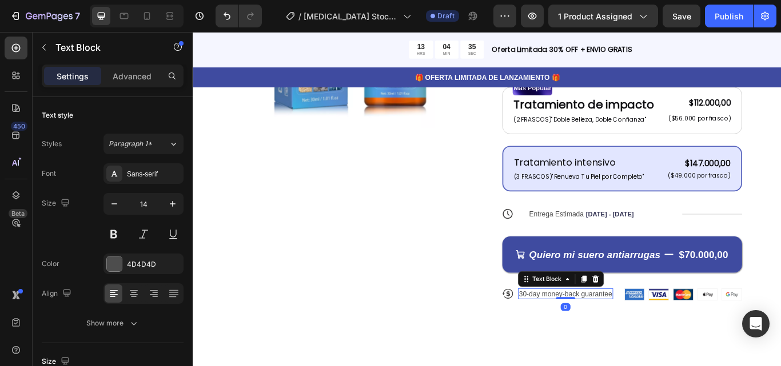
click at [604, 333] on p "30-day money-back guarantee" at bounding box center [627, 338] width 109 height 10
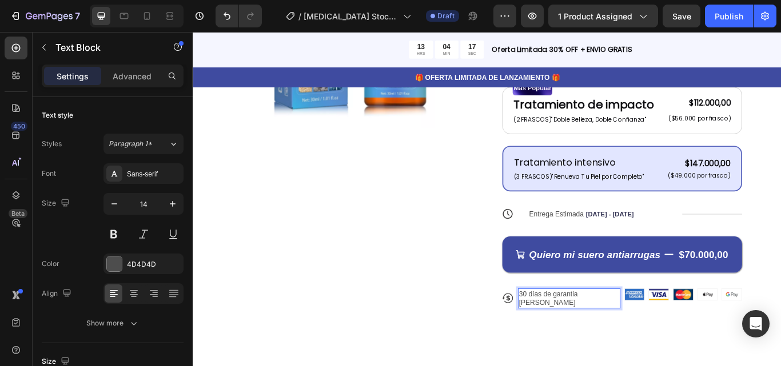
click at [624, 333] on p "30 días de garantia o devol" at bounding box center [631, 343] width 117 height 21
click at [665, 332] on div "30 días de garantia o devol" at bounding box center [631, 343] width 119 height 23
drag, startPoint x: 643, startPoint y: 316, endPoint x: 679, endPoint y: 316, distance: 36.0
click at [679, 332] on div "Icon 30 días de garantía o devol Text Block 0 Row" at bounding box center [622, 343] width 138 height 23
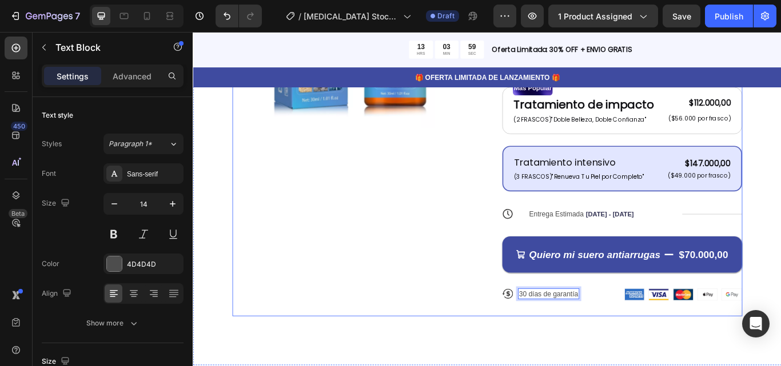
click at [520, 229] on div "Product Images Icon Icon Icon Icon Icon Icon List 122,000+ Mujeres Felices Text…" at bounding box center [535, 105] width 595 height 517
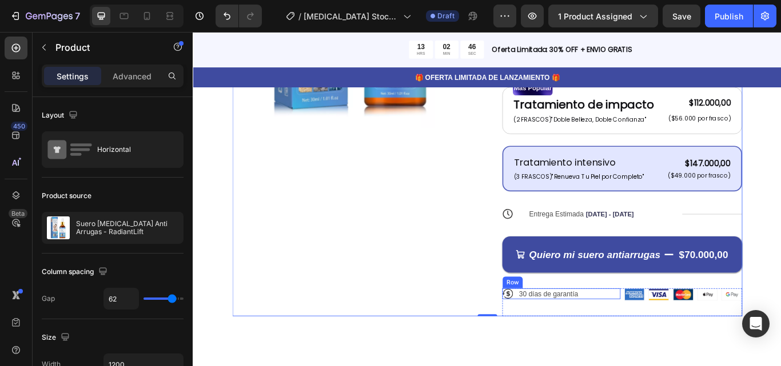
click at [655, 332] on div "Icon 30 días de garantía Text Block Row" at bounding box center [622, 338] width 138 height 13
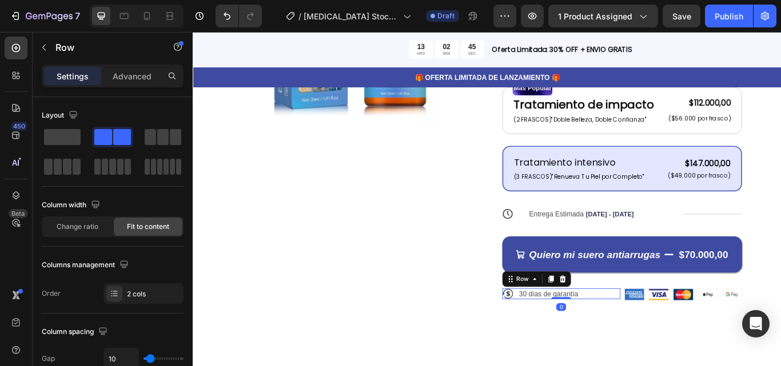
click at [655, 332] on div "Icon 30 días de garantía Text Block Row 0" at bounding box center [622, 338] width 138 height 13
click at [647, 332] on div "Icon 30 días de garantía Text Block Row 0" at bounding box center [622, 338] width 138 height 13
click at [635, 333] on p "30 días de garantía" at bounding box center [607, 338] width 69 height 10
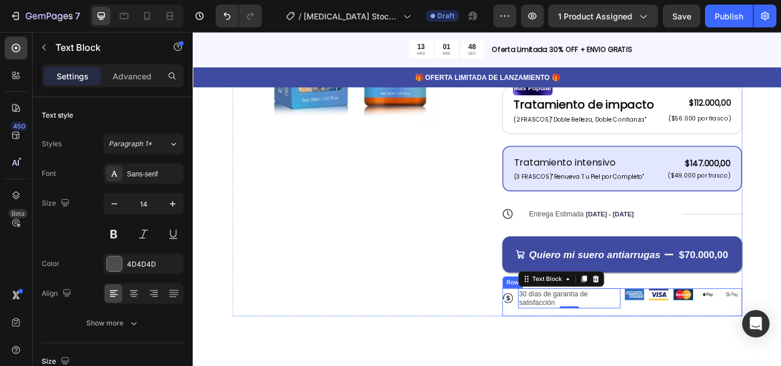
click at [716, 332] on div "Image Image Image Image Image Row" at bounding box center [765, 348] width 138 height 33
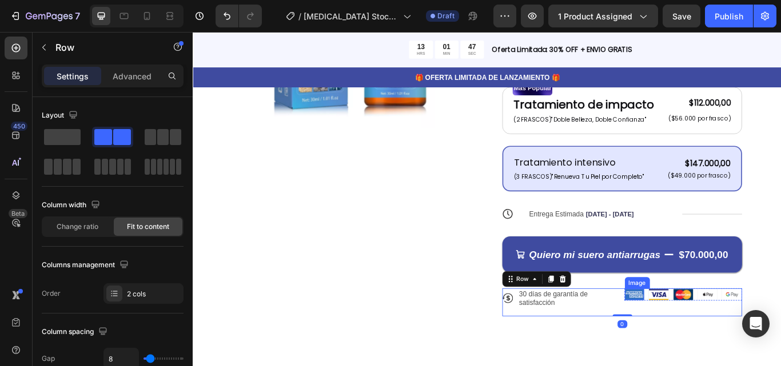
click at [704, 332] on img at bounding box center [707, 338] width 23 height 13
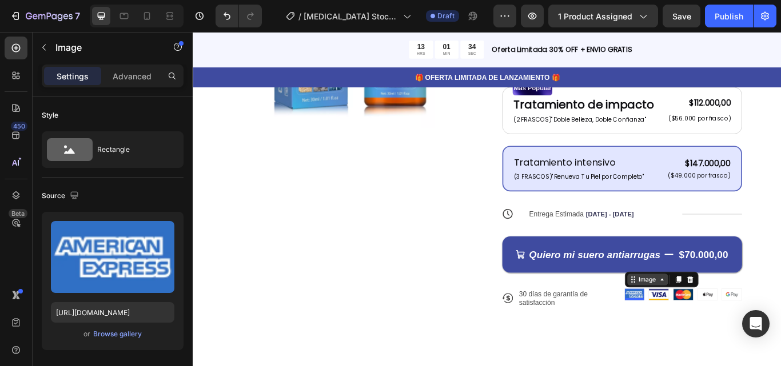
click at [711, 316] on div "Image" at bounding box center [723, 321] width 25 height 10
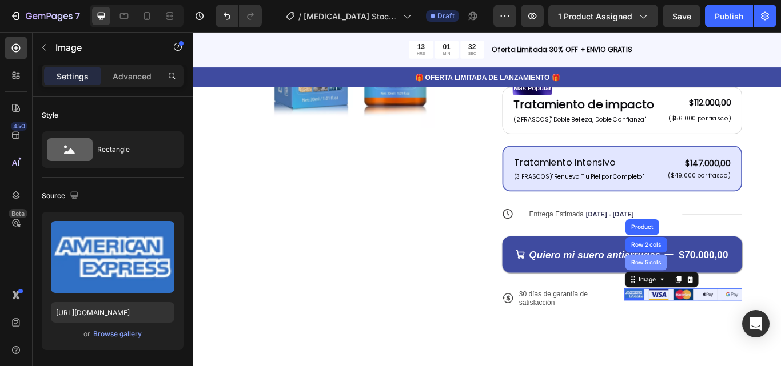
click at [716, 298] on div "Row 5 cols" at bounding box center [720, 301] width 39 height 7
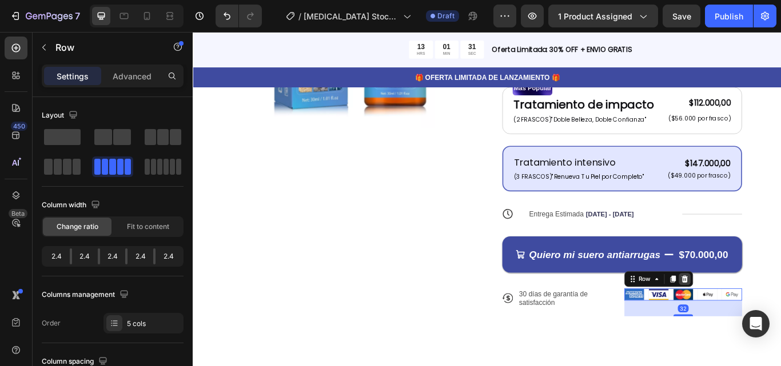
click at [763, 316] on icon at bounding box center [765, 320] width 9 height 9
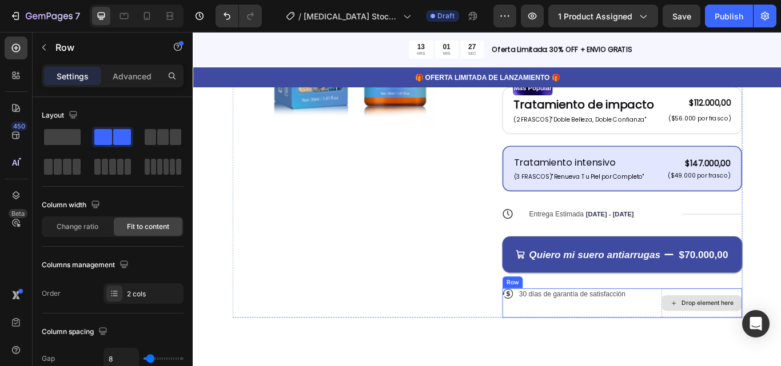
click at [776, 341] on div "Drop element here" at bounding box center [786, 349] width 94 height 34
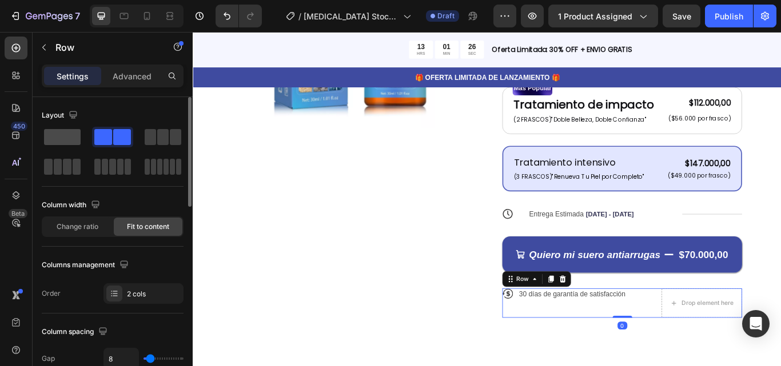
click at [52, 140] on span at bounding box center [62, 137] width 37 height 16
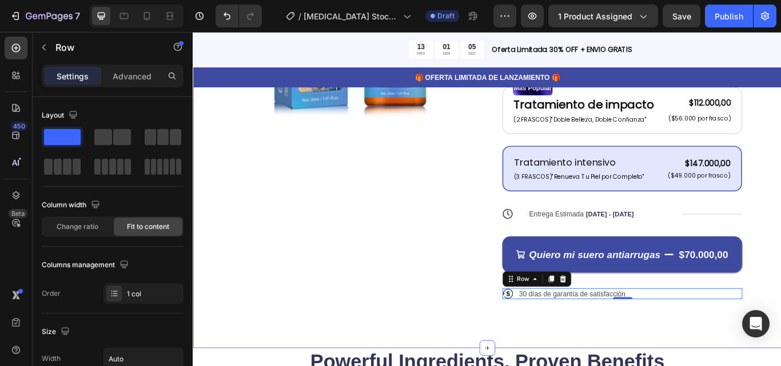
click at [711, 334] on div "Product Images Icon Icon Icon Icon Icon Icon List 122,000+ Mujeres Felices Text…" at bounding box center [536, 102] width 686 height 600
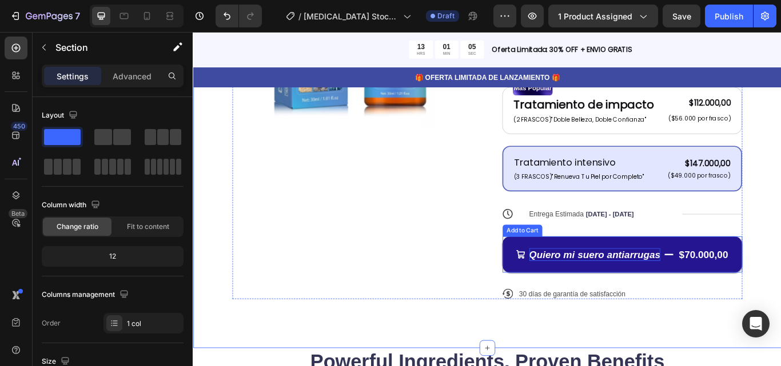
click at [673, 286] on icon "Quiero mi suero antiarrugas" at bounding box center [661, 292] width 153 height 13
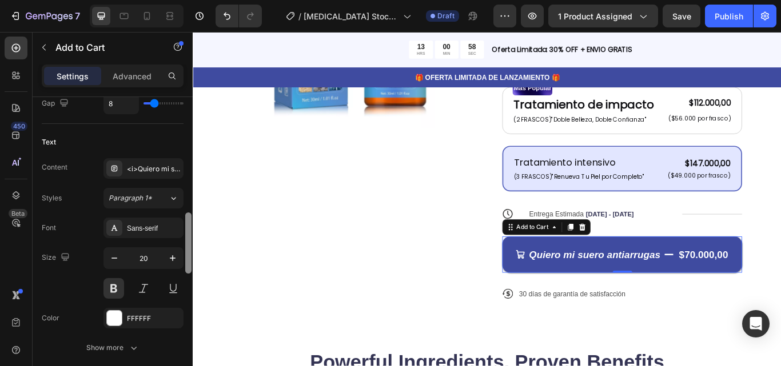
scroll to position [573, 0]
drag, startPoint x: 189, startPoint y: 106, endPoint x: 190, endPoint y: 222, distance: 116.6
click at [190, 222] on div at bounding box center [188, 243] width 6 height 61
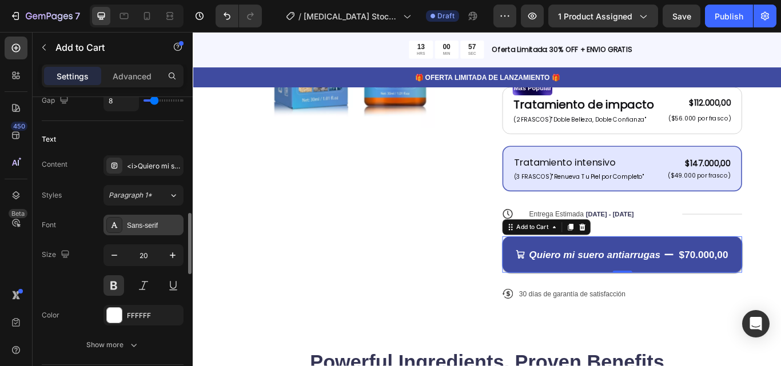
click at [165, 222] on div "Sans-serif" at bounding box center [154, 226] width 54 height 10
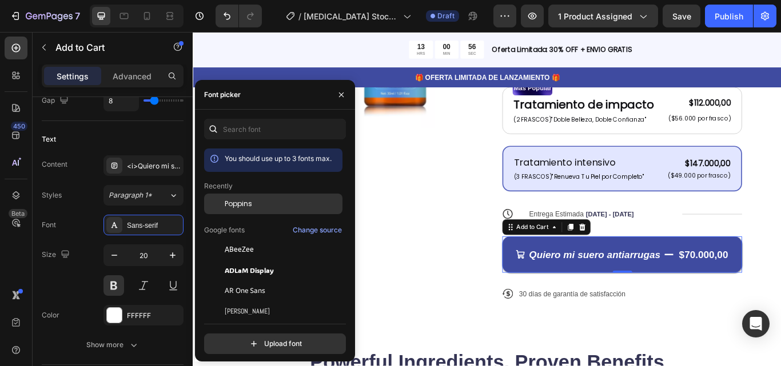
click at [238, 203] on span "Poppins" at bounding box center [238, 204] width 27 height 10
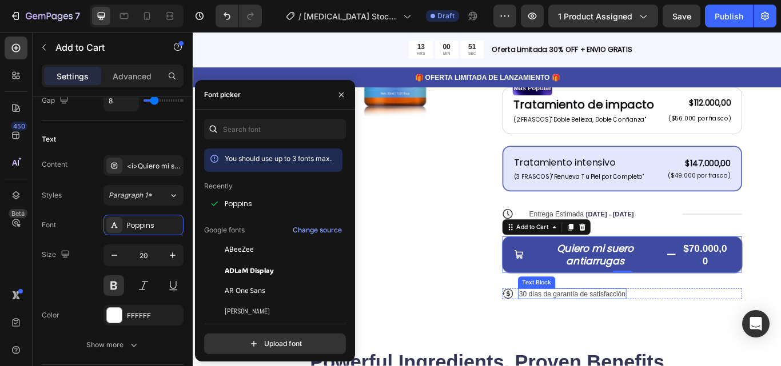
click at [637, 333] on p "30 días de garantía de satisfacción" at bounding box center [635, 338] width 124 height 10
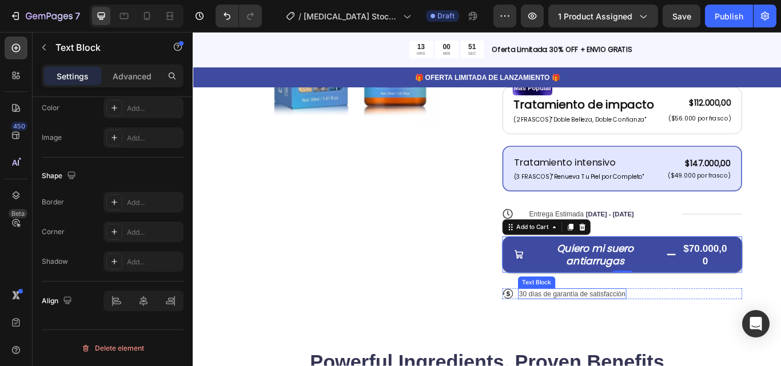
scroll to position [0, 0]
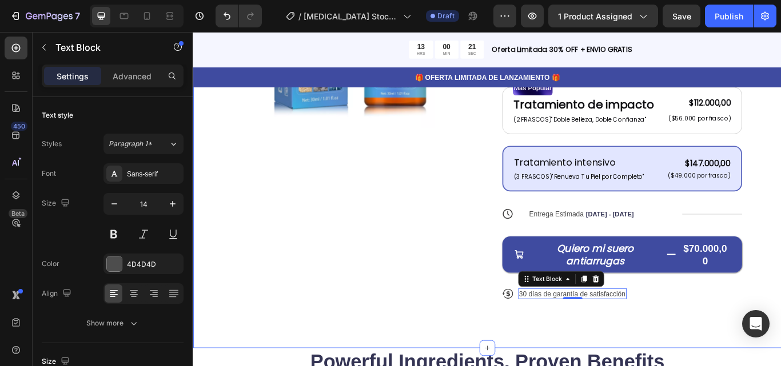
click at [603, 334] on div "Product Images Icon Icon Icon Icon Icon Icon List 122,000+ Mujeres Felices Text…" at bounding box center [536, 102] width 686 height 600
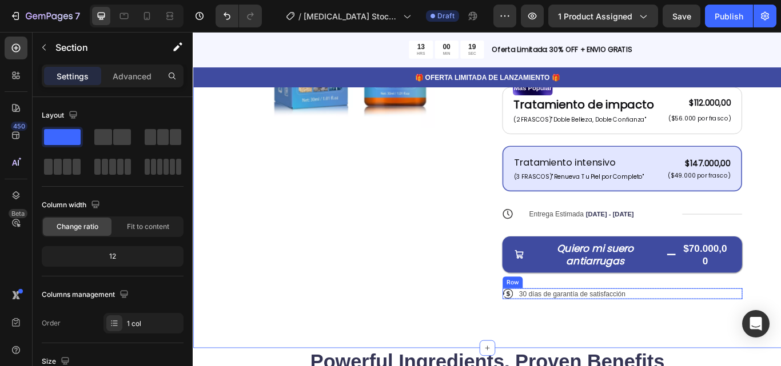
click at [565, 332] on div "Icon 30 días de garantía de satisfacción Text Block Row" at bounding box center [693, 338] width 280 height 13
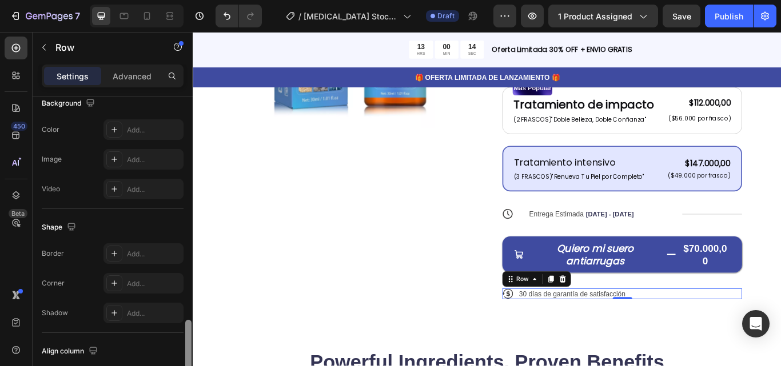
scroll to position [471, 0]
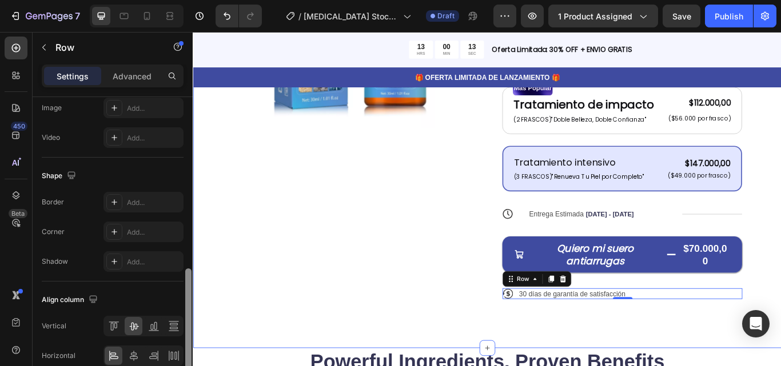
drag, startPoint x: 382, startPoint y: 151, endPoint x: 194, endPoint y: 353, distance: 276.2
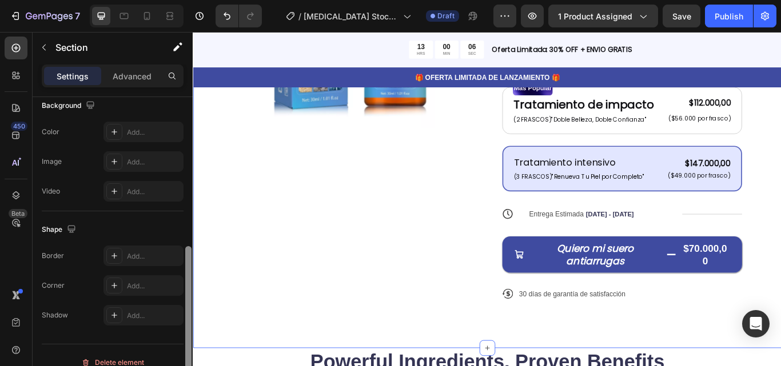
scroll to position [393, 0]
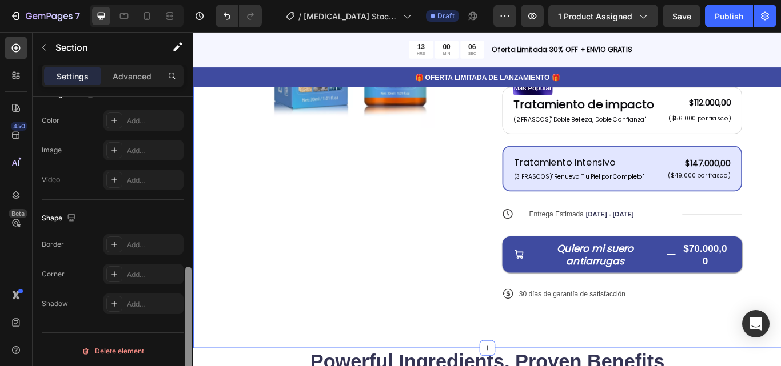
drag, startPoint x: 380, startPoint y: 346, endPoint x: 195, endPoint y: 372, distance: 187.0
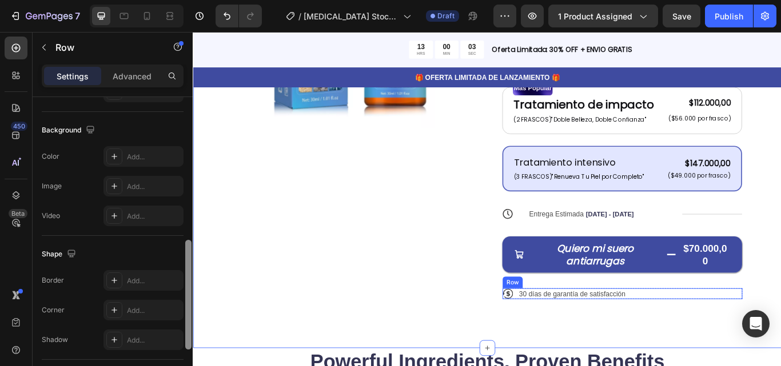
click at [564, 332] on div "Icon 30 días de garantía de satisfacción Text Block Row" at bounding box center [693, 338] width 280 height 13
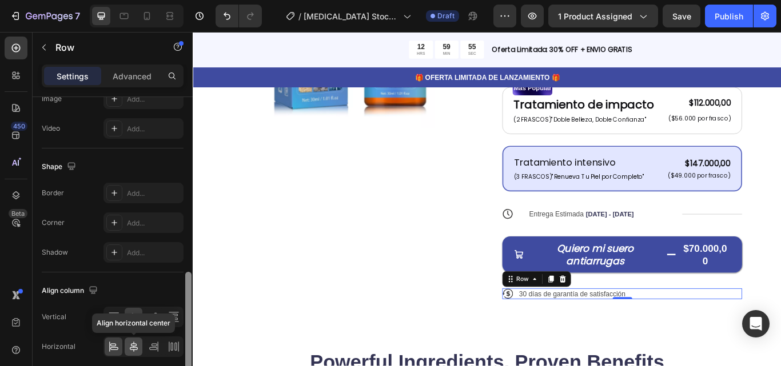
scroll to position [481, 0]
click at [138, 351] on icon at bounding box center [133, 345] width 11 height 11
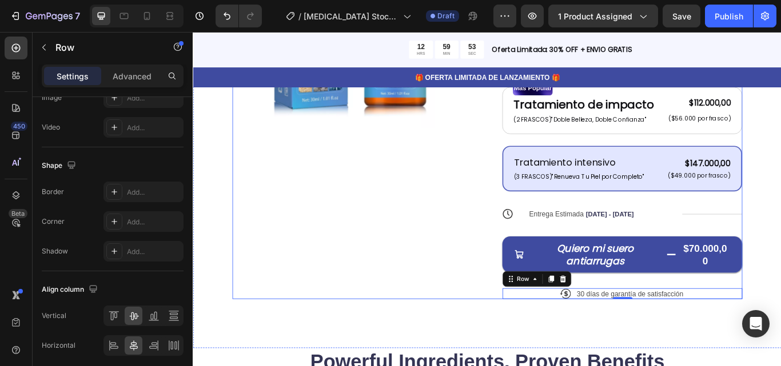
click at [540, 282] on div "Product Images Icon Icon Icon Icon Icon Icon List 122,000+ Mujeres Felices Text…" at bounding box center [535, 95] width 595 height 497
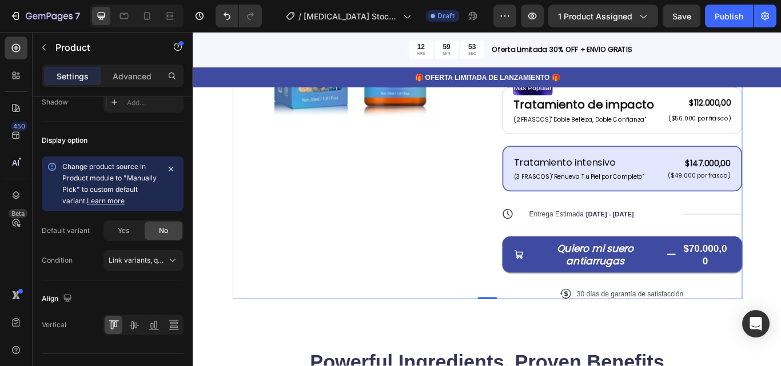
scroll to position [0, 0]
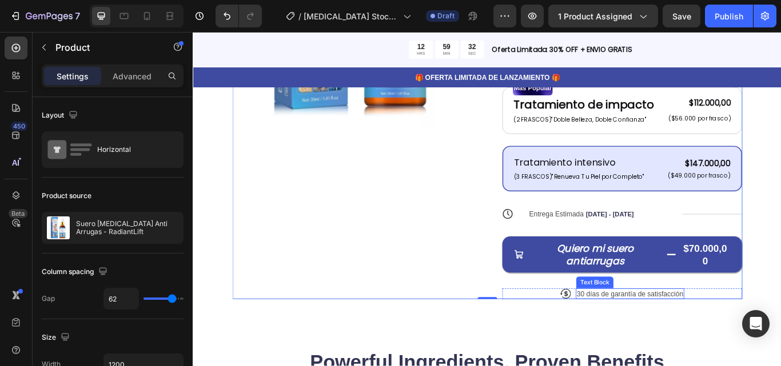
click at [664, 333] on p "30 días de garantía de satisfacción" at bounding box center [702, 338] width 124 height 10
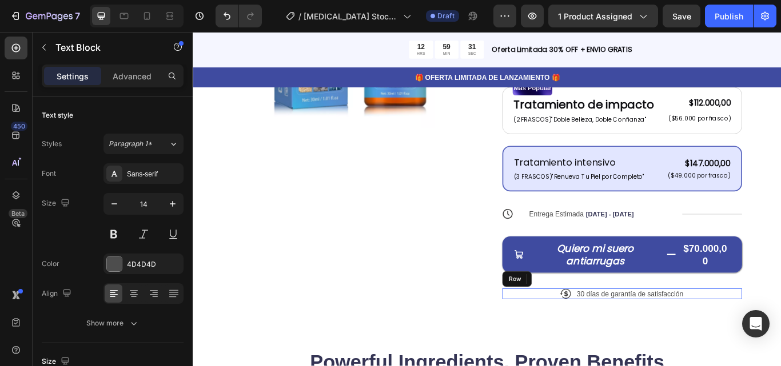
click at [611, 332] on div "Icon 30 días de garantía de satisfacción Text Block 0 Row" at bounding box center [693, 338] width 280 height 13
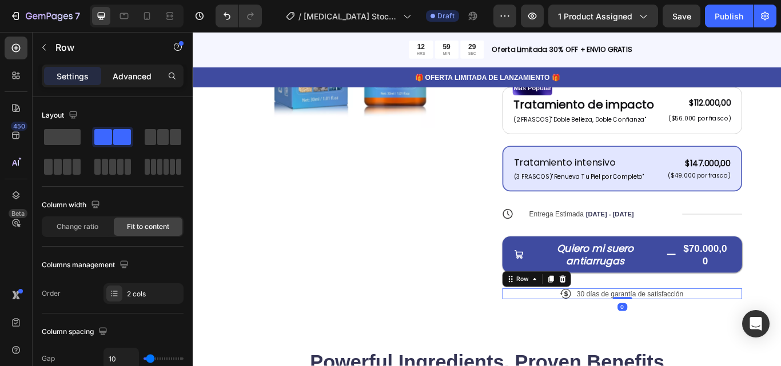
click at [145, 83] on div "Advanced" at bounding box center [131, 76] width 57 height 18
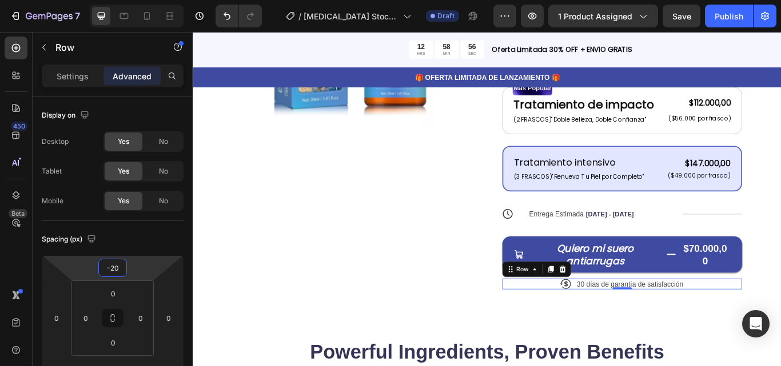
type input "-22"
drag, startPoint x: 128, startPoint y: 268, endPoint x: 130, endPoint y: 274, distance: 6.5
click at [130, 0] on html "7 Version history / Botox Stock Solution Suero Antiarrugas Draft Preview 1 prod…" at bounding box center [390, 0] width 781 height 0
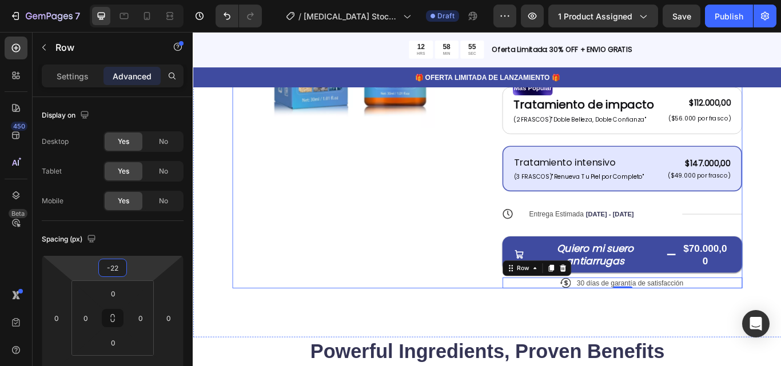
click at [252, 304] on div "Product Images" at bounding box center [378, 89] width 280 height 485
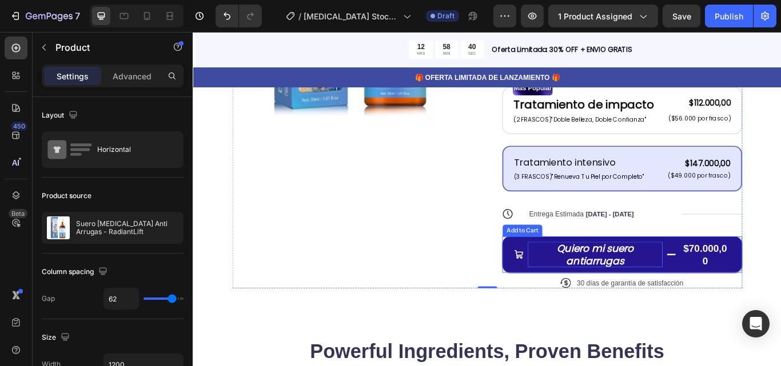
click at [660, 277] on icon "Quiero mi suero antiarrugas" at bounding box center [662, 292] width 90 height 31
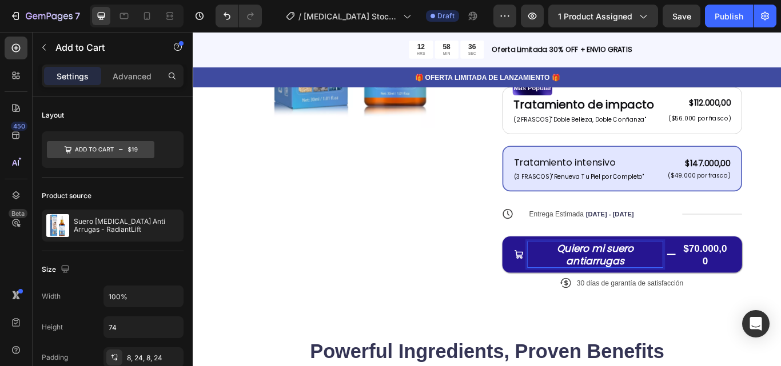
click at [636, 277] on icon "Quiero mi suero antiarrugas" at bounding box center [662, 292] width 90 height 31
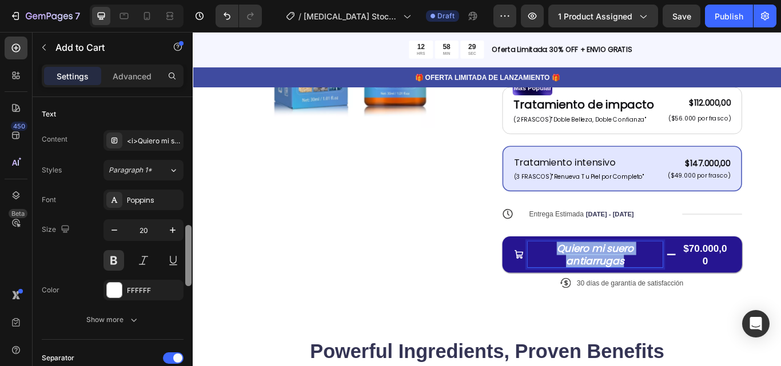
scroll to position [604, 0]
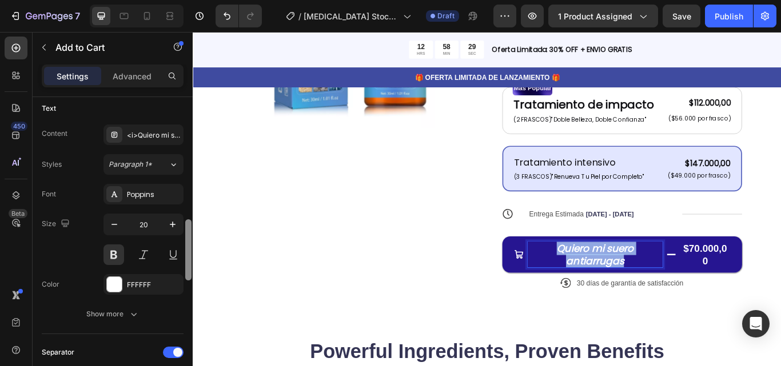
drag, startPoint x: 189, startPoint y: 113, endPoint x: 190, endPoint y: 236, distance: 122.9
click at [190, 236] on div at bounding box center [188, 250] width 6 height 61
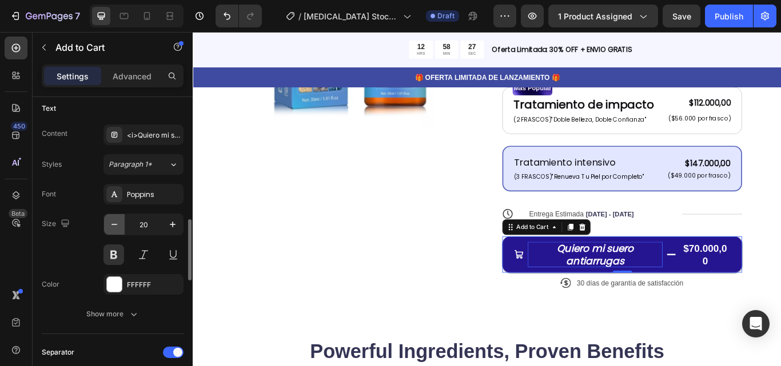
click at [110, 227] on icon "button" at bounding box center [114, 224] width 11 height 11
type input "19"
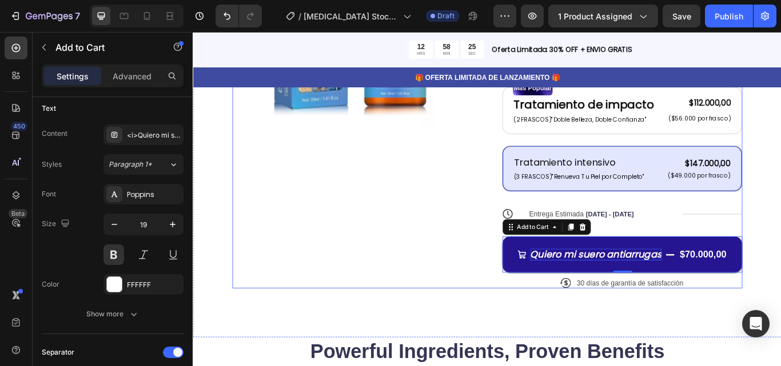
click at [389, 236] on div "Product Images" at bounding box center [378, 89] width 280 height 485
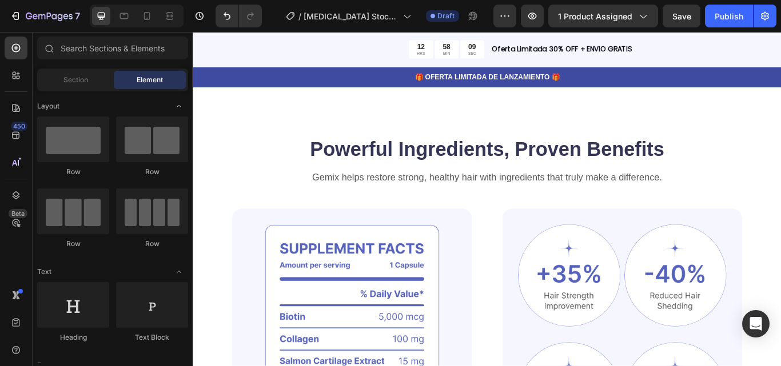
scroll to position [560, 0]
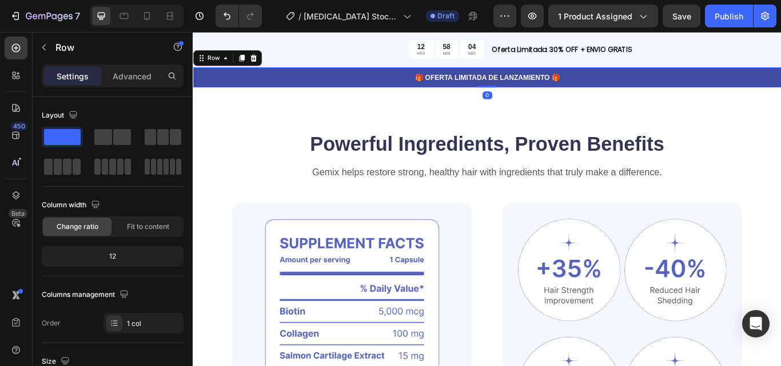
click at [671, 77] on div "🎁 OFERTA LIMITADA DE LANZAMIENTO 🎁 Text Block Row 0" at bounding box center [536, 85] width 686 height 23
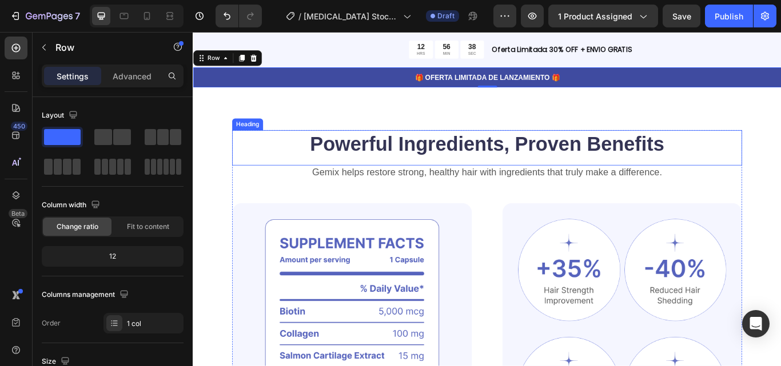
click at [344, 150] on h2 "Powerful Ingredients, Proven Benefits" at bounding box center [535, 163] width 595 height 32
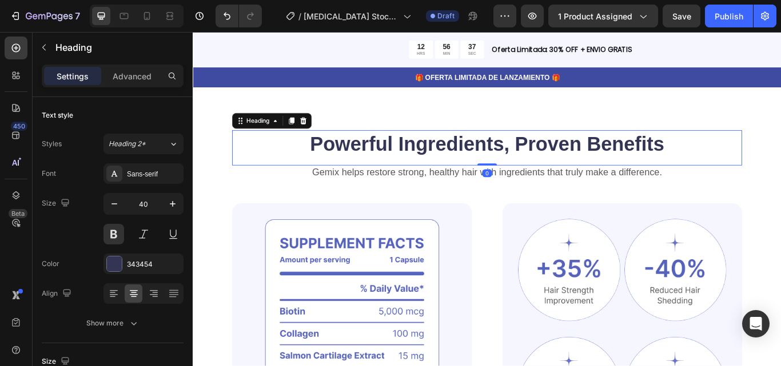
click at [383, 147] on h2 "Powerful Ingredients, Proven Benefits" at bounding box center [535, 163] width 595 height 32
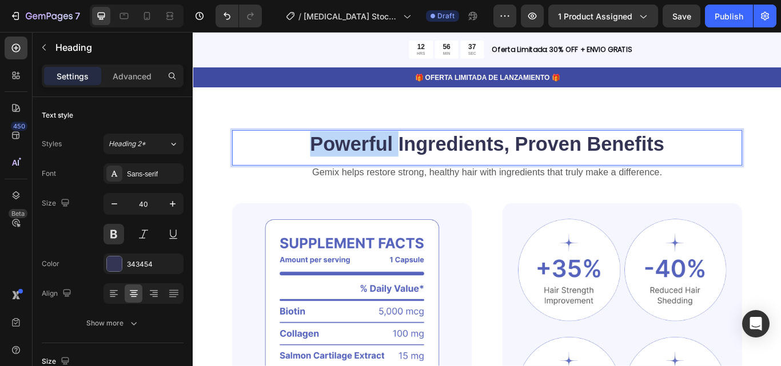
click at [383, 148] on p "Powerful Ingredients, Proven Benefits" at bounding box center [536, 163] width 592 height 30
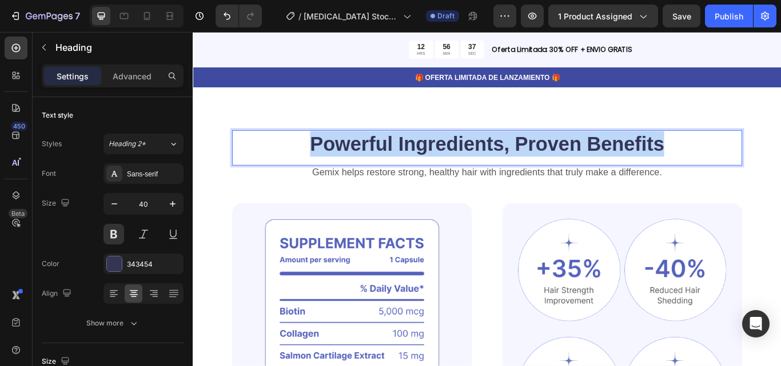
click at [383, 148] on p "Powerful Ingredients, Proven Benefits" at bounding box center [536, 163] width 592 height 30
click at [443, 189] on p "Gemix helps restore strong, healthy hair with ingredients that truly make a dif…" at bounding box center [536, 196] width 592 height 14
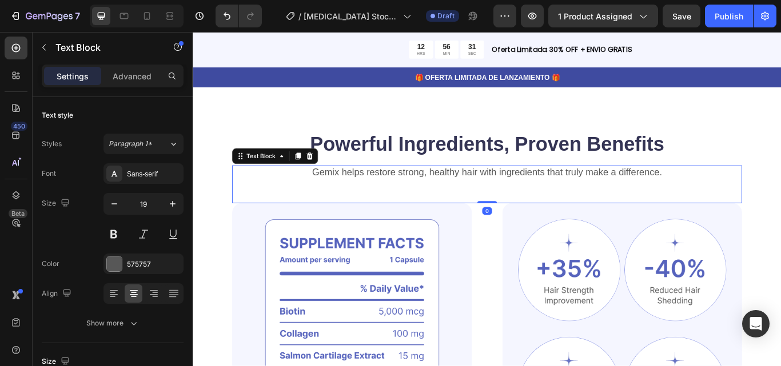
click at [443, 189] on p "Gemix helps restore strong, healthy hair with ingredients that truly make a dif…" at bounding box center [536, 196] width 592 height 14
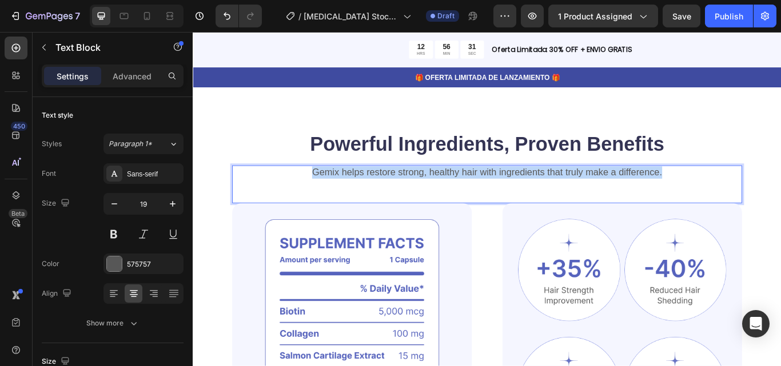
click at [443, 189] on p "Gemix helps restore strong, healthy hair with ingredients that truly make a dif…" at bounding box center [536, 196] width 592 height 14
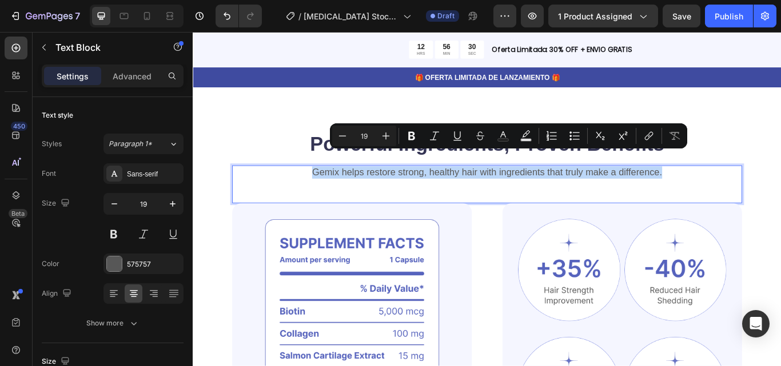
click at [443, 189] on p "Gemix helps restore strong, healthy hair with ingredients that truly make a dif…" at bounding box center [536, 196] width 592 height 14
click at [336, 148] on p "Powerful Ingredients, Proven Benefits" at bounding box center [536, 163] width 592 height 30
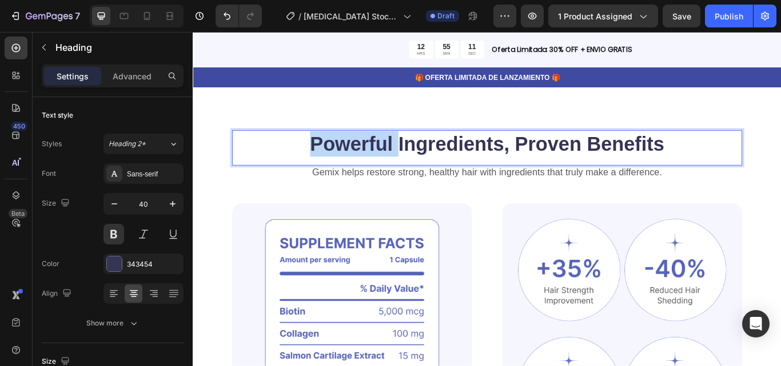
click at [336, 148] on p "Powerful Ingredients, Proven Benefits" at bounding box center [536, 163] width 592 height 30
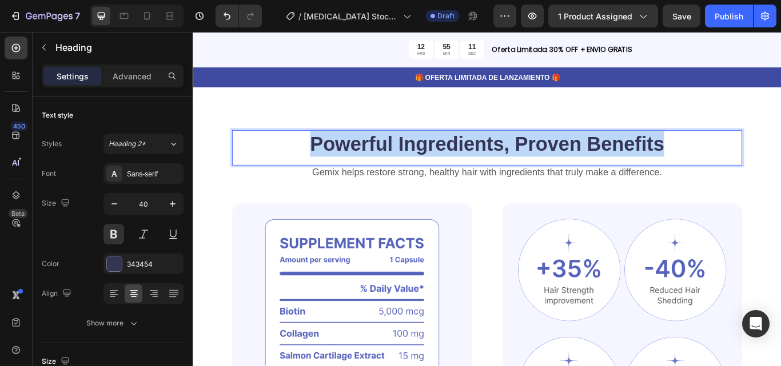
click at [336, 148] on p "Powerful Ingredients, Proven Benefits" at bounding box center [536, 163] width 592 height 30
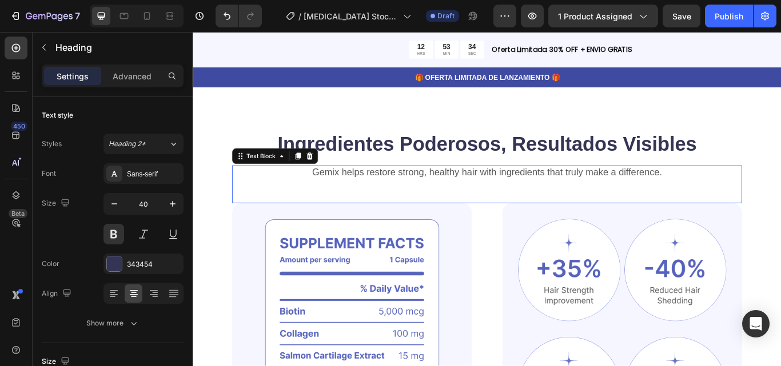
click at [461, 189] on p "Gemix helps restore strong, healthy hair with ingredients that truly make a dif…" at bounding box center [536, 196] width 592 height 14
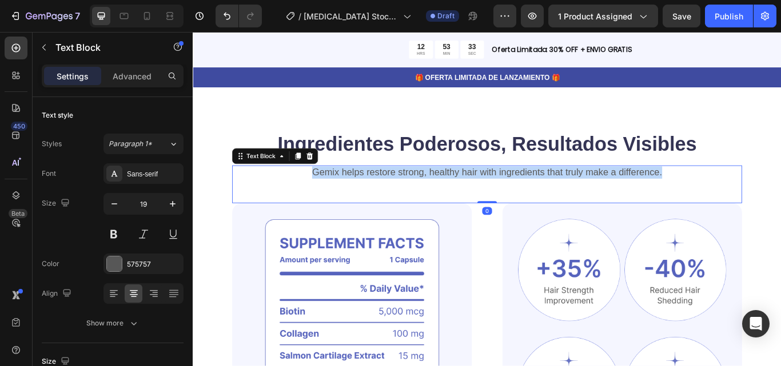
click at [461, 189] on p "Gemix helps restore strong, healthy hair with ingredients that truly make a dif…" at bounding box center [536, 196] width 592 height 14
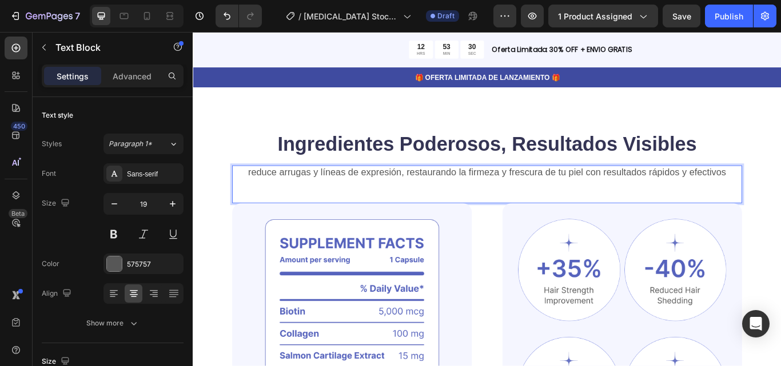
click at [260, 189] on p "reduce arrugas y líneas de expresión, restaurando la firmeza y frescura de tu p…" at bounding box center [536, 196] width 592 height 14
click at [254, 148] on p "⁠⁠⁠⁠⁠⁠⁠ Ingredientes Poderosos, Resultados Visibles" at bounding box center [536, 163] width 592 height 30
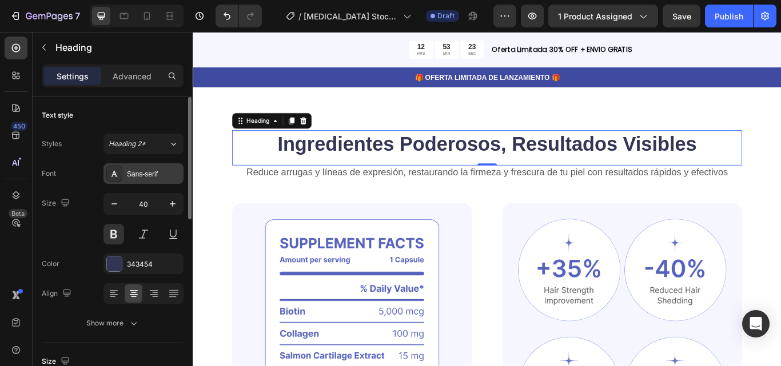
click at [145, 173] on div "Sans-serif" at bounding box center [154, 174] width 54 height 10
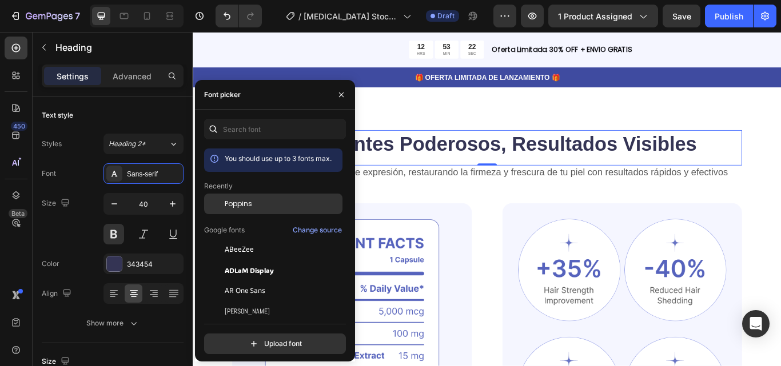
click at [255, 204] on div "Poppins" at bounding box center [282, 204] width 115 height 10
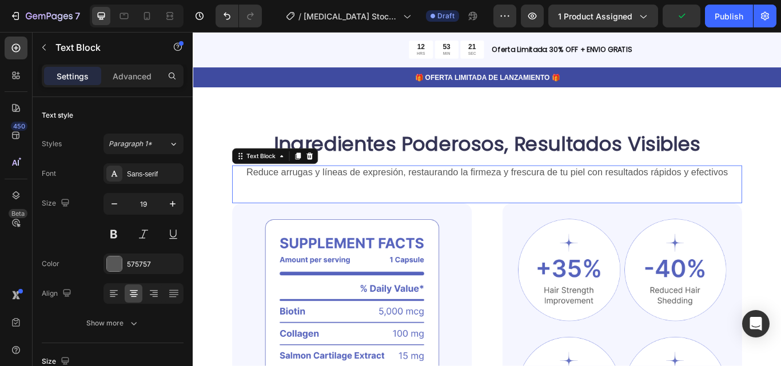
click at [517, 189] on p "Reduce arrugas y líneas de expresión, restaurando la firmeza y frescura de tu p…" at bounding box center [536, 196] width 592 height 14
click at [159, 180] on div "Sans-serif" at bounding box center [143, 173] width 80 height 21
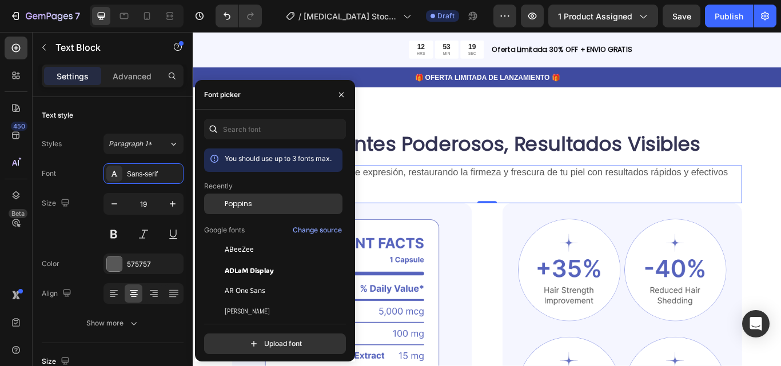
click at [276, 281] on div "Poppins" at bounding box center [273, 291] width 138 height 21
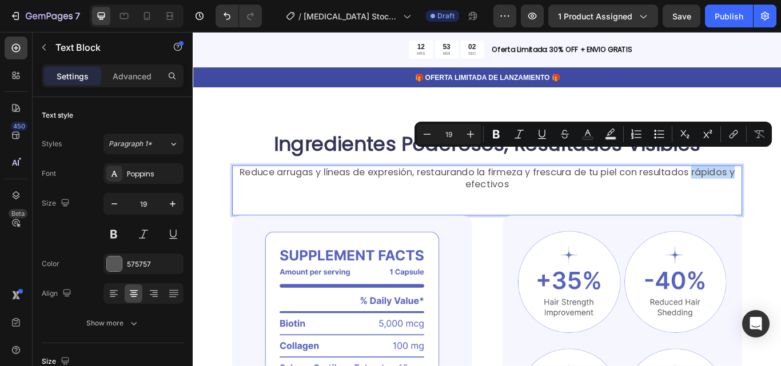
drag, startPoint x: 771, startPoint y: 178, endPoint x: 823, endPoint y: 180, distance: 52.1
click at [780, 188] on div "Reduce arrugas y líneas de expresión, restaurando la firmeza y frescura de tu p…" at bounding box center [535, 203] width 595 height 30
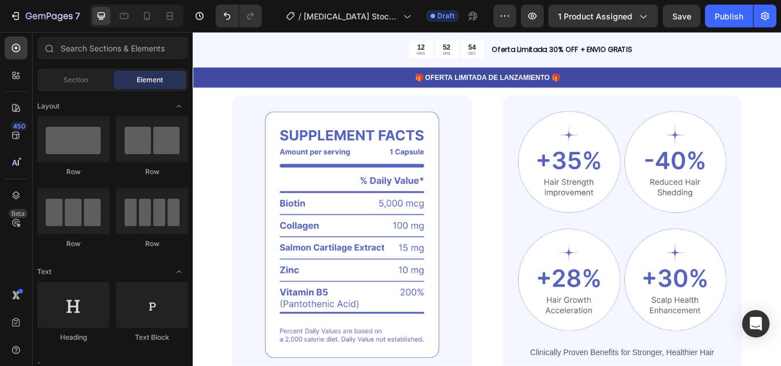
scroll to position [673, 0]
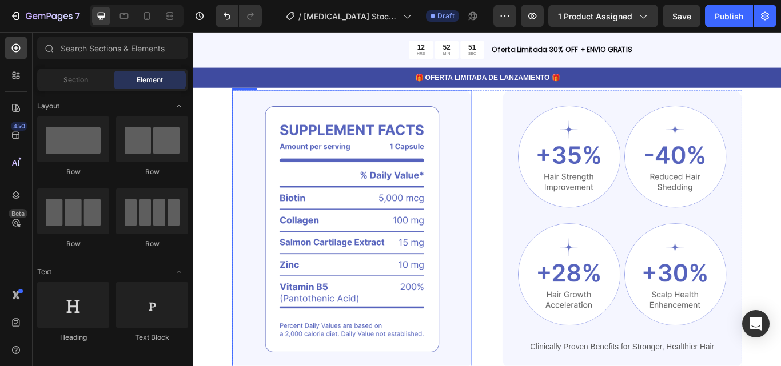
click at [469, 189] on img at bounding box center [378, 263] width 280 height 326
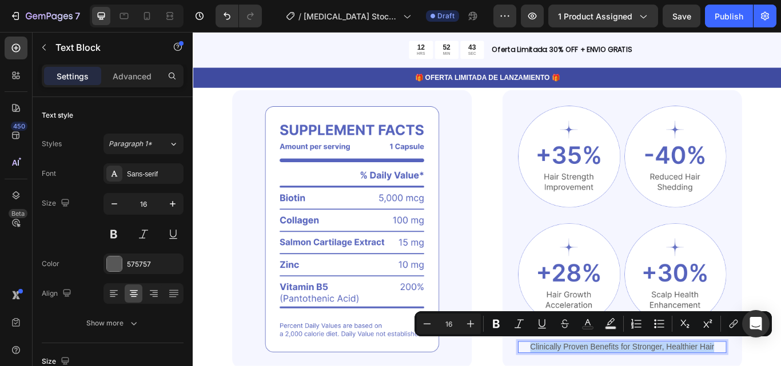
copy p "Clinically Proven Benefits for Stronger, Healthier Hair"
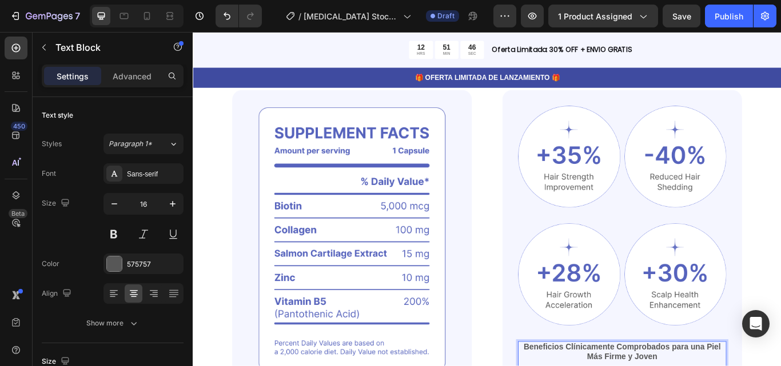
scroll to position [688, 0]
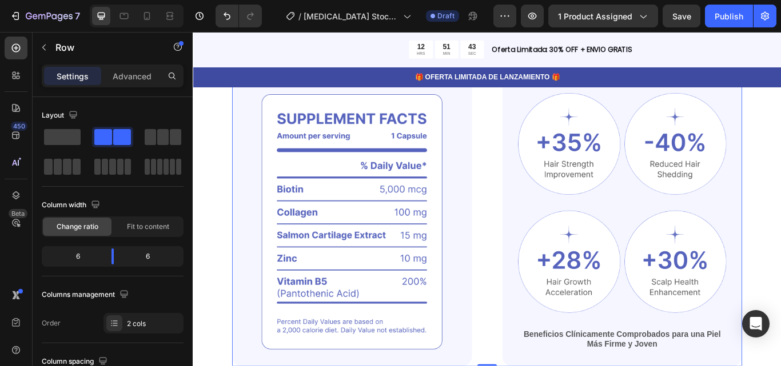
click at [525, 340] on div "Image Image Image Row Image Image Row Beneficios Clínicamente Comprobados para …" at bounding box center [535, 254] width 595 height 338
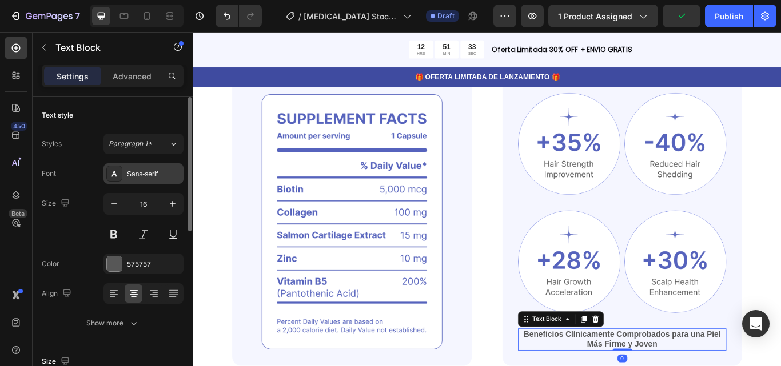
click at [128, 178] on div "Sans-serif" at bounding box center [154, 174] width 54 height 10
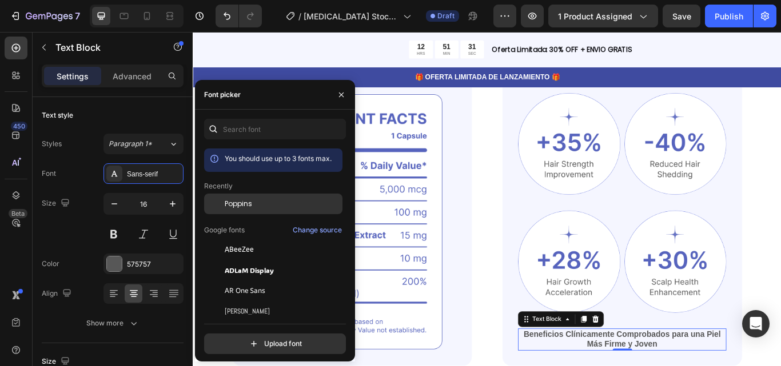
click at [249, 208] on span "Poppins" at bounding box center [238, 204] width 27 height 10
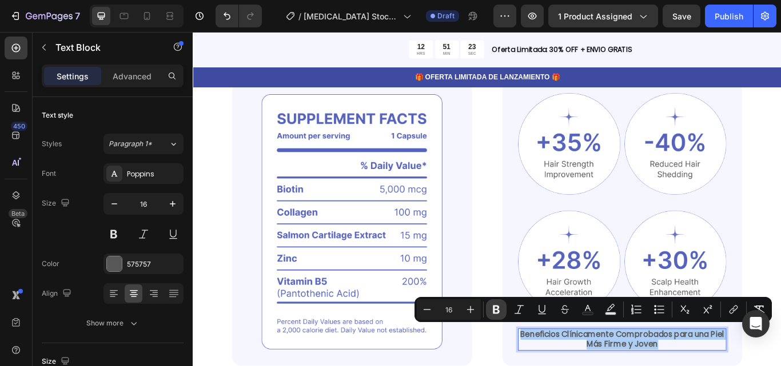
click at [494, 308] on icon "Editor contextual toolbar" at bounding box center [496, 310] width 7 height 9
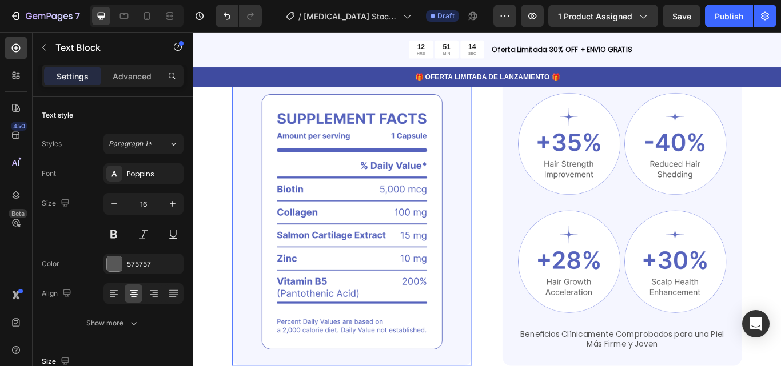
click at [449, 290] on img at bounding box center [378, 254] width 280 height 338
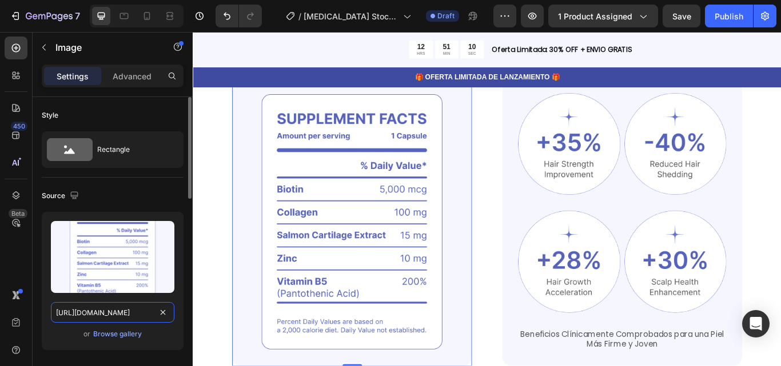
click at [133, 316] on input "https://cdn.shopify.com/s/files/1/0689/1585/5559/files/gempages_555050117883757…" at bounding box center [112, 312] width 123 height 21
click at [398, 213] on img at bounding box center [378, 254] width 280 height 338
click at [392, 216] on img at bounding box center [378, 254] width 280 height 338
click at [119, 314] on input "https://cdn.shopify.com/s/files/1/0689/1585/5559/files/gempages_555050117883757…" at bounding box center [112, 312] width 123 height 21
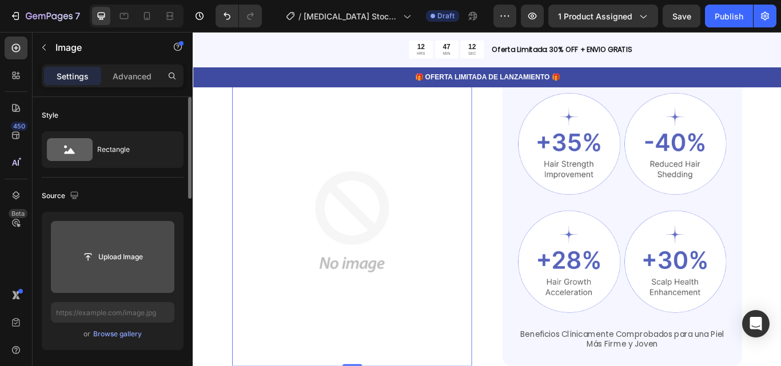
click at [115, 280] on input "file" at bounding box center [112, 257] width 123 height 72
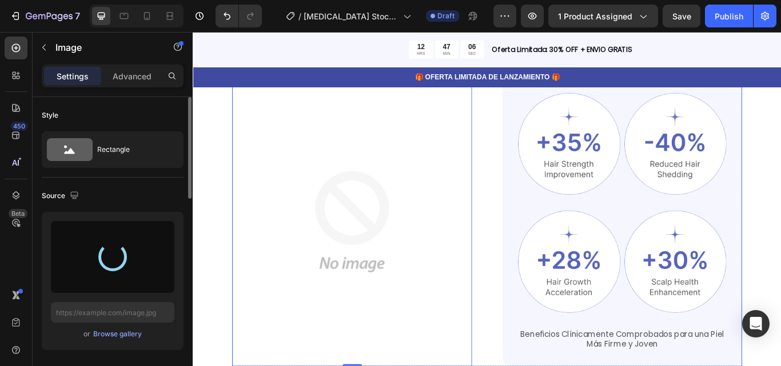
type input "https://cdn.shopify.com/s/files/1/0689/1585/5559/files/gempages_555050117883757…"
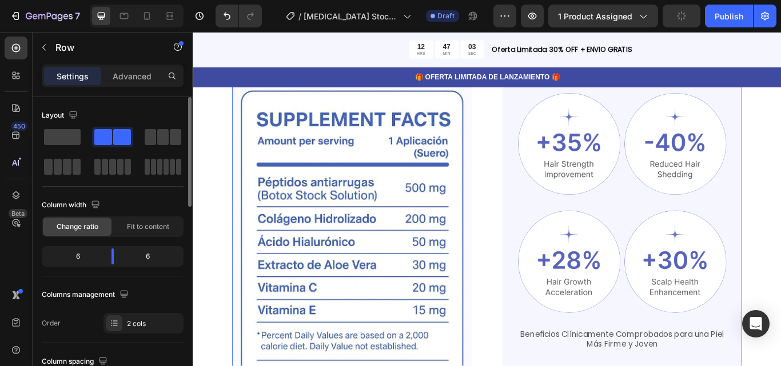
click at [524, 330] on div "Image Image Image Row Image Image Row Beneficios Clínicamente Comprobados para …" at bounding box center [535, 295] width 595 height 420
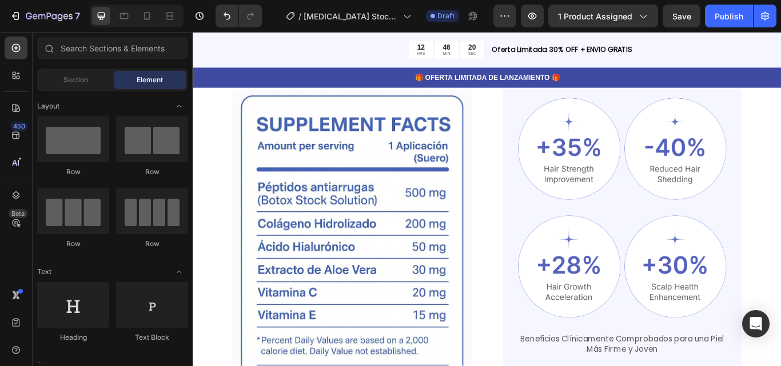
scroll to position [676, 0]
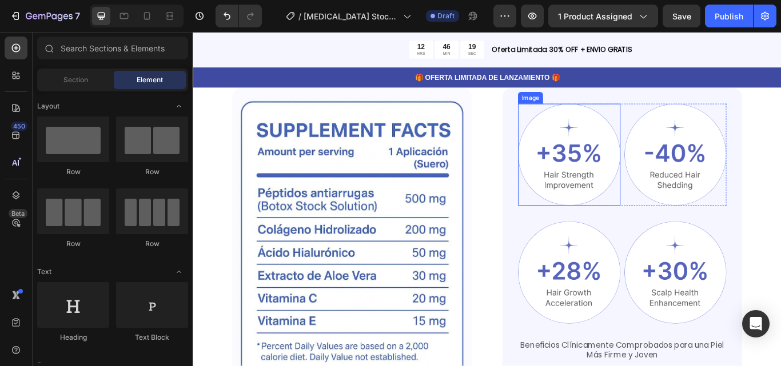
click at [649, 147] on img at bounding box center [631, 175] width 119 height 119
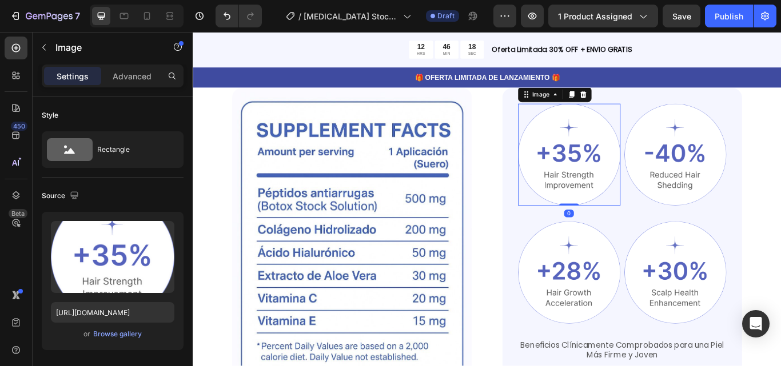
click at [630, 173] on img at bounding box center [631, 175] width 119 height 119
click at [780, 234] on div "⁠⁠⁠⁠⁠⁠⁠ Ingredientes Poderosos, Resultados Visibles Heading Reduce arrugas y lí…" at bounding box center [536, 293] width 686 height 561
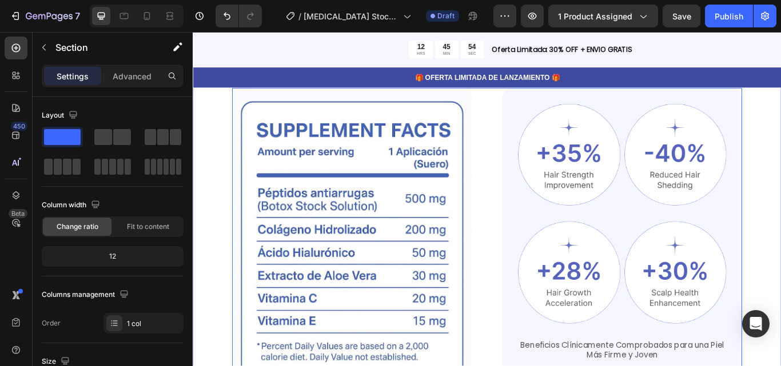
click at [519, 118] on div "Image Image Image Row Image Image Row Beneficios Clínicamente Comprobados para …" at bounding box center [535, 308] width 595 height 420
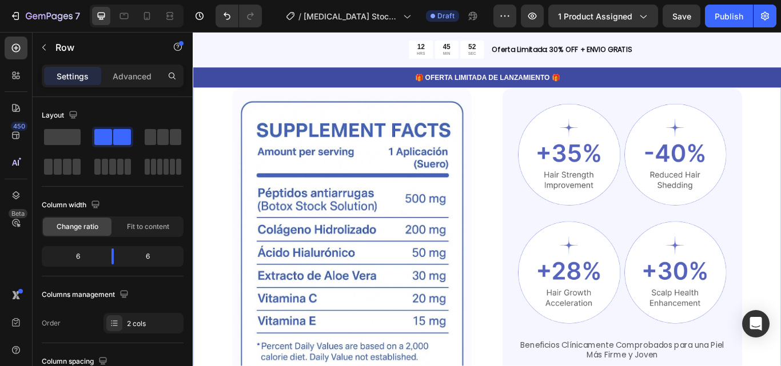
click at [218, 176] on div "⁠⁠⁠⁠⁠⁠⁠ Ingredientes Poderosos, Resultados Visibles Heading Reduce arrugas y lí…" at bounding box center [536, 293] width 686 height 561
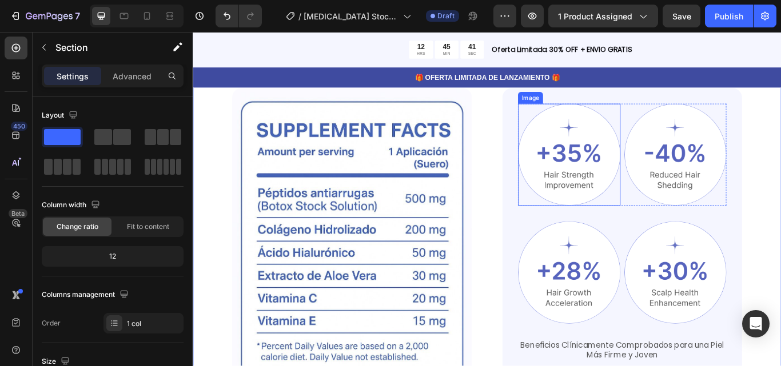
click at [623, 165] on img at bounding box center [631, 175] width 119 height 119
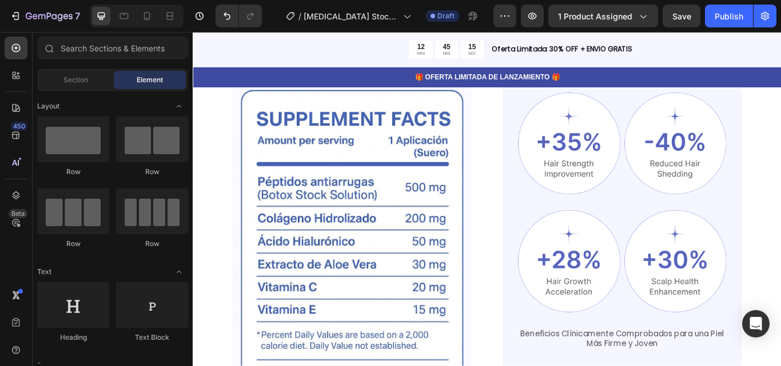
scroll to position [683, 0]
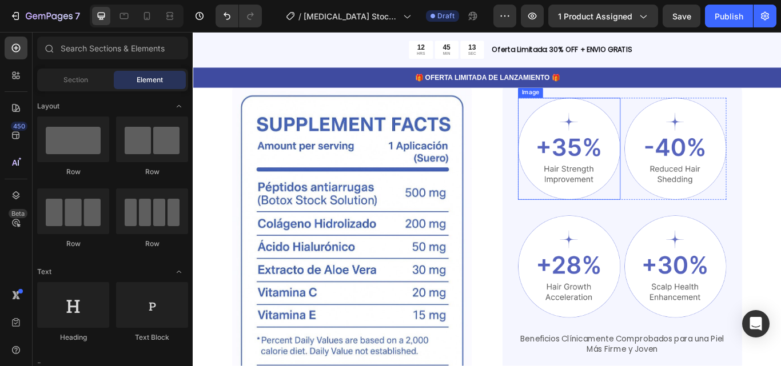
click at [643, 165] on img at bounding box center [631, 168] width 119 height 119
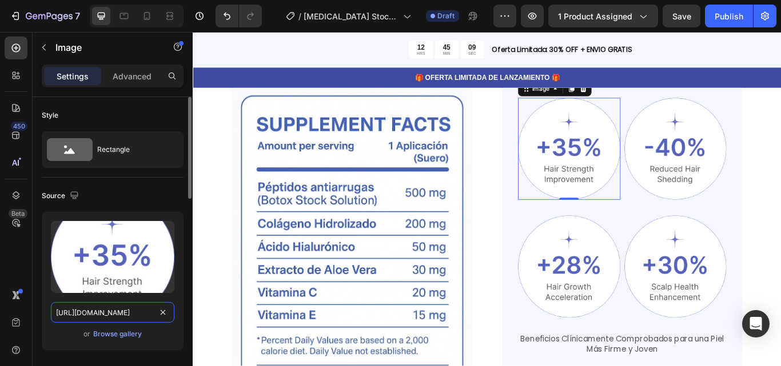
click at [146, 317] on input "https://cdn.shopify.com/s/files/1/0689/1585/5559/files/gempages_555050117883757…" at bounding box center [112, 312] width 123 height 21
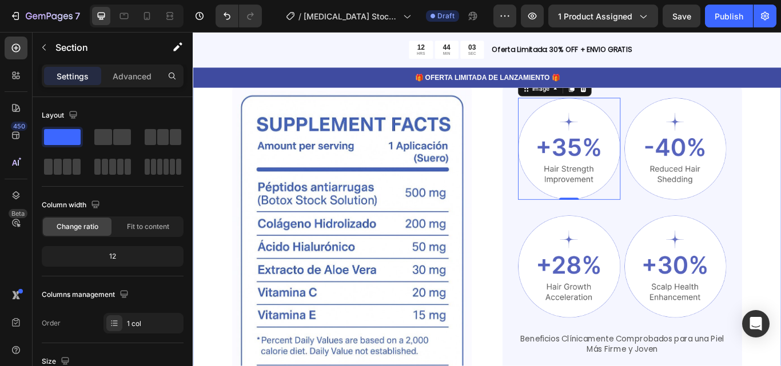
click at [780, 238] on div "⁠⁠⁠⁠⁠⁠⁠ Ingredientes Poderosos, Resultados Visibles Heading Reduce arrugas y lí…" at bounding box center [536, 286] width 686 height 561
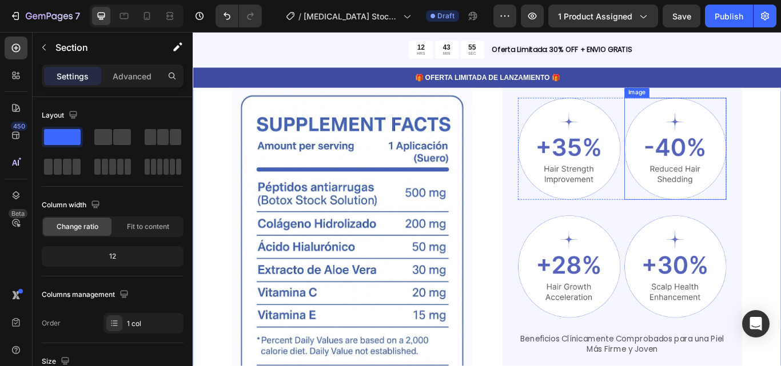
click at [724, 138] on img at bounding box center [755, 168] width 119 height 119
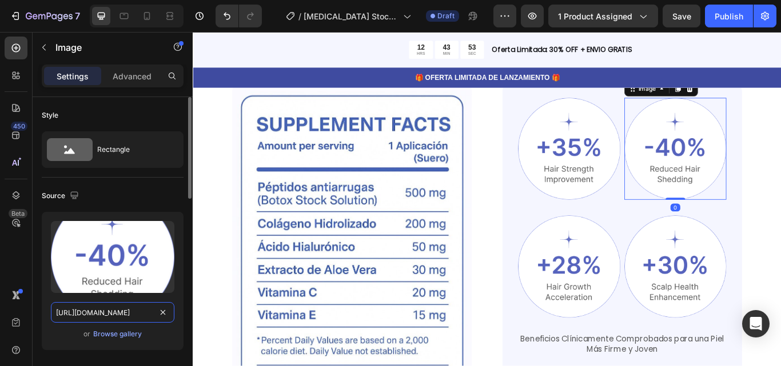
click at [130, 316] on input "https://cdn.shopify.com/s/files/1/0689/1585/5559/files/gempages_555050117883757…" at bounding box center [112, 312] width 123 height 21
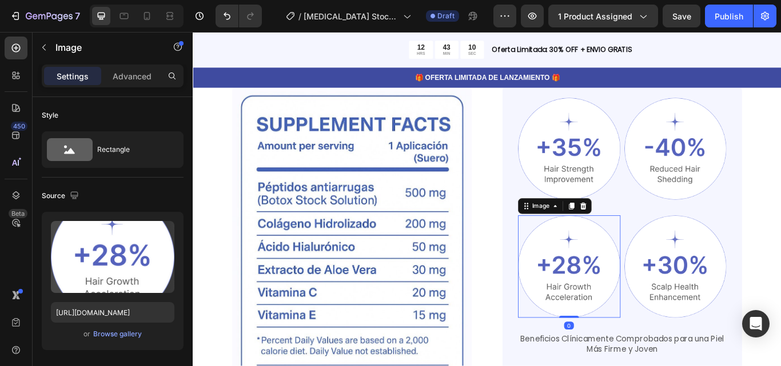
click at [632, 288] on img at bounding box center [631, 305] width 119 height 119
click at [125, 314] on input "https://cdn.shopify.com/s/files/1/0689/1585/5559/files/gempages_555050117883757…" at bounding box center [112, 312] width 123 height 21
click at [739, 294] on img at bounding box center [755, 305] width 119 height 119
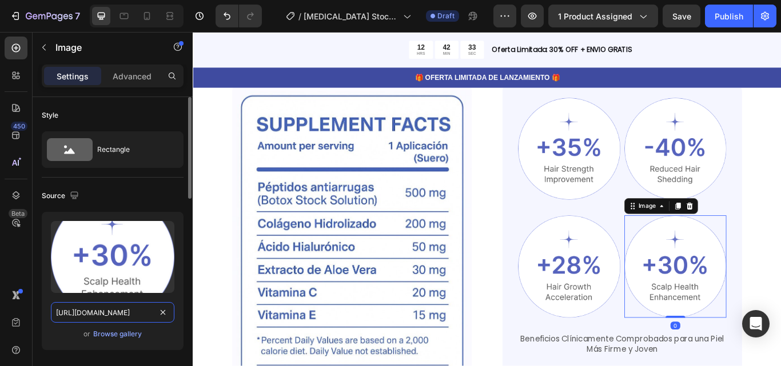
click at [122, 309] on input "https://cdn.shopify.com/s/files/1/0689/1585/5559/files/gempages_555050117883757…" at bounding box center [112, 312] width 123 height 21
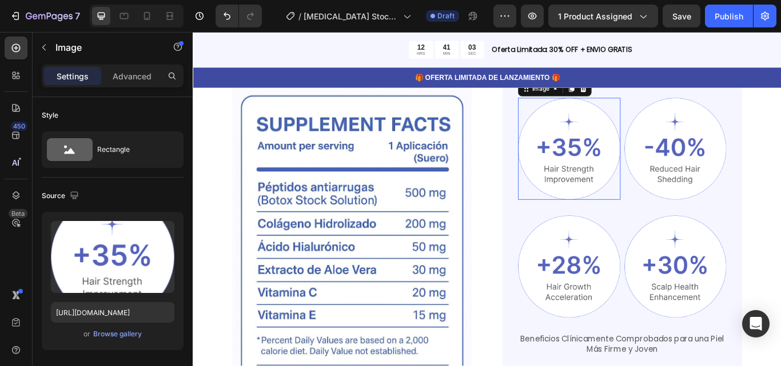
click at [608, 166] on img at bounding box center [631, 168] width 119 height 119
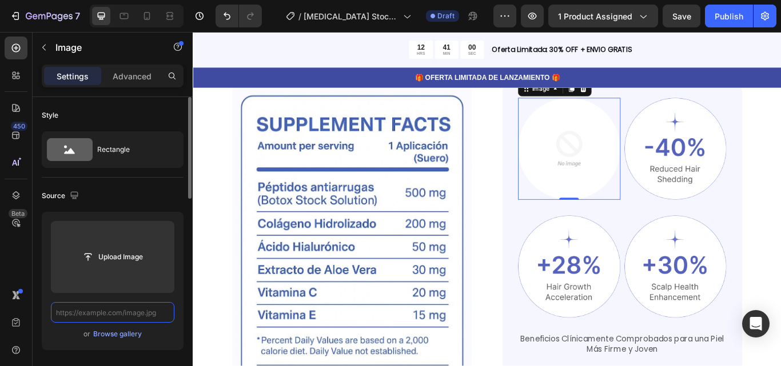
scroll to position [0, 0]
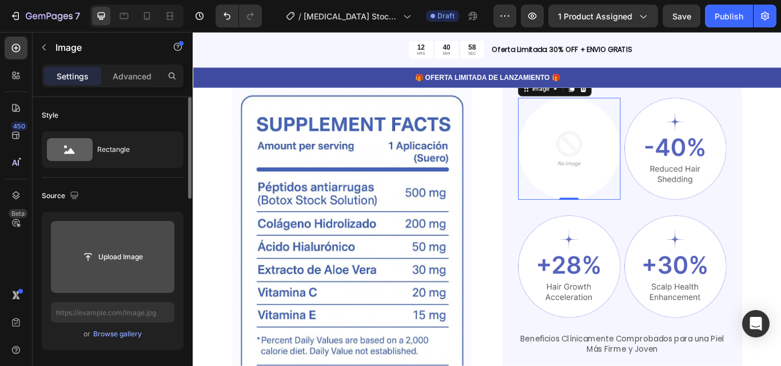
click at [115, 252] on input "file" at bounding box center [112, 257] width 79 height 19
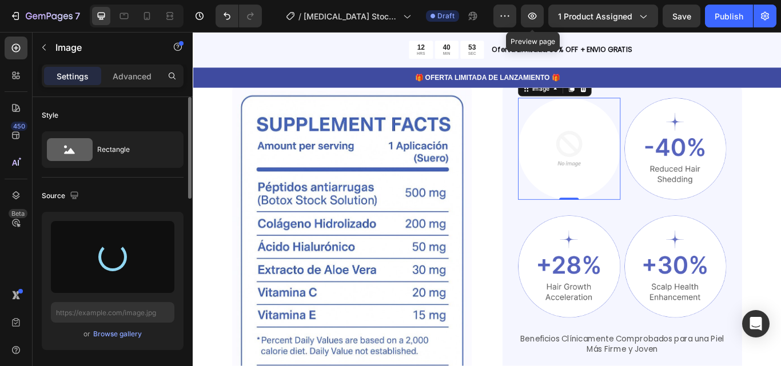
type input "https://cdn.shopify.com/s/files/1/0689/1585/5559/files/gempages_555050117883757…"
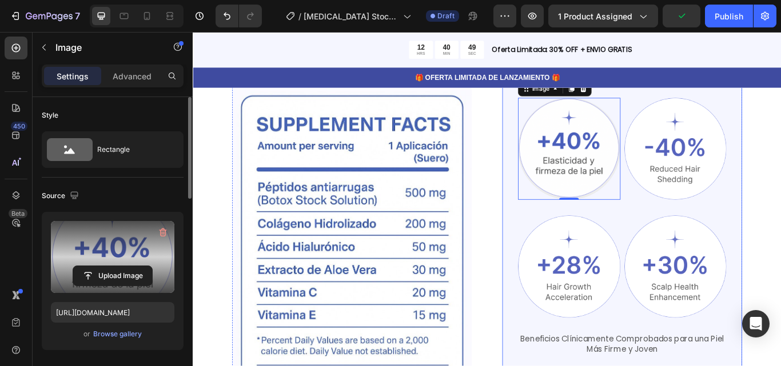
click at [780, 181] on div "Image 0 Image Row Image Image Row Beneficios Clínicamente Comprobados para una …" at bounding box center [693, 301] width 280 height 420
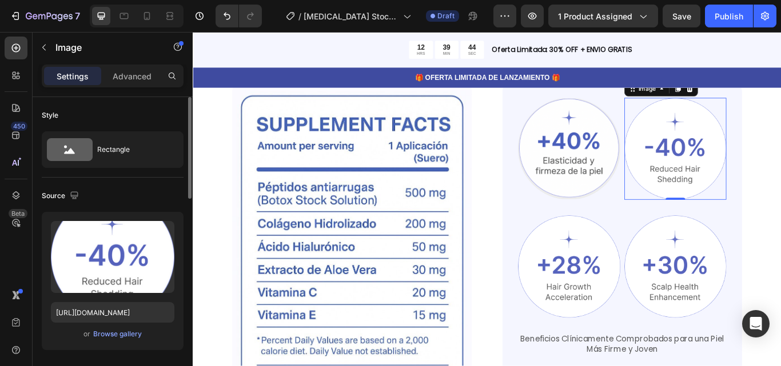
click at [739, 169] on img at bounding box center [755, 168] width 119 height 119
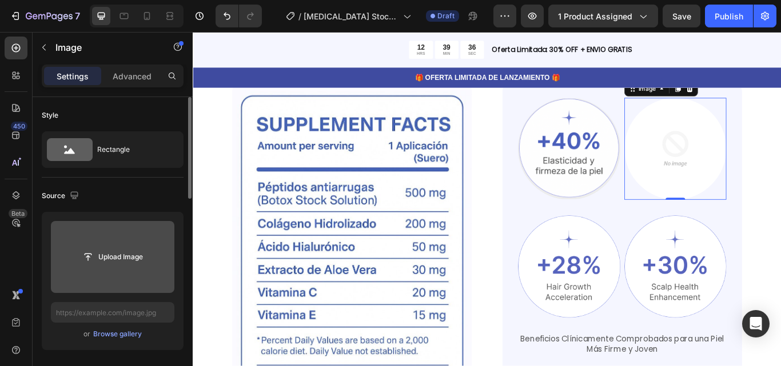
click at [123, 280] on input "file" at bounding box center [112, 257] width 123 height 72
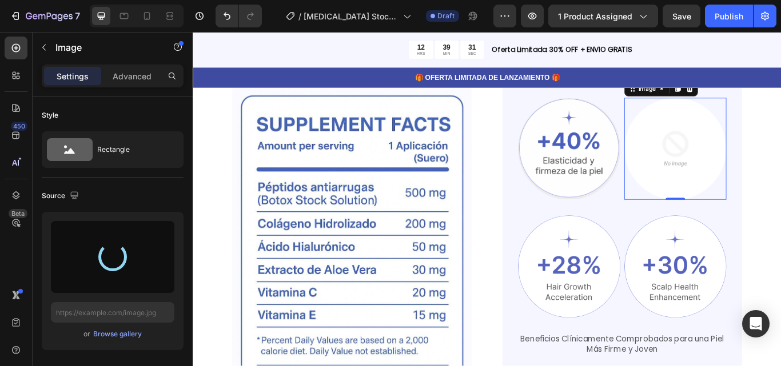
type input "https://cdn.shopify.com/s/files/1/0689/1585/5559/files/gempages_555050117883757…"
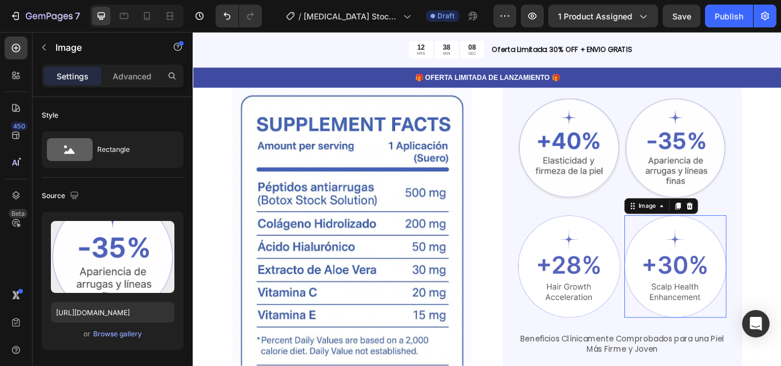
click at [745, 330] on img at bounding box center [755, 305] width 119 height 119
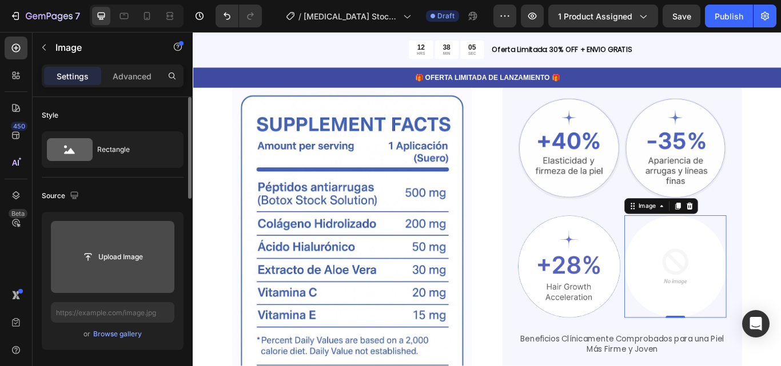
click at [122, 257] on input "file" at bounding box center [112, 257] width 79 height 19
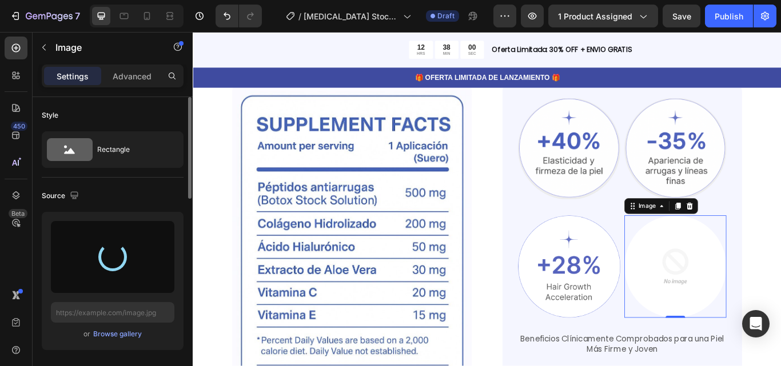
type input "https://cdn.shopify.com/s/files/1/0689/1585/5559/files/gempages_555050117883757…"
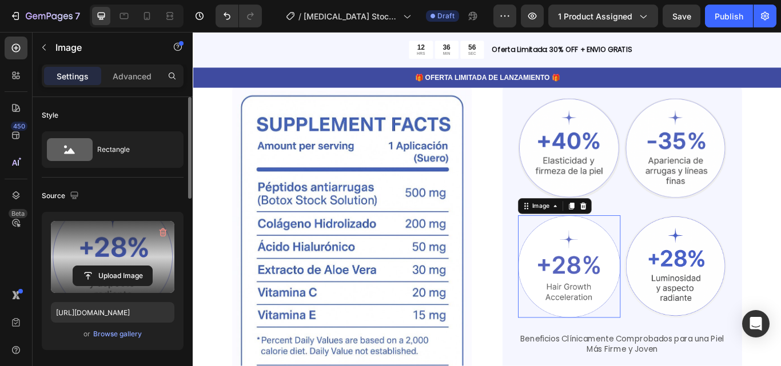
click at [595, 305] on img at bounding box center [631, 305] width 119 height 119
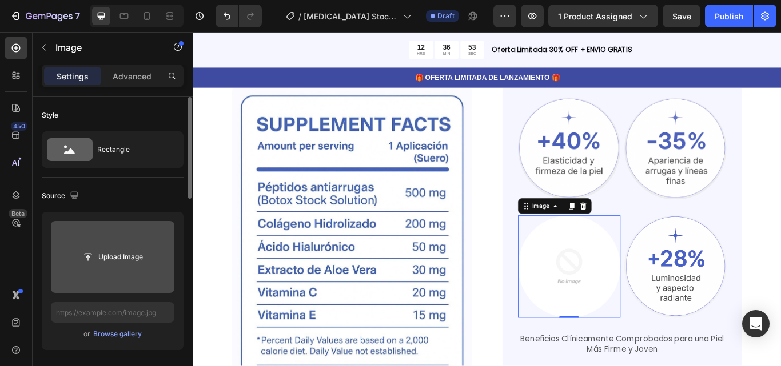
click at [113, 268] on input "file" at bounding box center [112, 257] width 123 height 72
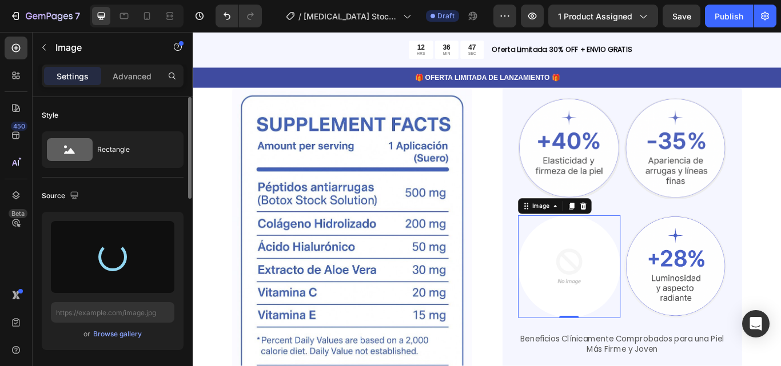
type input "https://cdn.shopify.com/s/files/1/0689/1585/5559/files/gempages_555050117883757…"
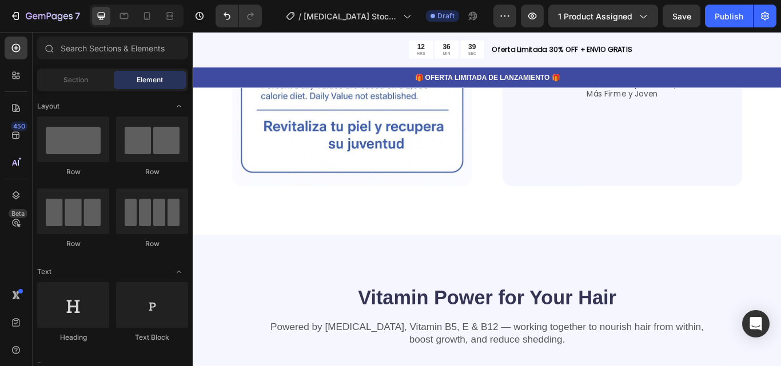
scroll to position [951, 0]
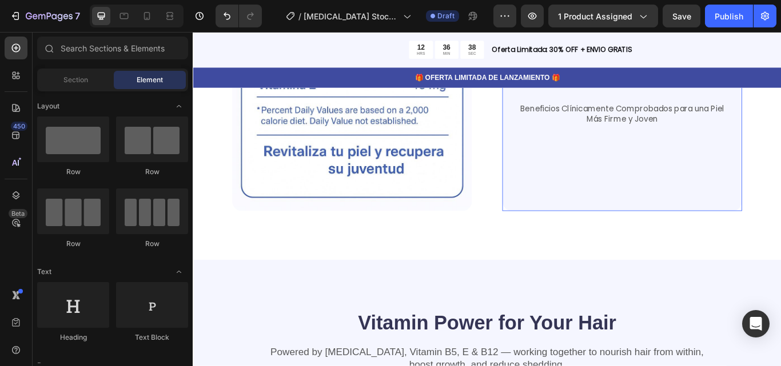
click at [780, 196] on div "Image Image Row Image Image Row Beneficios Clínicamente Comprobados para una Pi…" at bounding box center [693, 32] width 243 height 383
